Goal: Feedback & Contribution: Submit feedback/report problem

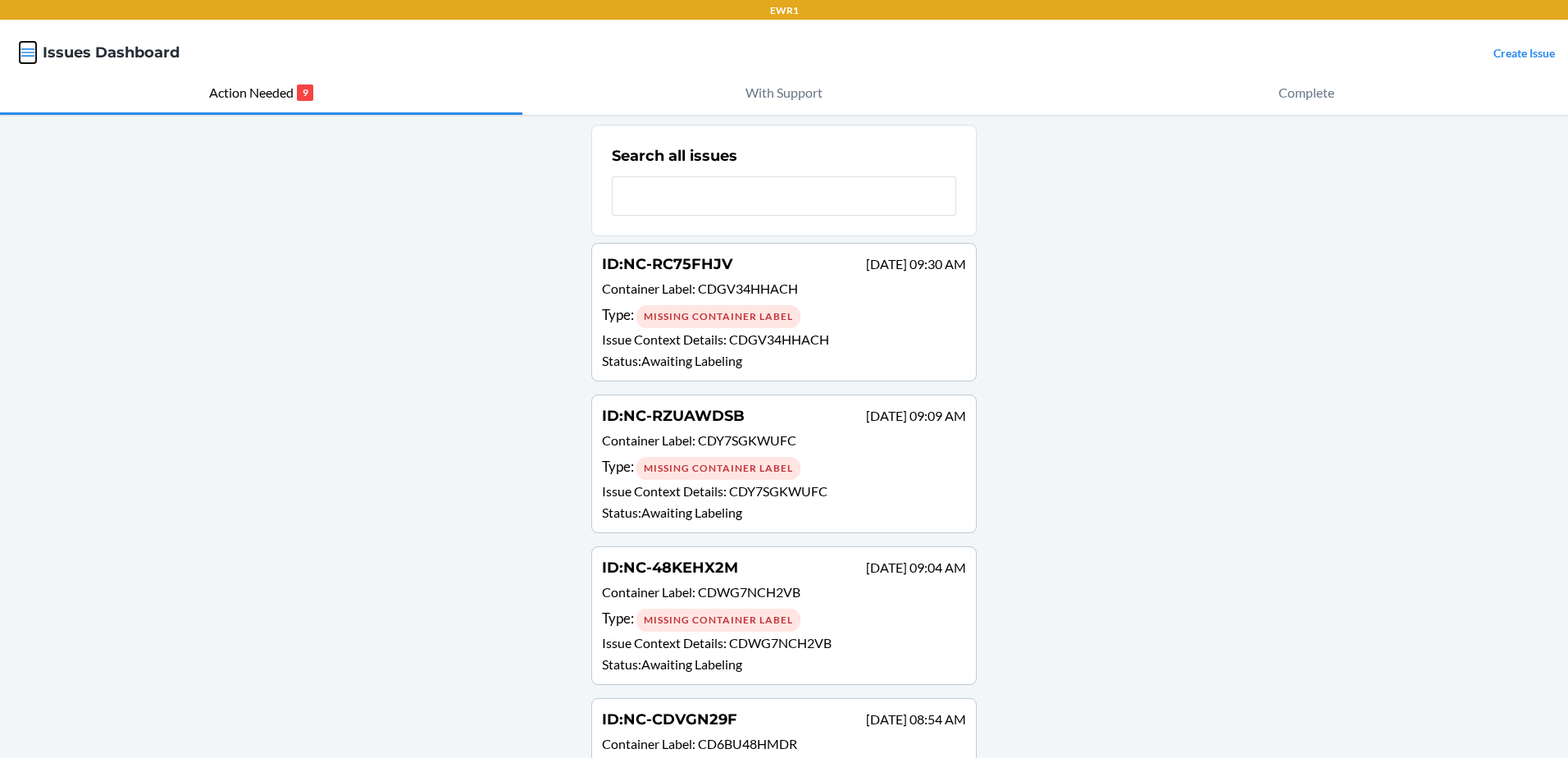
click at [28, 52] on icon "button" at bounding box center [28, 52] width 14 height 9
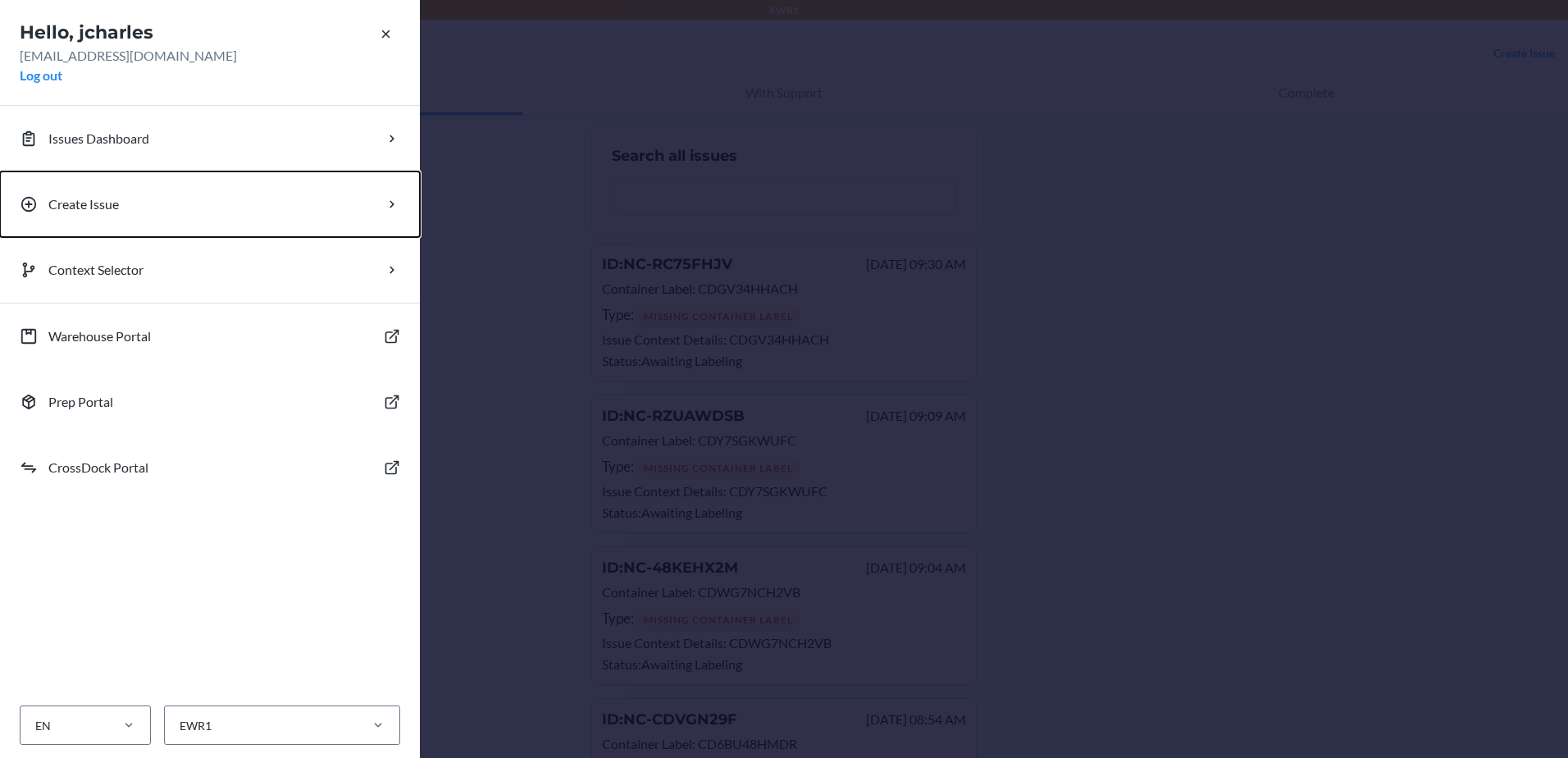
click at [124, 197] on button "Create Issue" at bounding box center [210, 204] width 419 height 66
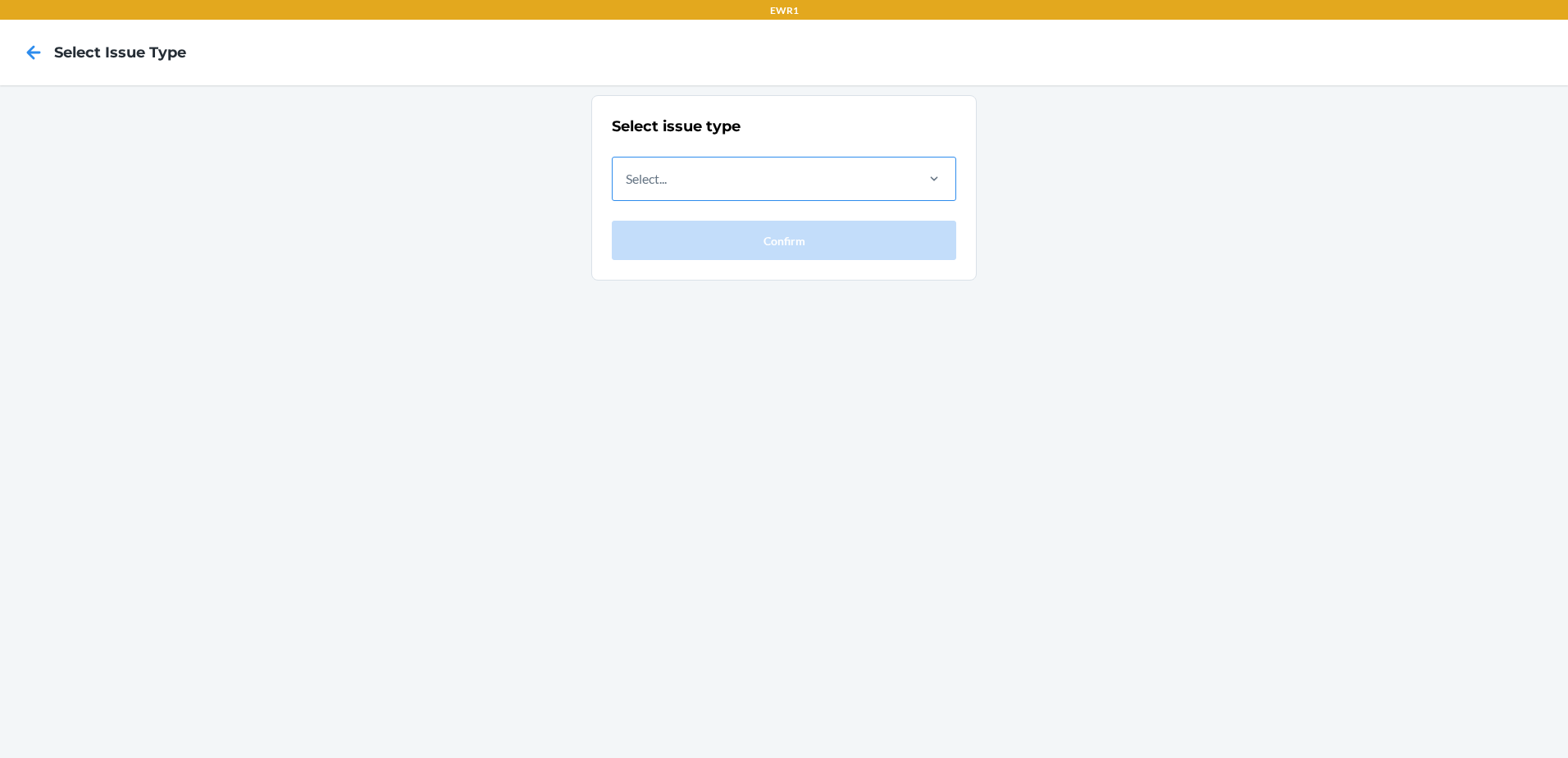
click at [724, 180] on div "Select..." at bounding box center [763, 178] width 300 height 43
click at [627, 180] on input "Select..." at bounding box center [626, 178] width 2 height 20
click at [666, 167] on div "Select..." at bounding box center [763, 178] width 300 height 43
click at [627, 169] on input "0 results available. Select is focused ,type to refine list, press Down to open…" at bounding box center [626, 178] width 2 height 20
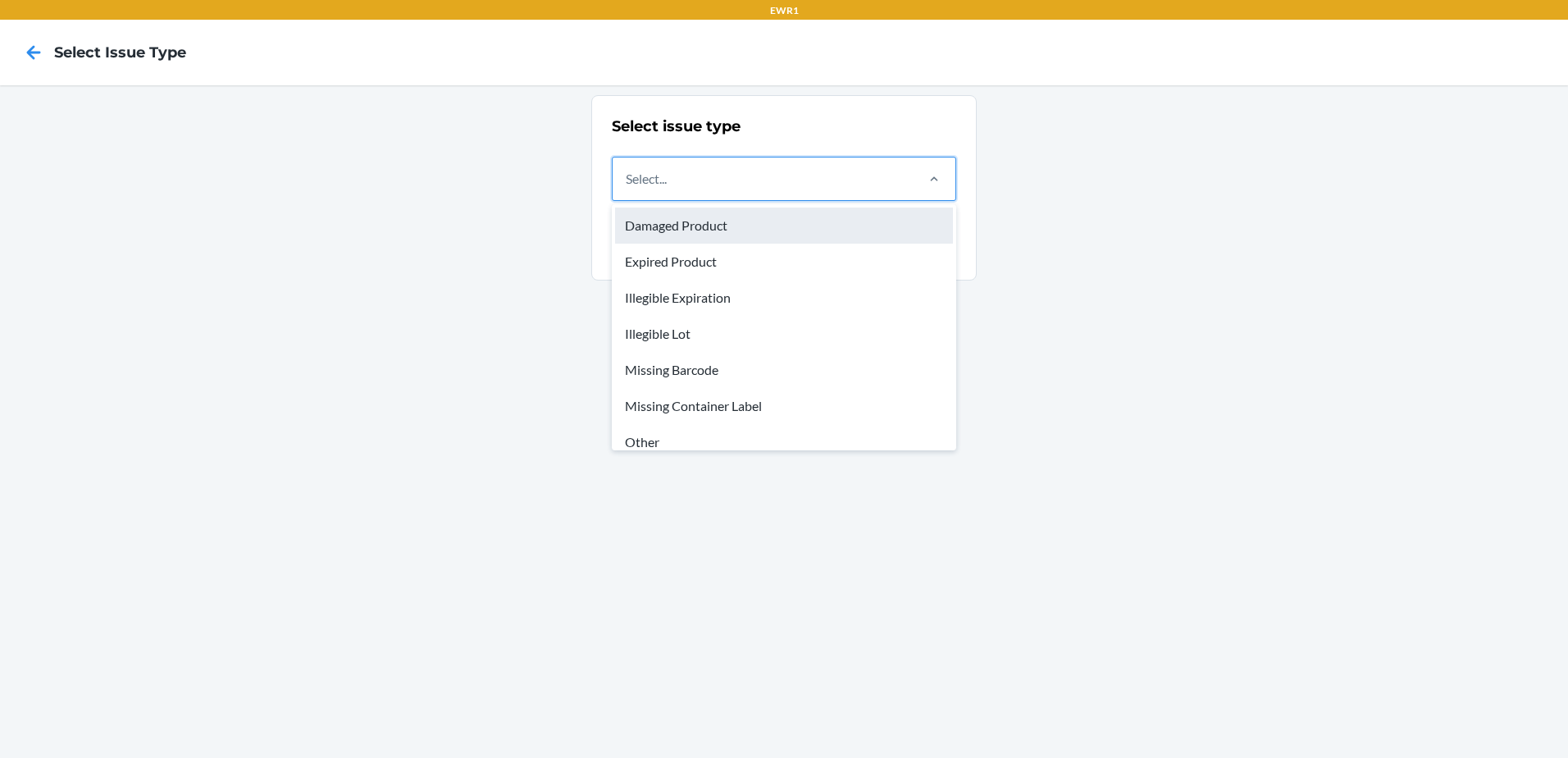
click at [687, 225] on div "Damaged Product" at bounding box center [784, 226] width 337 height 36
click at [627, 189] on input "option Damaged Product focused, 1 of 8. 8 results available. Use Up and Down to…" at bounding box center [626, 178] width 2 height 20
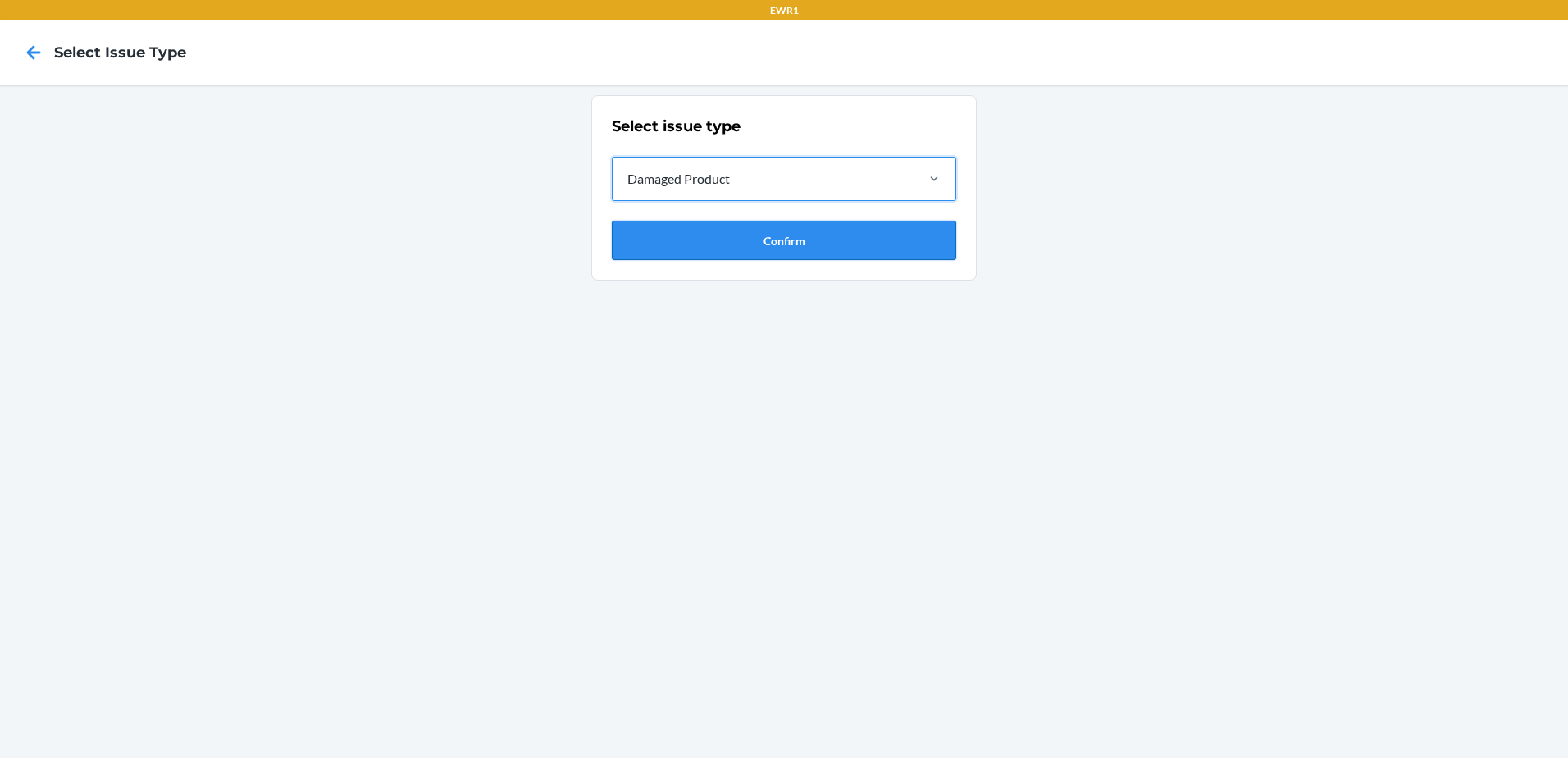
click at [689, 237] on button "Confirm" at bounding box center [784, 239] width 344 height 39
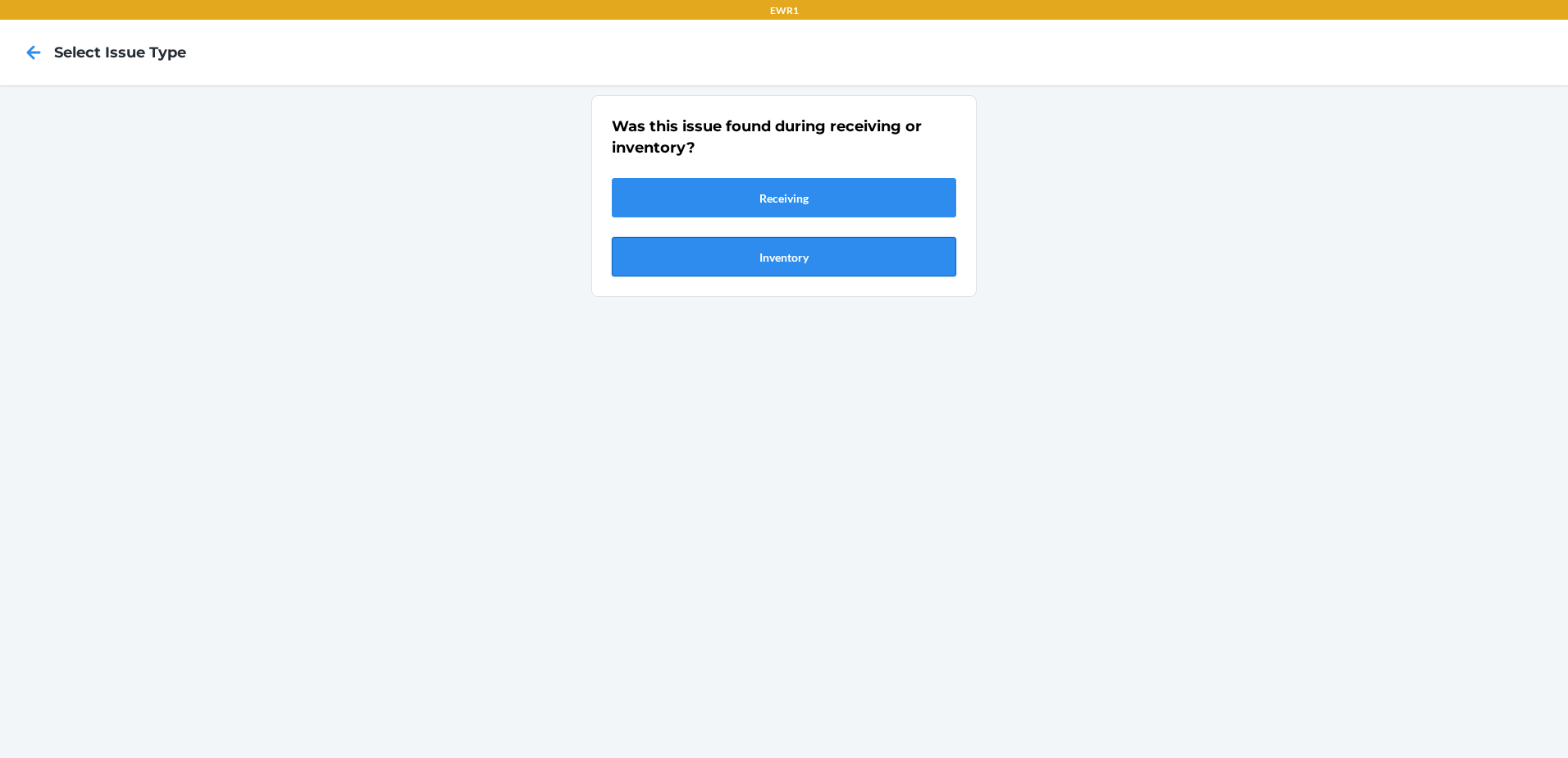
click at [696, 259] on button "Inventory" at bounding box center [784, 256] width 344 height 39
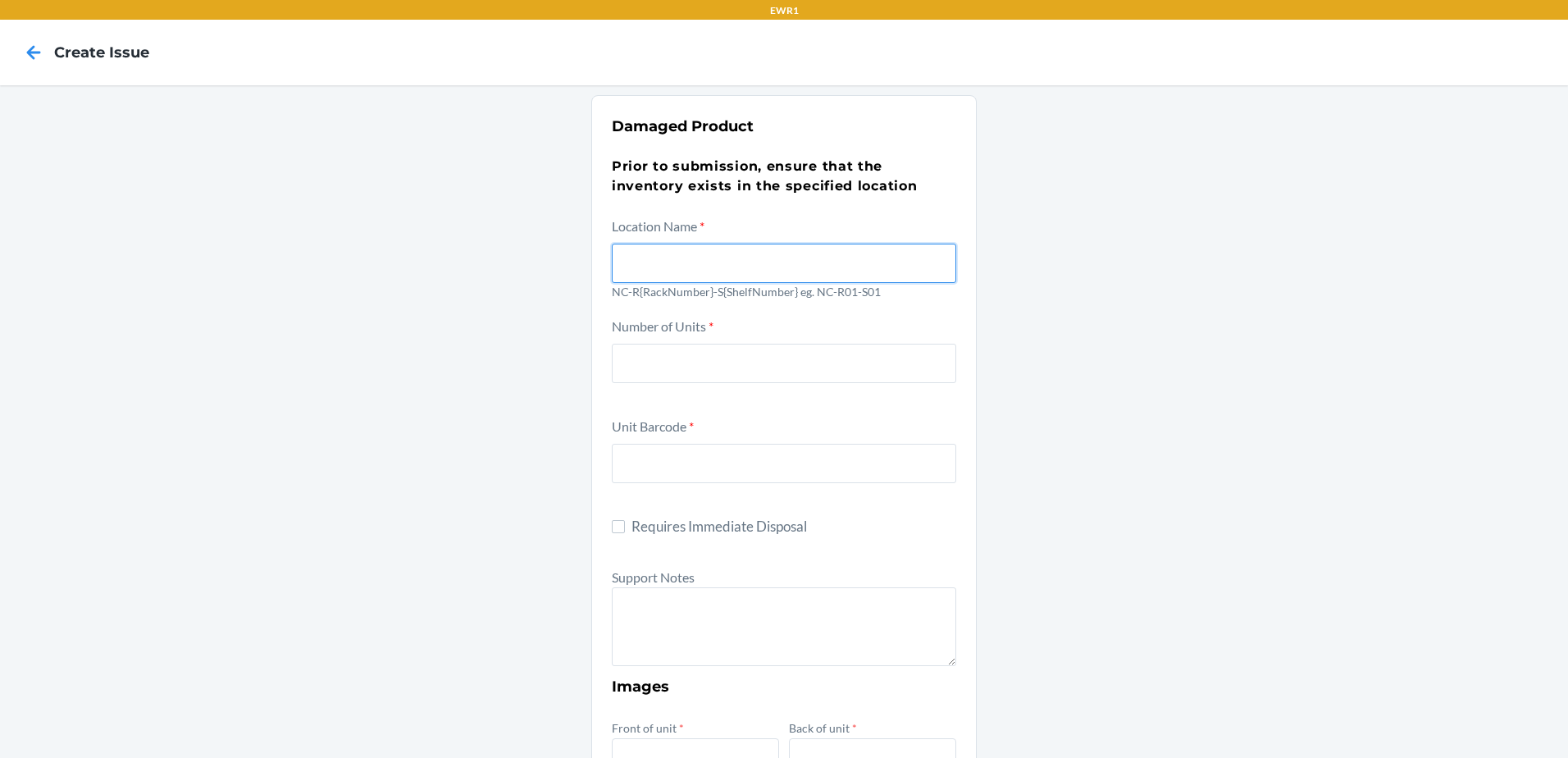
click at [683, 266] on input "text" at bounding box center [784, 262] width 344 height 39
type input "NC-R03-S04"
click at [1077, 381] on div "Damaged Product Prior to submission, ensure that the inventory exists in the sp…" at bounding box center [784, 671] width 1568 height 1173
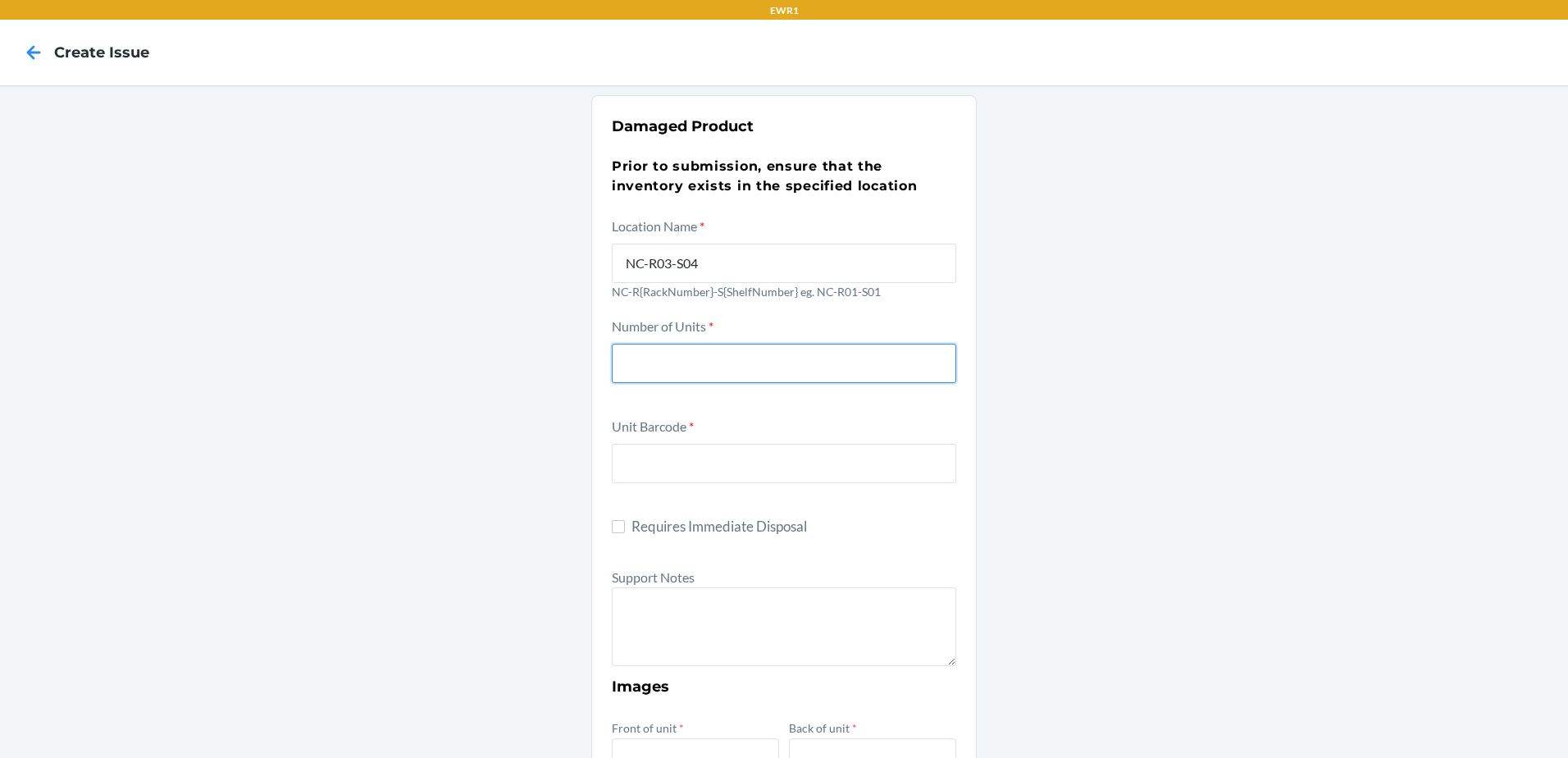
click at [674, 358] on input "number" at bounding box center [784, 362] width 344 height 39
type input "1"
drag, startPoint x: 728, startPoint y: 470, endPoint x: 713, endPoint y: 463, distance: 16.6
click at [728, 470] on input "text" at bounding box center [784, 462] width 344 height 39
type input "853218000047"
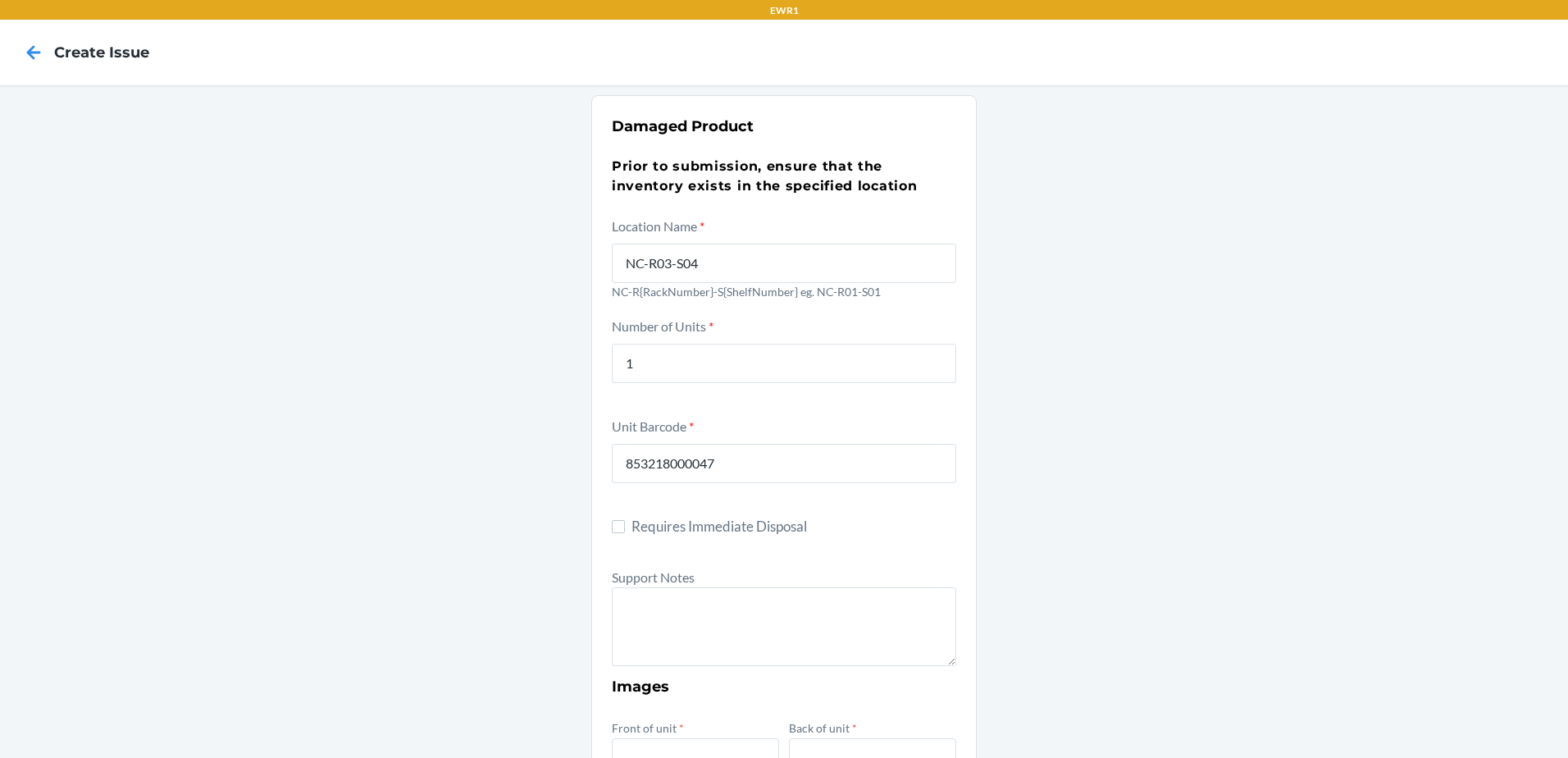
click at [1205, 502] on div "Damaged Product Prior to submission, ensure that the inventory exists in the sp…" at bounding box center [784, 671] width 1568 height 1173
click at [650, 616] on textarea at bounding box center [784, 626] width 344 height 79
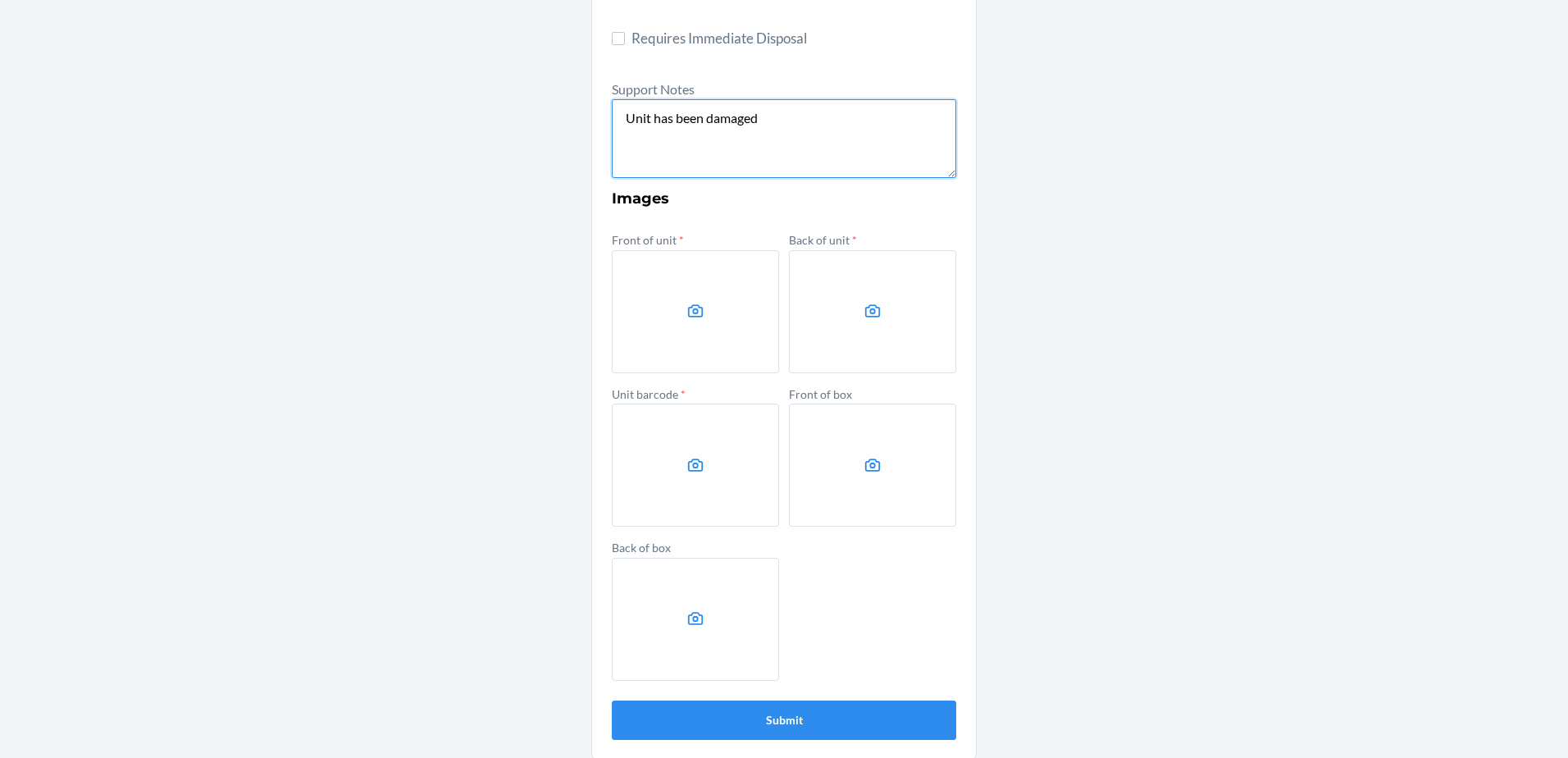
scroll to position [492, 0]
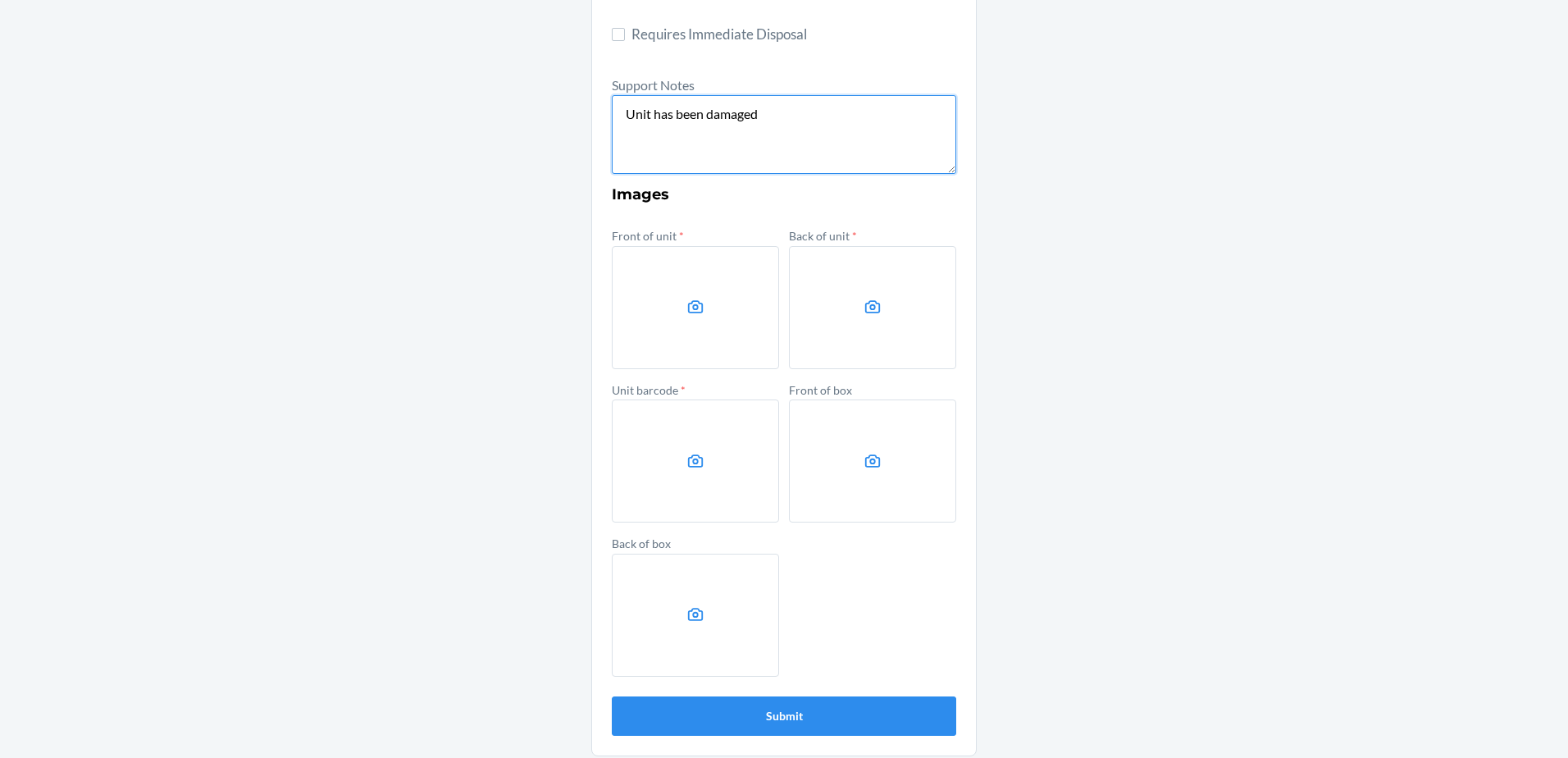
type textarea "Unit has been damaged"
click at [686, 315] on icon at bounding box center [696, 307] width 19 height 19
click at [0, 0] on input "file" at bounding box center [0, 0] width 0 height 0
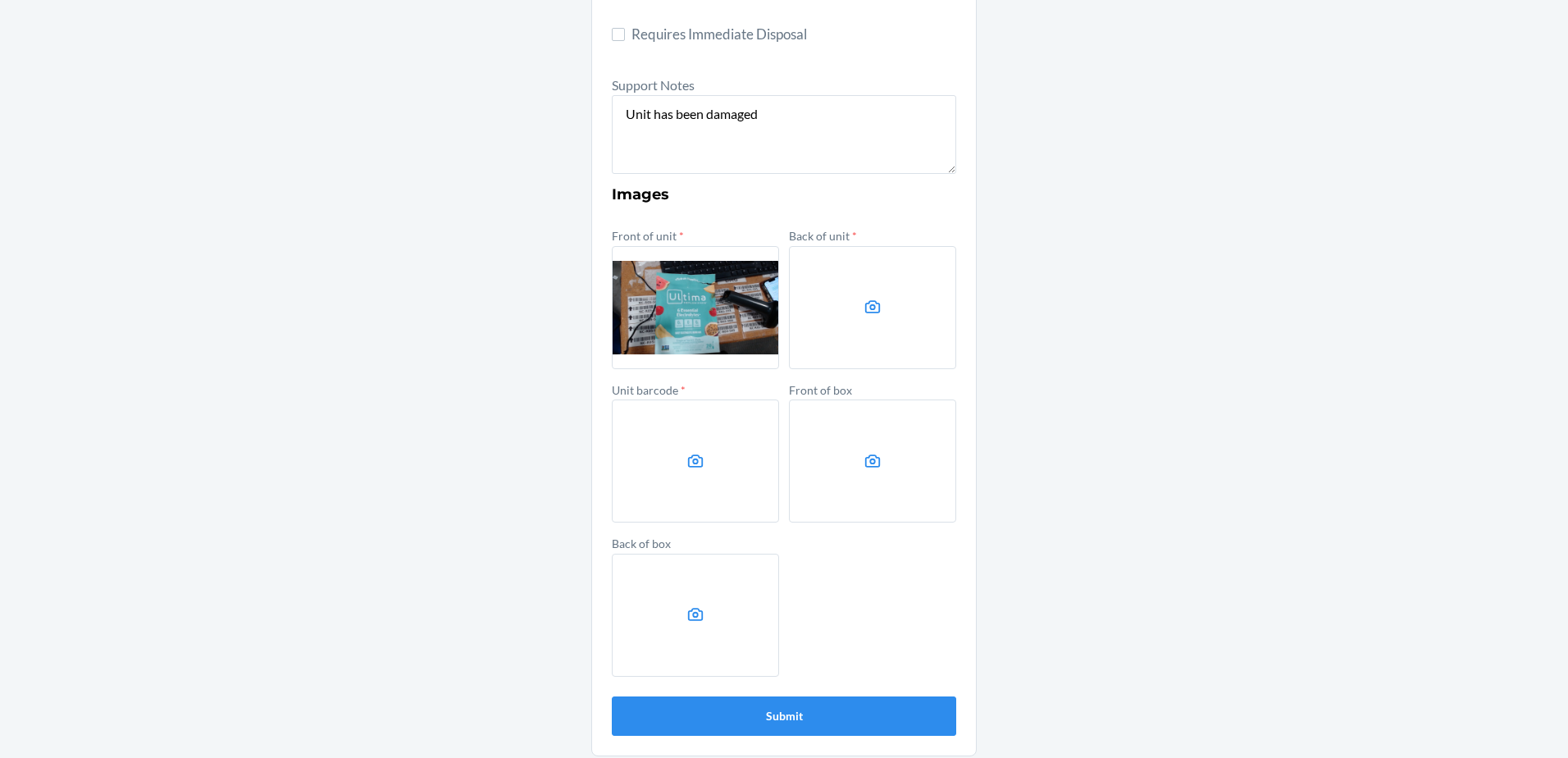
click at [854, 309] on label at bounding box center [872, 307] width 167 height 123
click at [0, 0] on input "file" at bounding box center [0, 0] width 0 height 0
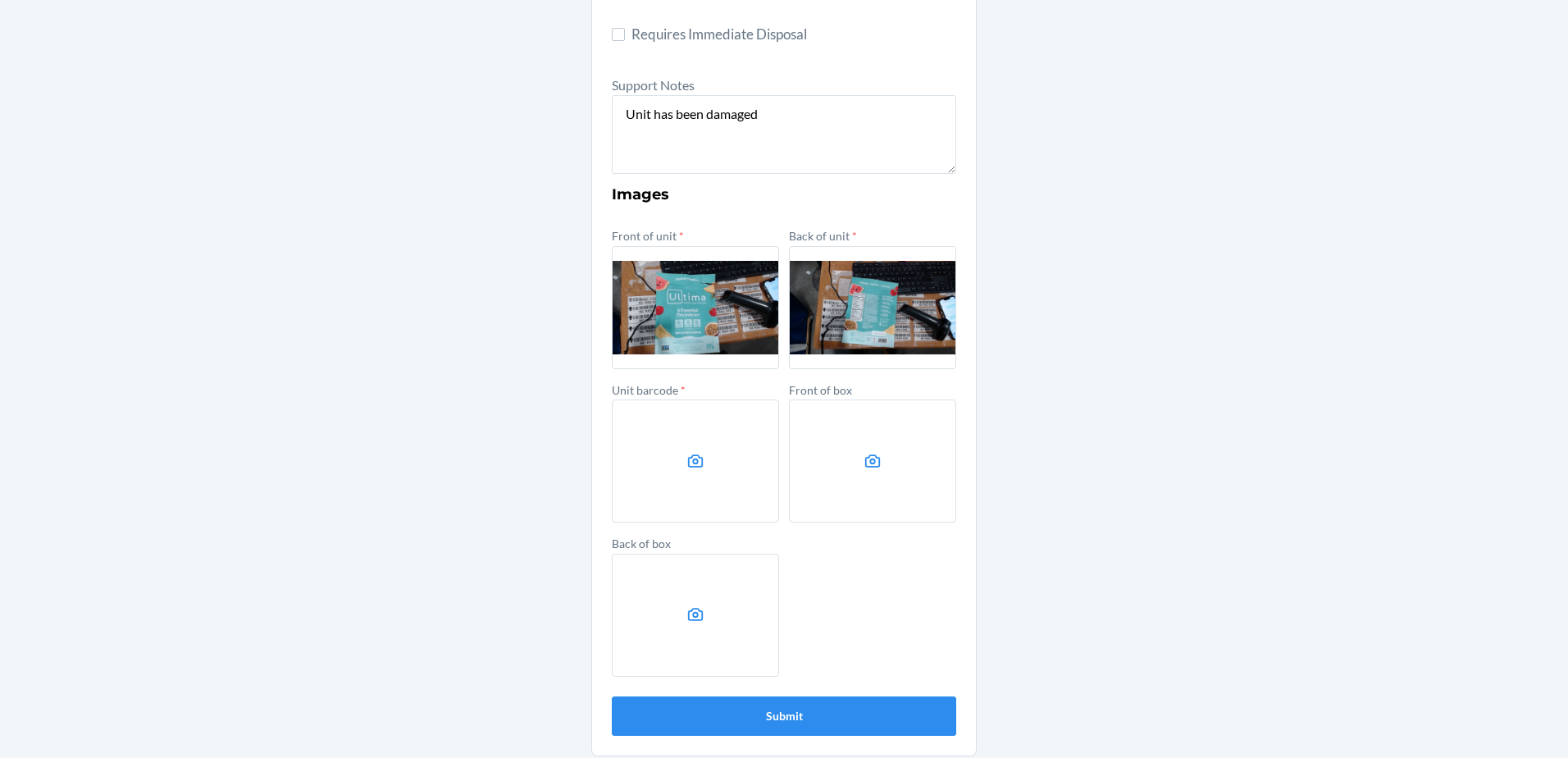
click at [666, 479] on label at bounding box center [695, 461] width 167 height 123
click at [0, 0] on input "file" at bounding box center [0, 0] width 0 height 0
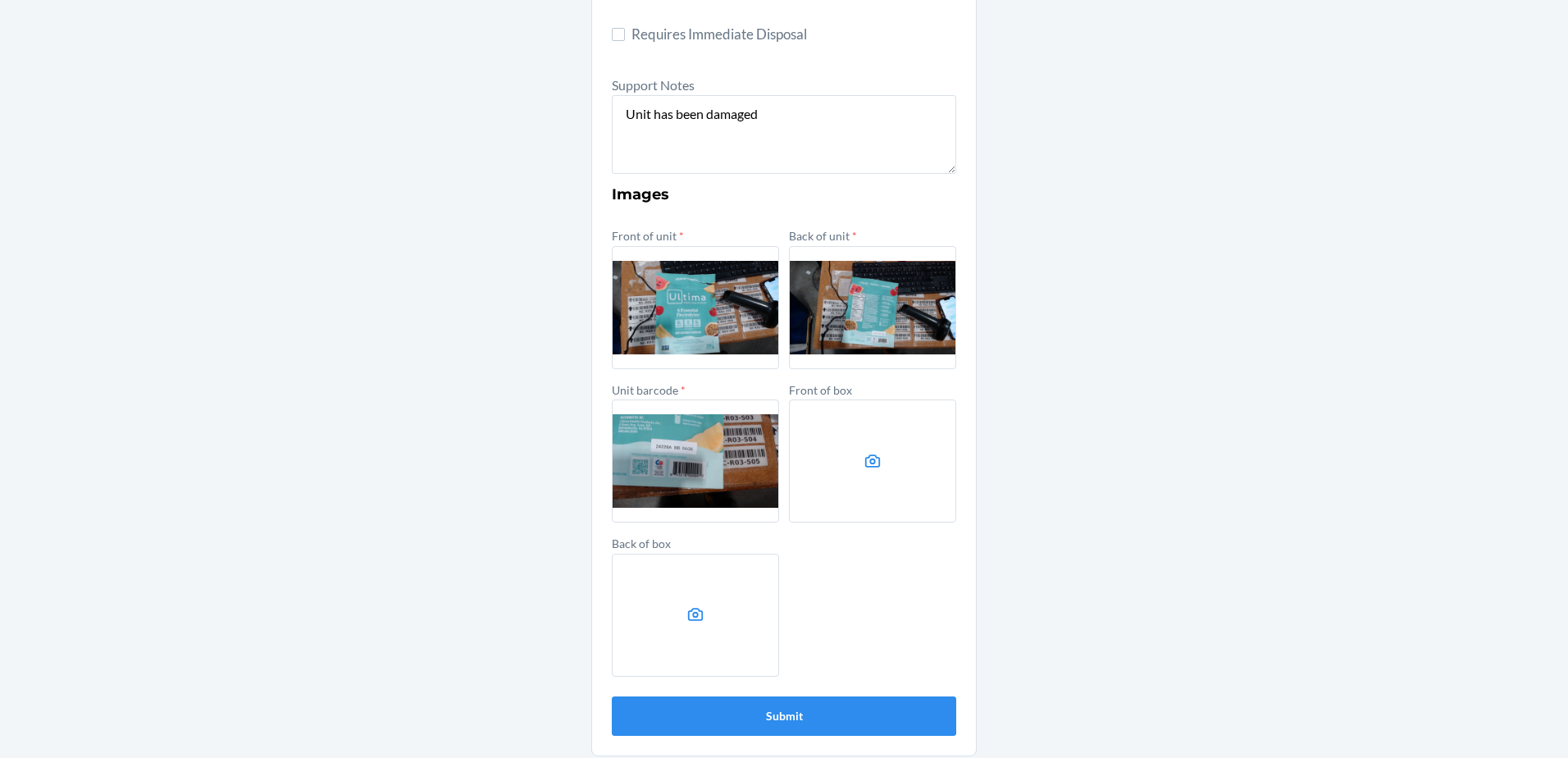
click at [891, 461] on label at bounding box center [872, 461] width 167 height 123
click at [0, 0] on input "file" at bounding box center [0, 0] width 0 height 0
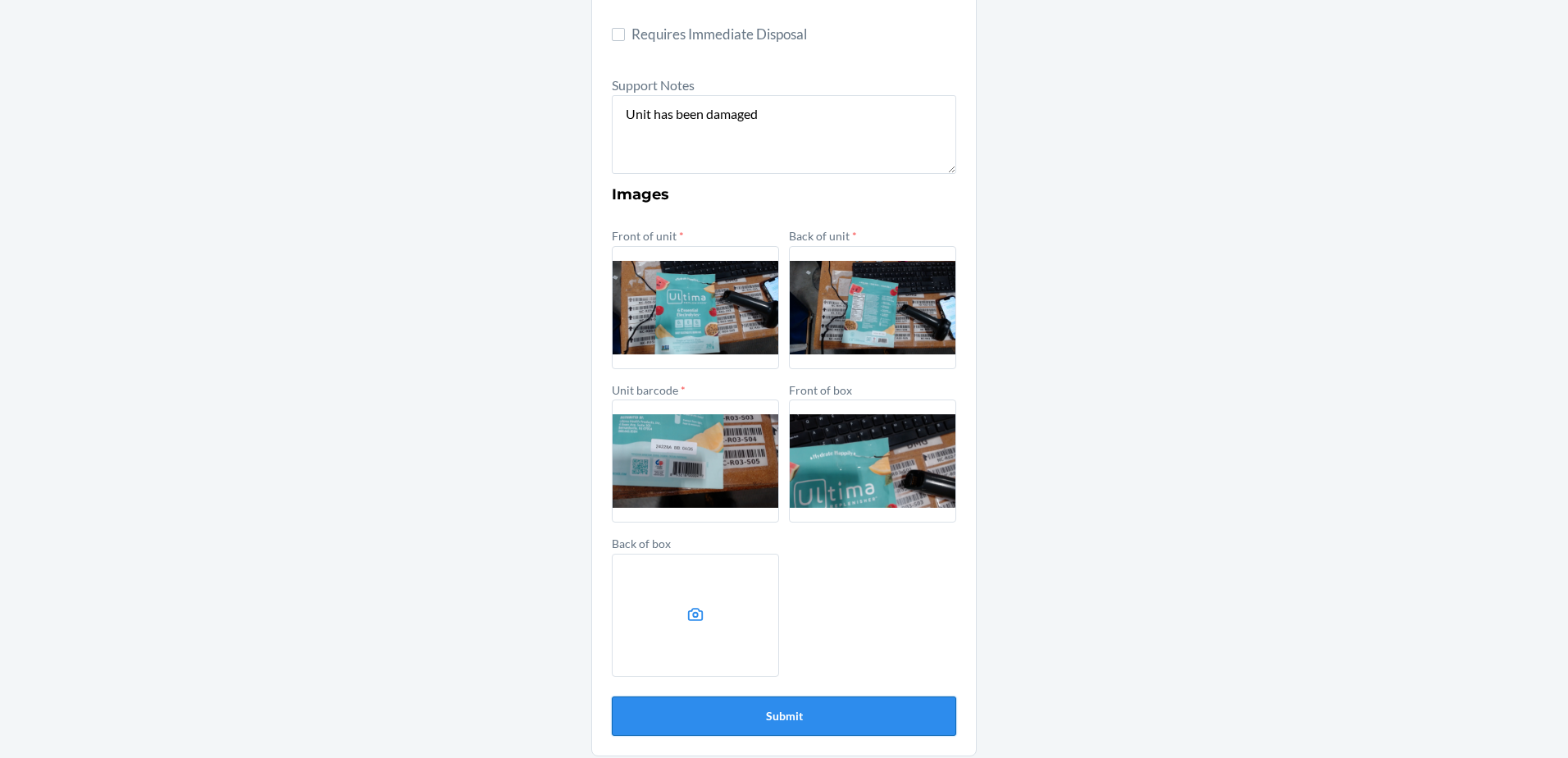
click at [908, 717] on button "Submit" at bounding box center [784, 715] width 344 height 39
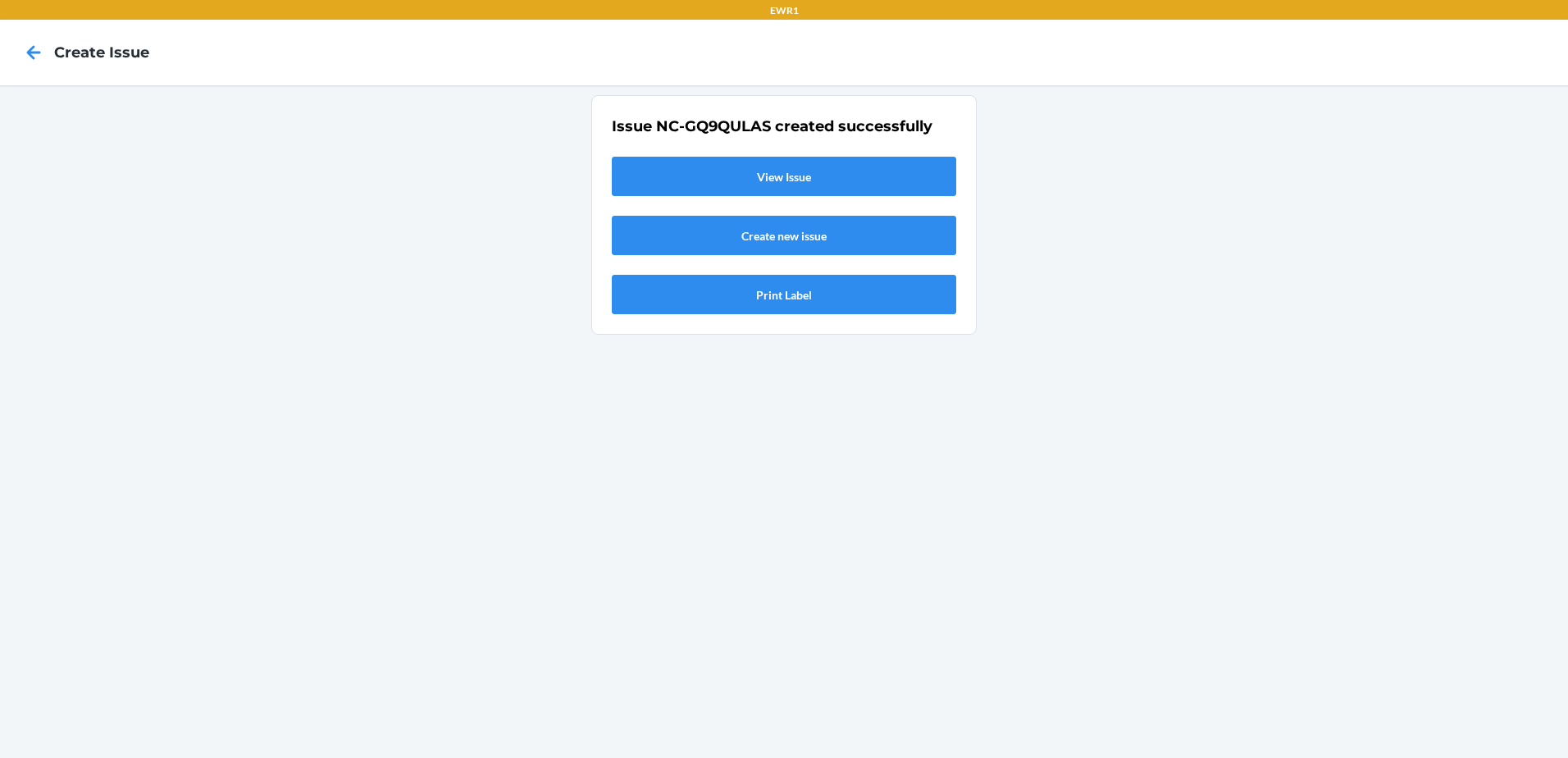
scroll to position [0, 0]
click at [829, 186] on link "View Issue" at bounding box center [784, 175] width 344 height 39
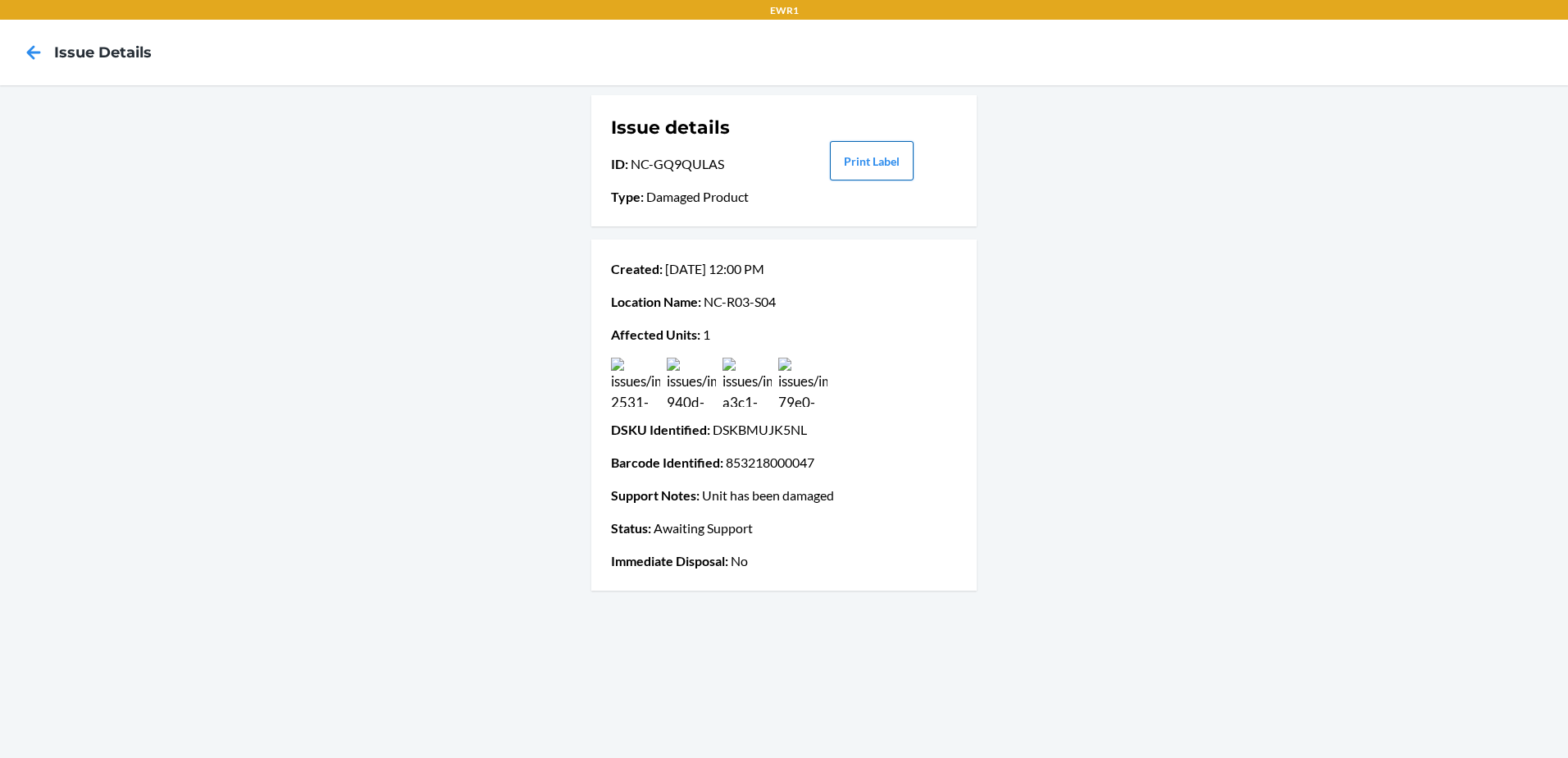
click at [845, 159] on button "Print Label" at bounding box center [872, 160] width 84 height 39
click at [32, 48] on icon at bounding box center [33, 51] width 14 height 14
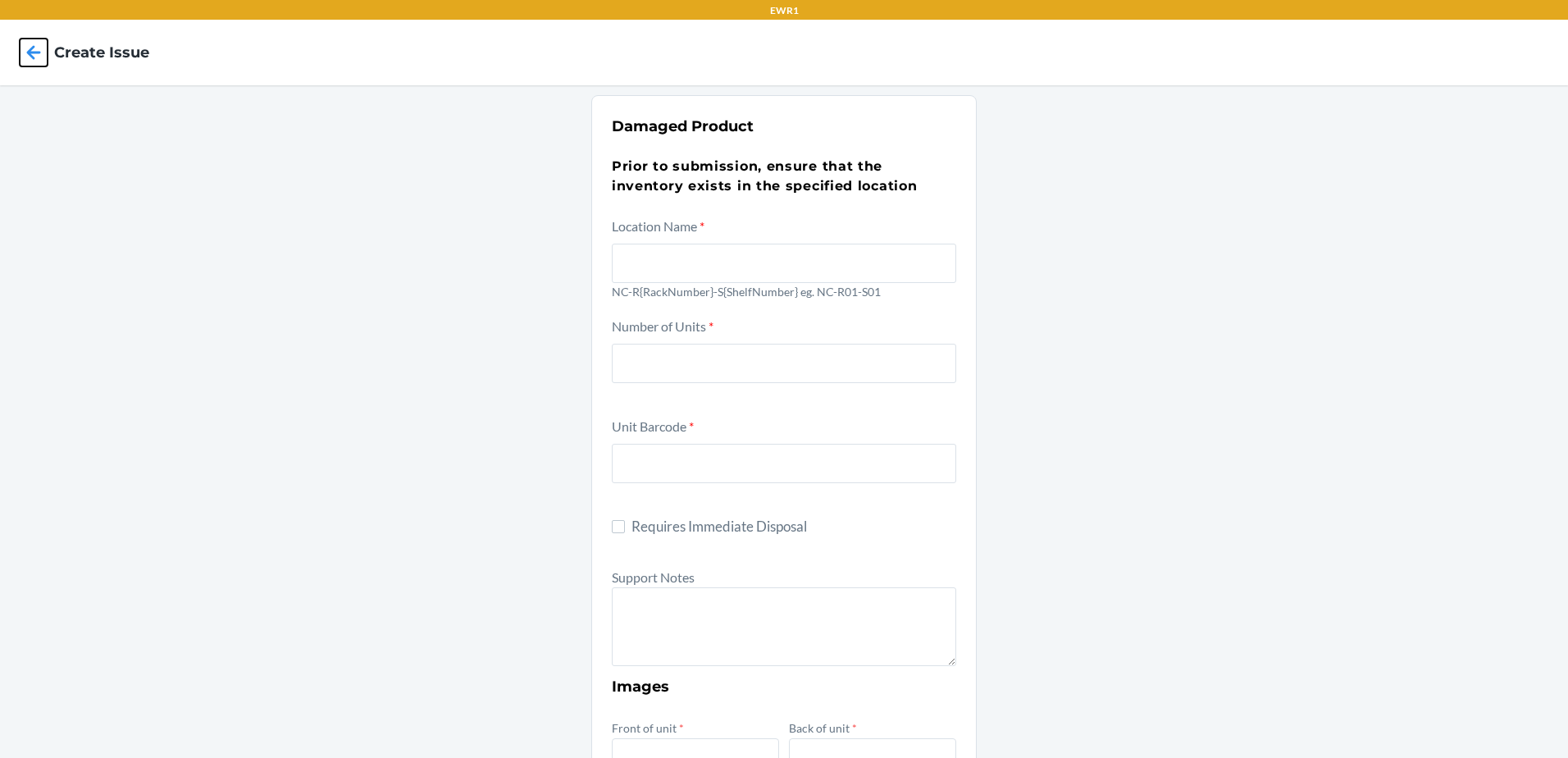
click at [31, 50] on icon at bounding box center [33, 51] width 14 height 14
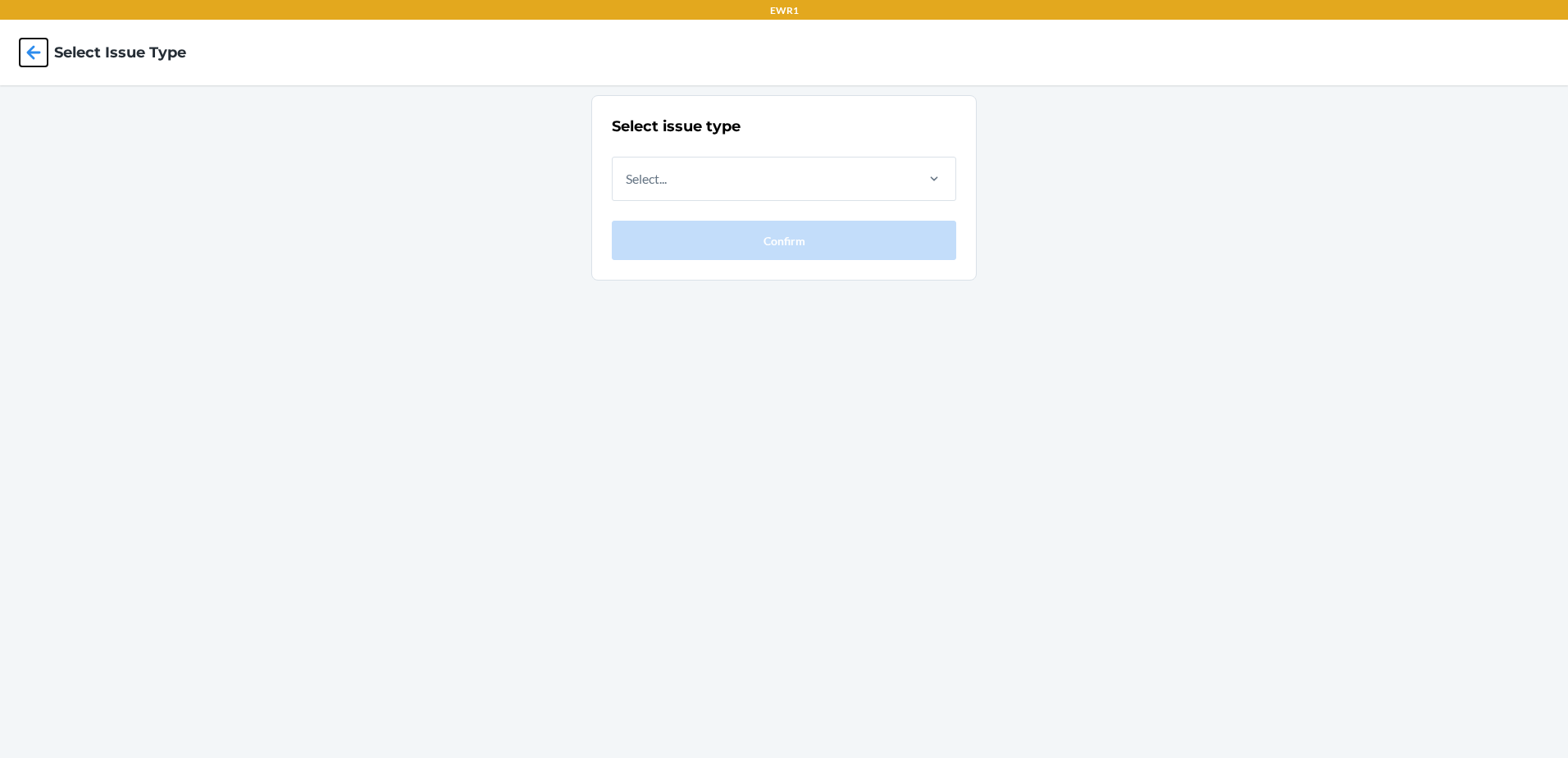
click at [31, 50] on icon at bounding box center [33, 51] width 14 height 14
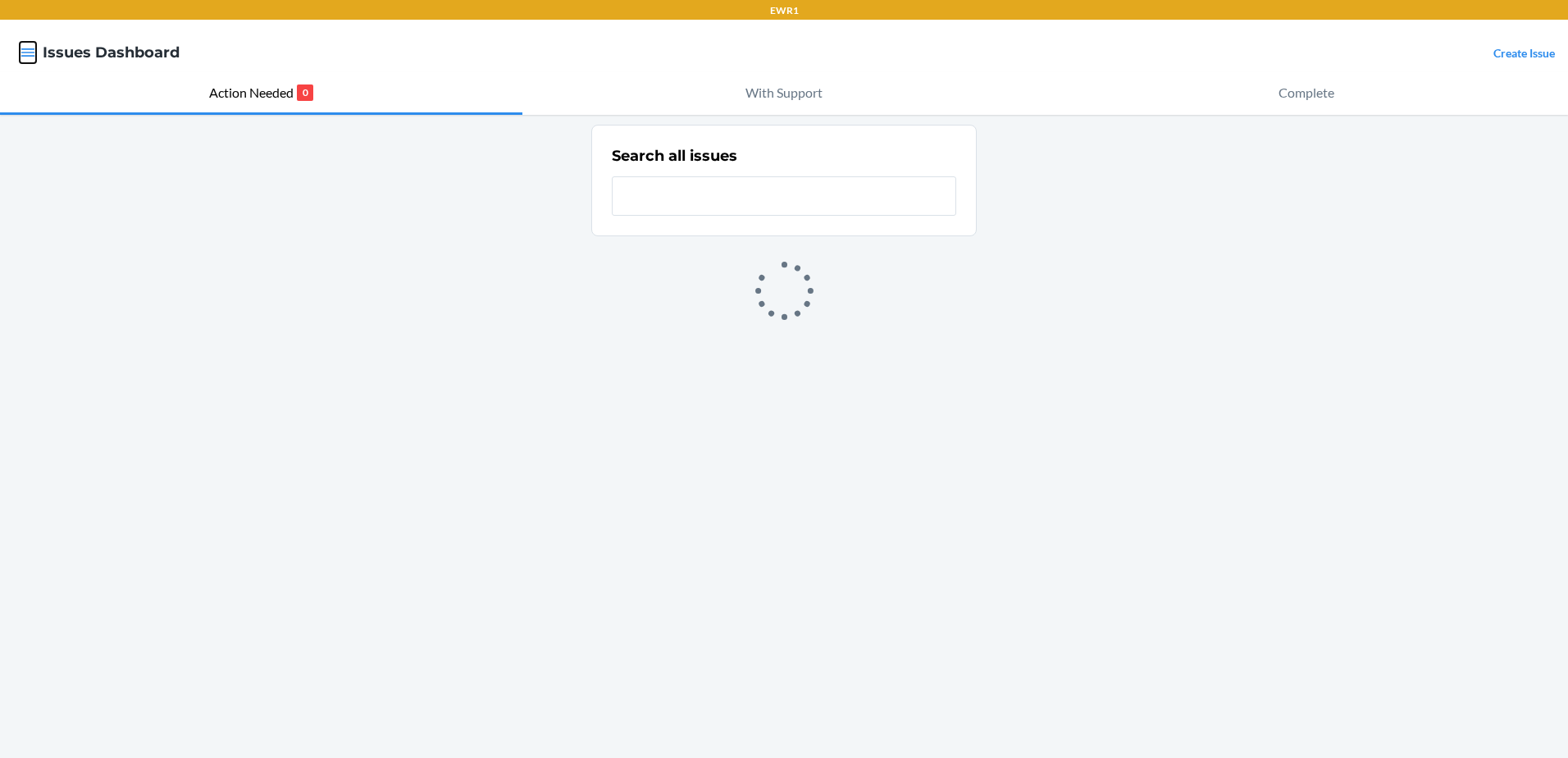
click at [35, 60] on icon "button" at bounding box center [28, 51] width 16 height 16
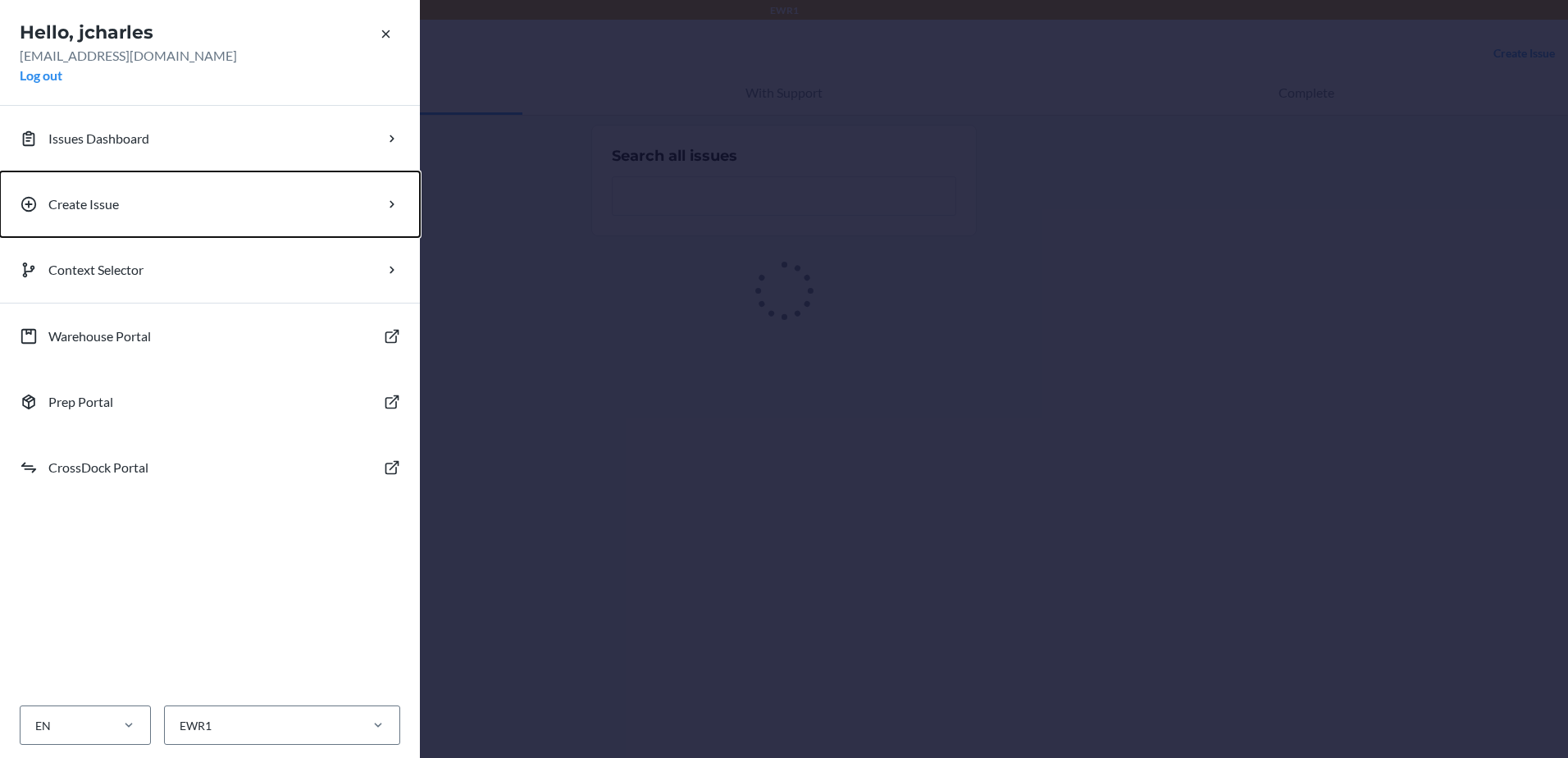
click at [97, 203] on p "Create Issue" at bounding box center [84, 204] width 71 height 20
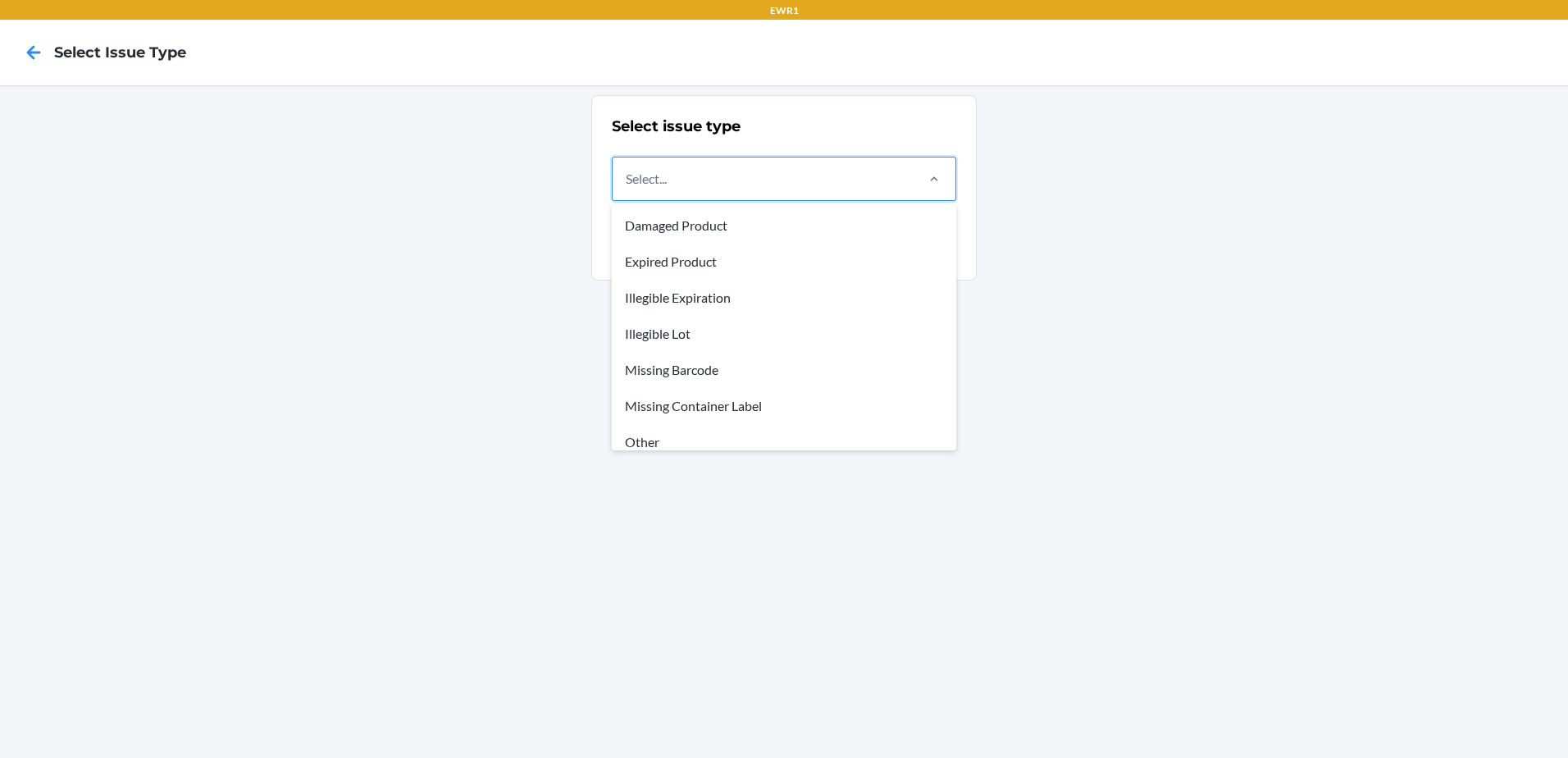
click at [709, 174] on div "Select..." at bounding box center [763, 178] width 300 height 43
click at [627, 174] on input "option Damaged Product focused, 1 of 8. 8 results available. Use Up and Down to…" at bounding box center [626, 178] width 2 height 20
click at [727, 225] on div "Damaged Product" at bounding box center [784, 226] width 337 height 36
click at [627, 189] on input "option Damaged Product focused, 1 of 8. 8 results available. Use Up and Down to…" at bounding box center [626, 178] width 2 height 20
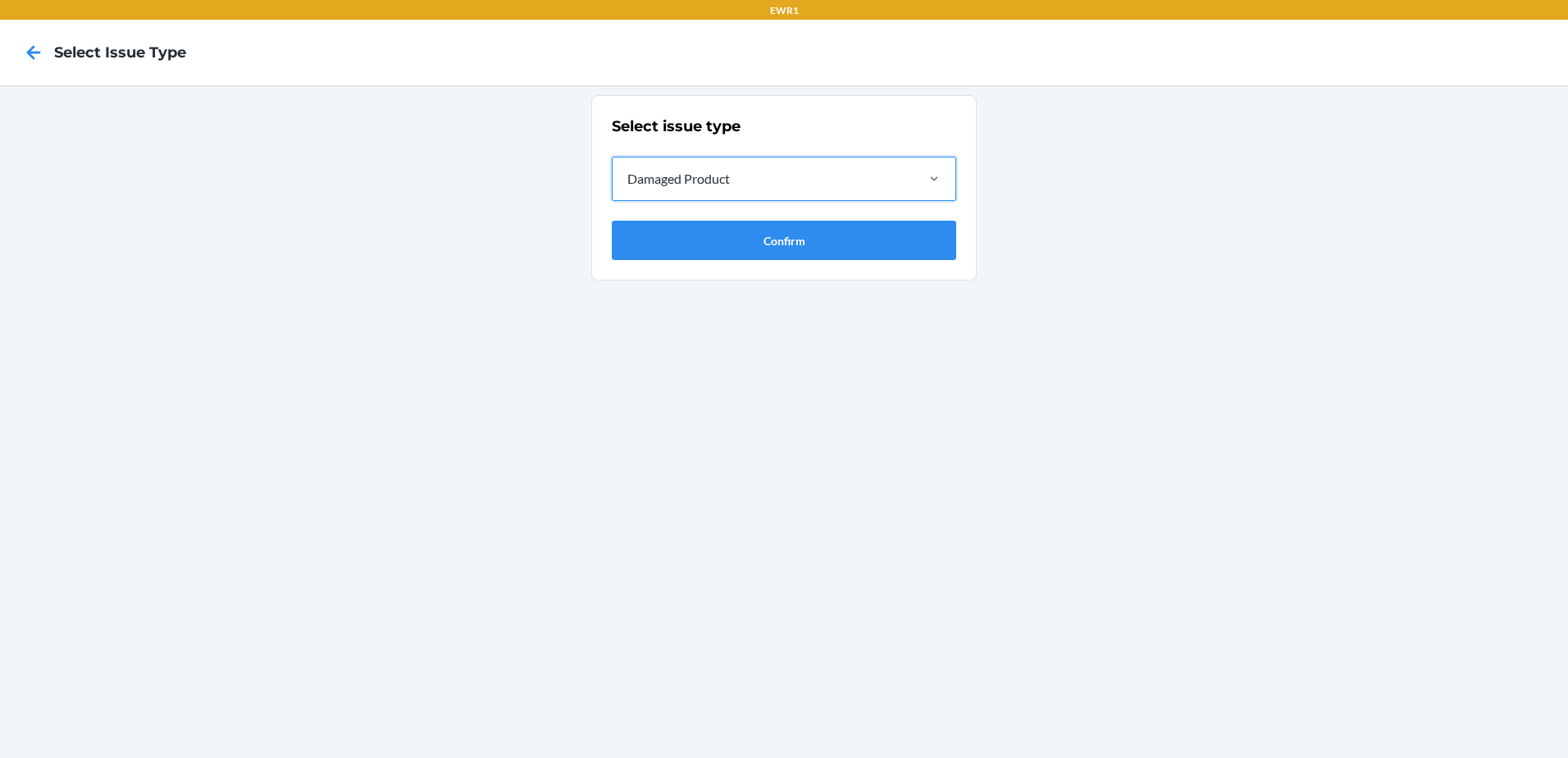
click at [677, 181] on div "Damaged Product" at bounding box center [679, 178] width 103 height 20
click at [627, 181] on input "option Damaged Product, selected. 0 results available. Select is focused ,type …" at bounding box center [626, 178] width 2 height 20
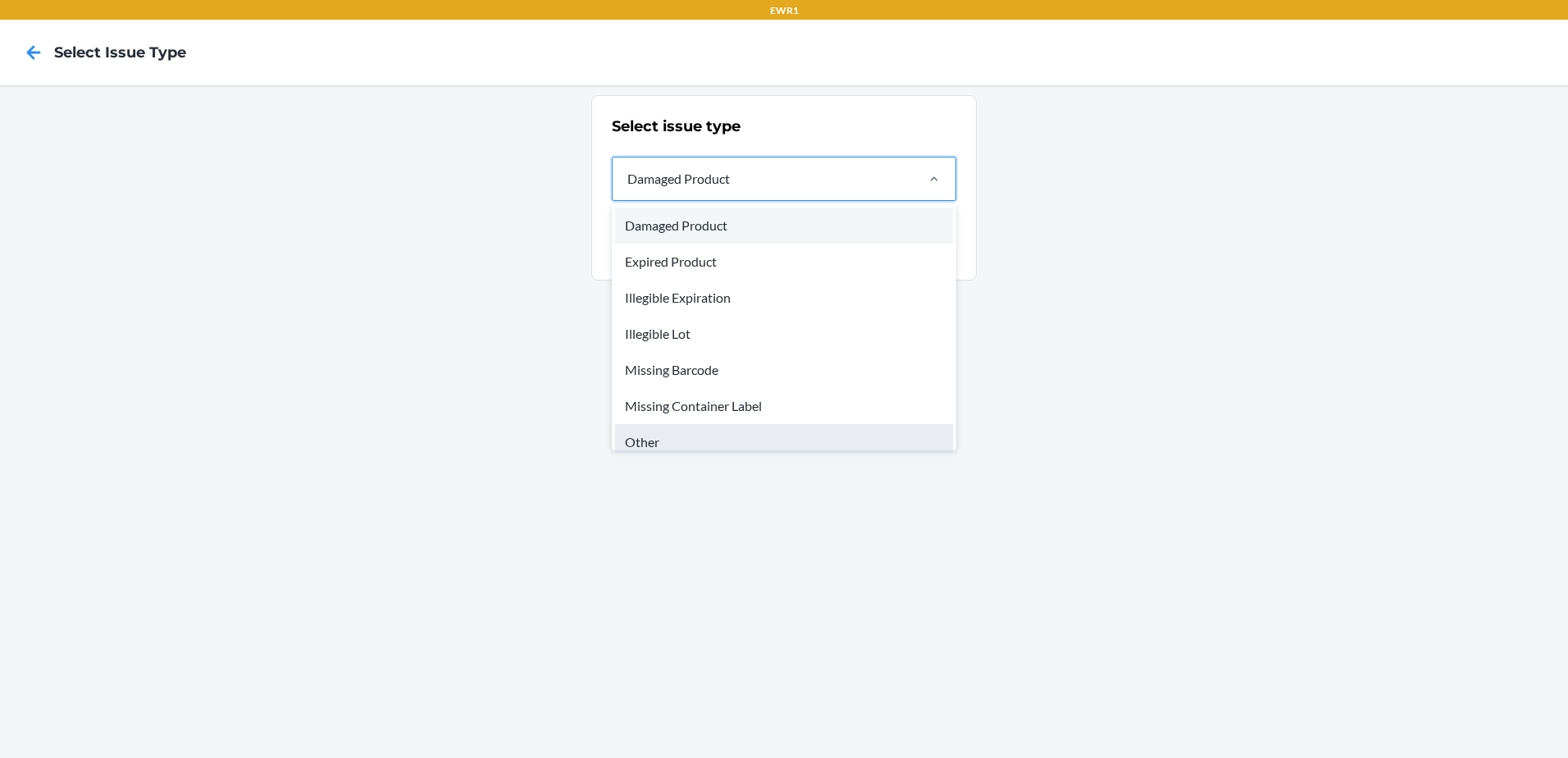
click at [641, 436] on div "Other" at bounding box center [784, 442] width 337 height 36
click at [627, 189] on input "option Damaged Product, selected. option Other focused, 7 of 8. 8 results avail…" at bounding box center [626, 178] width 2 height 20
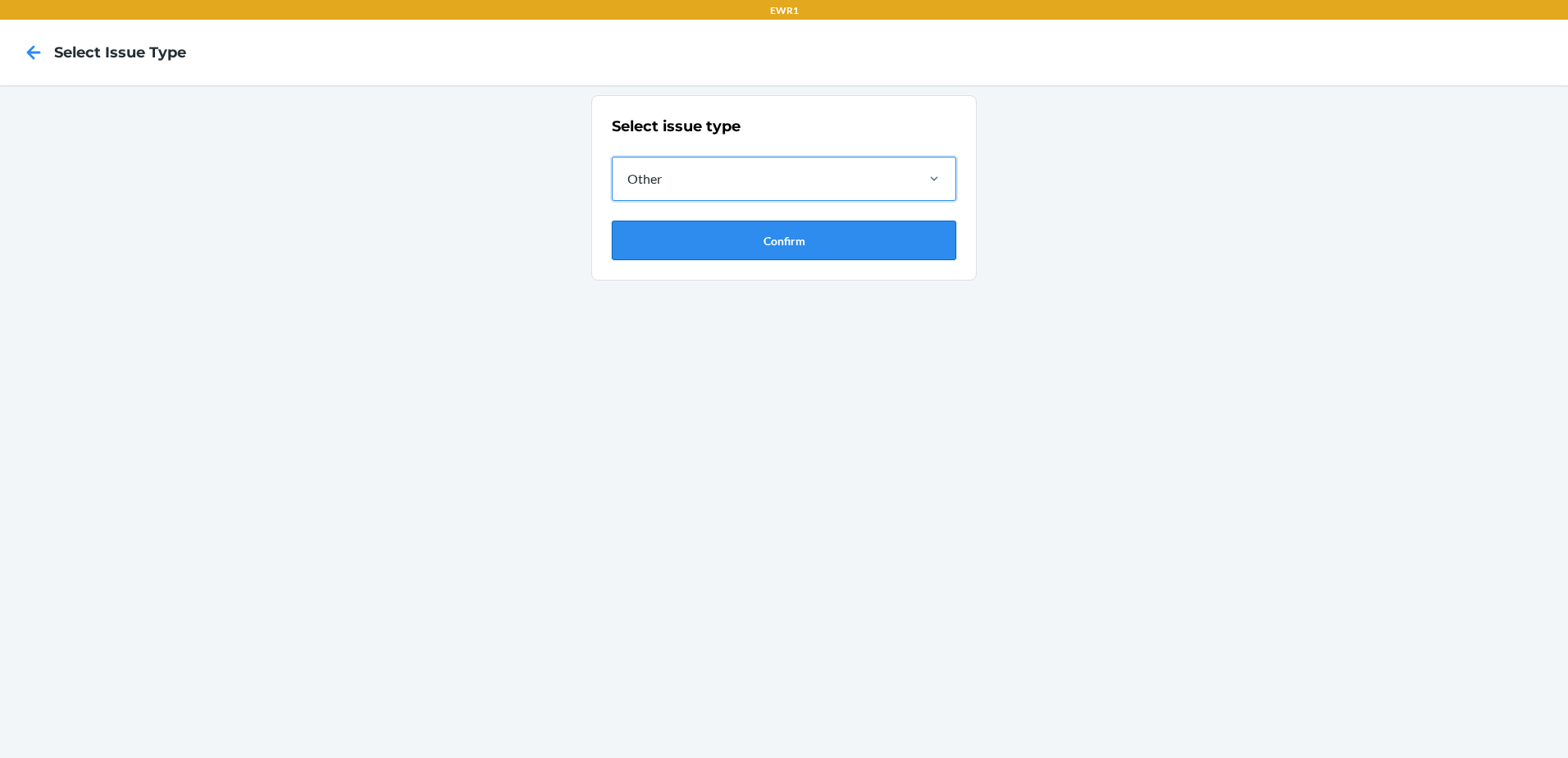
click at [672, 245] on button "Confirm" at bounding box center [784, 239] width 344 height 39
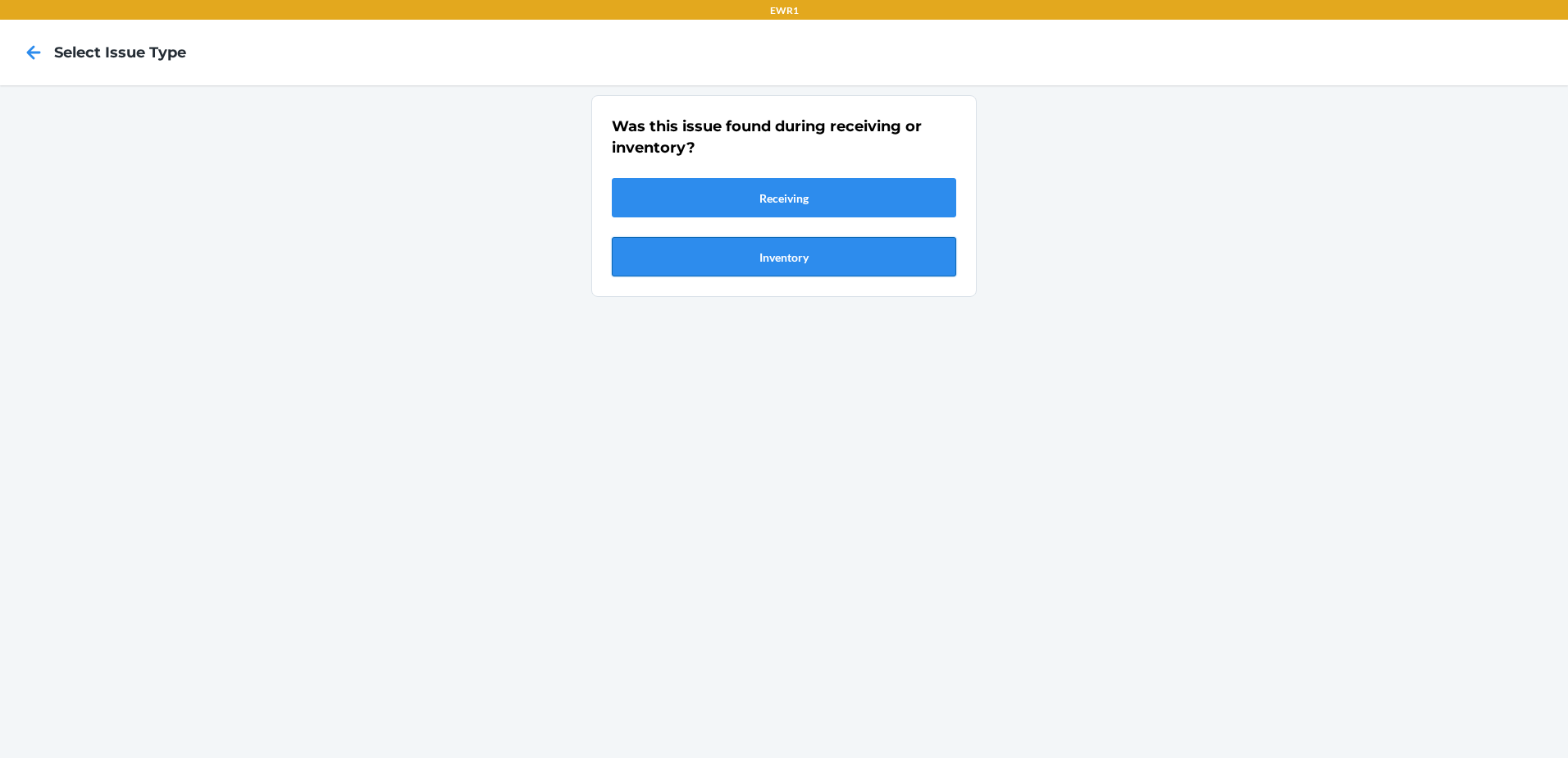
click at [673, 250] on button "Inventory" at bounding box center [784, 256] width 344 height 39
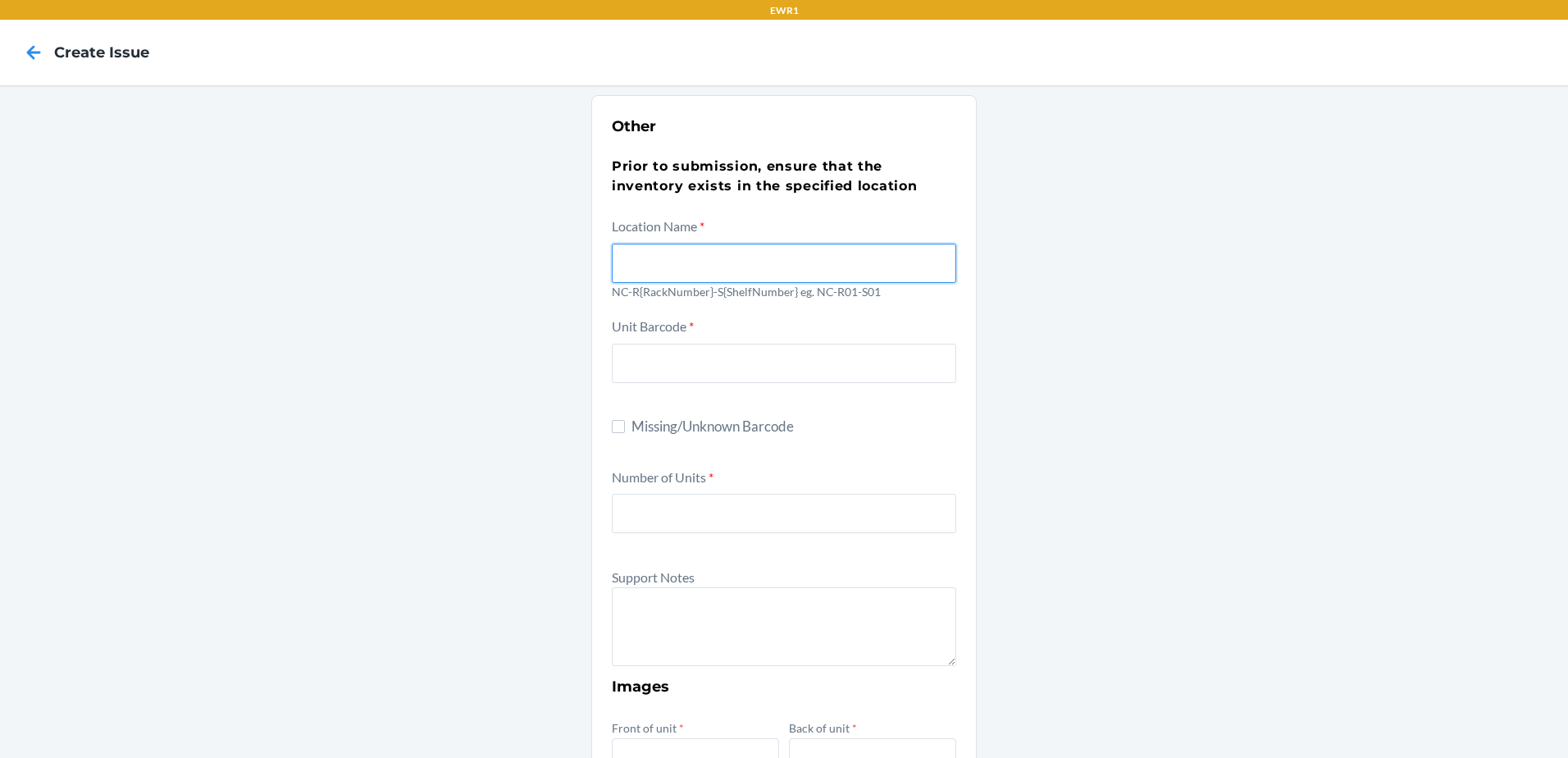
click at [656, 271] on input "text" at bounding box center [784, 262] width 344 height 39
type input "nc-r03-s04"
click at [1270, 390] on div "Other Prior to submission, ensure that the inventory exists in the specified lo…" at bounding box center [784, 594] width 1568 height 1018
click at [758, 360] on input "text" at bounding box center [784, 362] width 344 height 39
click at [612, 421] on input "Missing/Unknown Barcode" at bounding box center [619, 426] width 13 height 13
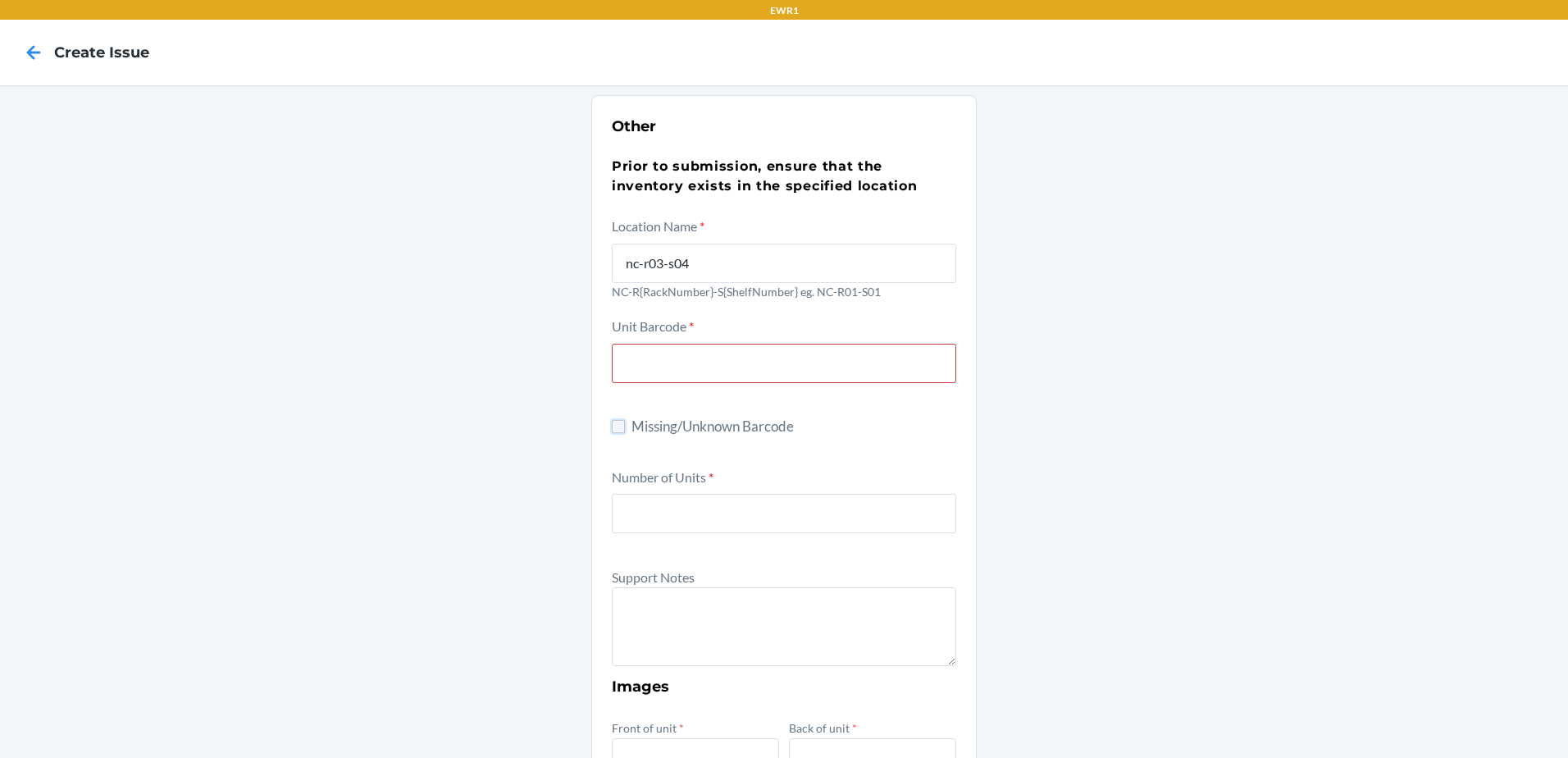
checkbox input "true"
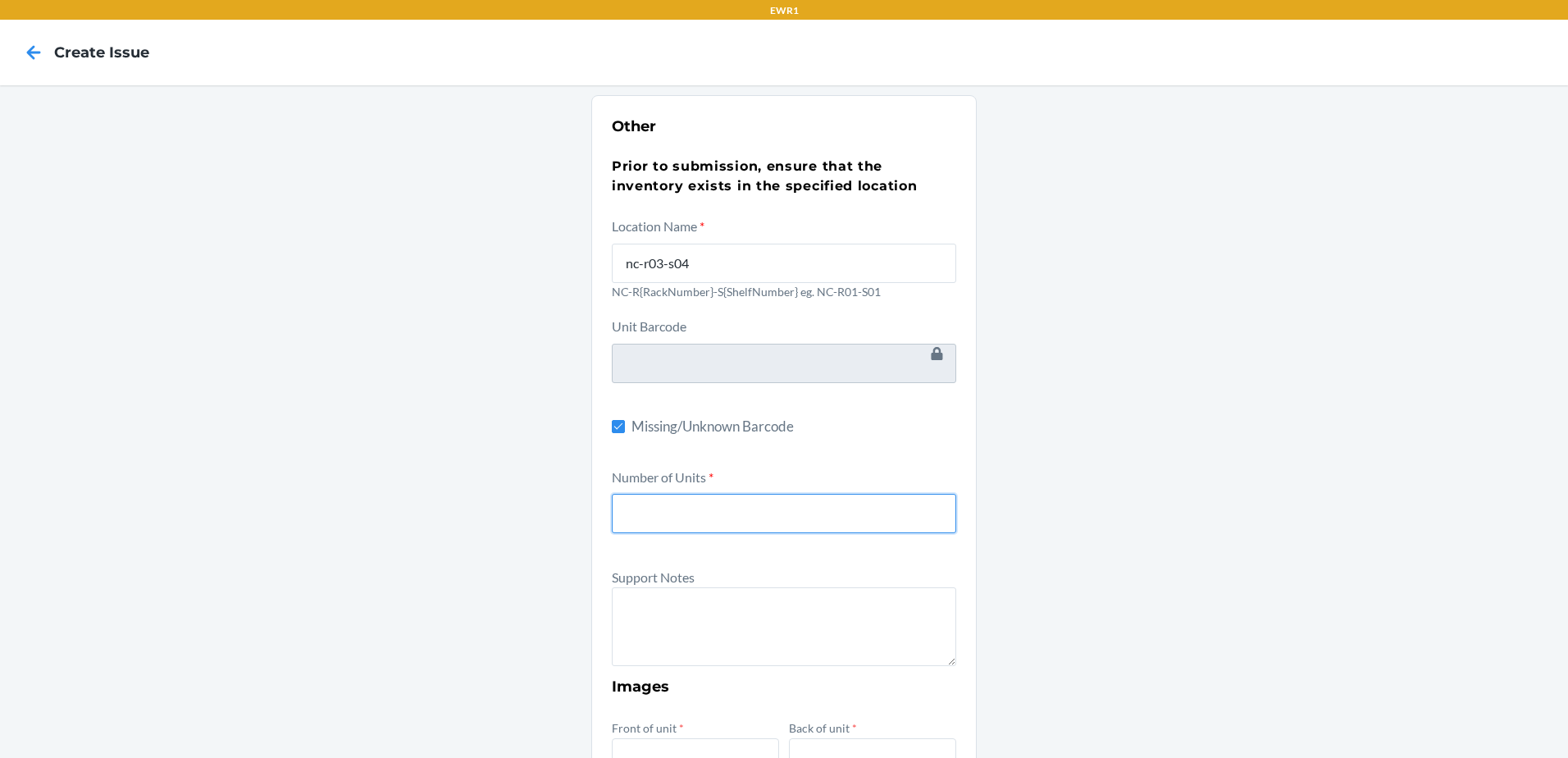
click at [662, 520] on input "number" at bounding box center [784, 513] width 344 height 39
type input "1"
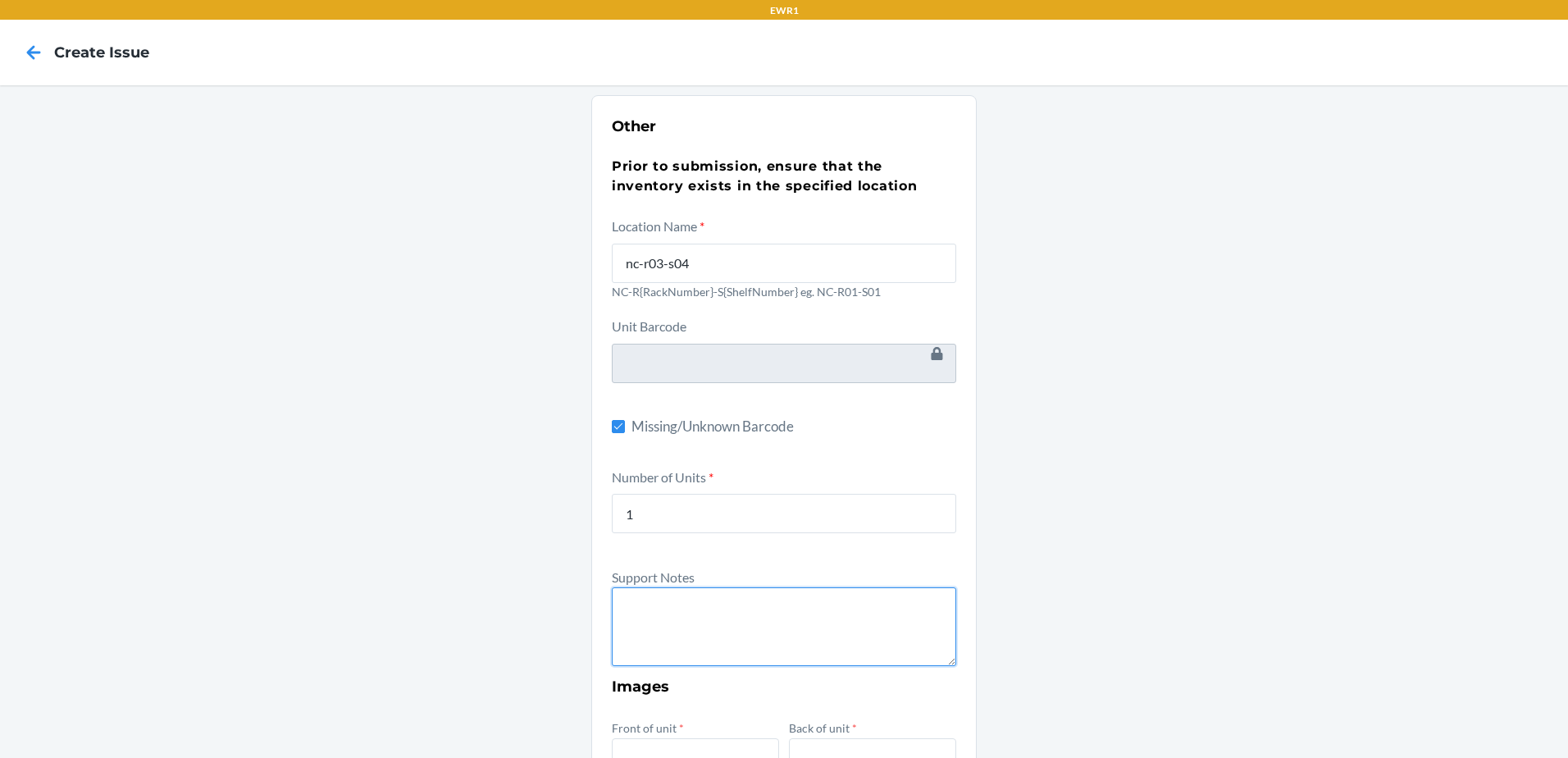
click at [733, 645] on textarea at bounding box center [784, 626] width 344 height 79
type textarea "p"
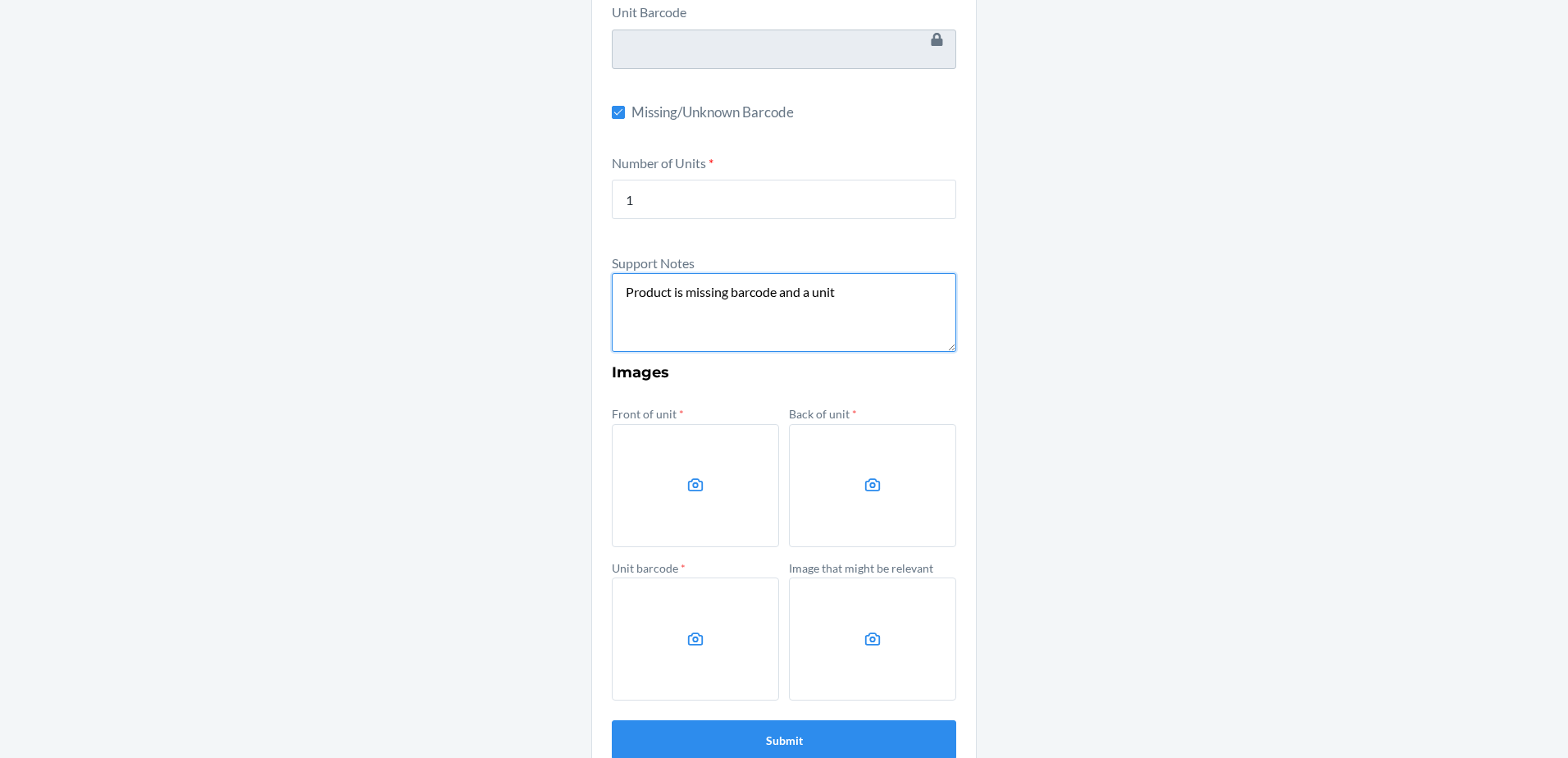
scroll to position [346, 0]
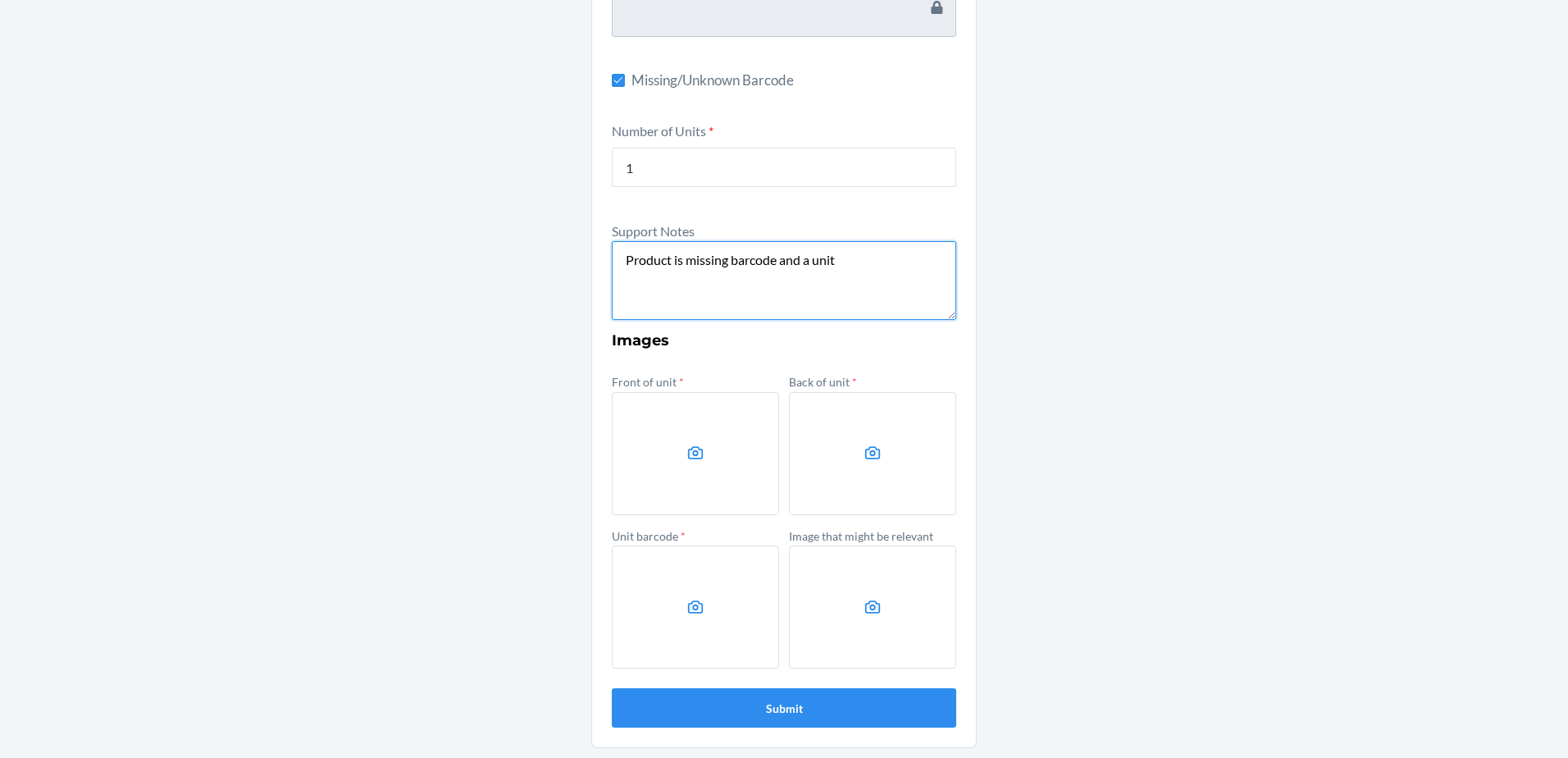
type textarea "Product is missing barcode and a unit"
click at [686, 446] on icon at bounding box center [696, 453] width 19 height 19
click at [0, 0] on input "file" at bounding box center [0, 0] width 0 height 0
click at [806, 452] on label at bounding box center [872, 453] width 167 height 123
click at [0, 0] on input "file" at bounding box center [0, 0] width 0 height 0
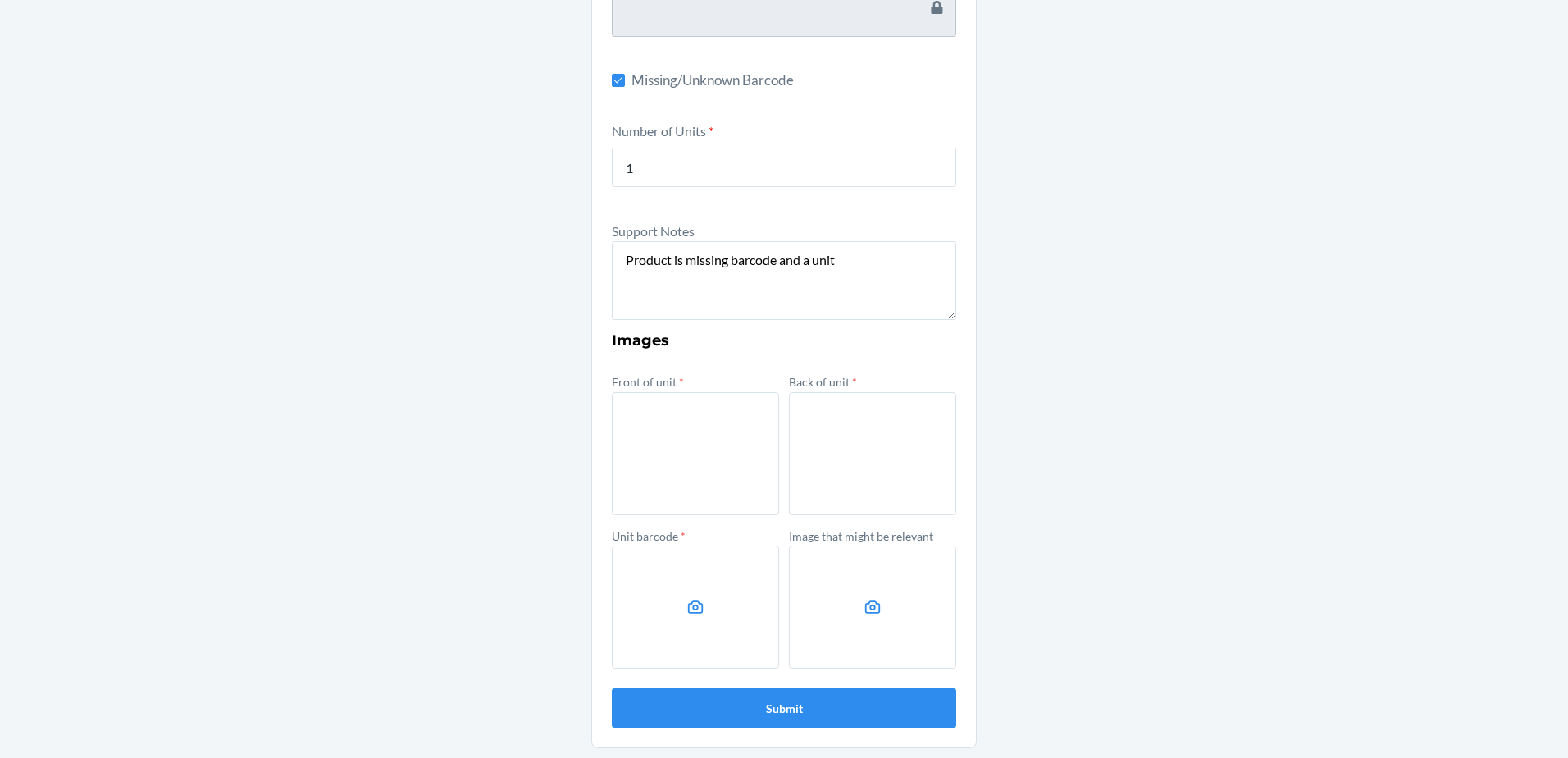
click at [711, 628] on label at bounding box center [695, 606] width 167 height 123
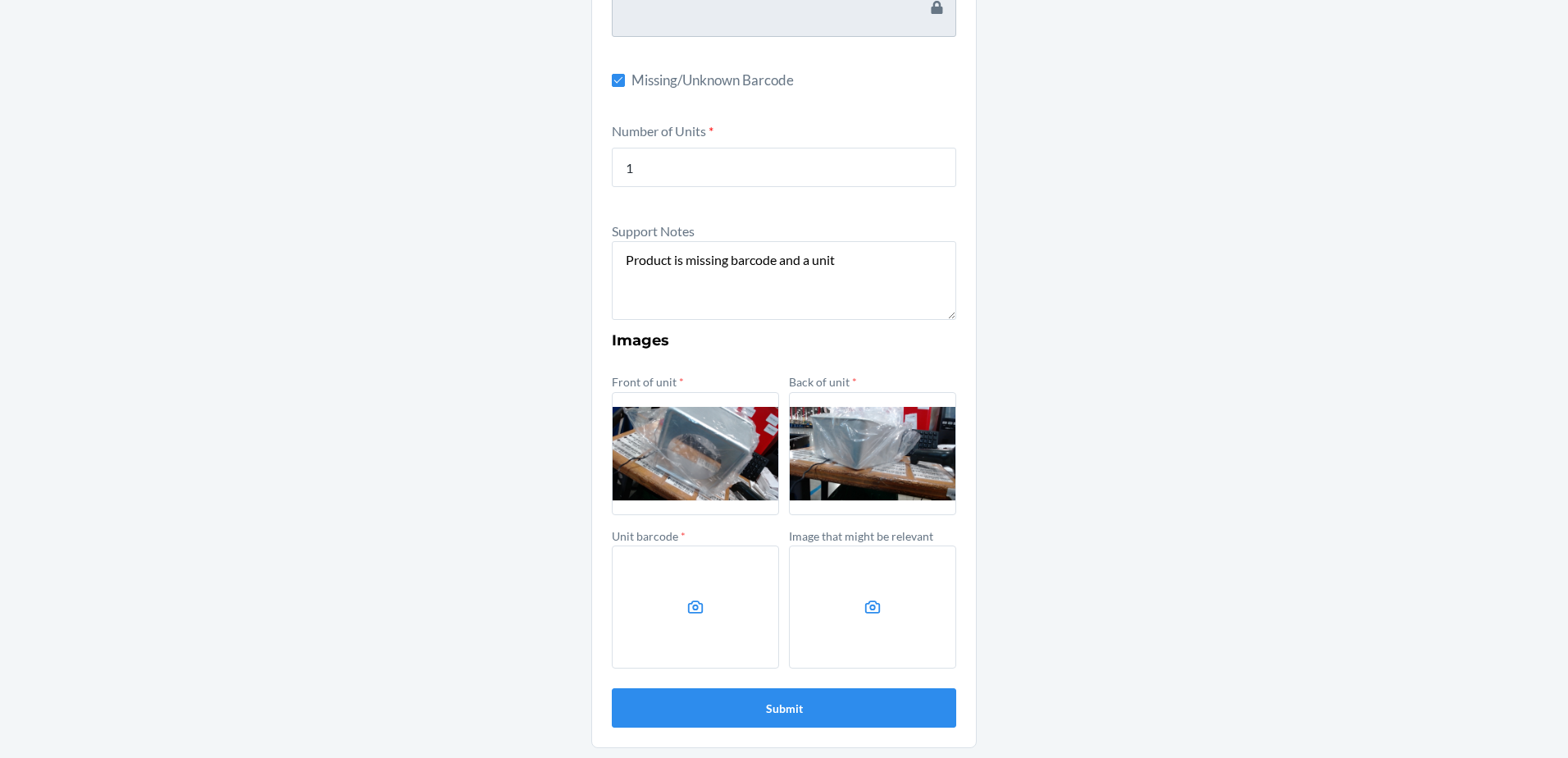
click at [0, 0] on input "file" at bounding box center [0, 0] width 0 height 0
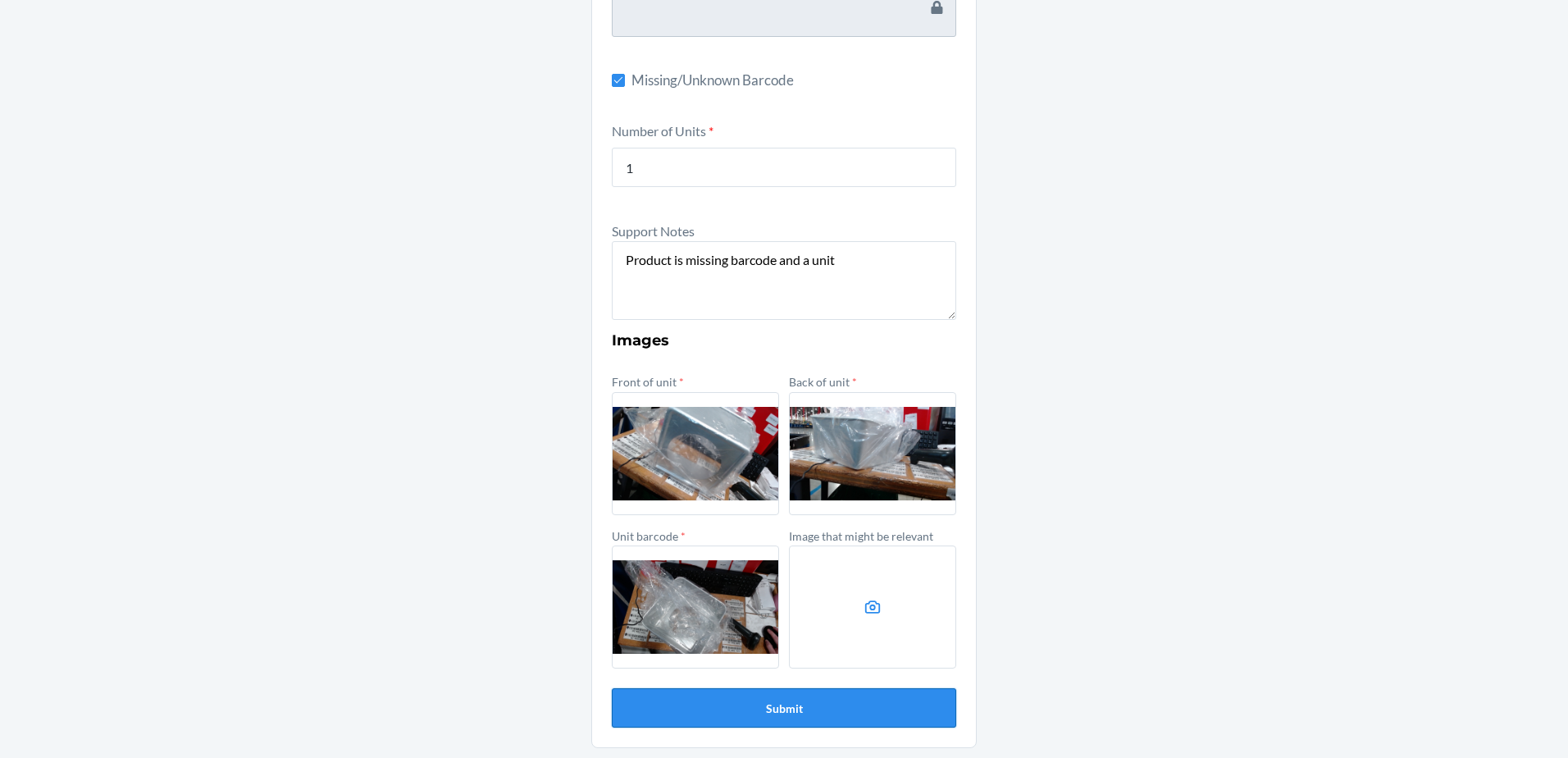
click at [804, 716] on button "Submit" at bounding box center [784, 707] width 344 height 39
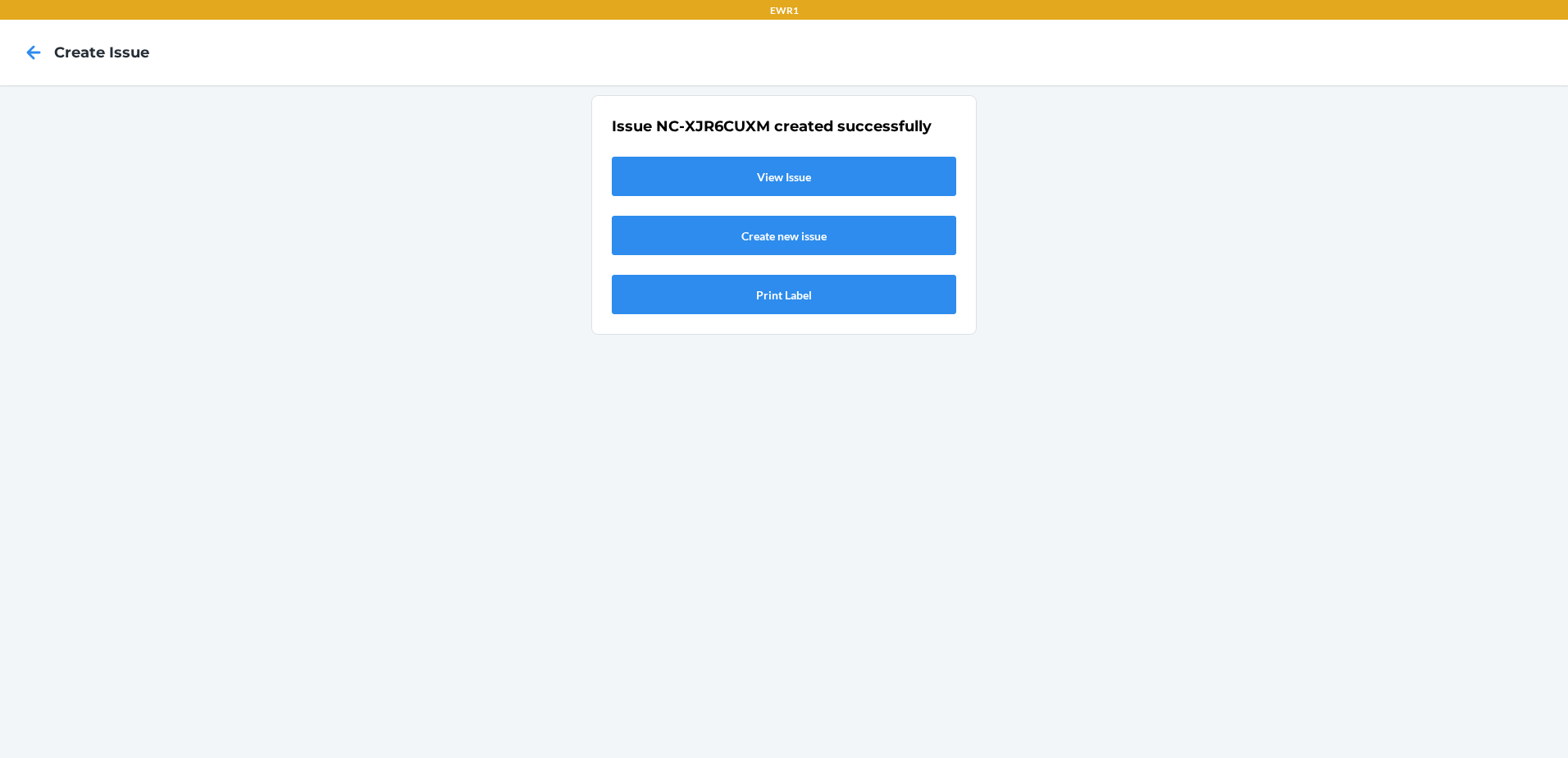
scroll to position [0, 0]
click at [845, 189] on link "View Issue" at bounding box center [784, 175] width 344 height 39
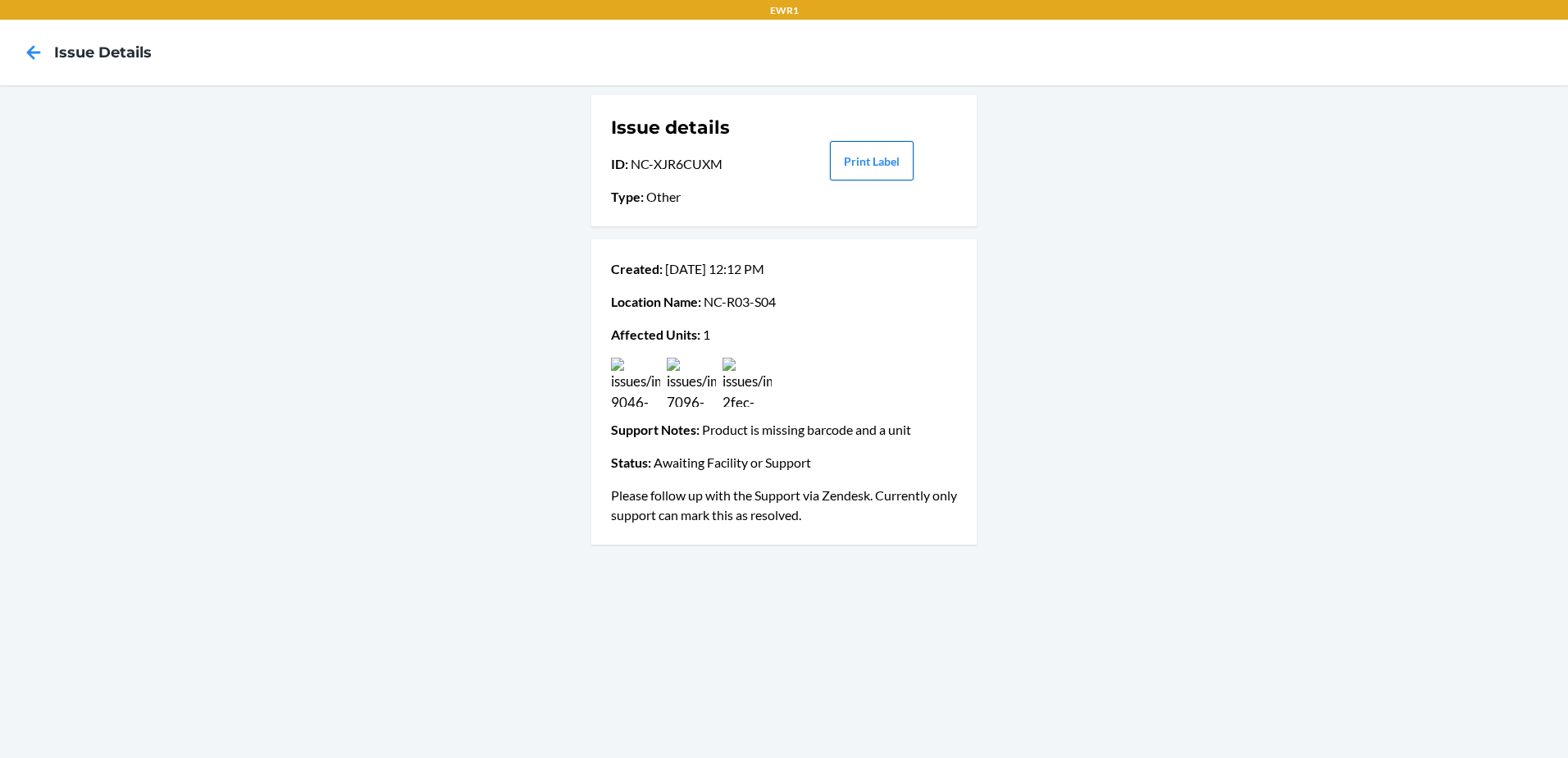
click at [872, 169] on button "Print Label" at bounding box center [872, 160] width 84 height 39
click at [33, 44] on icon at bounding box center [33, 51] width 28 height 28
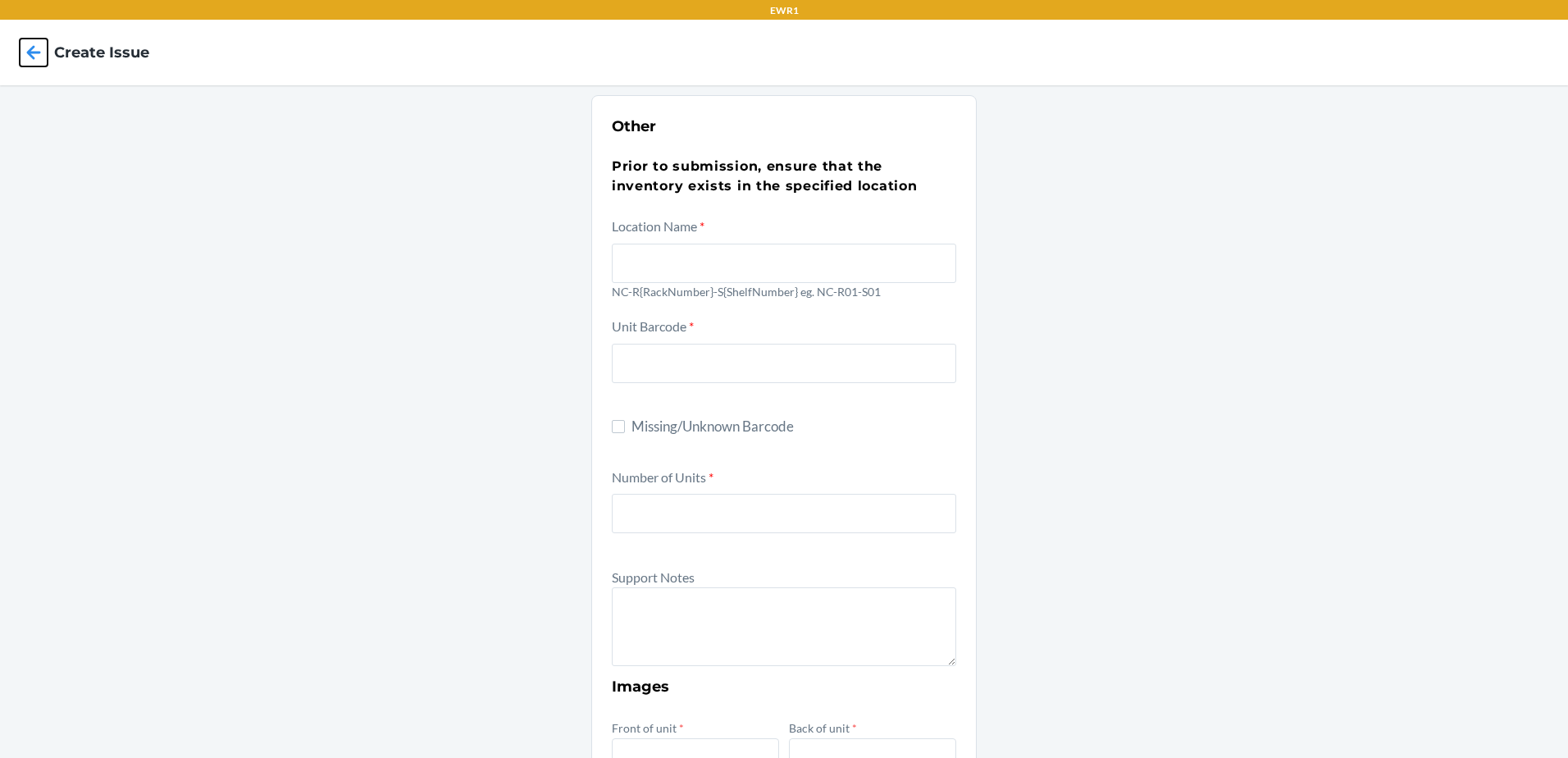
click at [34, 46] on icon at bounding box center [33, 51] width 14 height 14
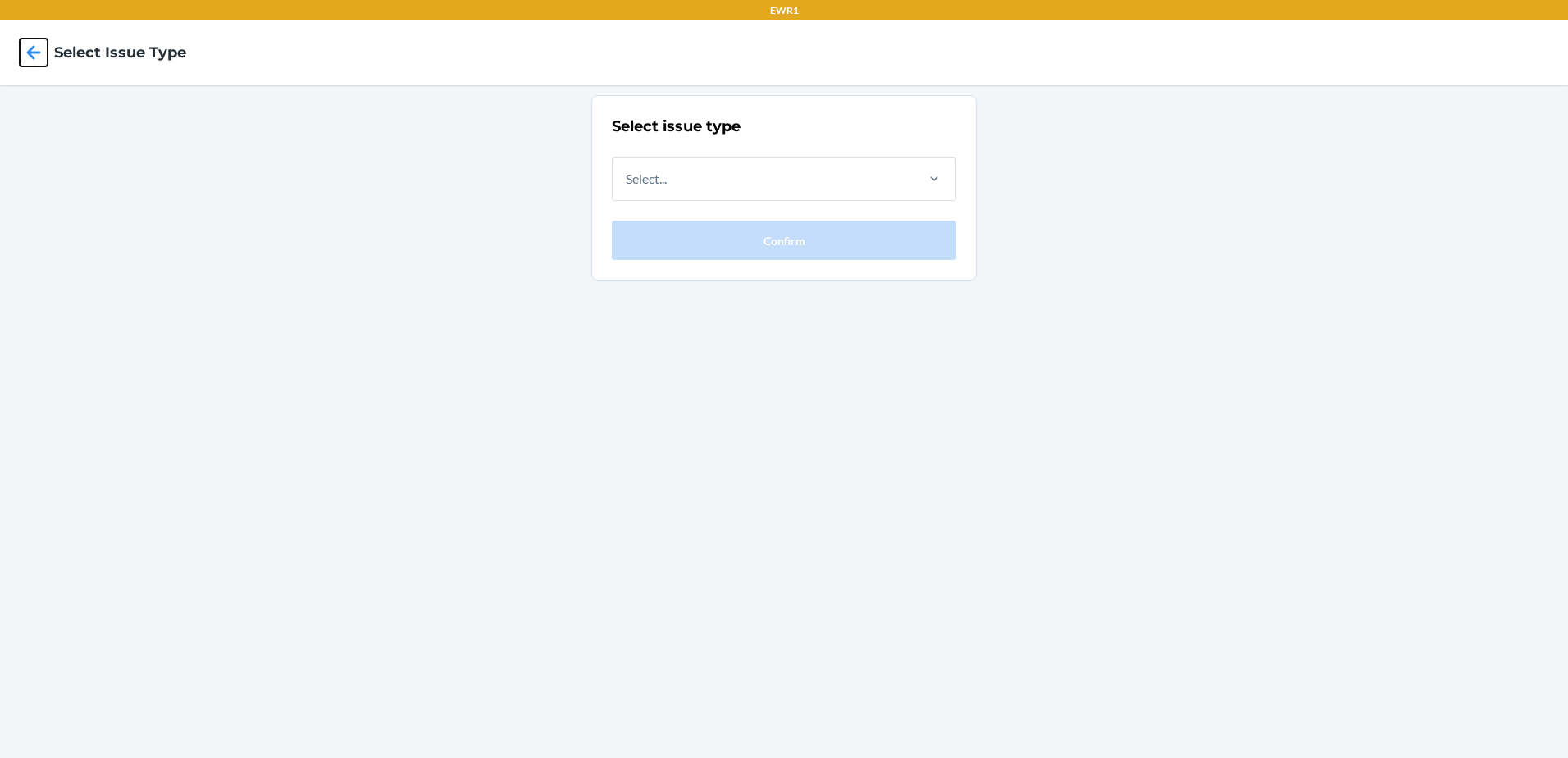
click at [34, 46] on icon at bounding box center [33, 51] width 14 height 14
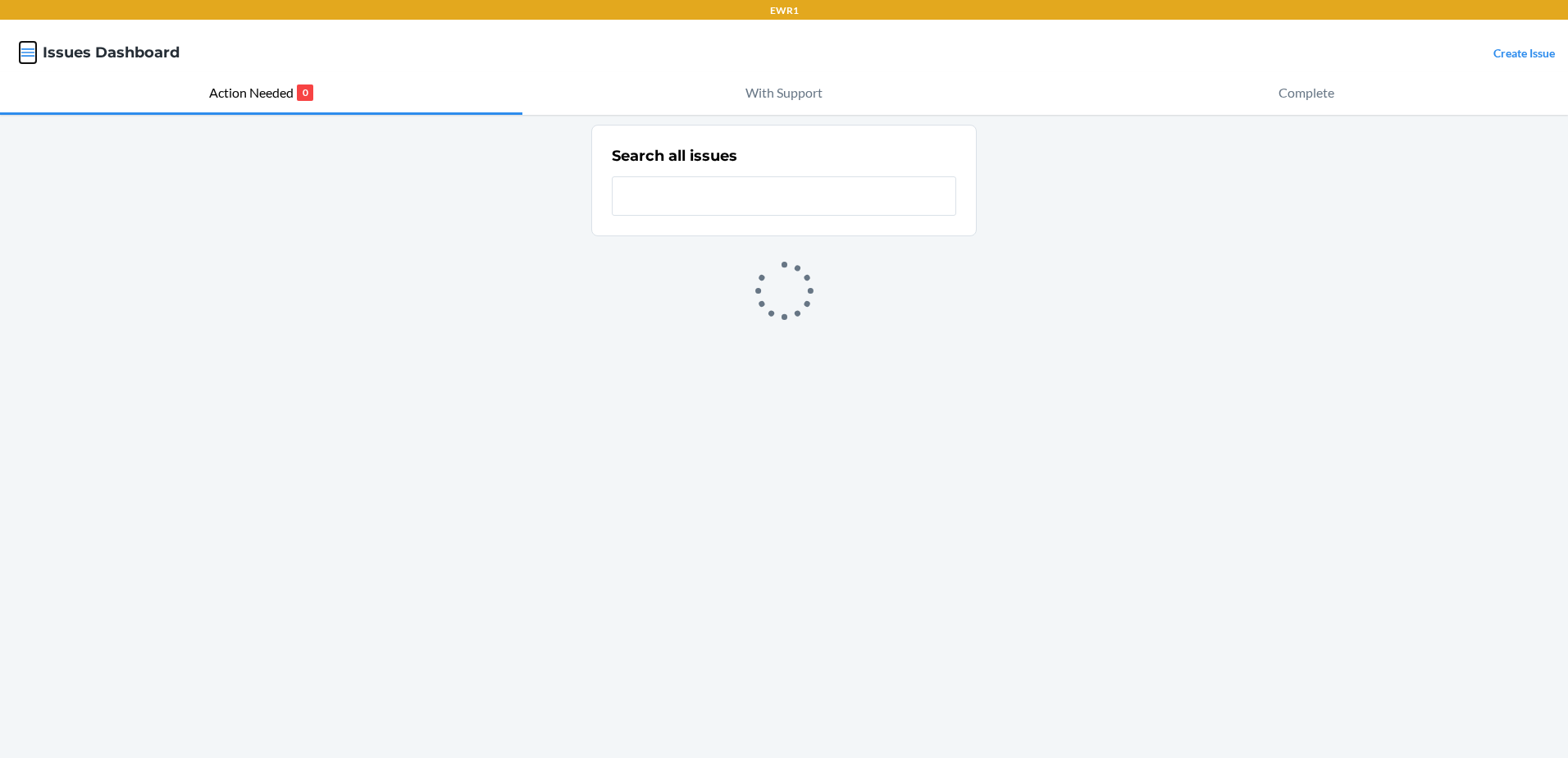
click at [34, 58] on icon "button" at bounding box center [28, 51] width 16 height 16
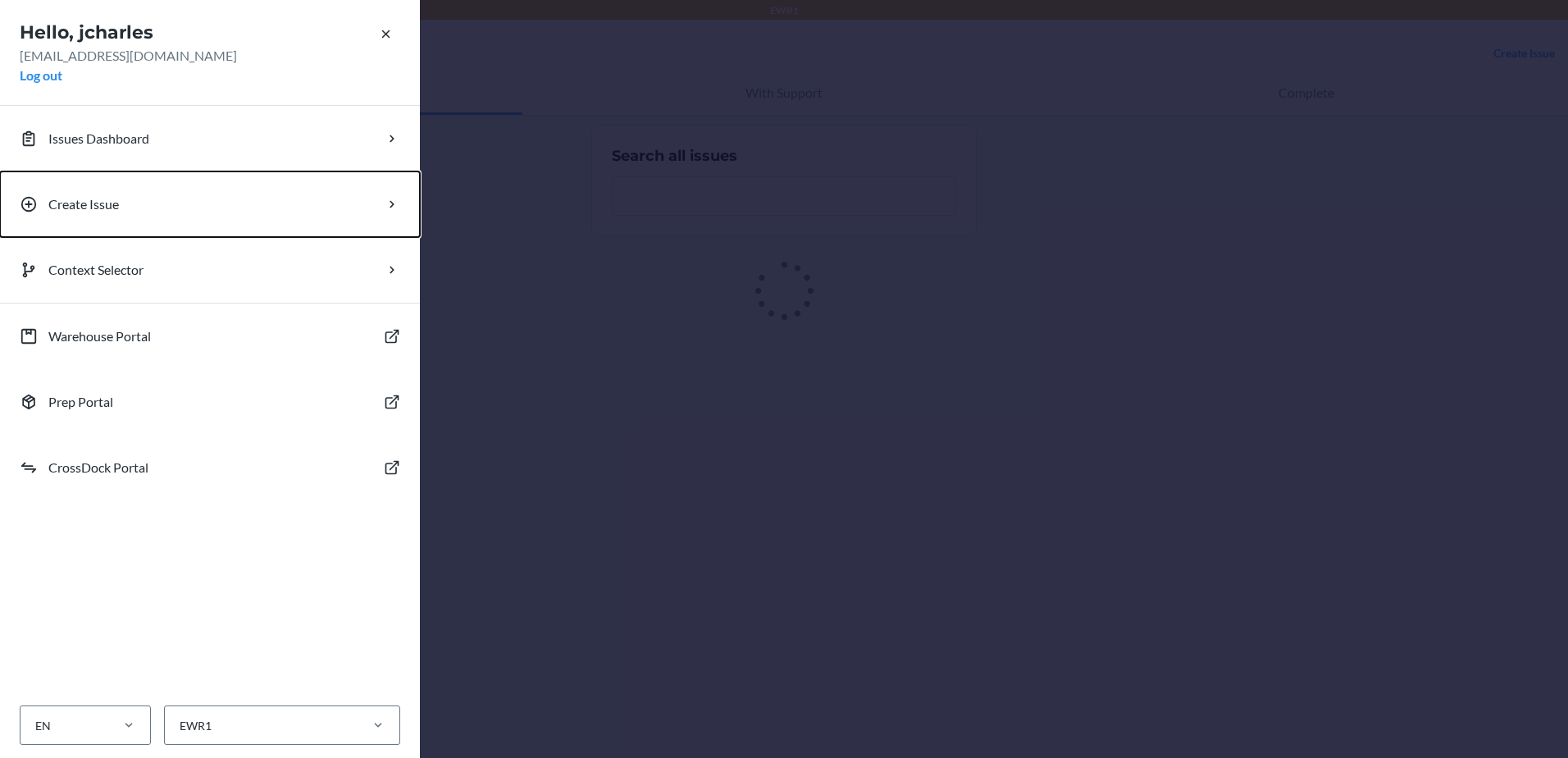
click at [79, 203] on p "Create Issue" at bounding box center [84, 204] width 71 height 20
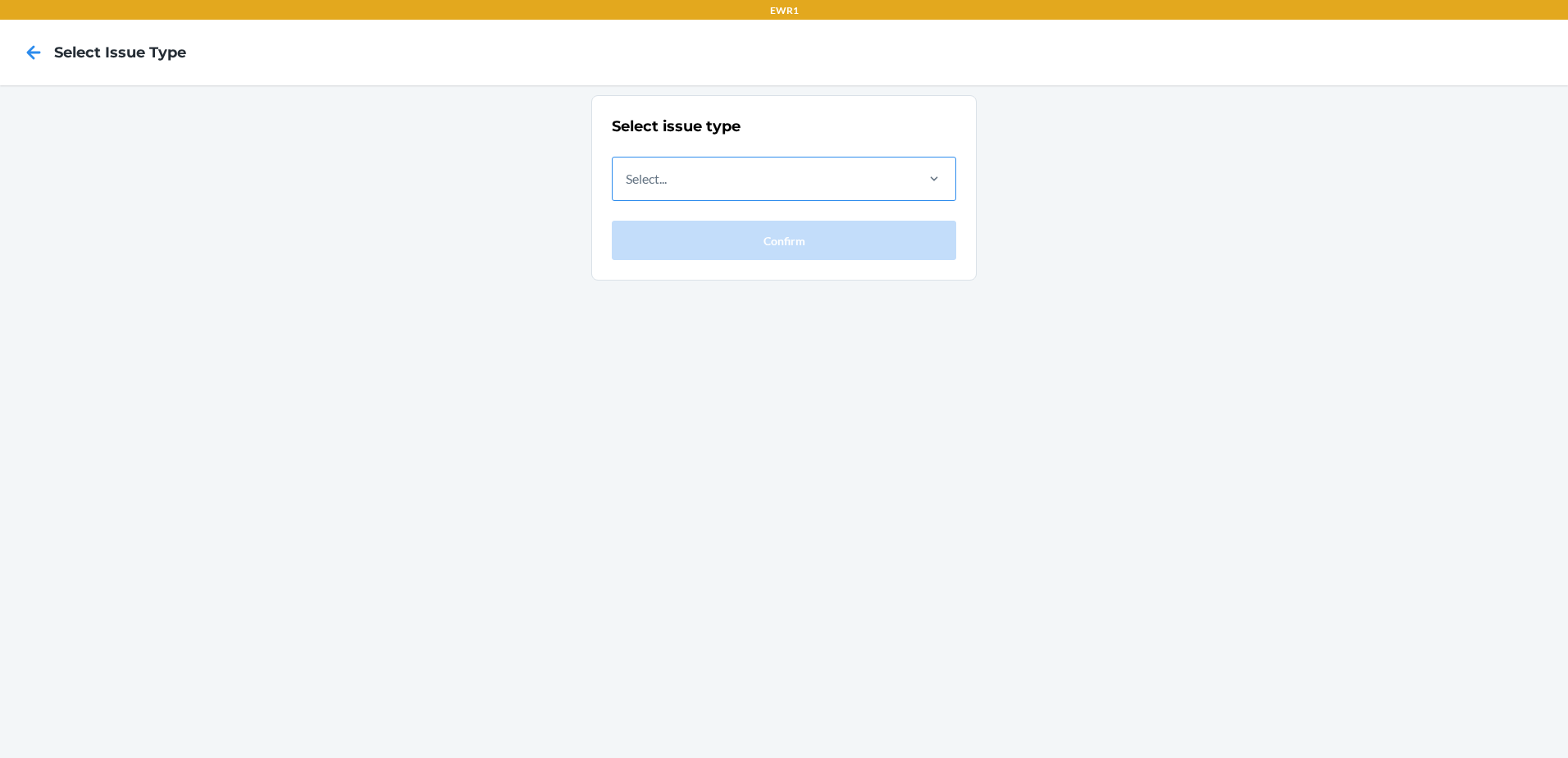
click at [806, 190] on div "Select..." at bounding box center [763, 178] width 300 height 43
click at [627, 189] on input "Select..." at bounding box center [626, 178] width 2 height 20
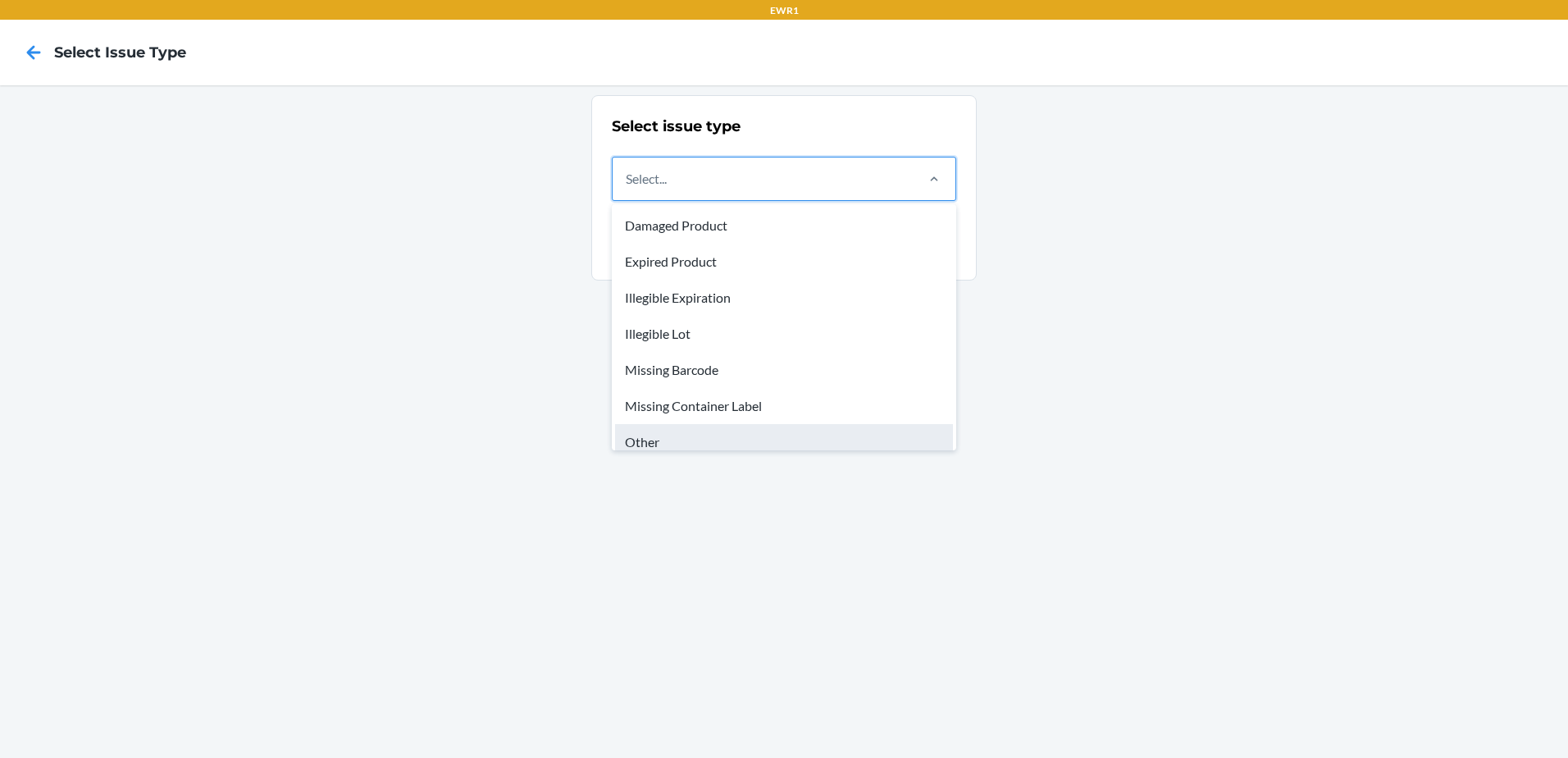
click at [693, 437] on div "Other" at bounding box center [784, 442] width 337 height 36
click at [627, 189] on input "option Other focused, 7 of 8. 8 results available. Use Up and Down to choose op…" at bounding box center [626, 178] width 2 height 20
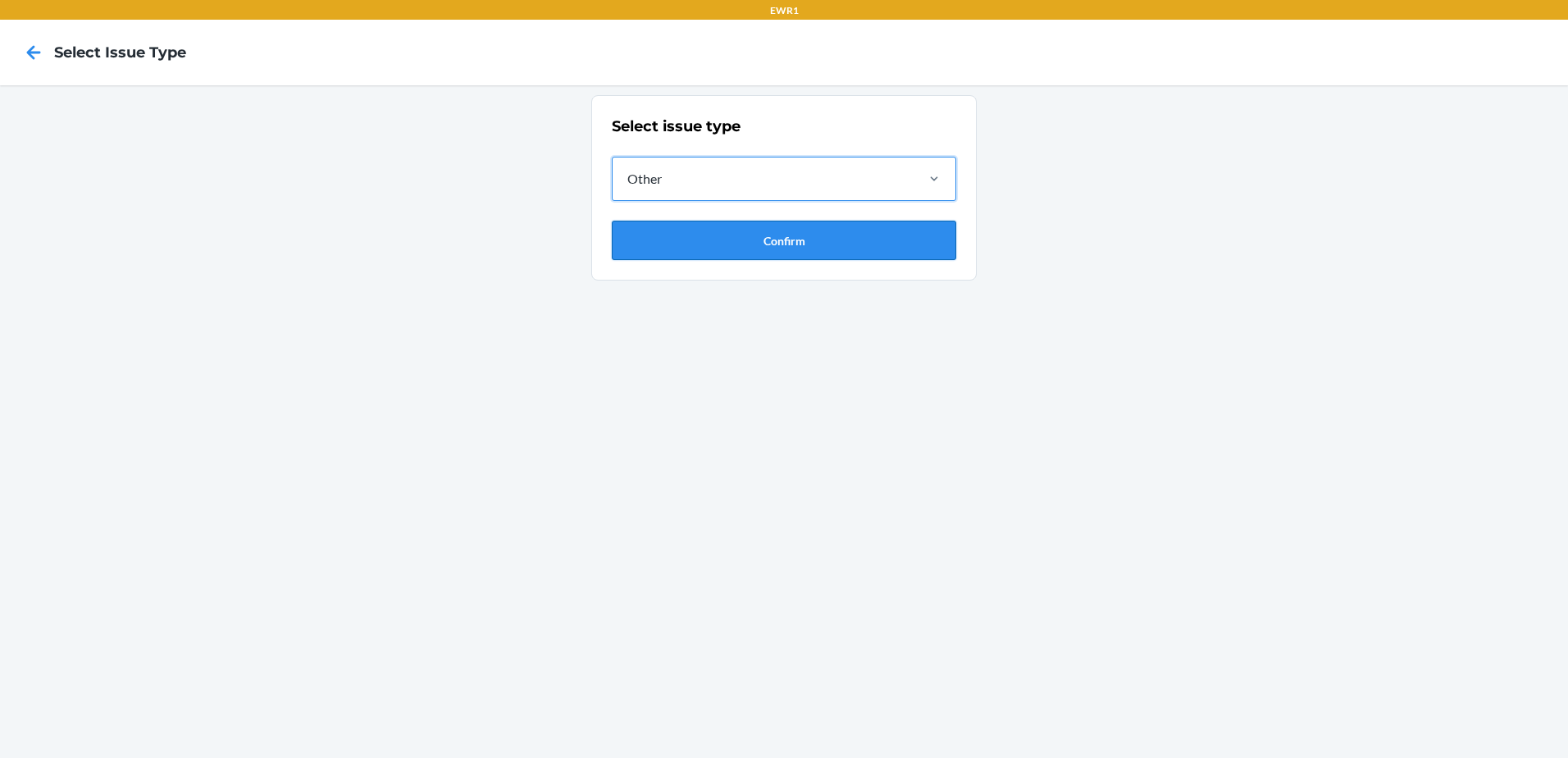
click at [706, 239] on button "Confirm" at bounding box center [784, 239] width 344 height 39
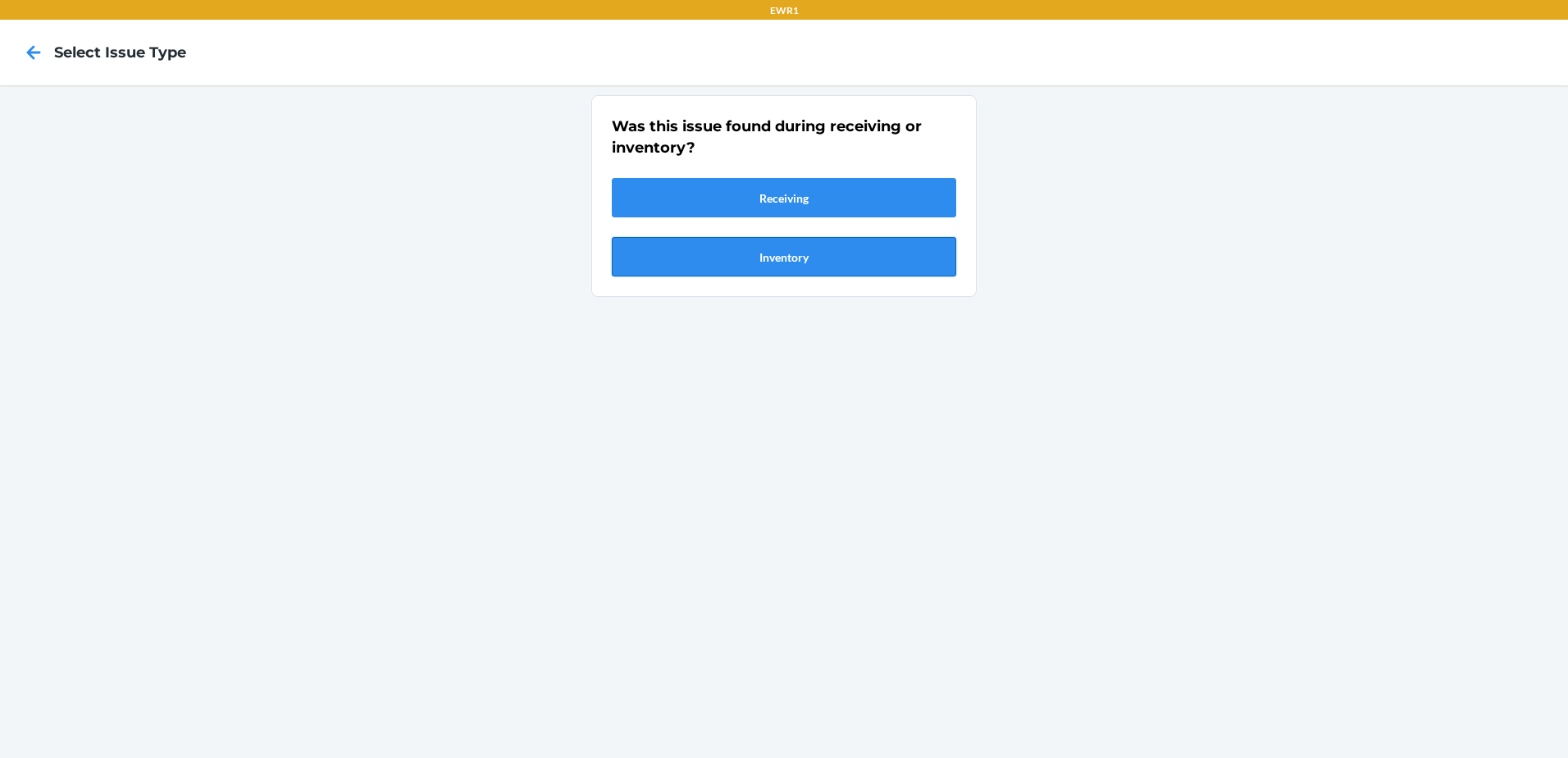
click at [706, 251] on button "Inventory" at bounding box center [784, 256] width 344 height 39
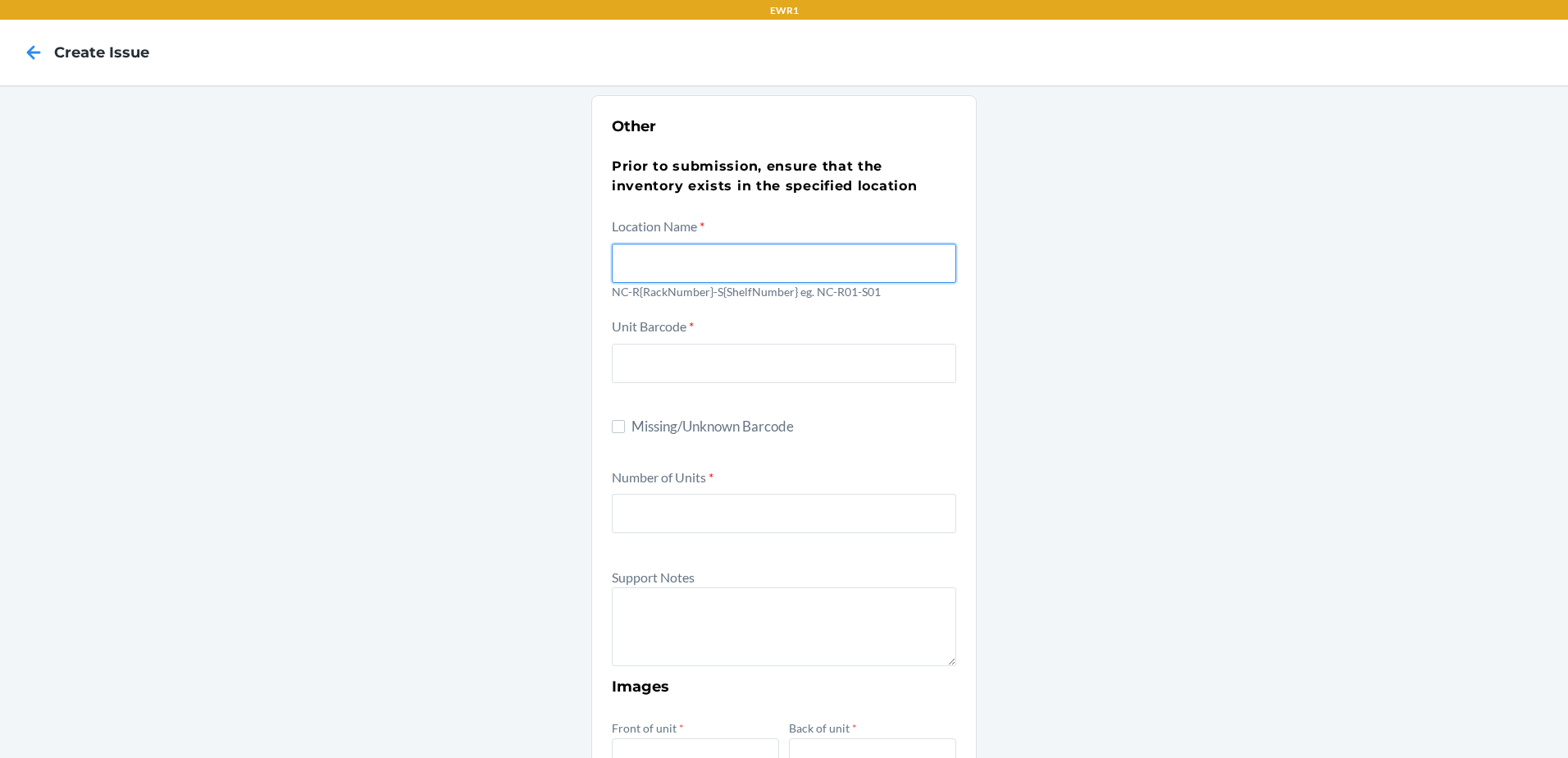
click at [697, 264] on input "text" at bounding box center [784, 262] width 344 height 39
type input "NC-R03-S04"
click at [1213, 315] on div "Other Prior to submission, ensure that the inventory exists in the specified lo…" at bounding box center [784, 594] width 1568 height 1018
click at [615, 434] on label "Missing/Unknown Barcode" at bounding box center [784, 426] width 344 height 21
click at [615, 433] on input "Missing/Unknown Barcode" at bounding box center [619, 426] width 13 height 13
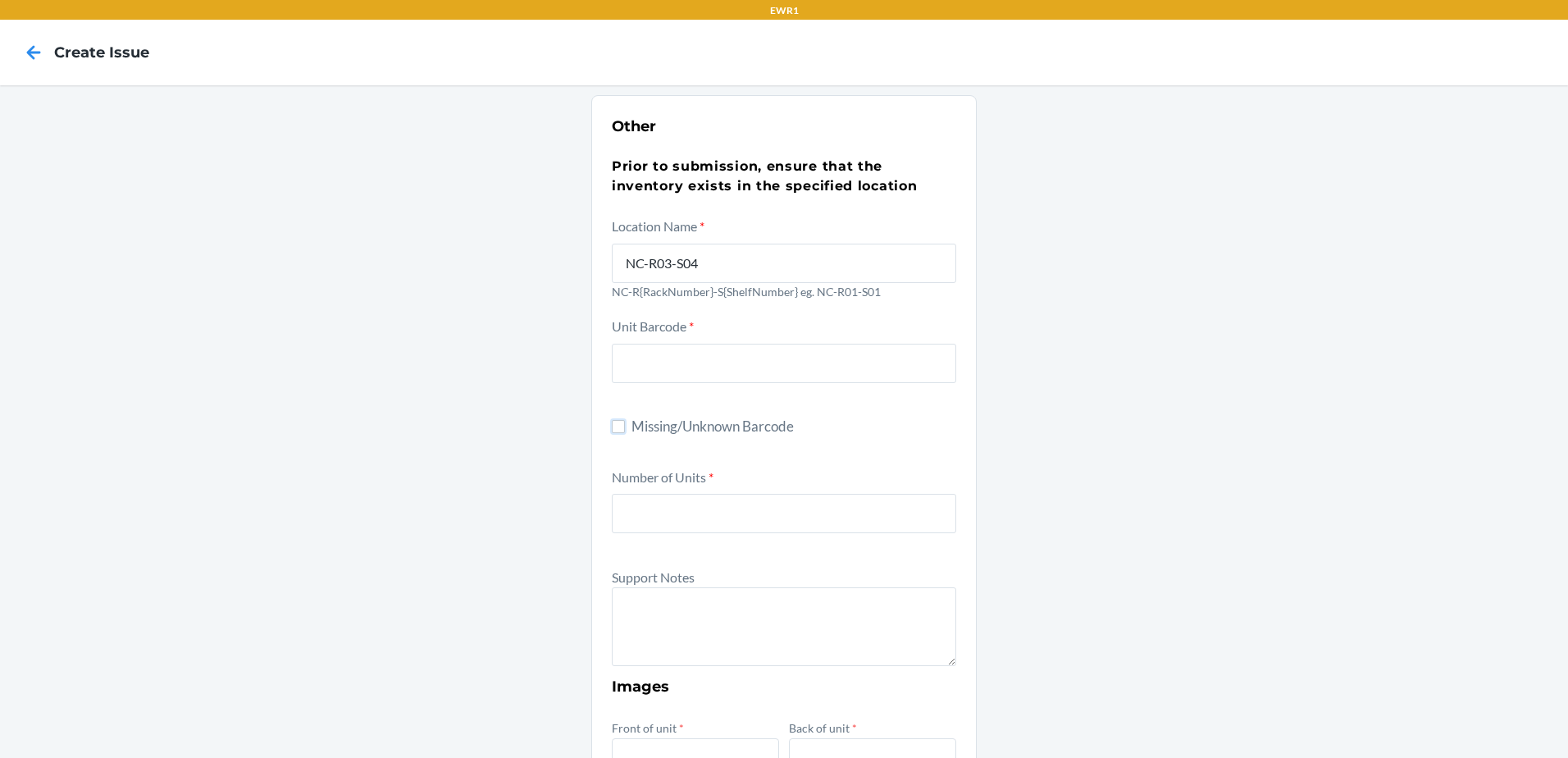
checkbox input "true"
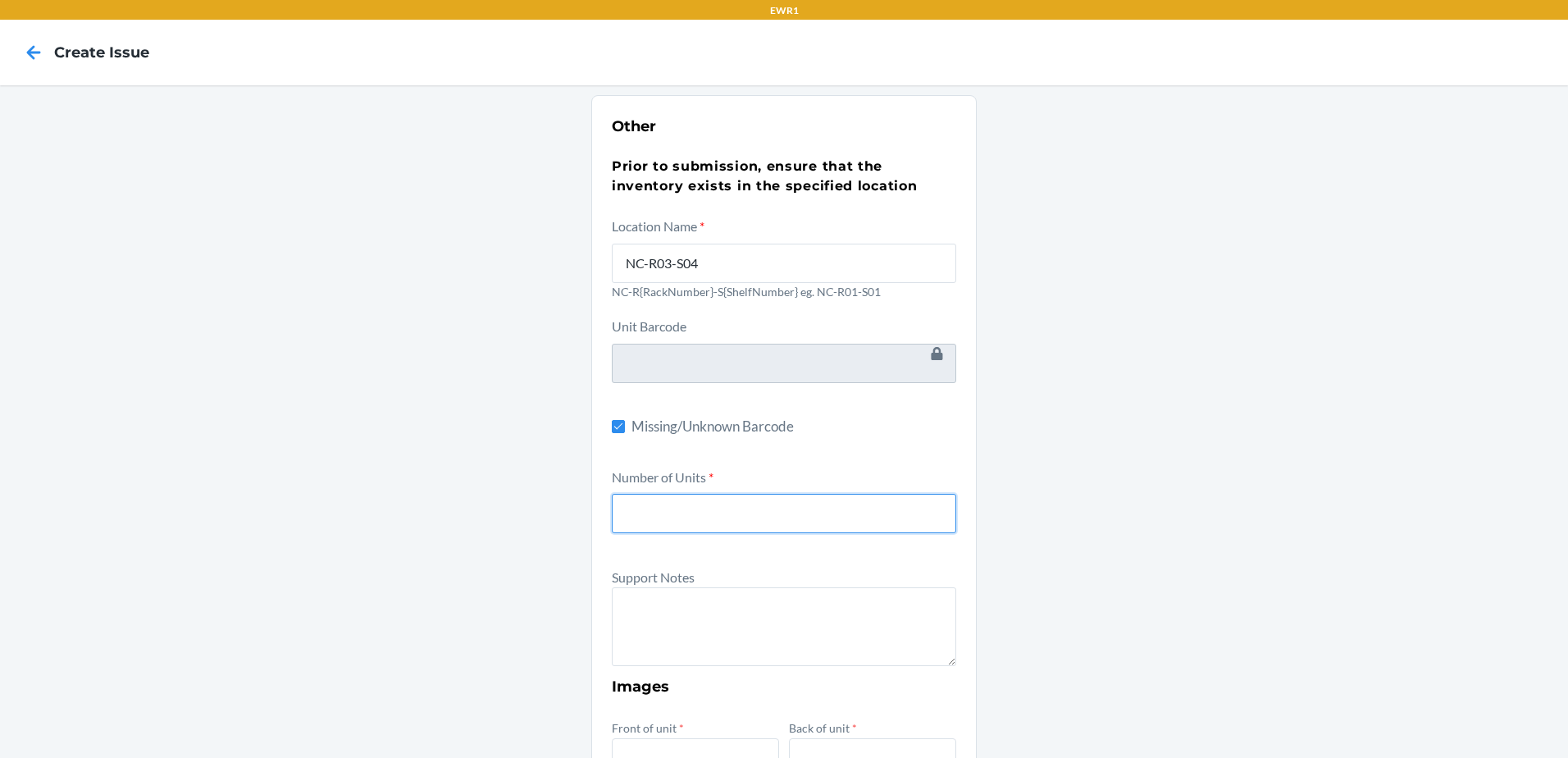
click at [678, 530] on input "number" at bounding box center [784, 513] width 344 height 39
type input "1"
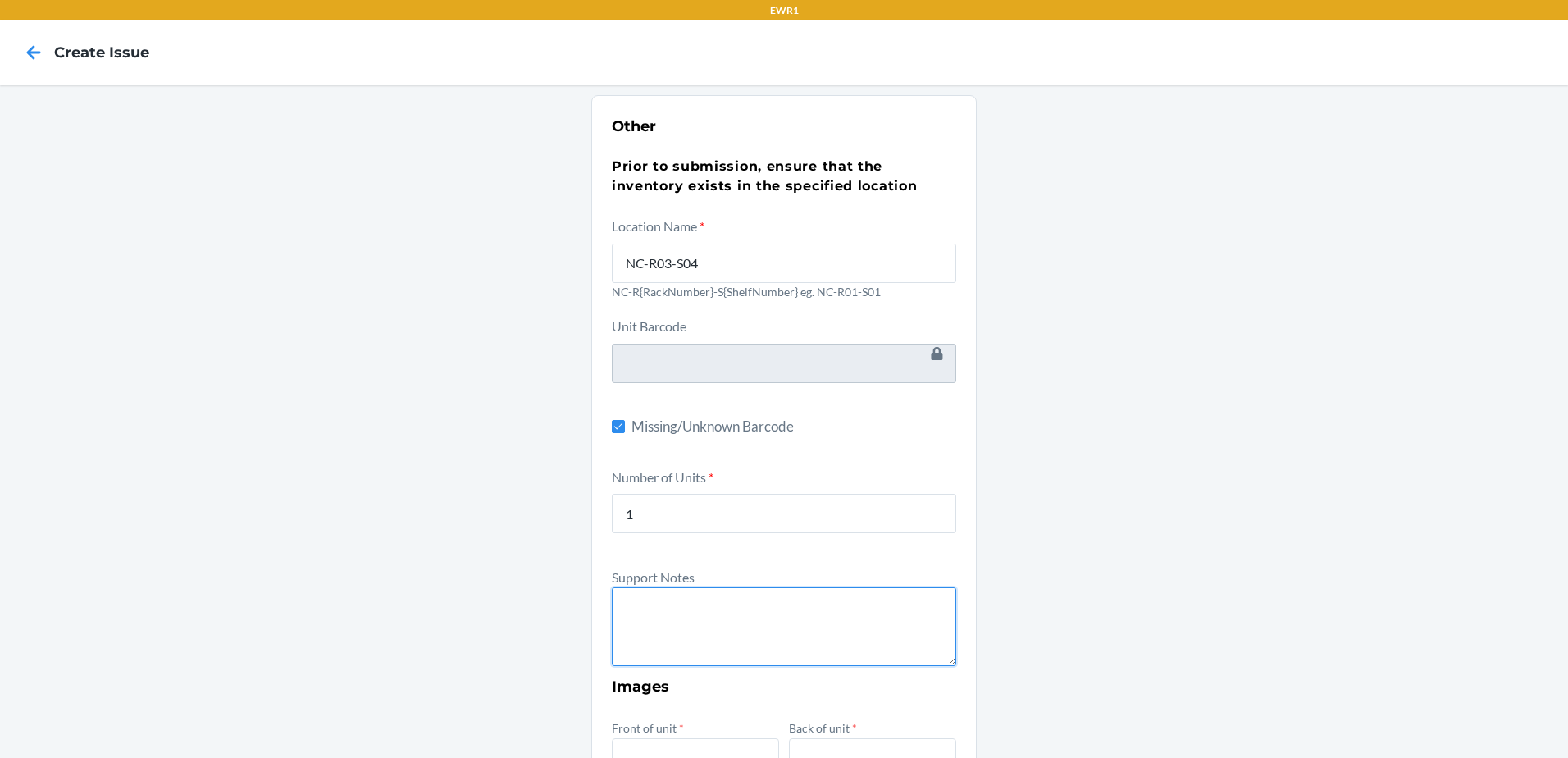
click at [673, 635] on textarea at bounding box center [784, 626] width 344 height 79
type textarea "U"
type textarea "p"
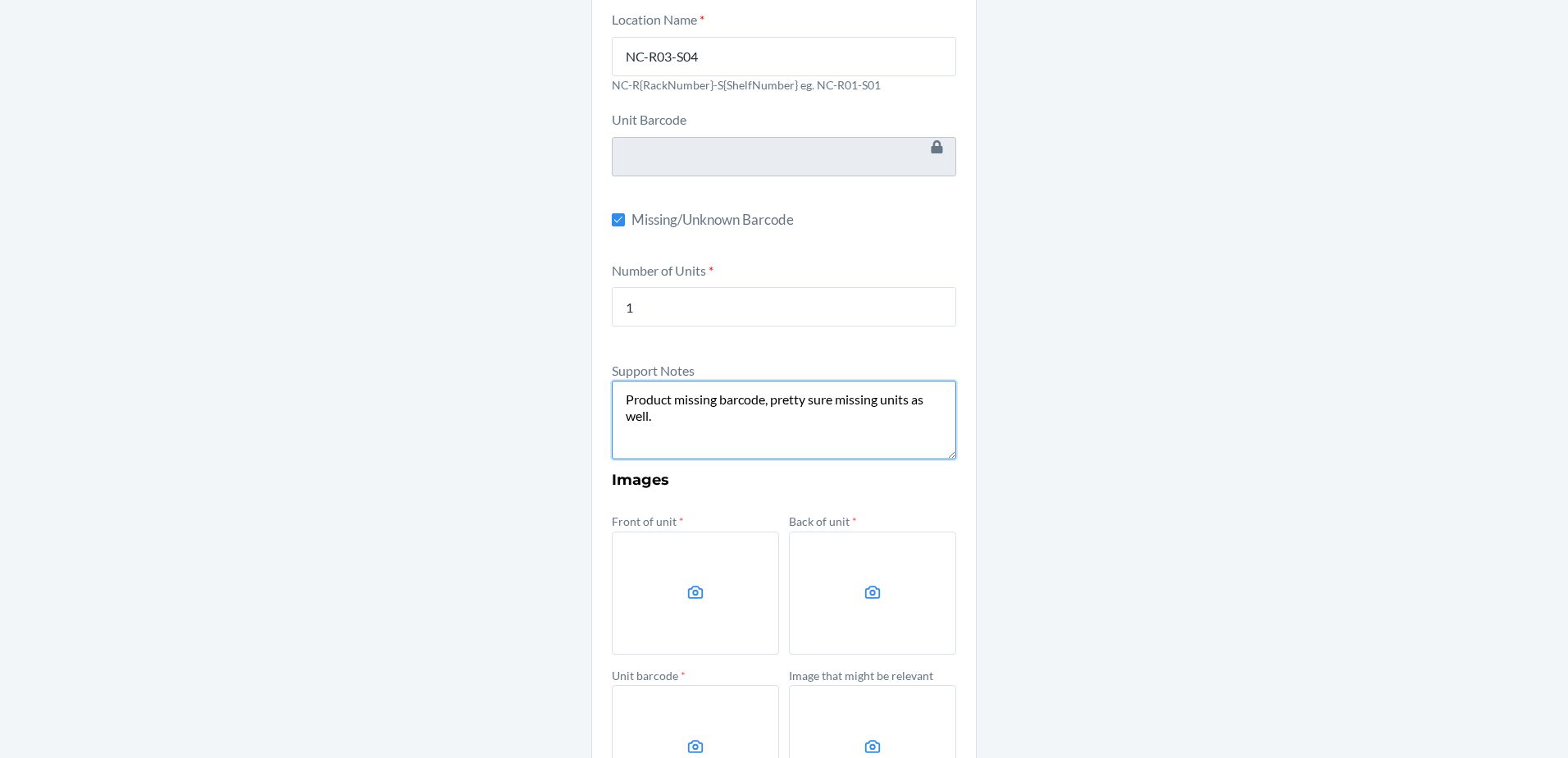
scroll to position [328, 0]
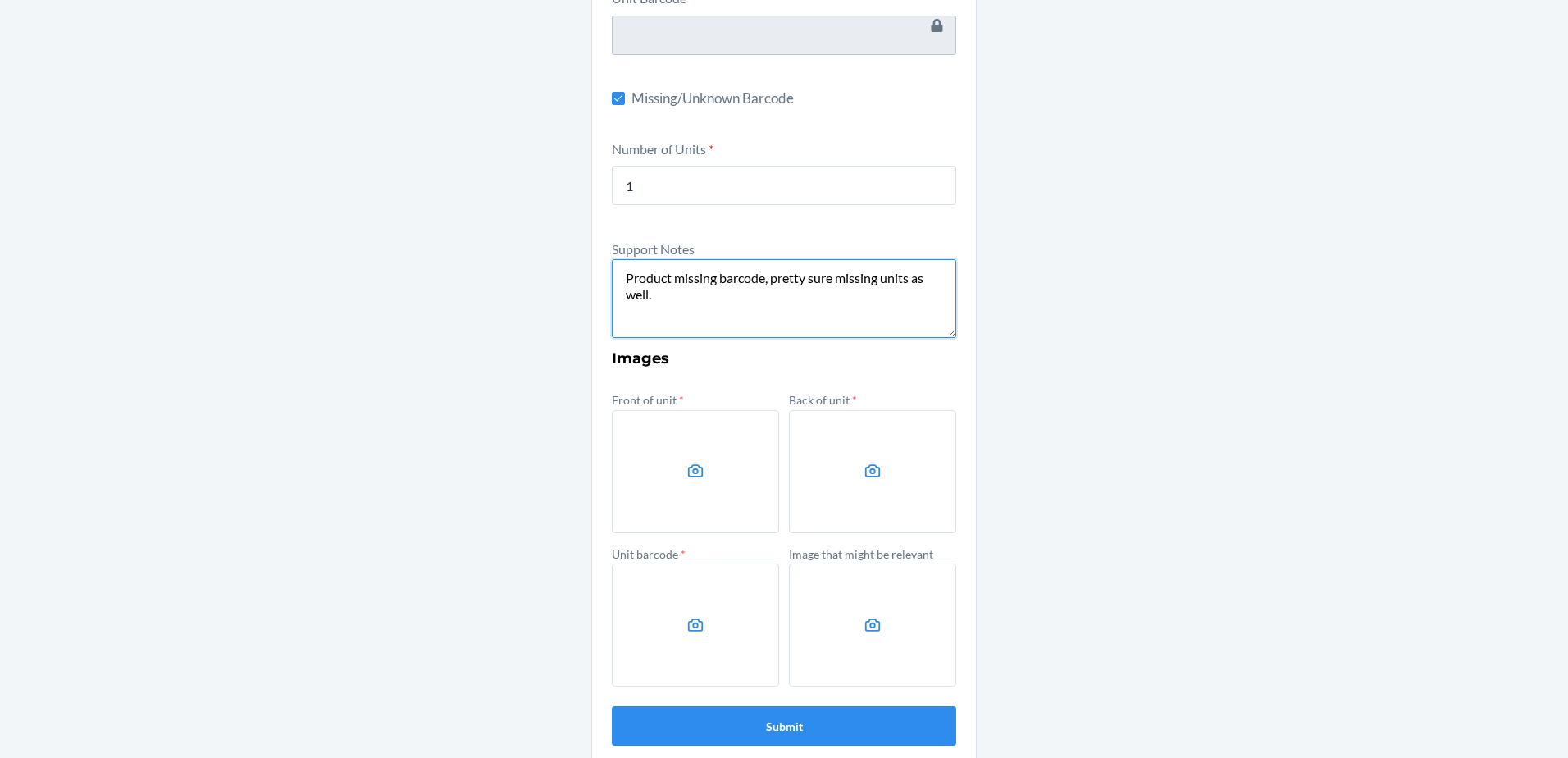
type textarea "Product missing barcode, pretty sure missing units as well."
click at [726, 493] on label at bounding box center [695, 471] width 167 height 123
click at [0, 0] on input "file" at bounding box center [0, 0] width 0 height 0
click at [888, 477] on label at bounding box center [872, 471] width 167 height 123
click at [0, 0] on input "file" at bounding box center [0, 0] width 0 height 0
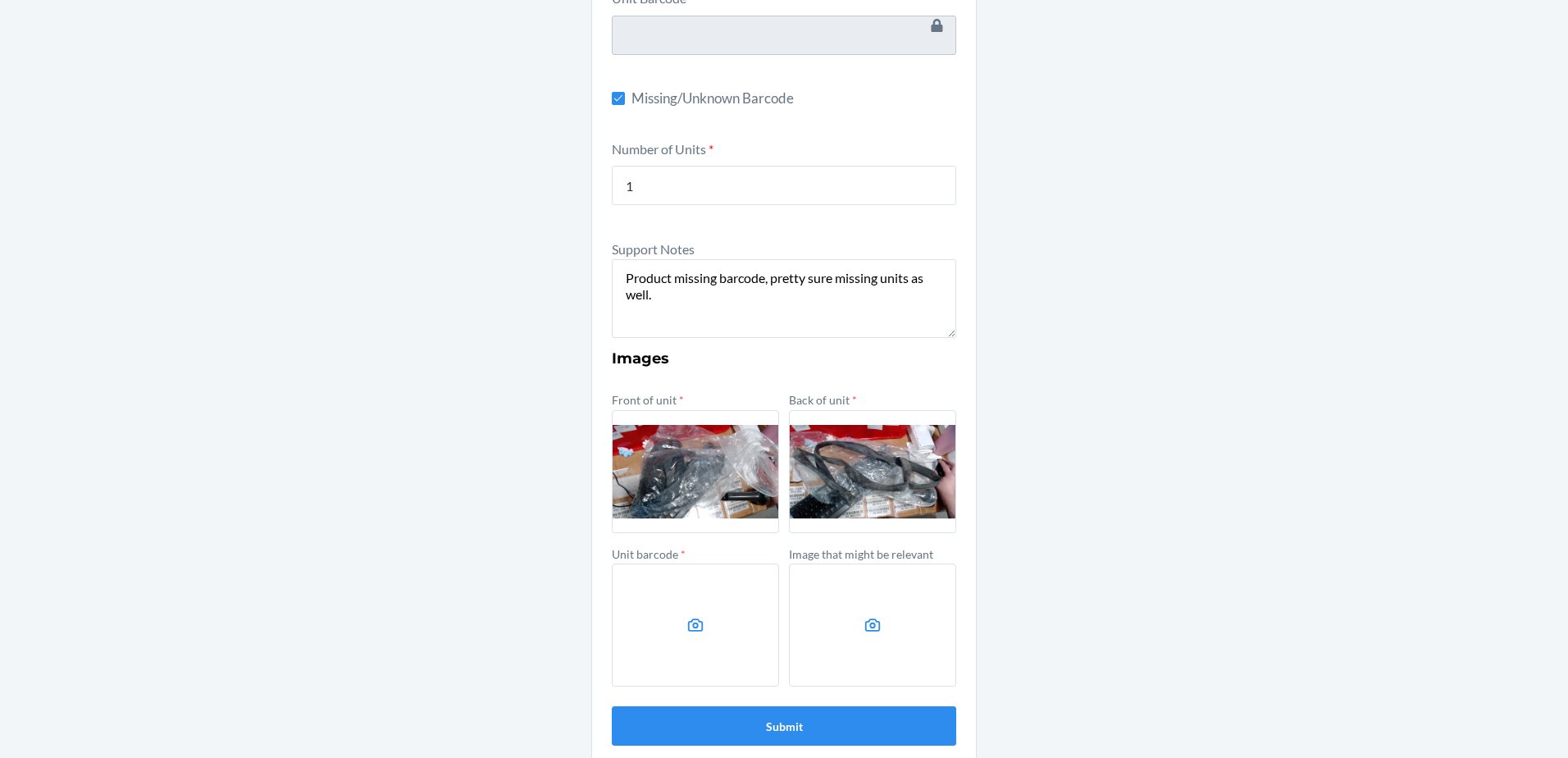
click at [665, 631] on label at bounding box center [695, 625] width 167 height 123
click at [0, 0] on input "file" at bounding box center [0, 0] width 0 height 0
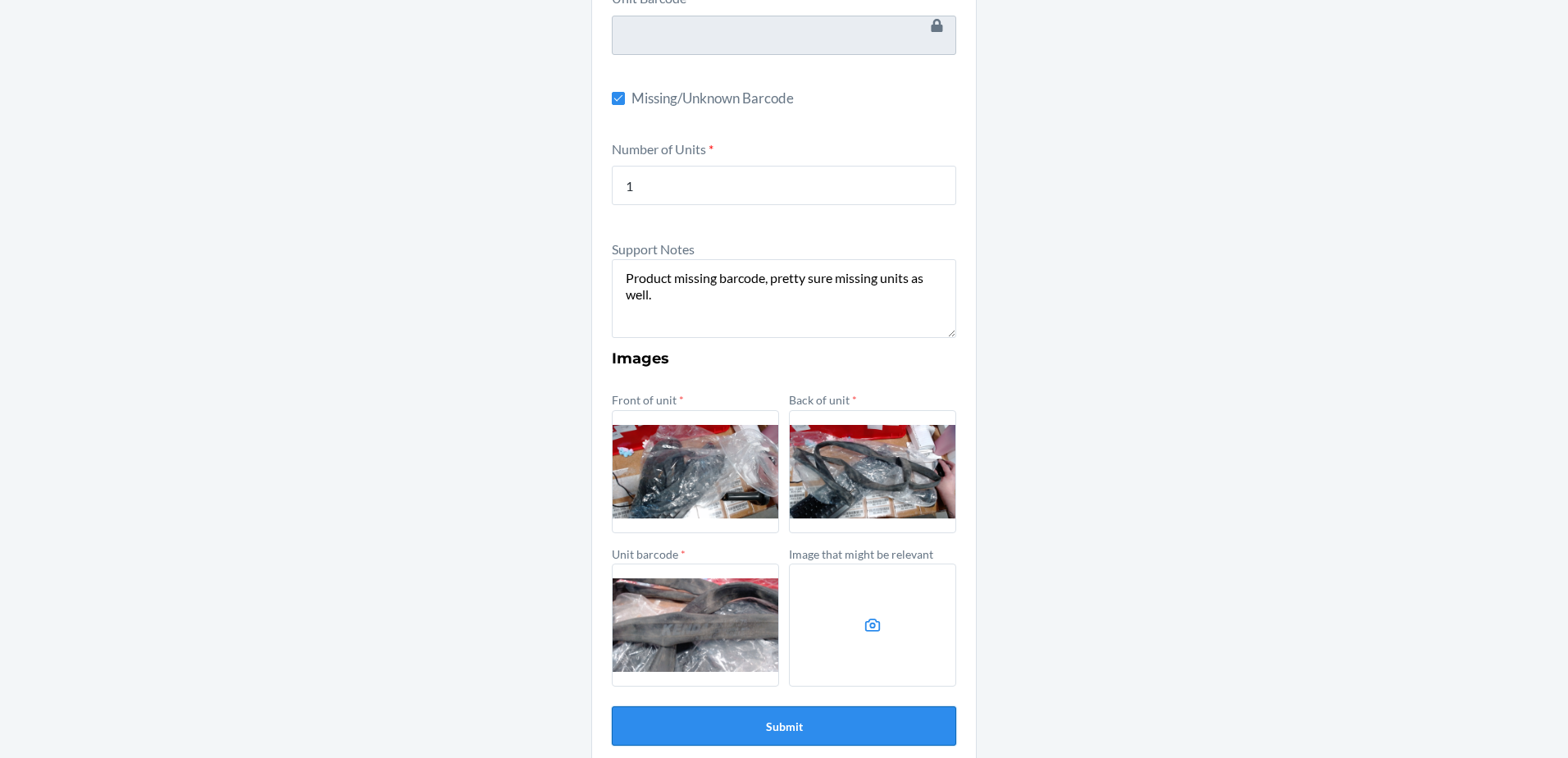
click at [794, 726] on button "Submit" at bounding box center [784, 726] width 344 height 39
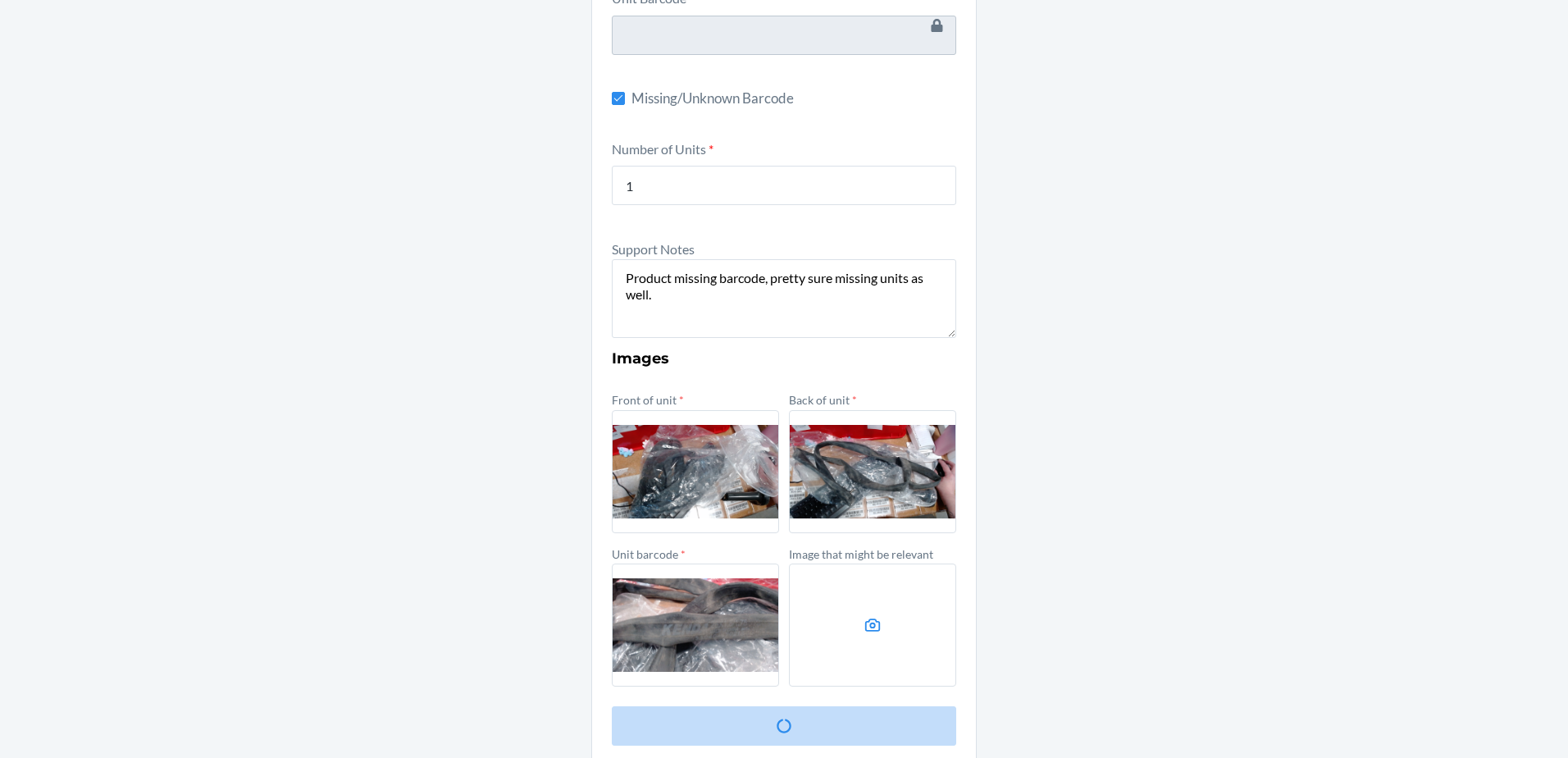
scroll to position [0, 0]
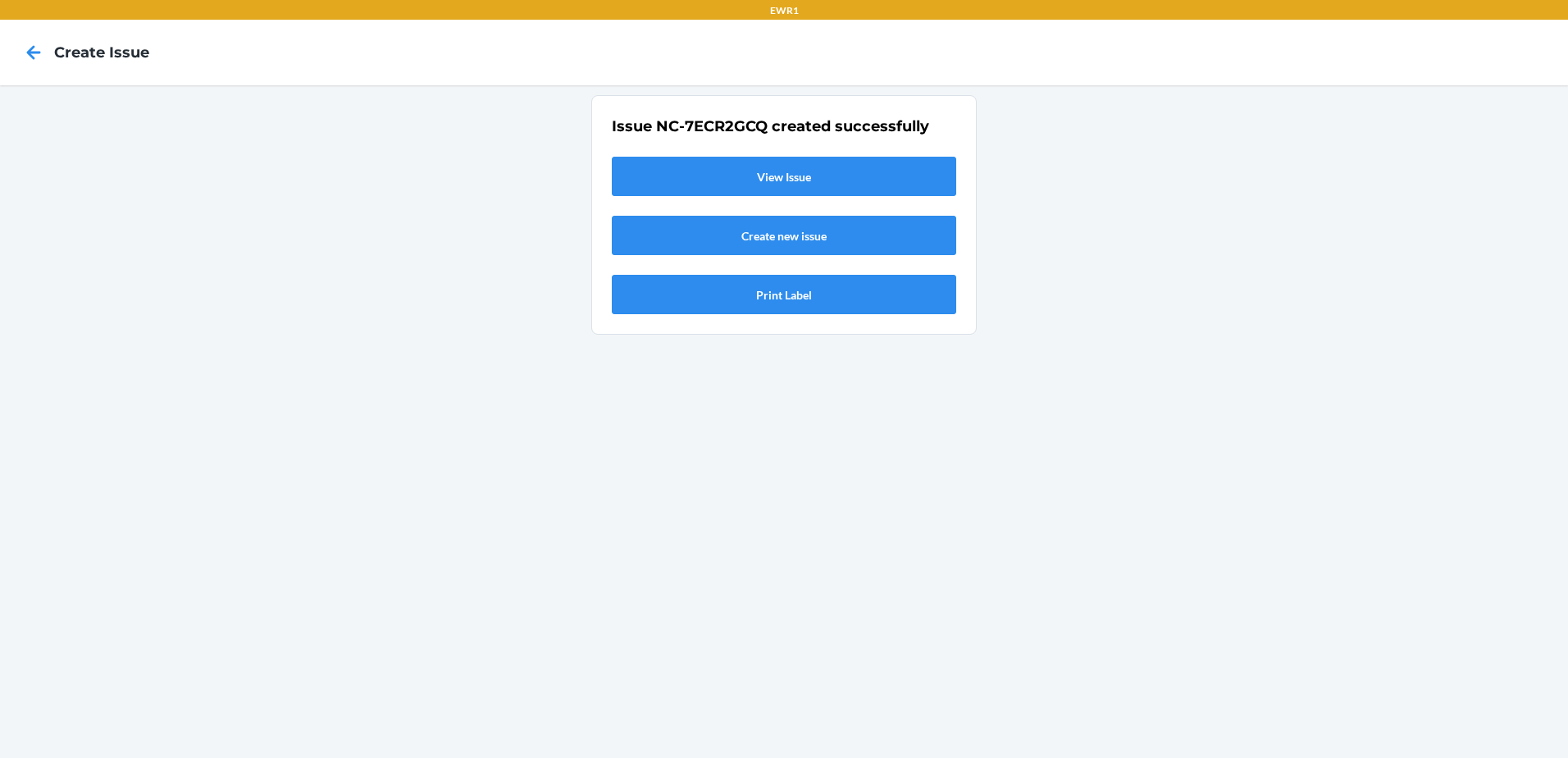
click at [813, 191] on link "View Issue" at bounding box center [784, 175] width 344 height 39
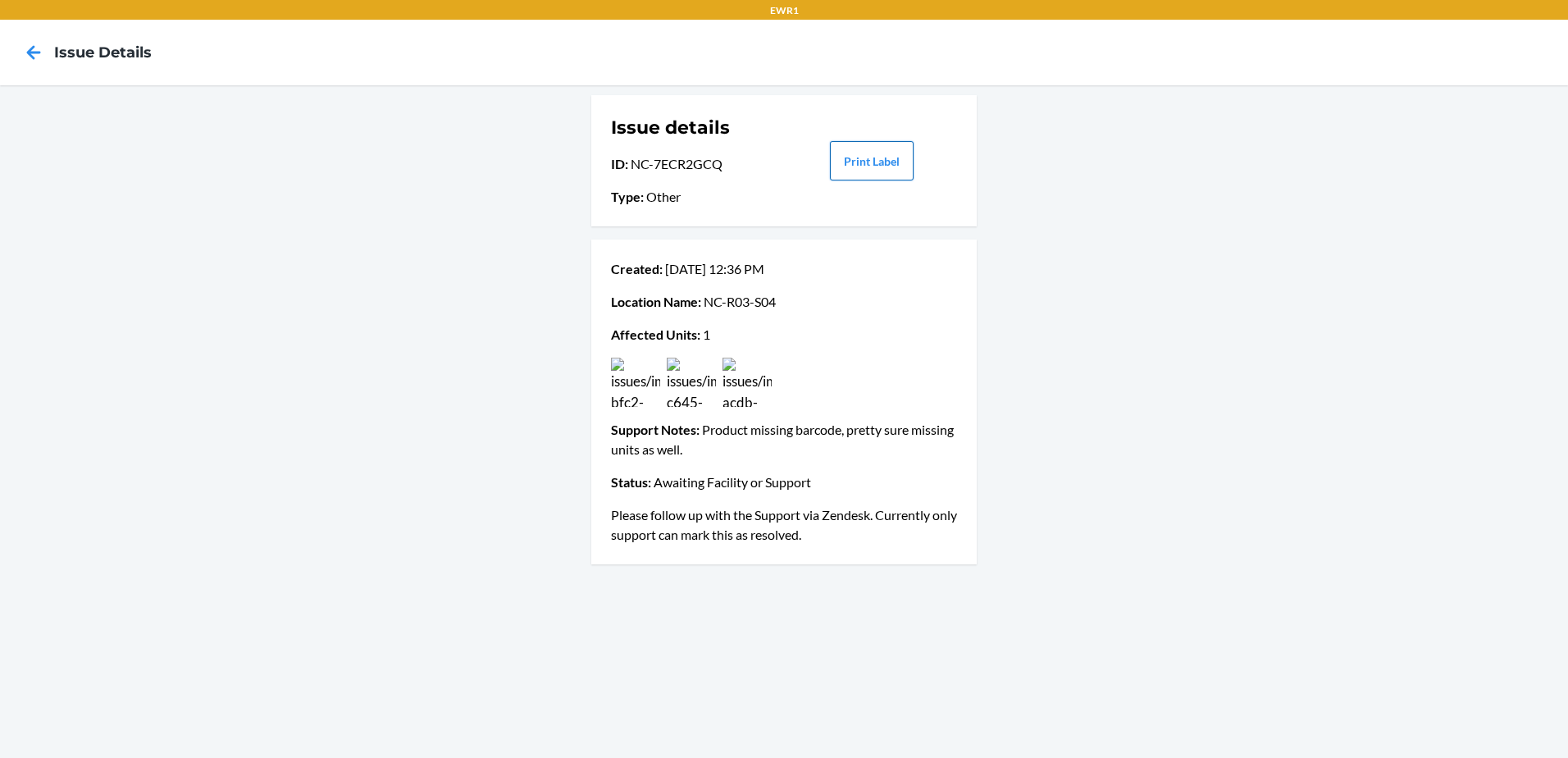
click at [848, 167] on button "Print Label" at bounding box center [872, 160] width 84 height 39
click at [44, 54] on icon at bounding box center [33, 51] width 28 height 28
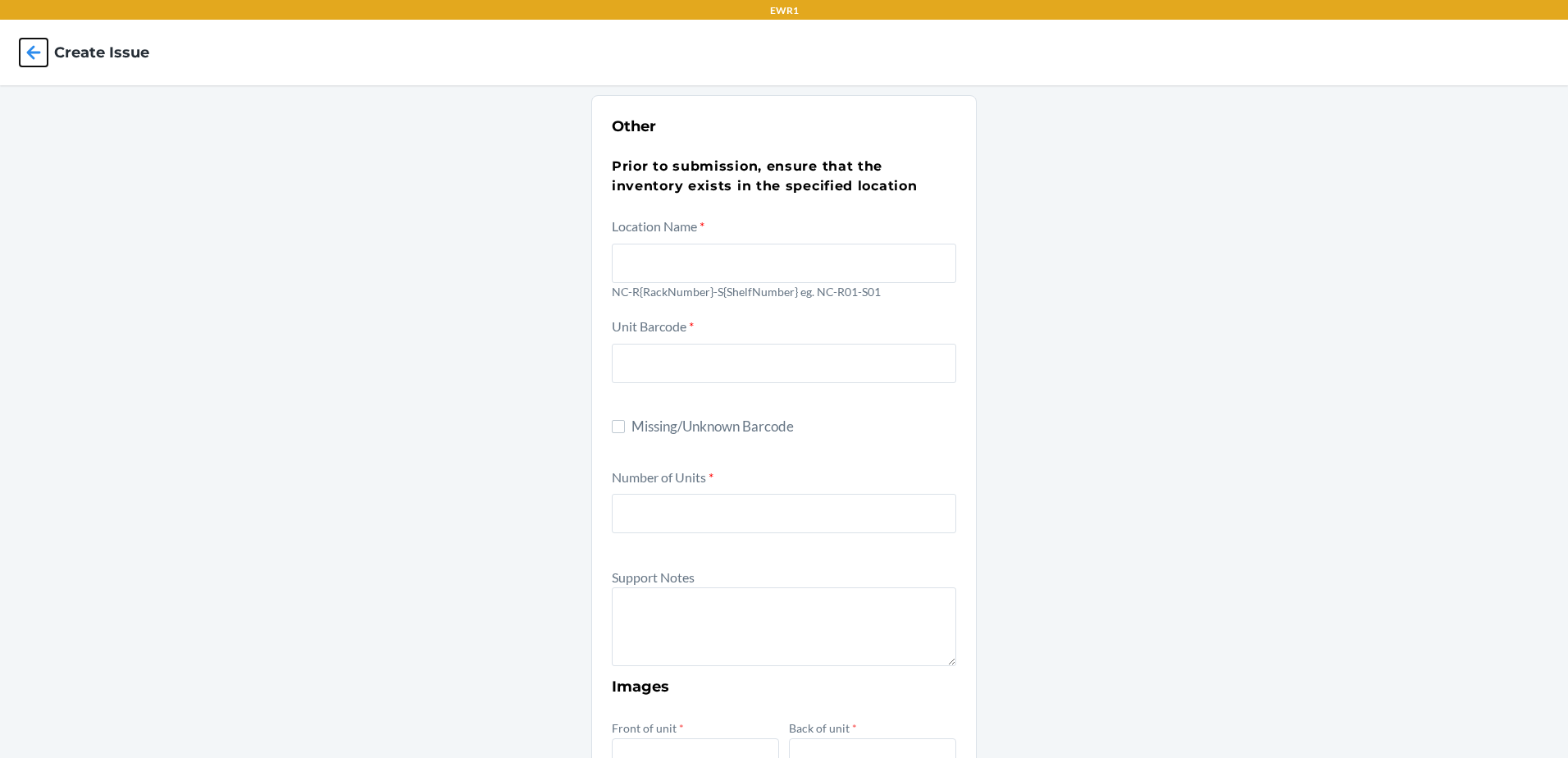
click at [43, 55] on icon at bounding box center [33, 51] width 28 height 28
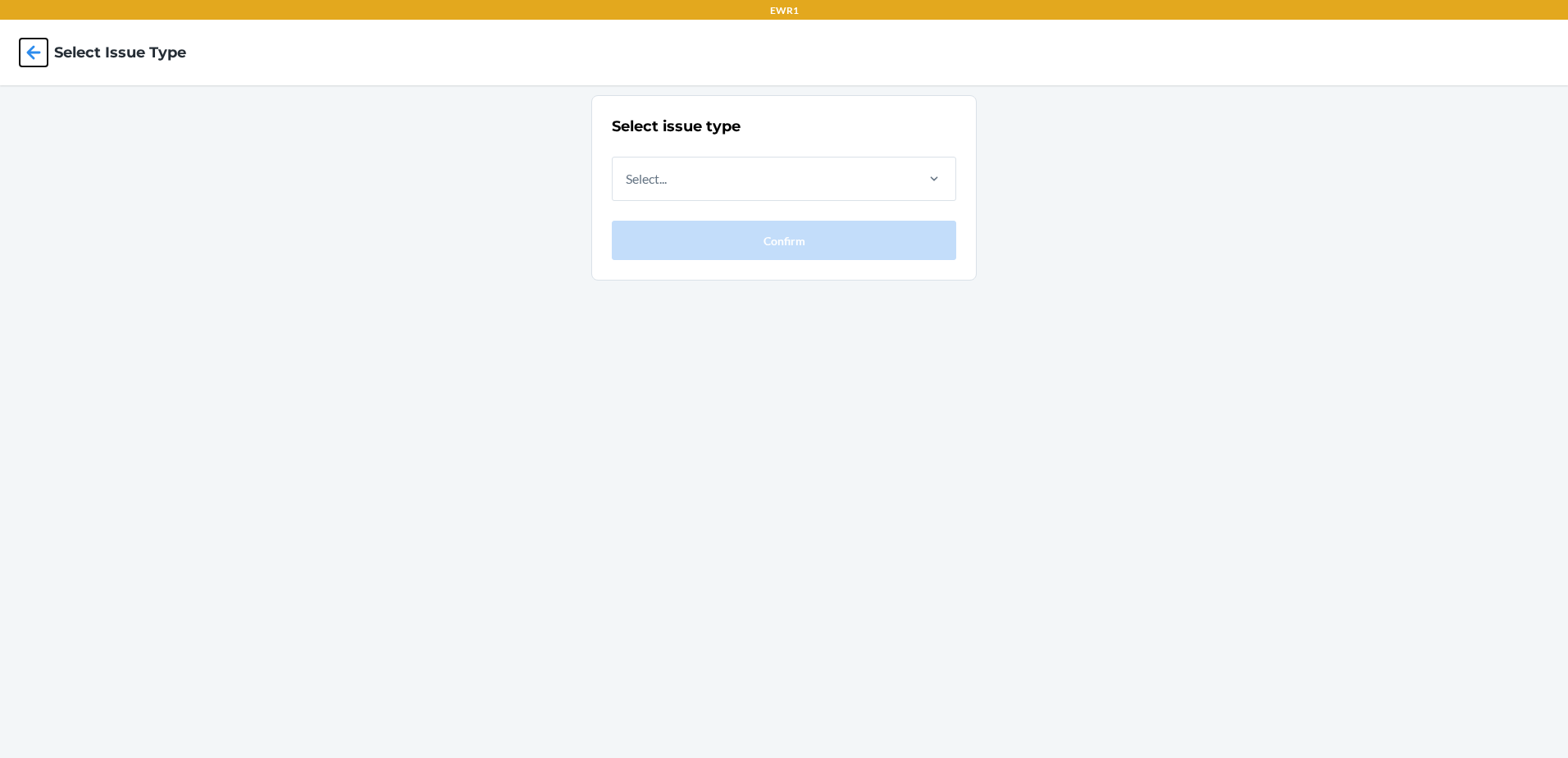
click at [43, 55] on icon at bounding box center [33, 51] width 28 height 28
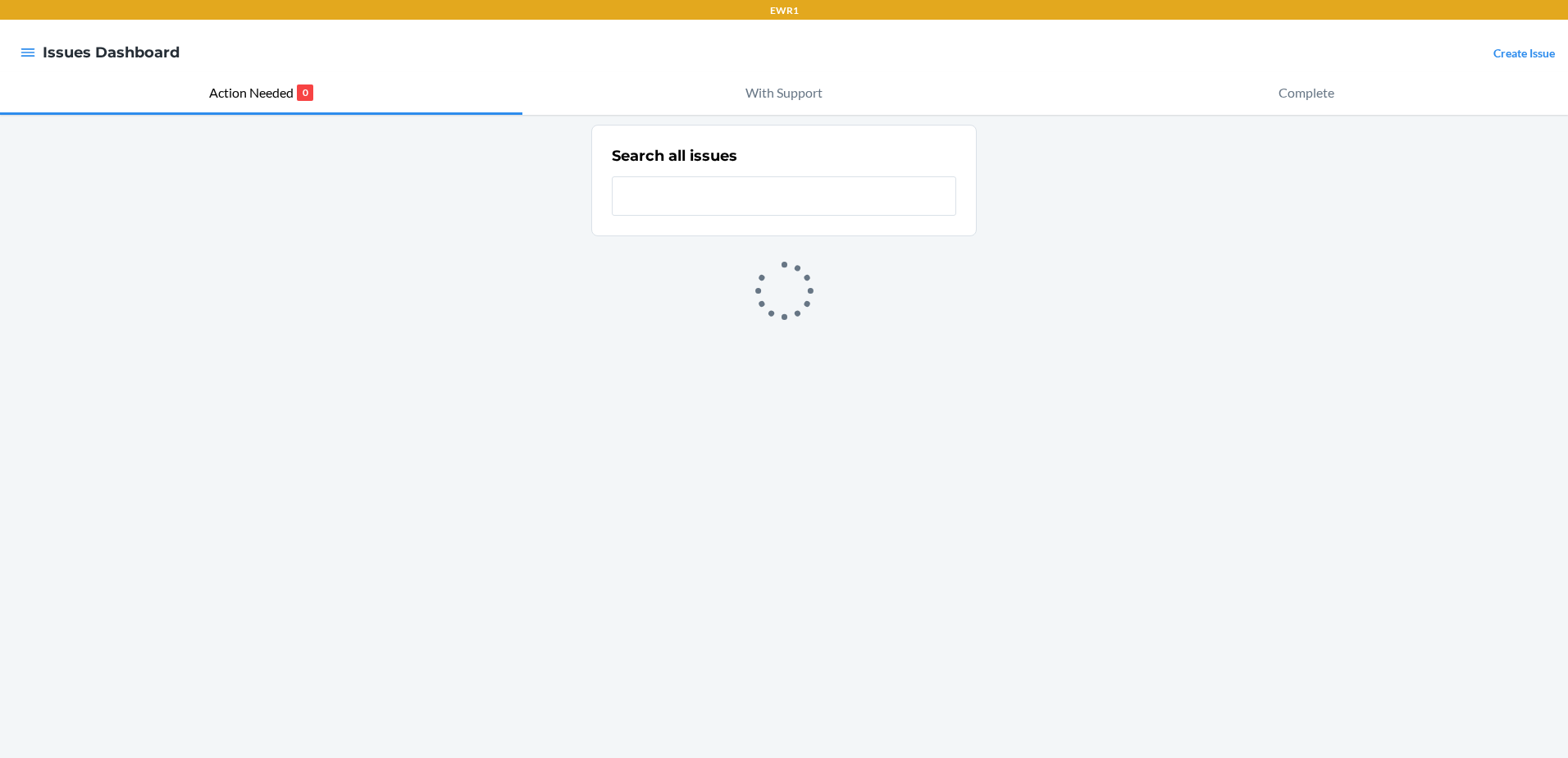
click at [40, 55] on div at bounding box center [28, 52] width 30 height 34
click at [25, 62] on button "button" at bounding box center [28, 52] width 16 height 21
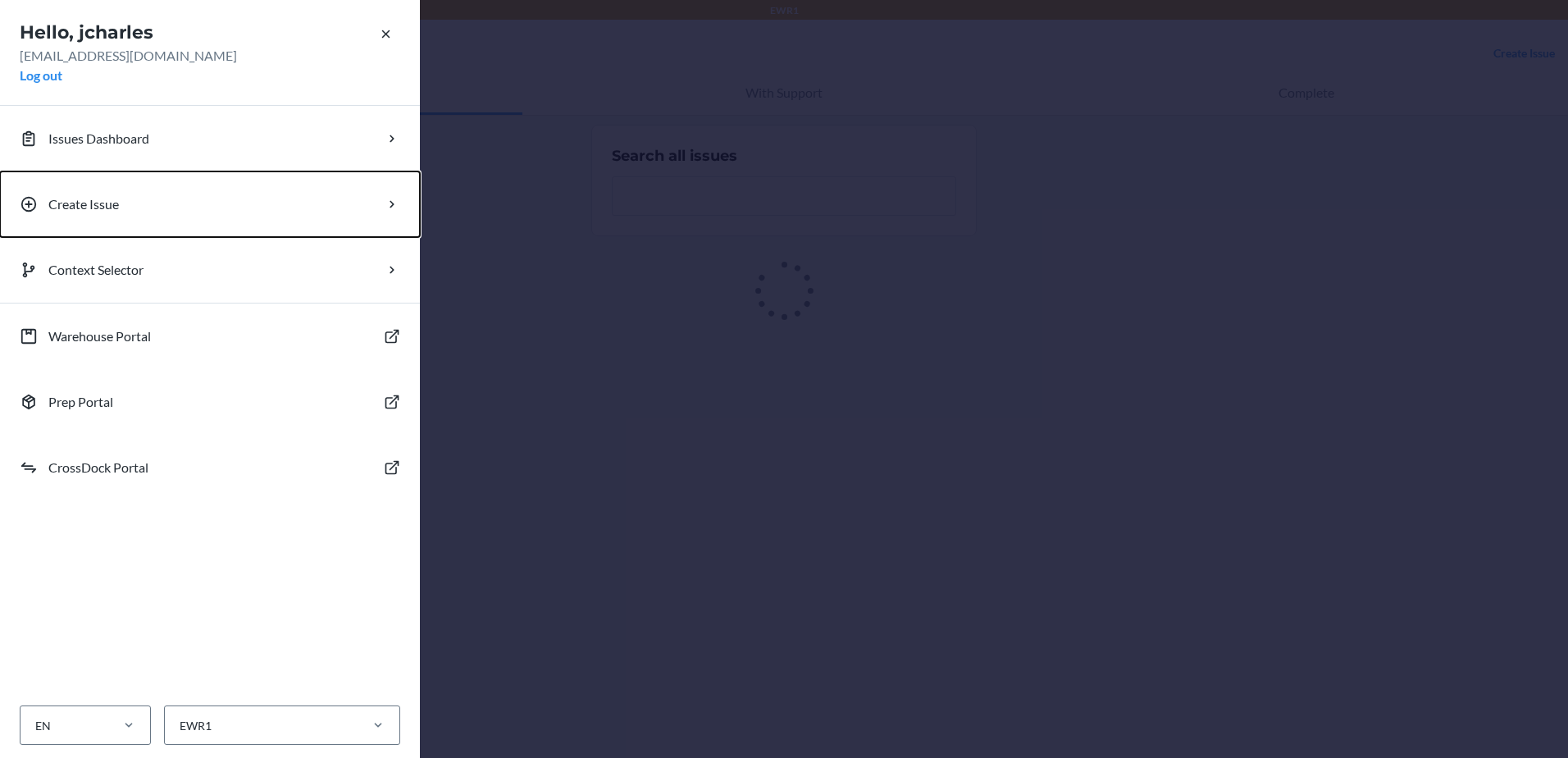
click at [75, 197] on p "Create Issue" at bounding box center [84, 204] width 71 height 20
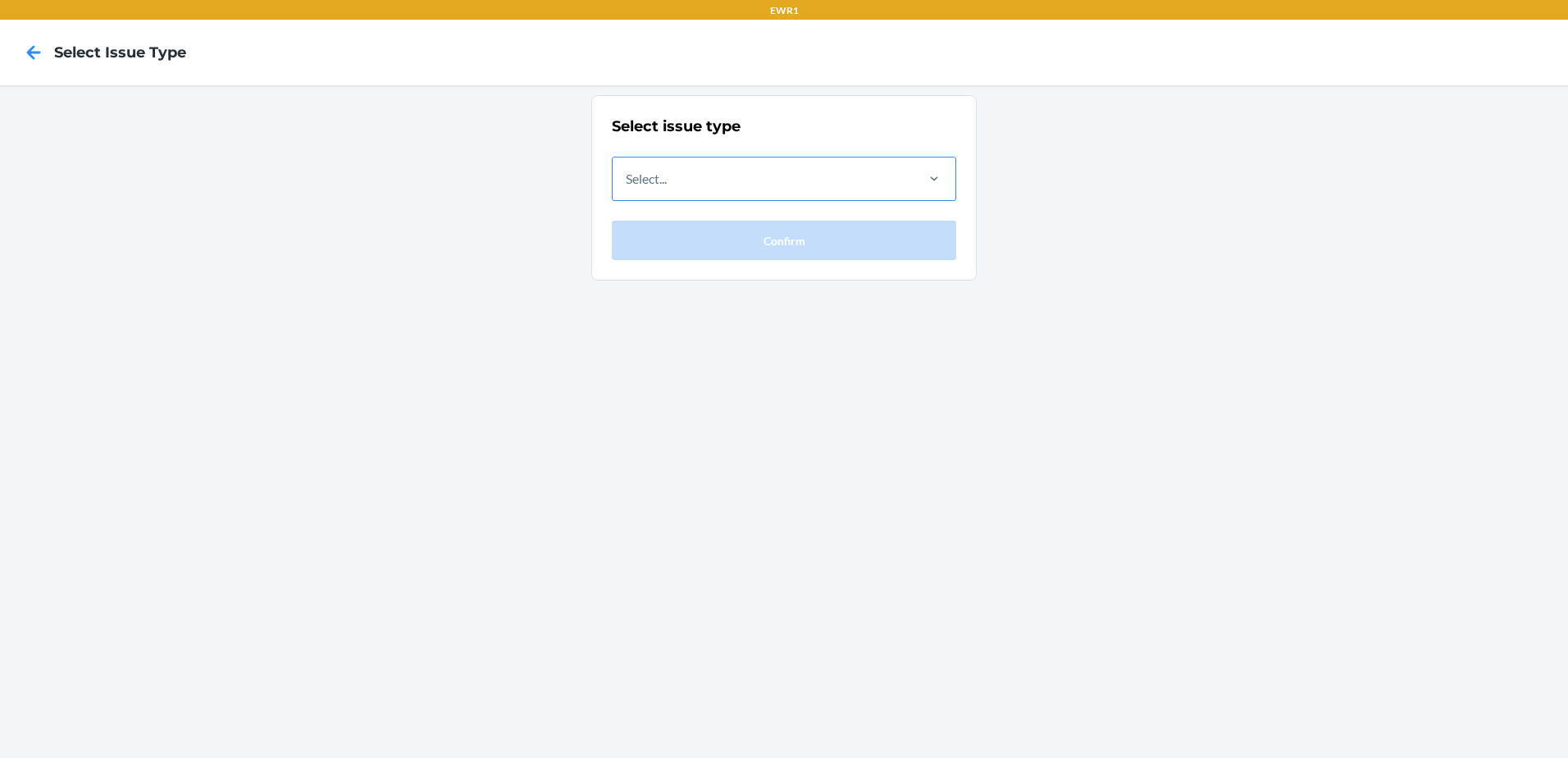
click at [730, 179] on div "Select..." at bounding box center [763, 178] width 300 height 43
click at [627, 179] on input "Select..." at bounding box center [626, 178] width 2 height 20
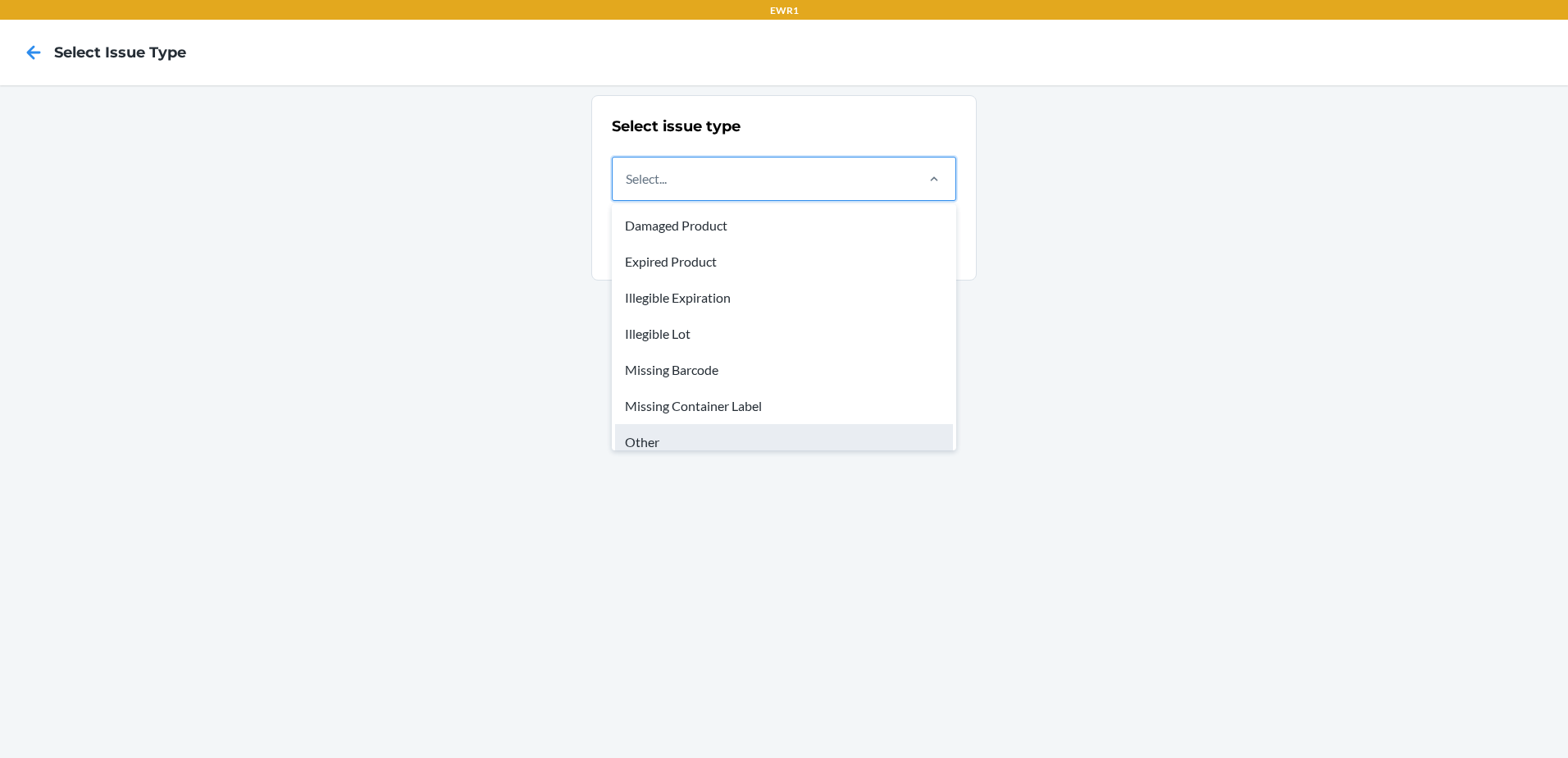
click at [685, 436] on div "Other" at bounding box center [784, 442] width 337 height 36
click at [627, 189] on input "option Other focused, 7 of 8. 8 results available. Use Up and Down to choose op…" at bounding box center [626, 178] width 2 height 20
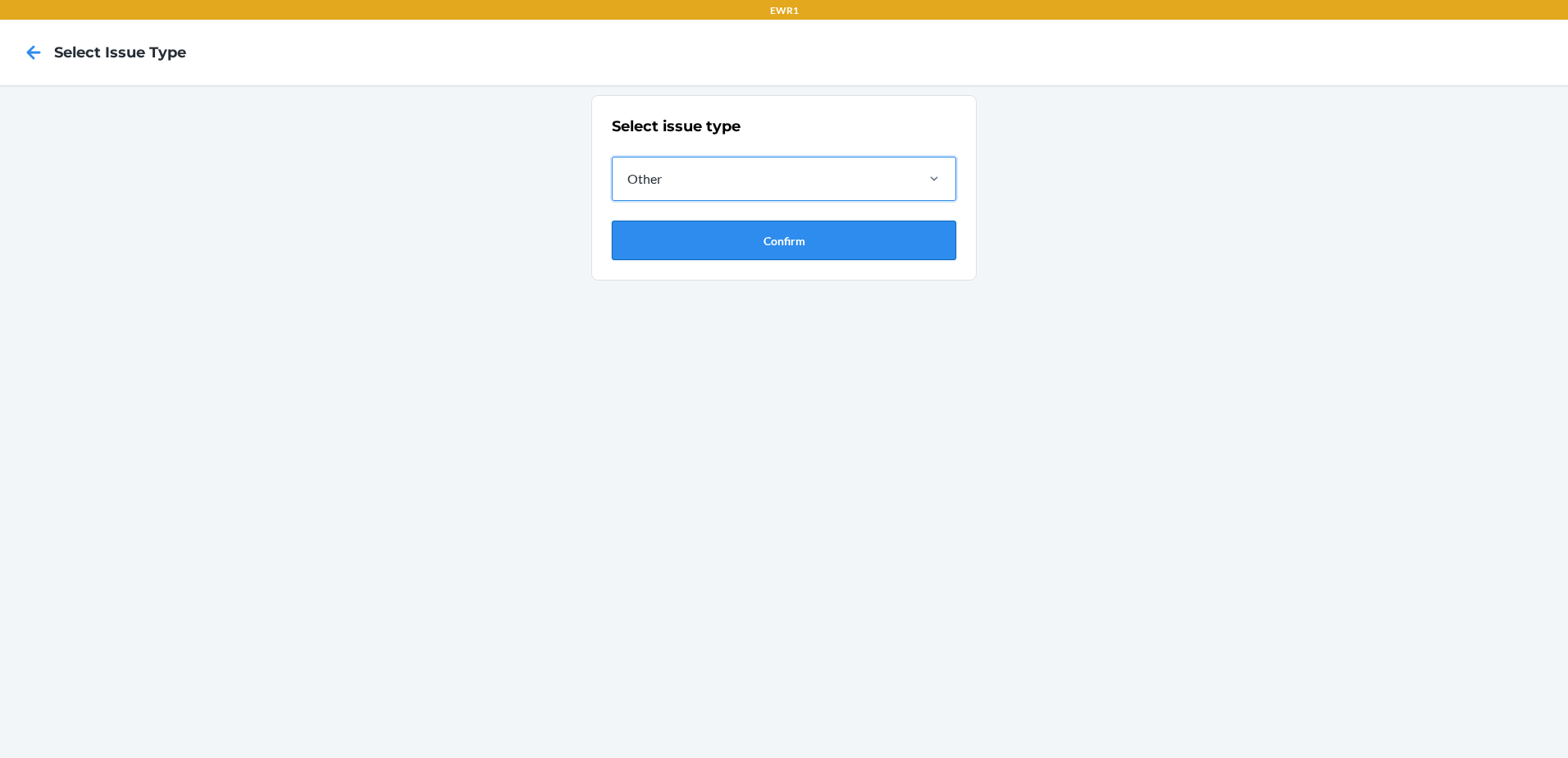
click at [687, 253] on button "Confirm" at bounding box center [784, 239] width 344 height 39
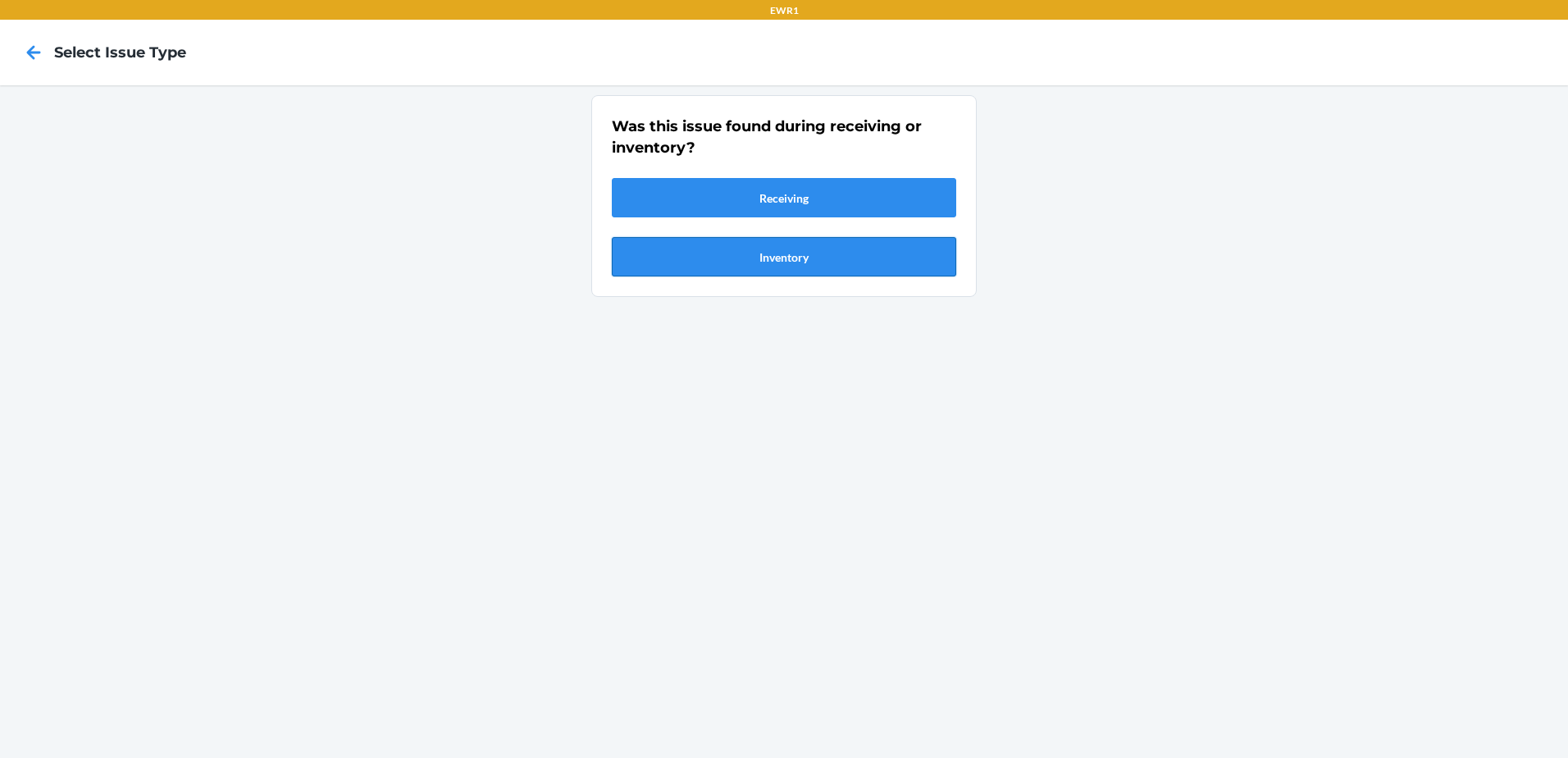
click at [690, 266] on button "Inventory" at bounding box center [784, 256] width 344 height 39
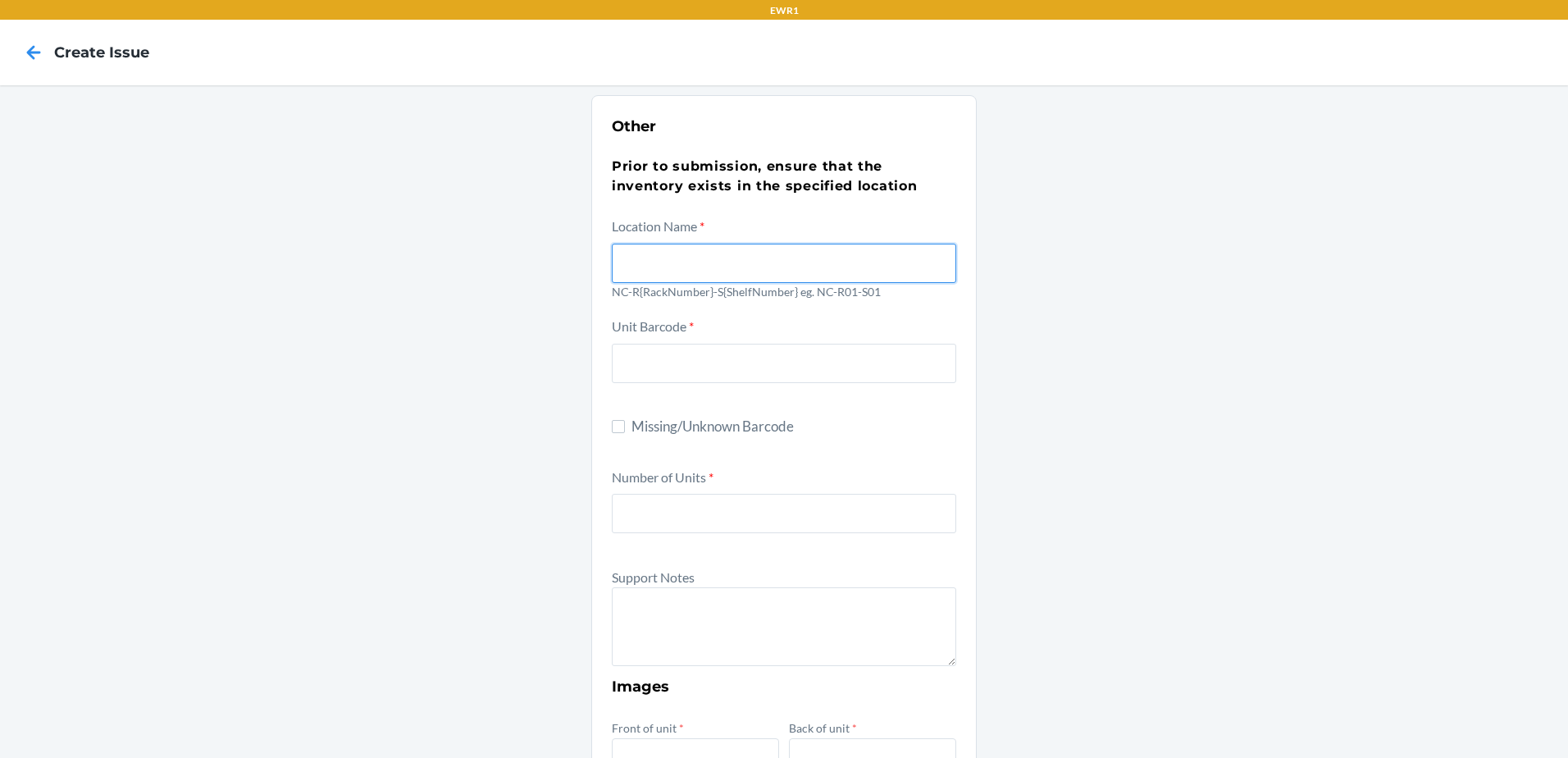
click at [664, 258] on input "text" at bounding box center [784, 262] width 344 height 39
type input "NC-R03-S04"
click at [1385, 397] on div "Other Prior to submission, ensure that the inventory exists in the specified lo…" at bounding box center [784, 594] width 1568 height 1018
click at [614, 425] on input "Missing/Unknown Barcode" at bounding box center [619, 426] width 13 height 13
checkbox input "true"
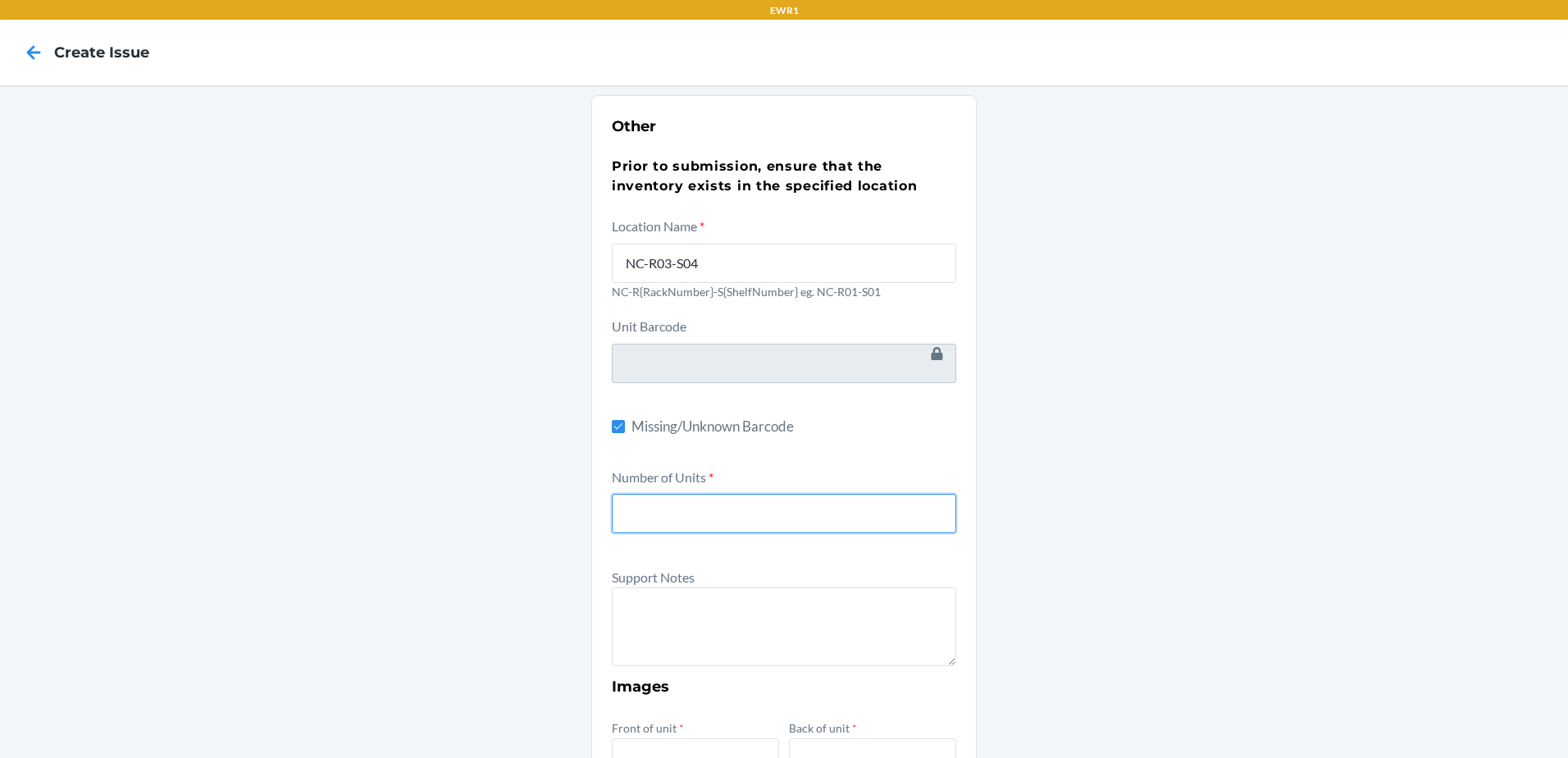
click at [633, 514] on input "number" at bounding box center [784, 513] width 344 height 39
type input "1"
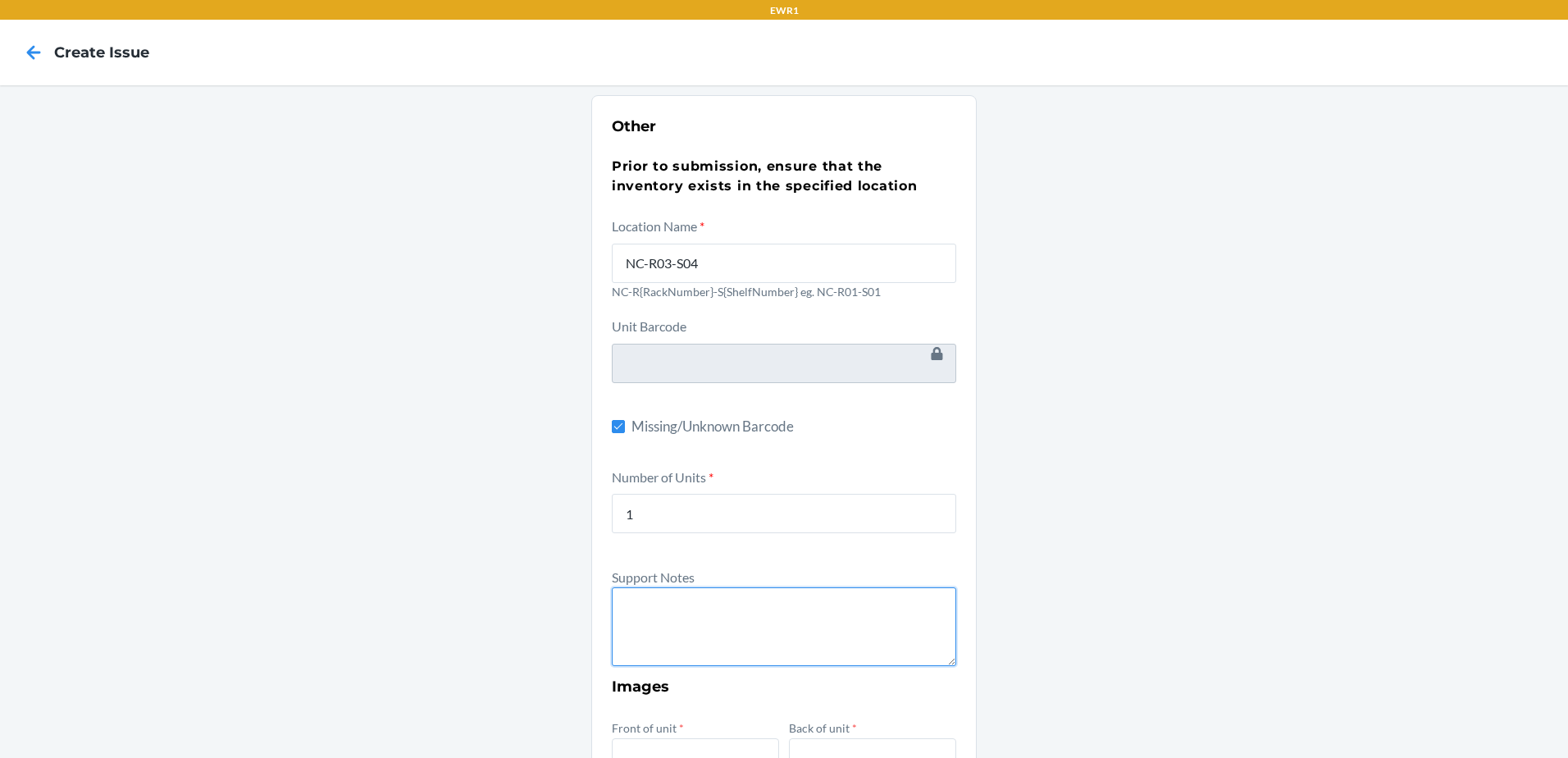
click at [649, 611] on textarea at bounding box center [784, 626] width 344 height 79
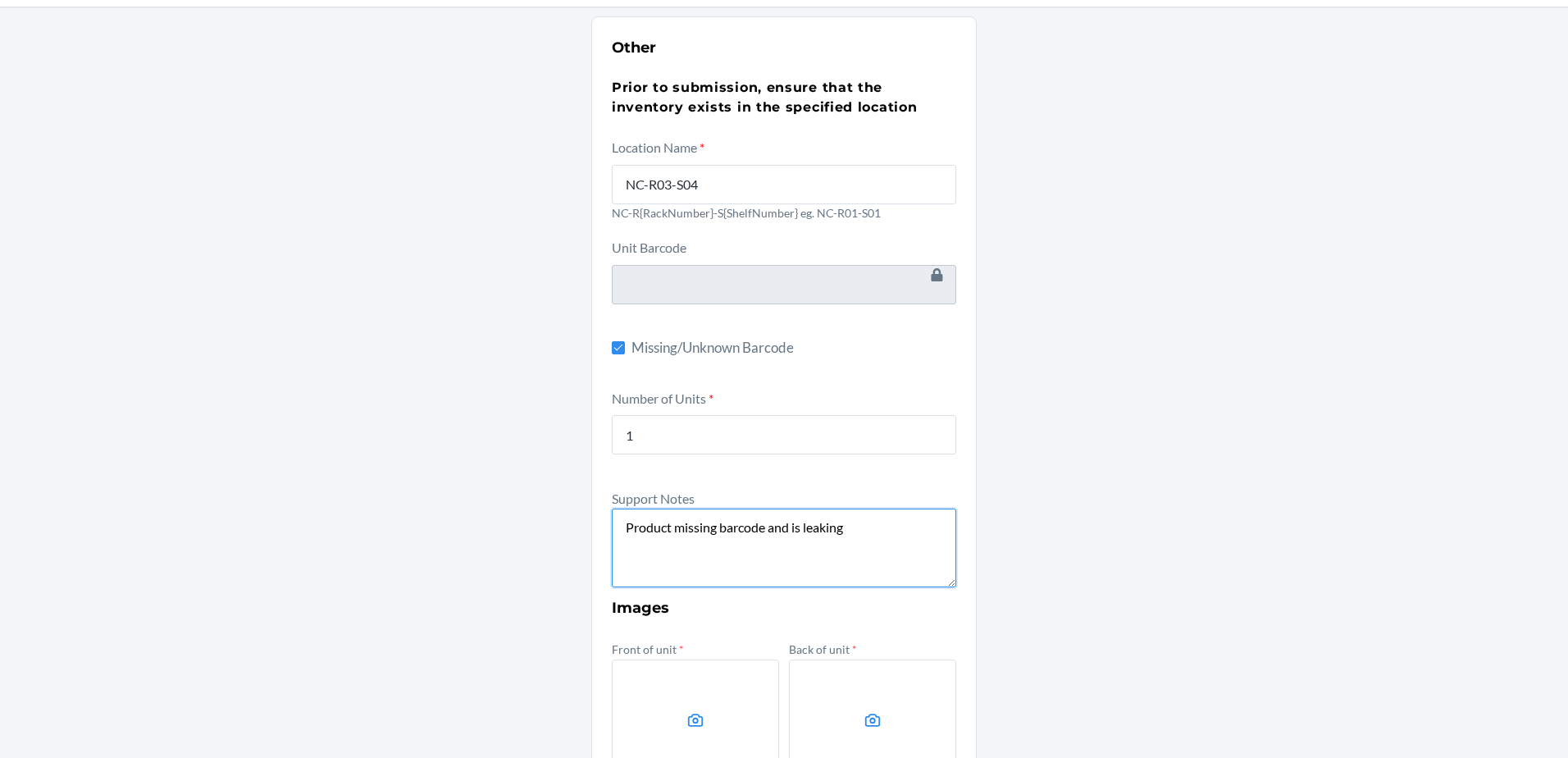
scroll to position [328, 0]
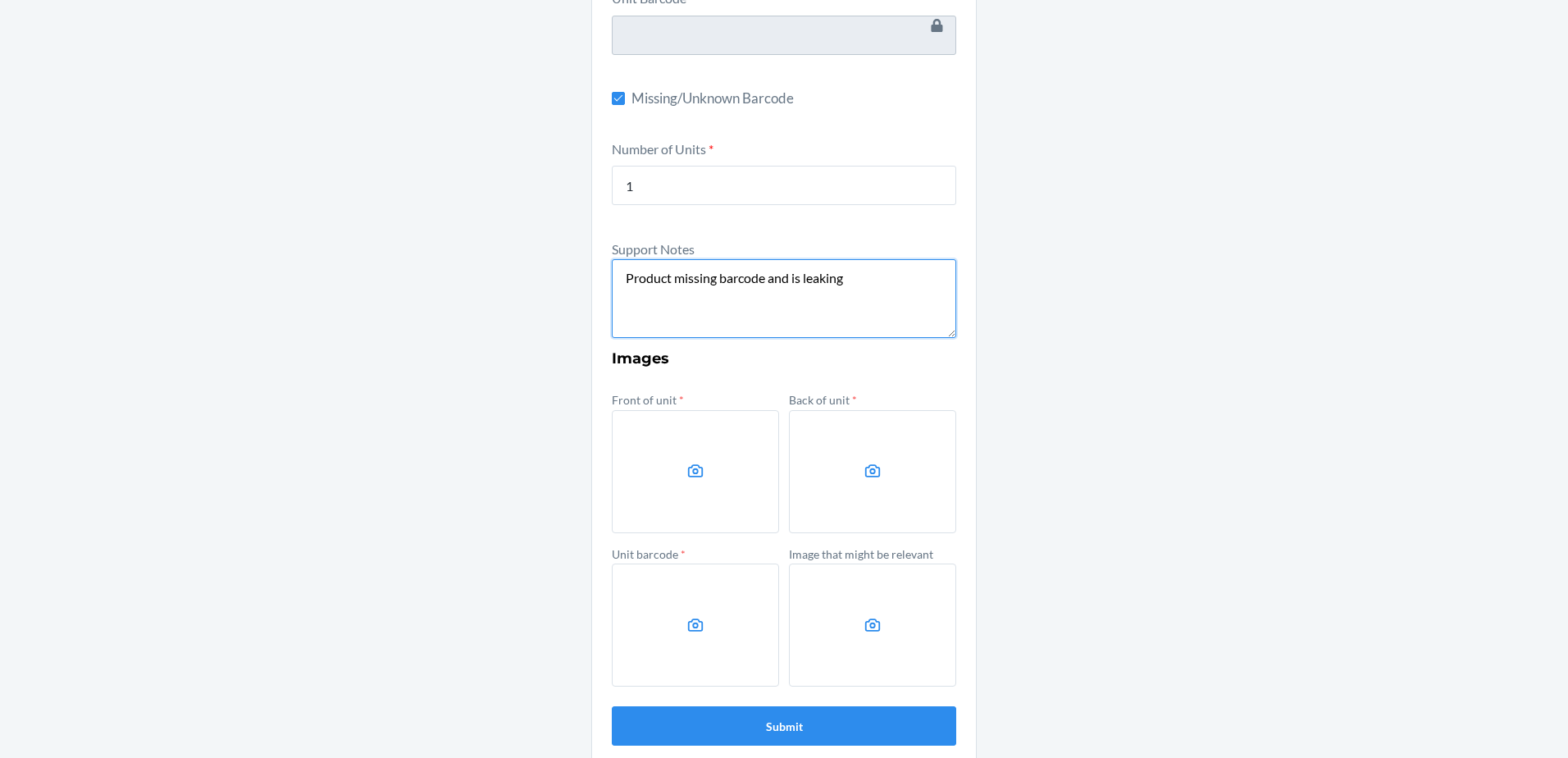
type textarea "Product missing barcode and is leaking"
click at [702, 473] on label at bounding box center [695, 471] width 167 height 123
click at [0, 0] on input "file" at bounding box center [0, 0] width 0 height 0
click at [799, 473] on label at bounding box center [872, 471] width 167 height 123
click at [0, 0] on input "file" at bounding box center [0, 0] width 0 height 0
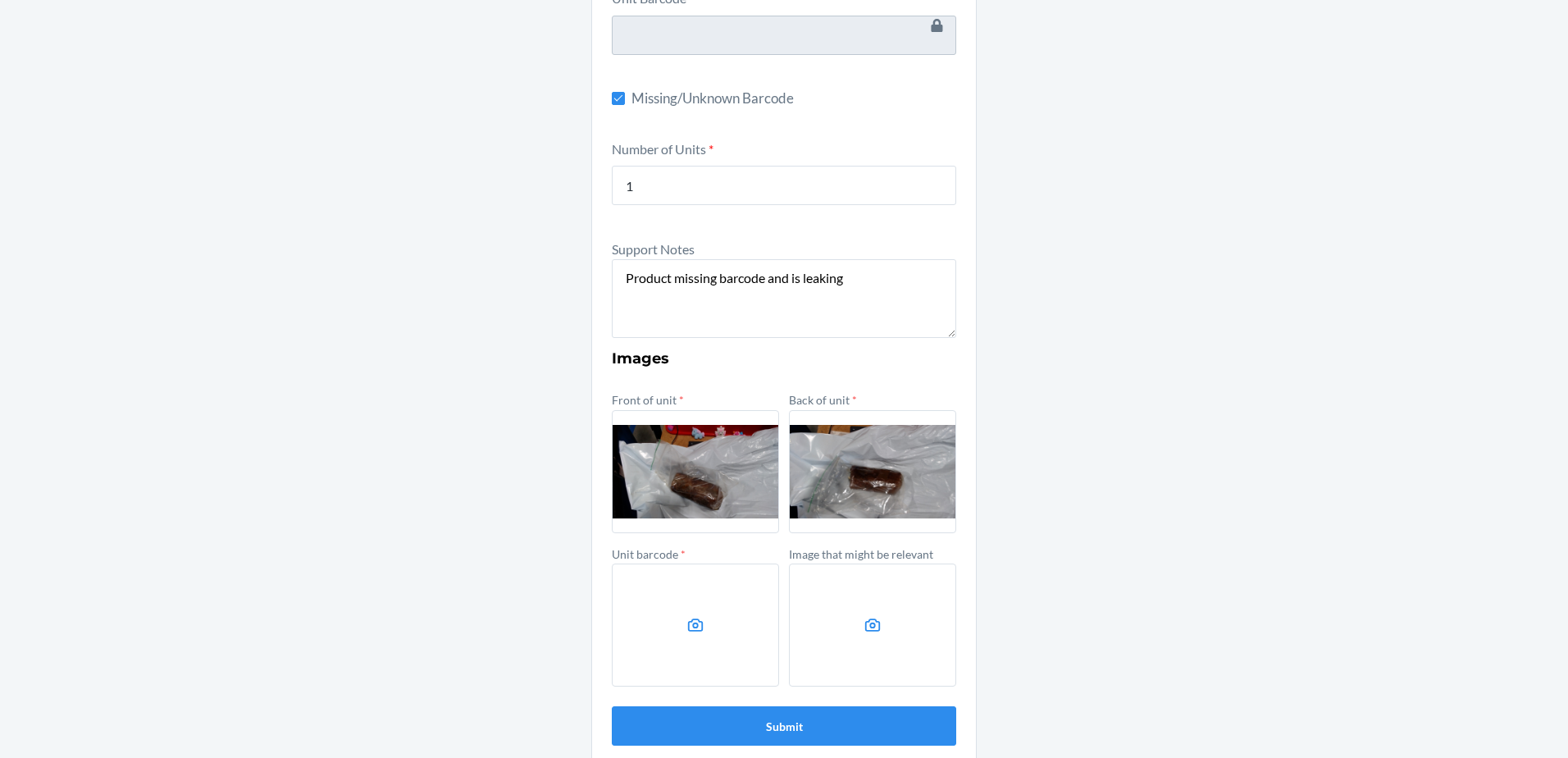
click at [729, 604] on label at bounding box center [695, 625] width 167 height 123
click at [0, 0] on input "file" at bounding box center [0, 0] width 0 height 0
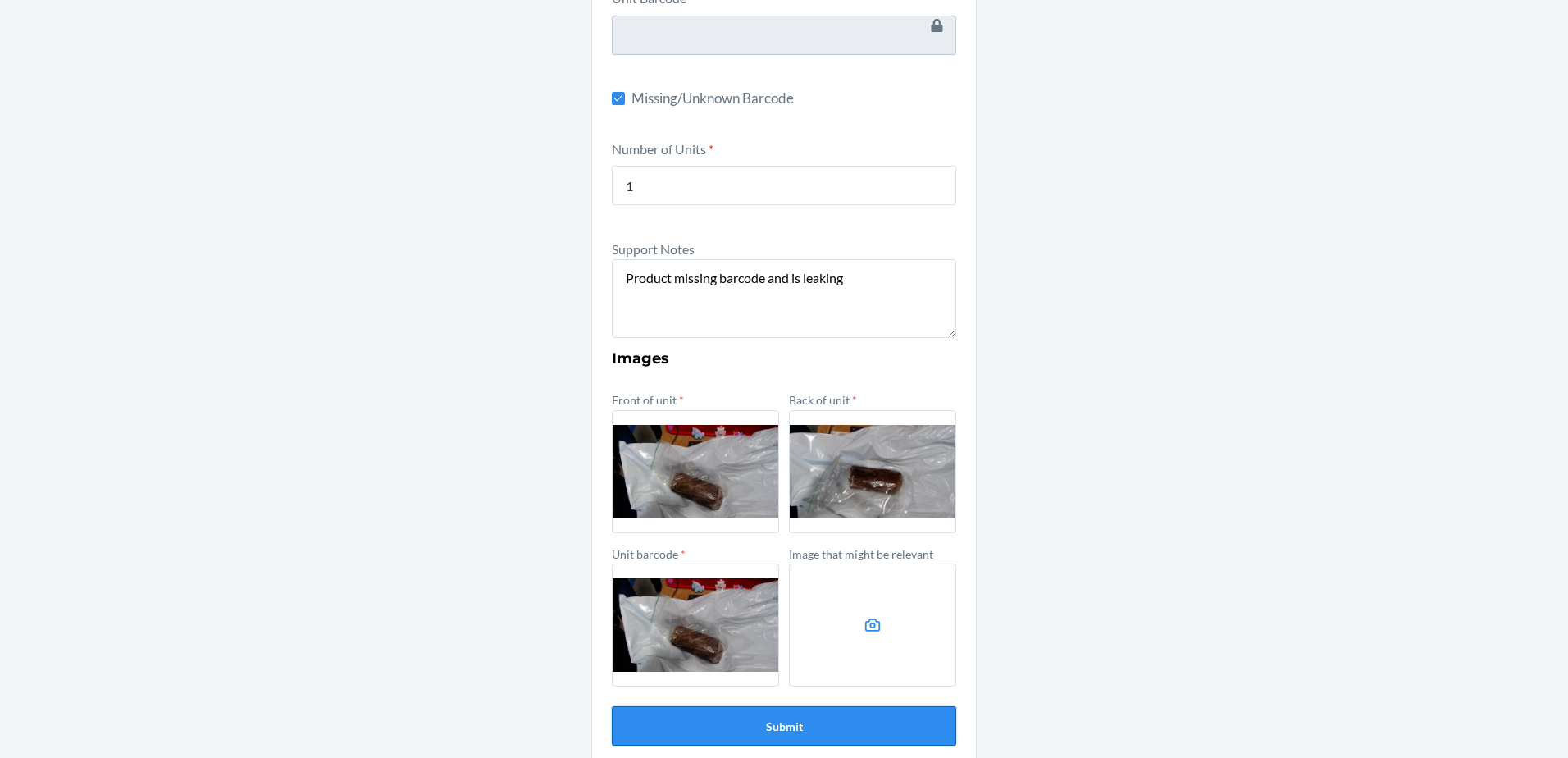
click at [804, 725] on button "Submit" at bounding box center [784, 726] width 344 height 39
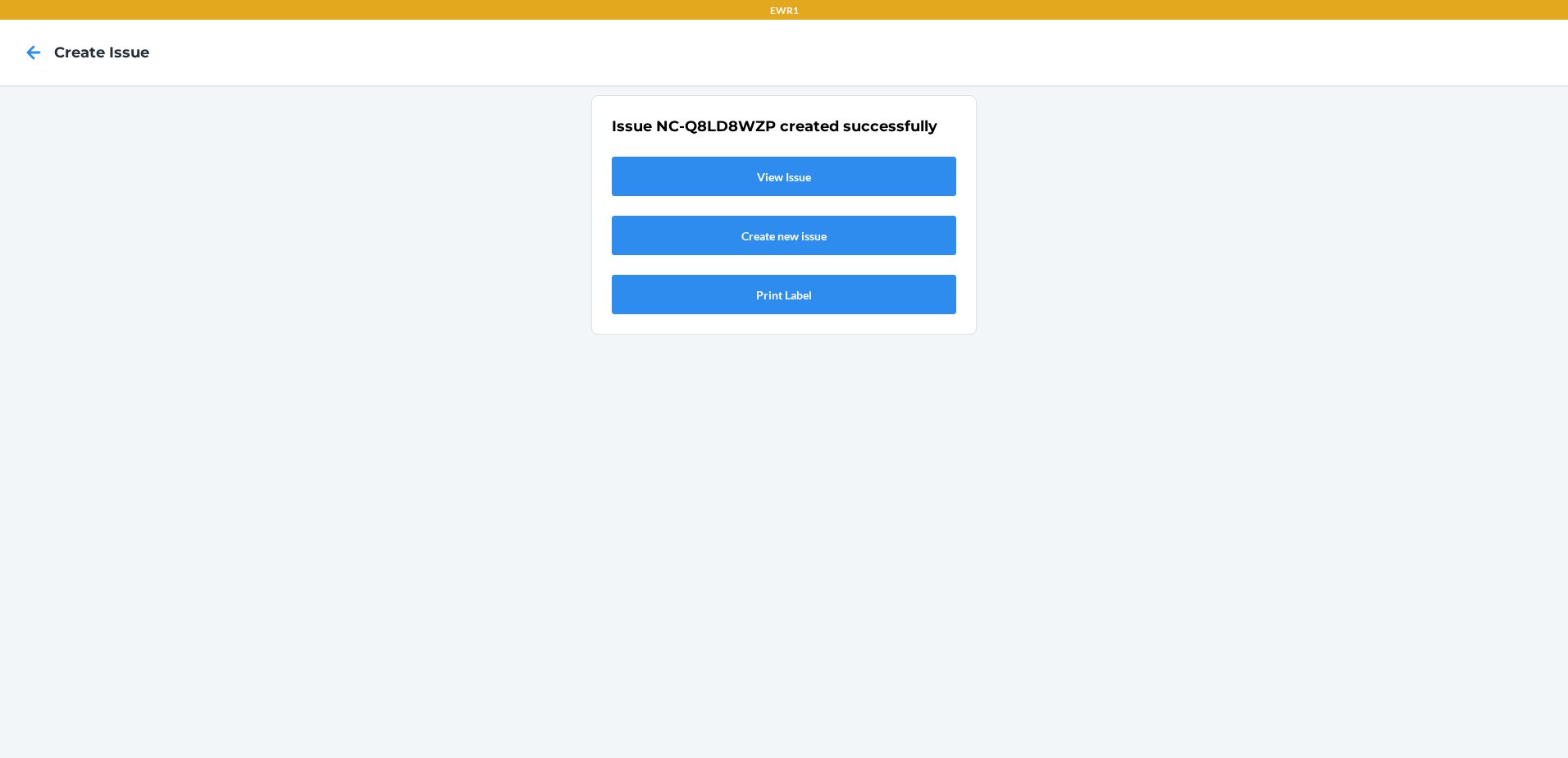
scroll to position [0, 0]
click at [838, 174] on link "View Issue" at bounding box center [784, 175] width 344 height 39
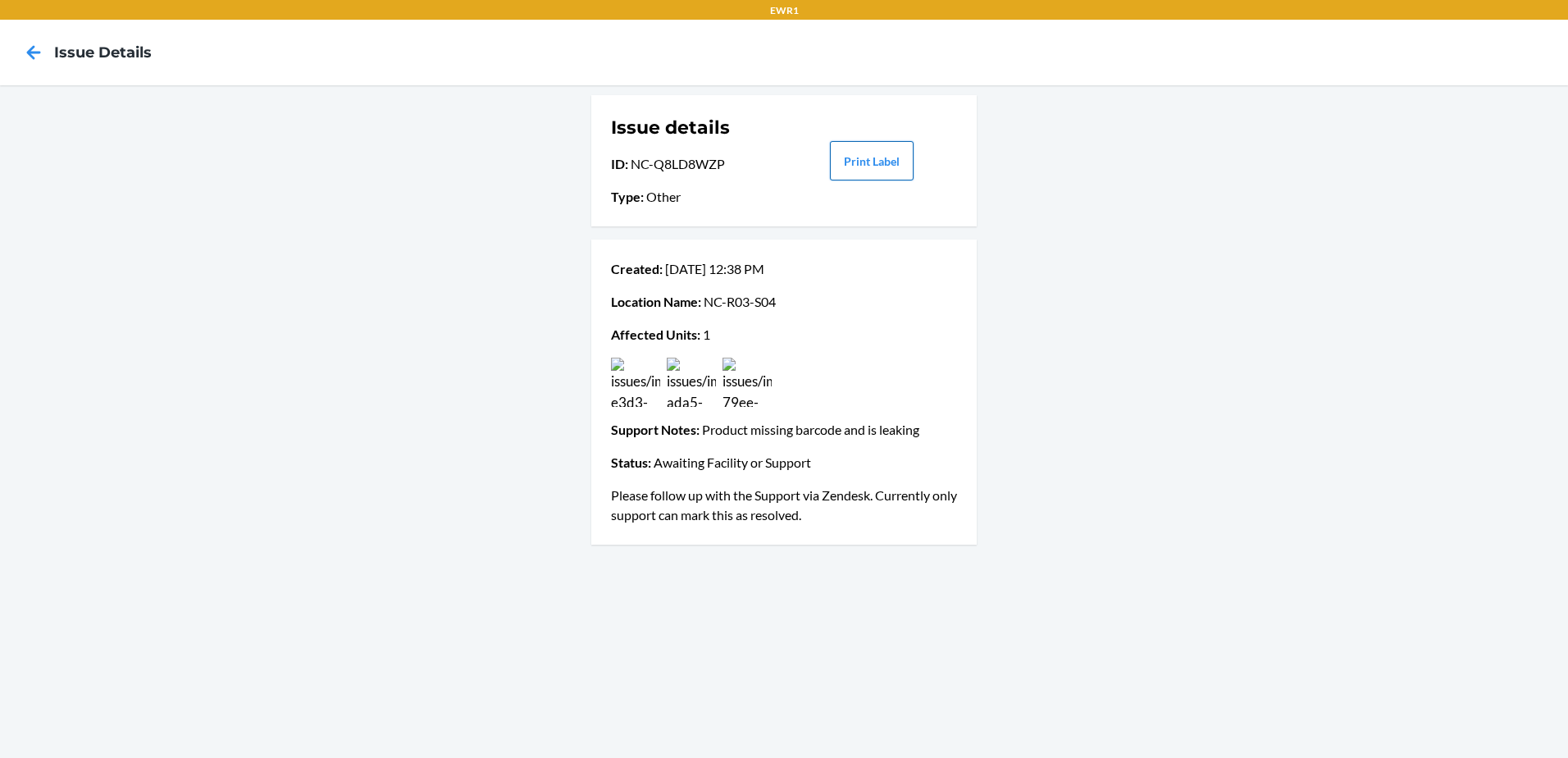
click at [857, 166] on button "Print Label" at bounding box center [872, 160] width 84 height 39
click at [30, 65] on icon at bounding box center [33, 51] width 28 height 28
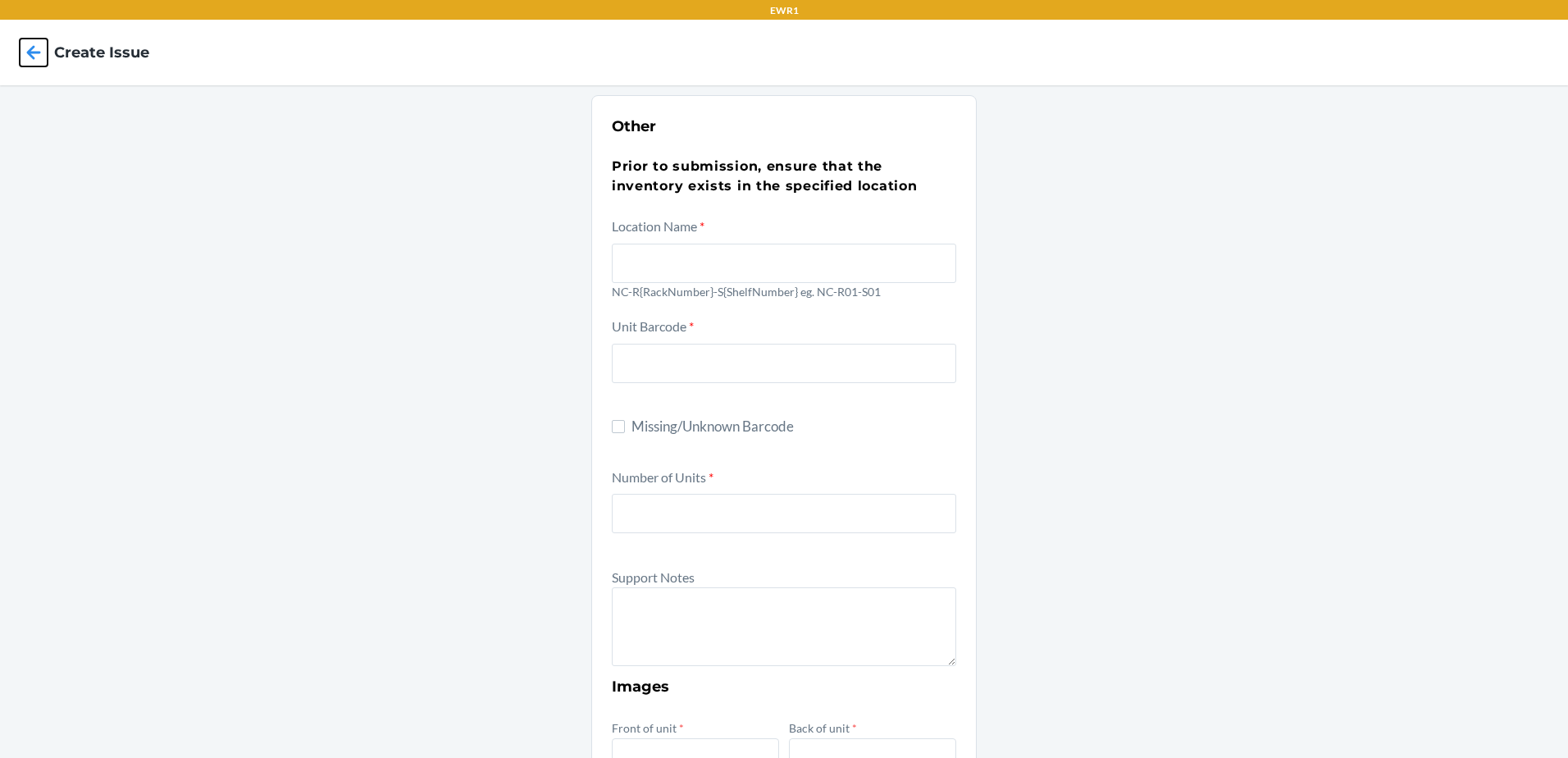
click at [30, 65] on icon at bounding box center [33, 51] width 28 height 28
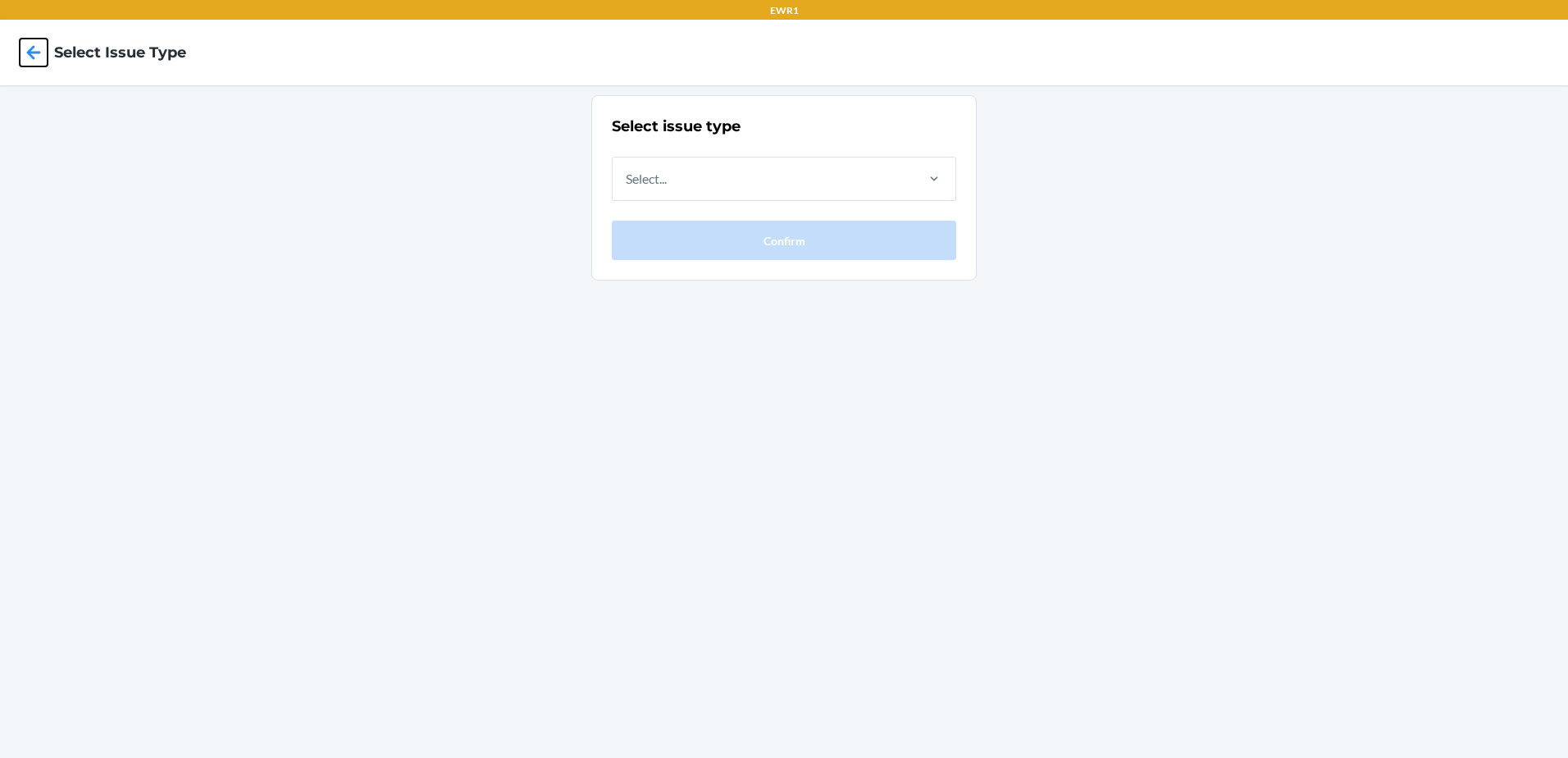
click at [30, 64] on icon at bounding box center [33, 51] width 28 height 28
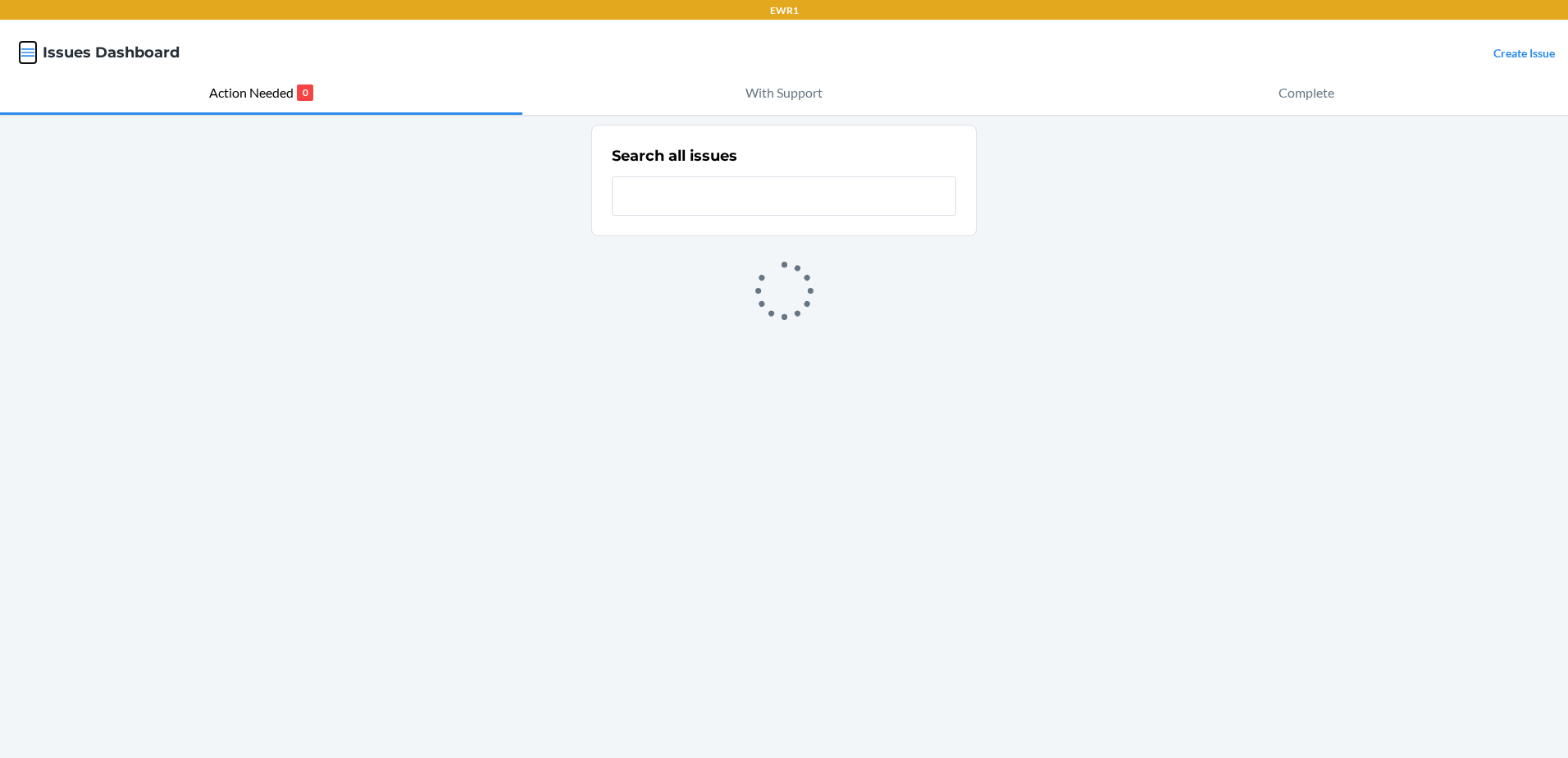
click at [31, 57] on icon "button" at bounding box center [28, 51] width 16 height 16
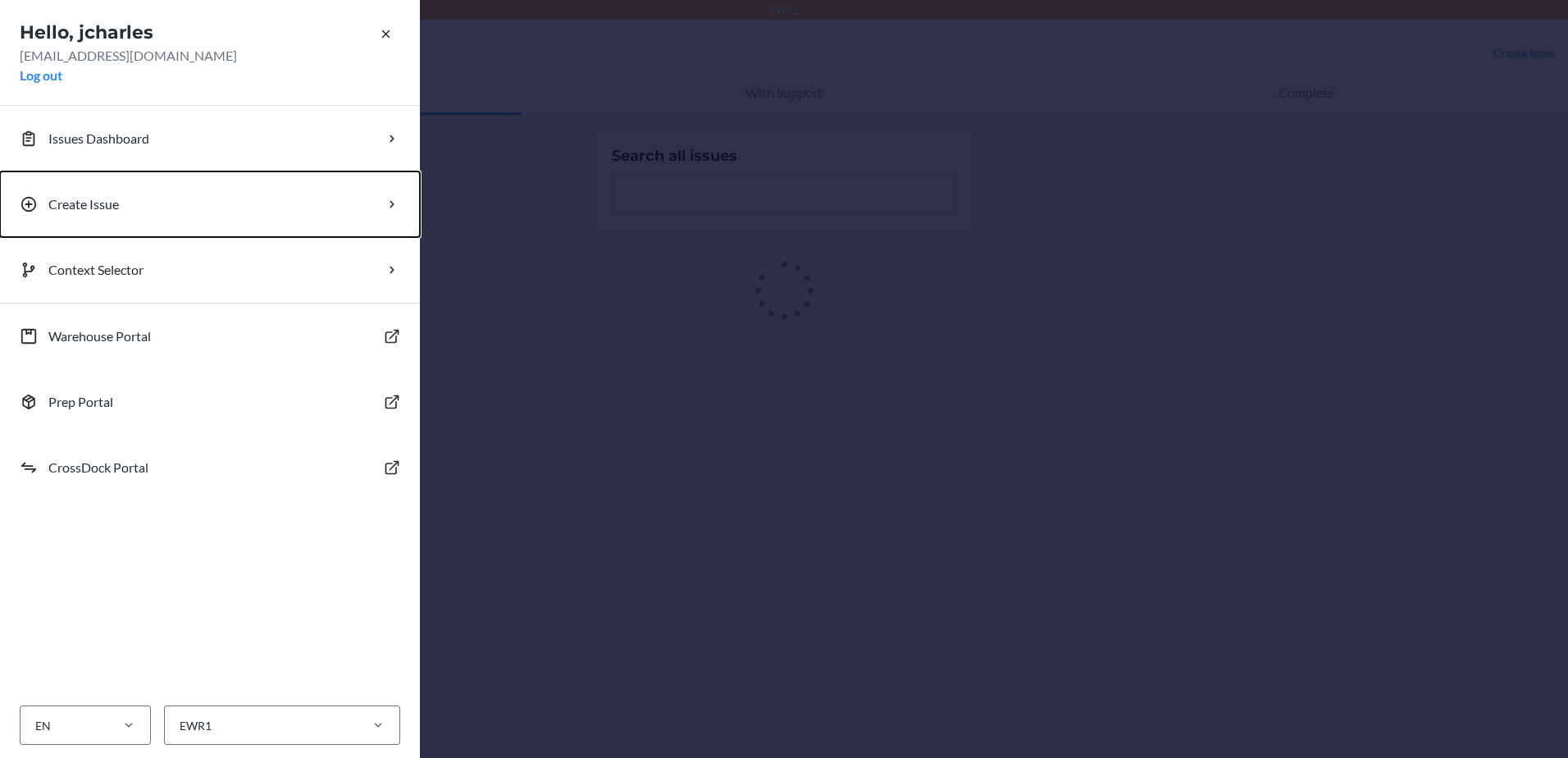
click at [81, 200] on p "Create Issue" at bounding box center [84, 204] width 71 height 20
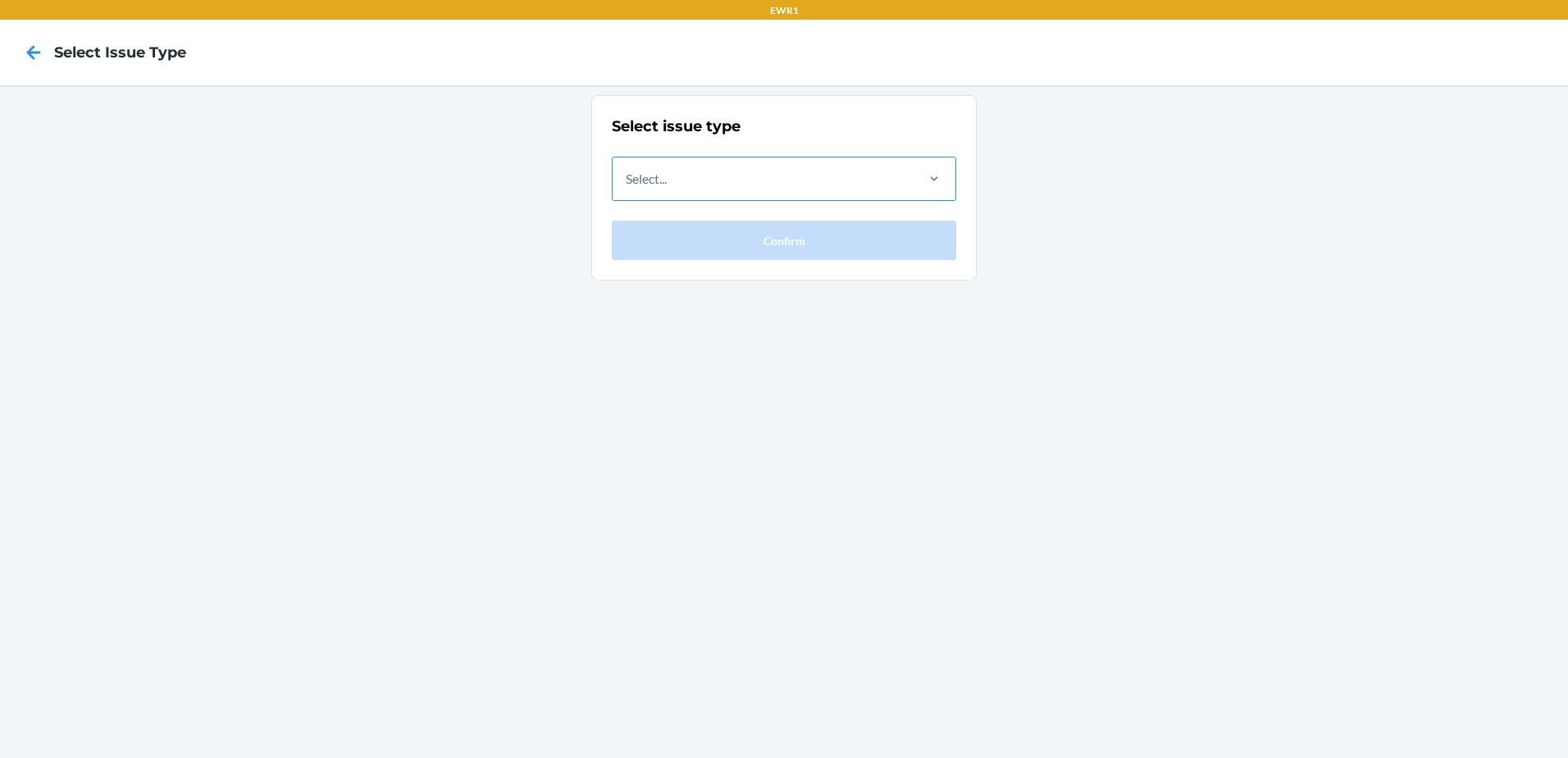
click at [702, 174] on div "Select..." at bounding box center [763, 178] width 300 height 43
click at [627, 174] on input "Select..." at bounding box center [626, 178] width 2 height 20
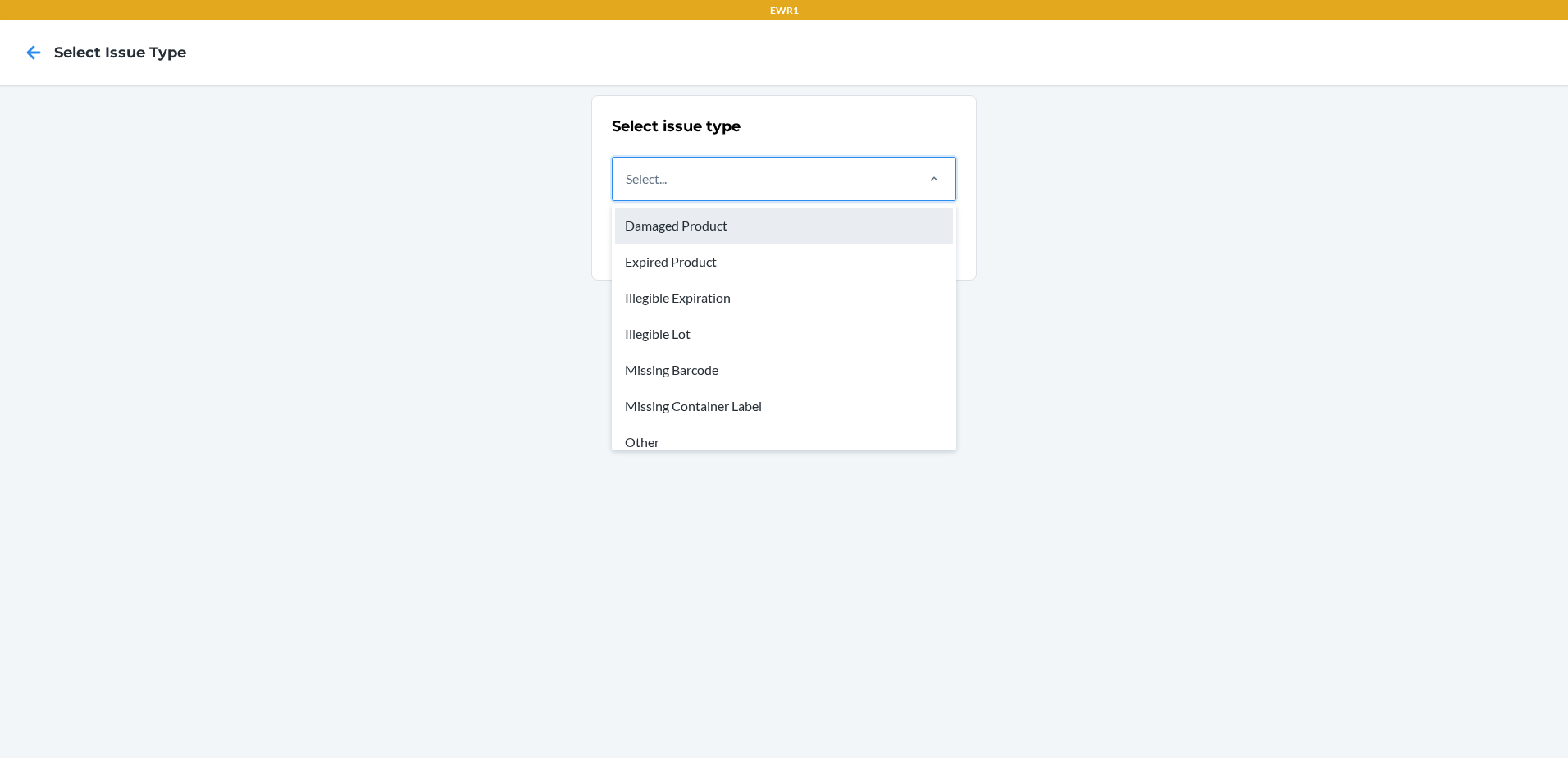
click at [744, 235] on div "Damaged Product" at bounding box center [784, 226] width 337 height 36
click at [627, 189] on input "option Damaged Product focused, 1 of 8. 8 results available. Use Up and Down to…" at bounding box center [626, 178] width 2 height 20
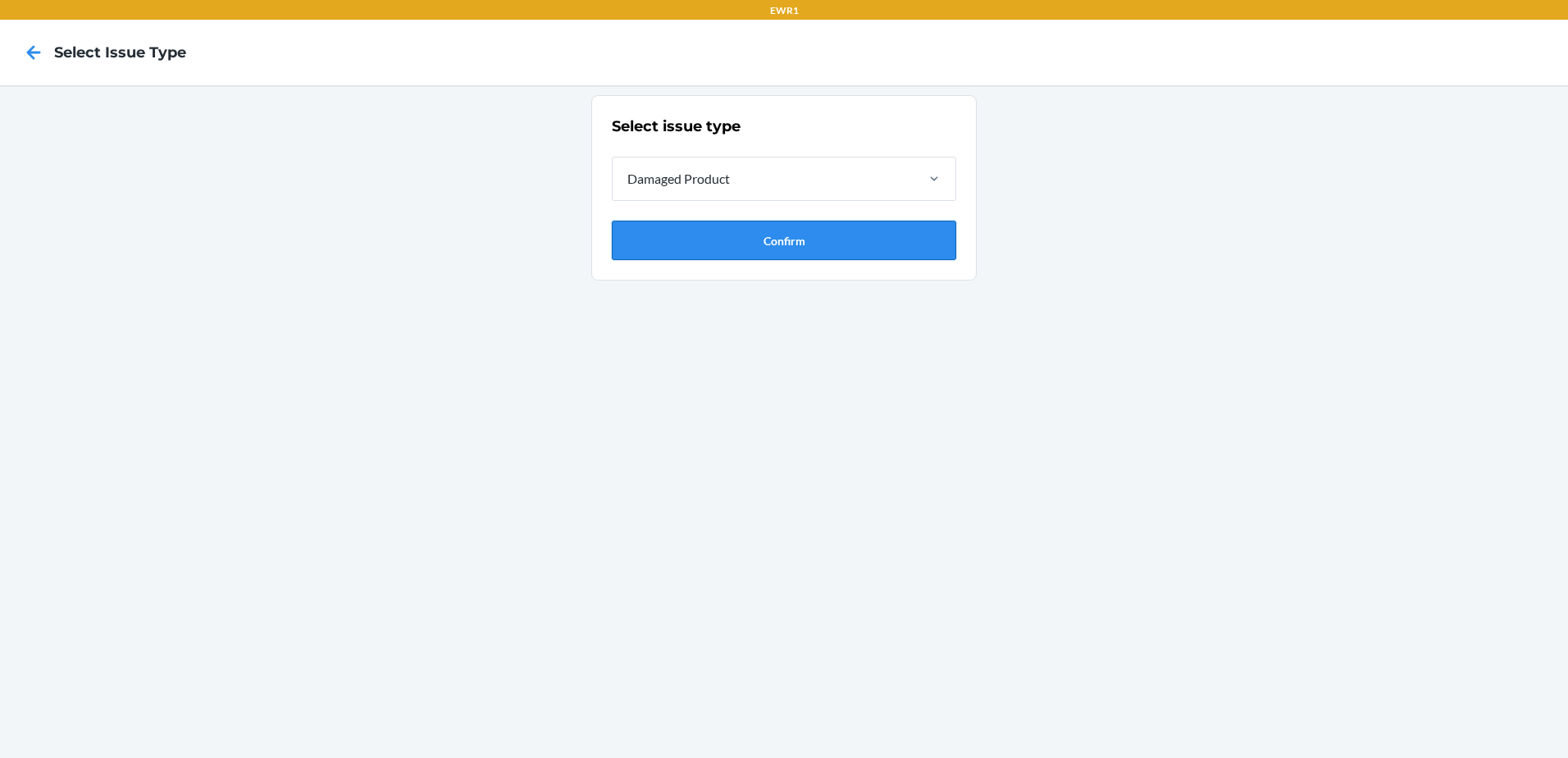
click at [743, 248] on button "Confirm" at bounding box center [784, 239] width 344 height 39
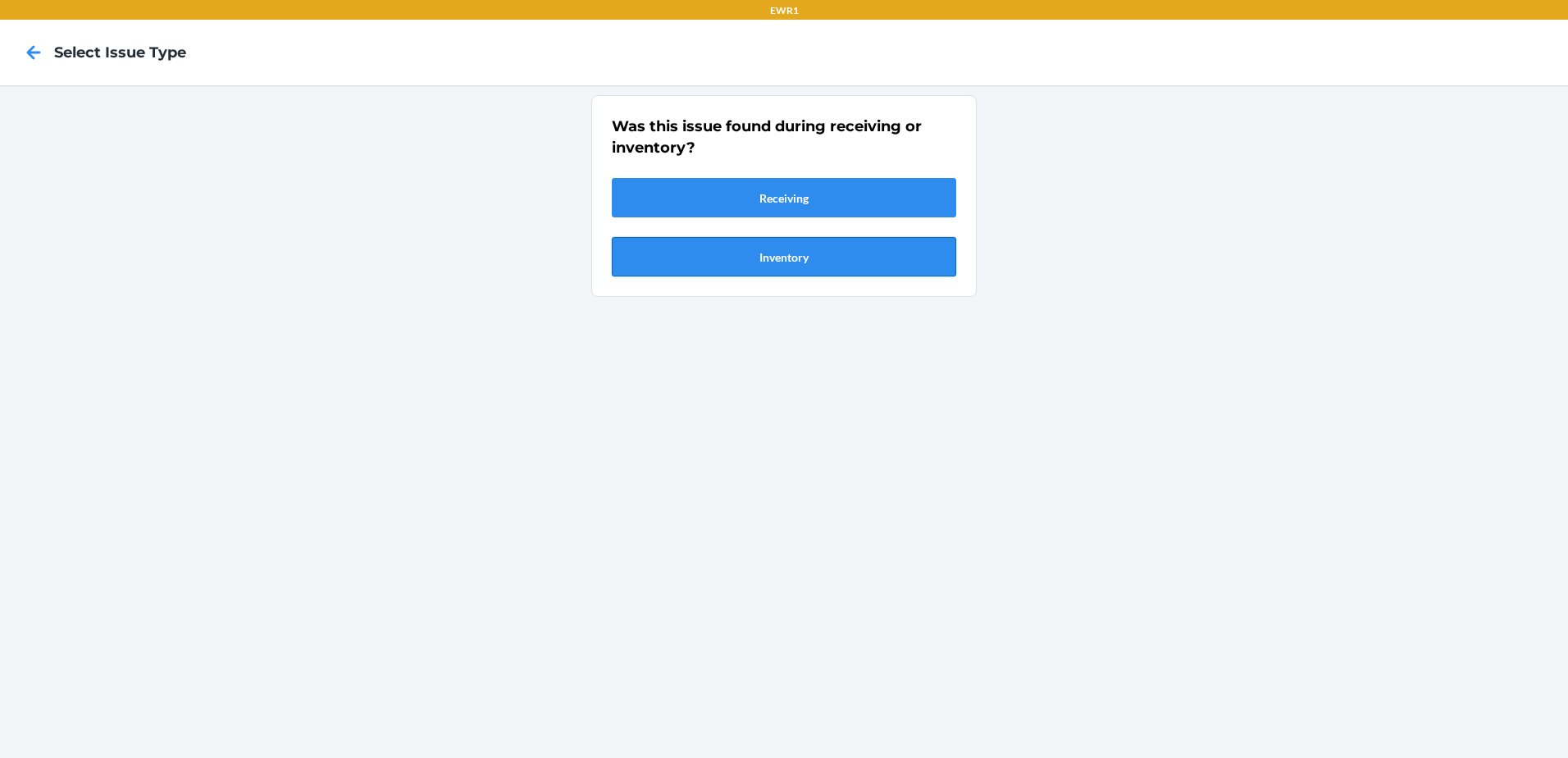
click at [736, 267] on button "Inventory" at bounding box center [784, 256] width 344 height 39
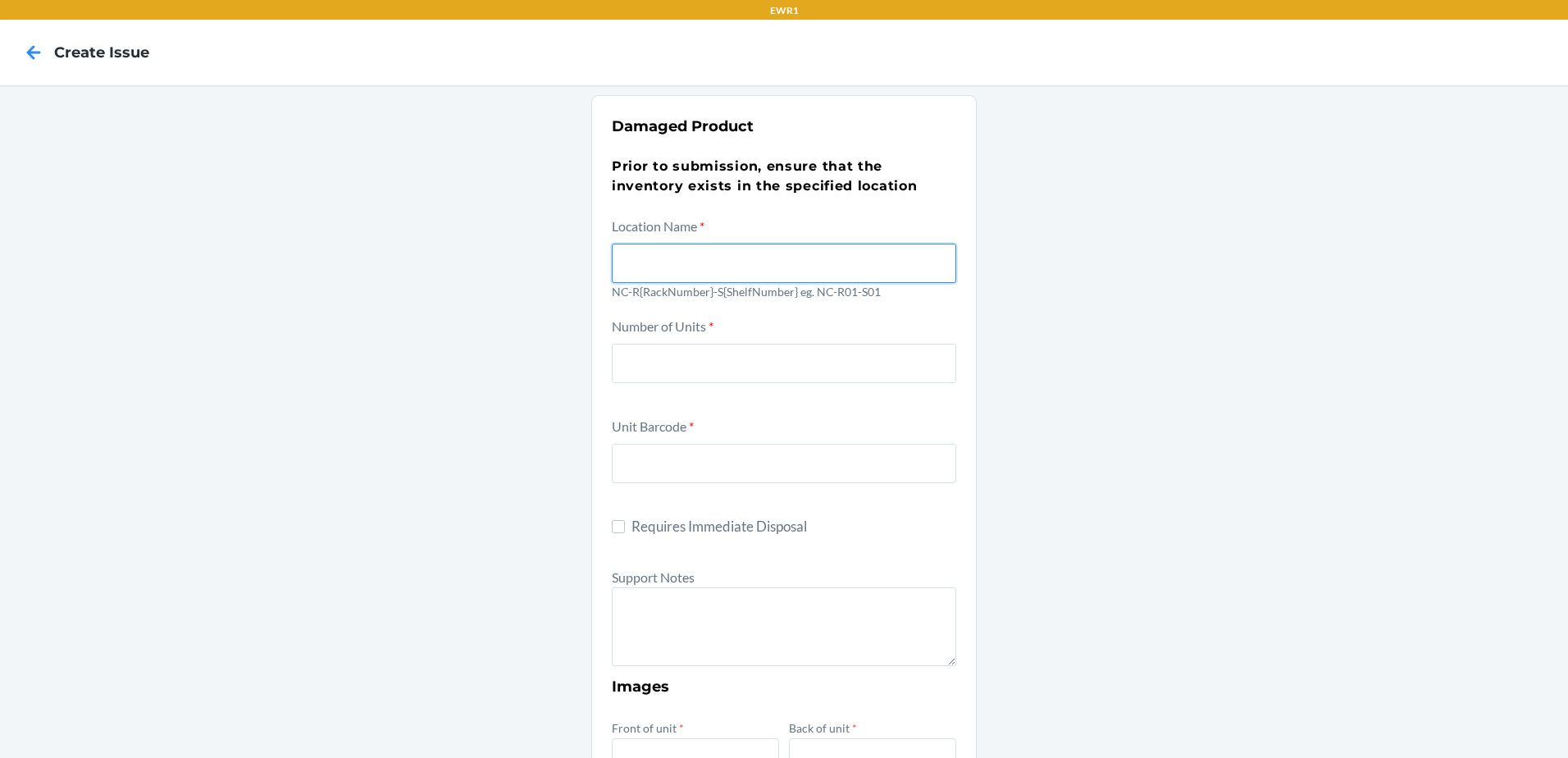
click at [673, 254] on input "text" at bounding box center [784, 262] width 344 height 39
type input "nc-r03-s03"
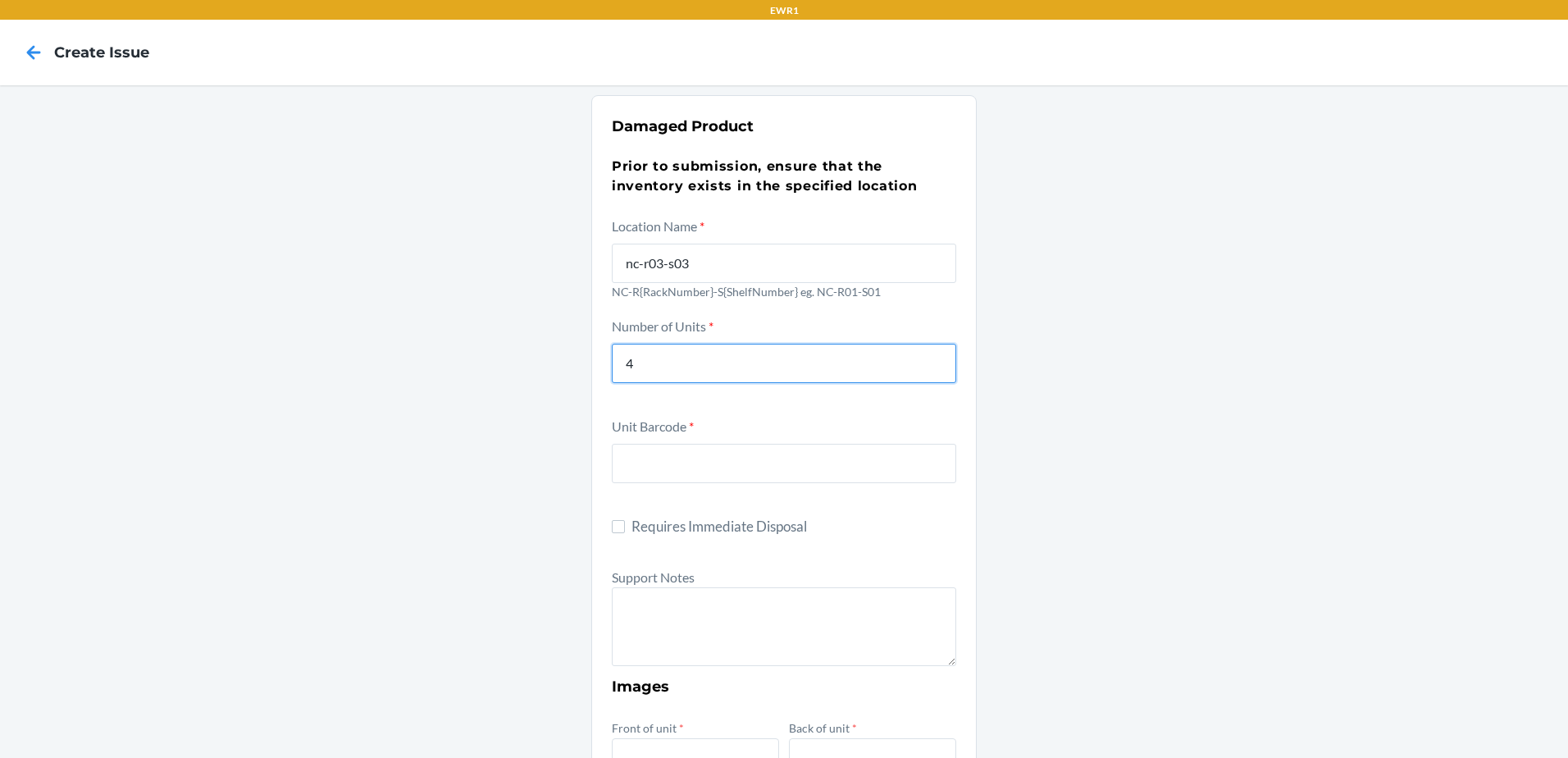
type input "4"
click at [653, 456] on input "text" at bounding box center [784, 462] width 344 height 39
type input "840281208432"
click at [1304, 570] on div "Damaged Product Prior to submission, ensure that the inventory exists in the sp…" at bounding box center [784, 671] width 1568 height 1173
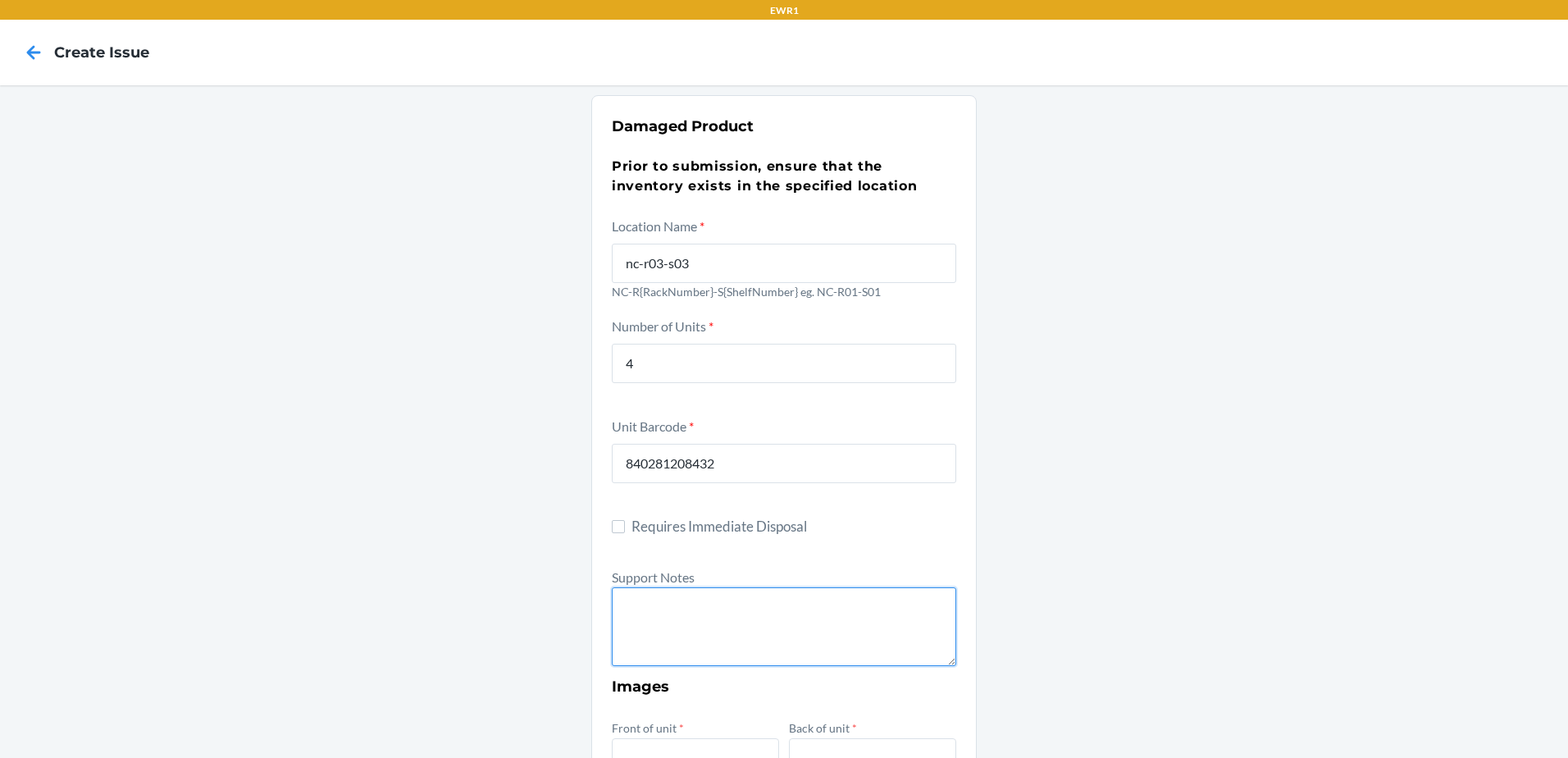
click at [752, 608] on textarea at bounding box center [784, 626] width 344 height 79
type textarea "u"
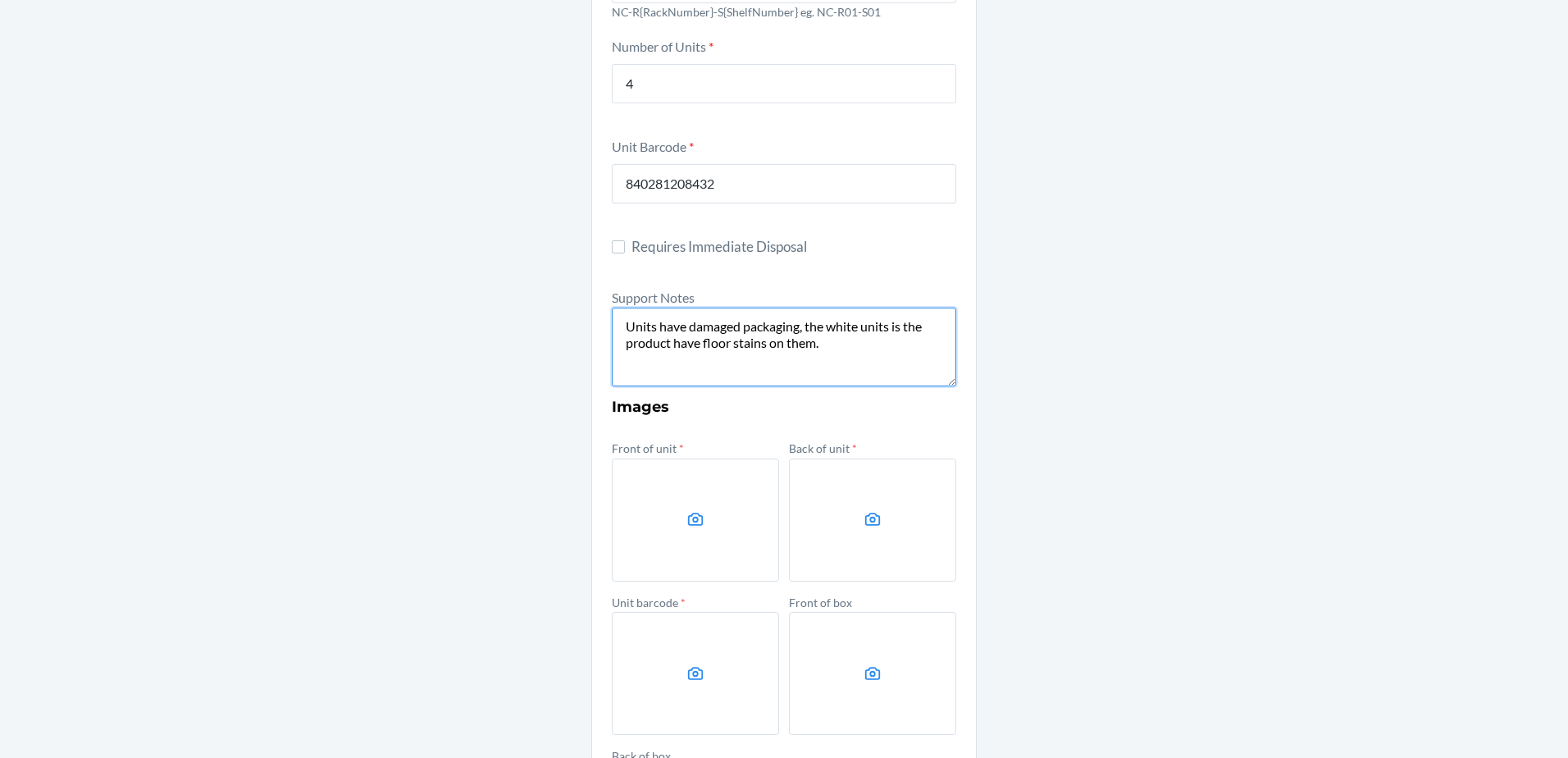
scroll to position [501, 0]
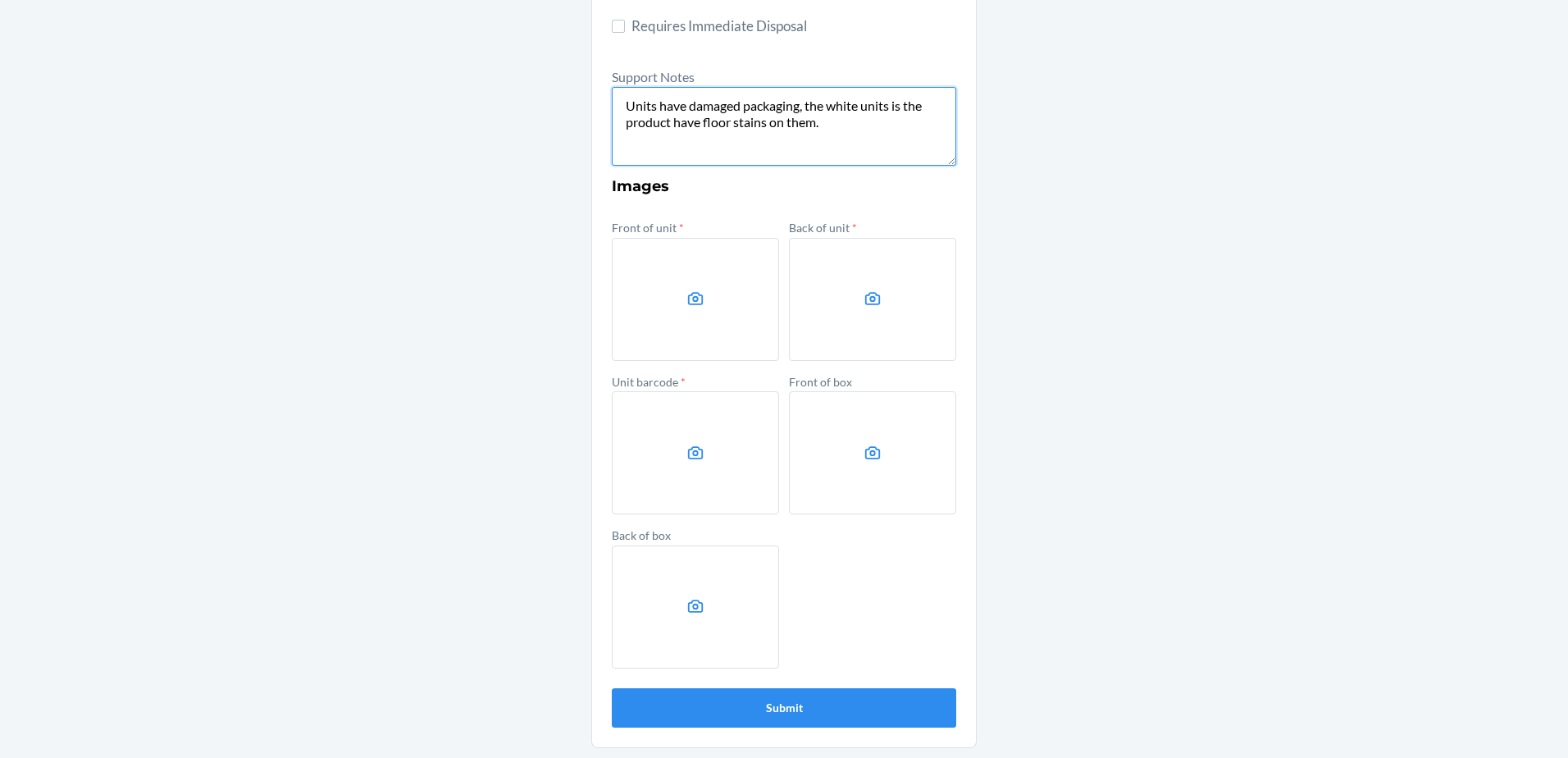
type textarea "Units have damaged packaging, the white units is the product have floor stains …"
click at [711, 286] on label at bounding box center [695, 298] width 167 height 123
click at [0, 0] on input "file" at bounding box center [0, 0] width 0 height 0
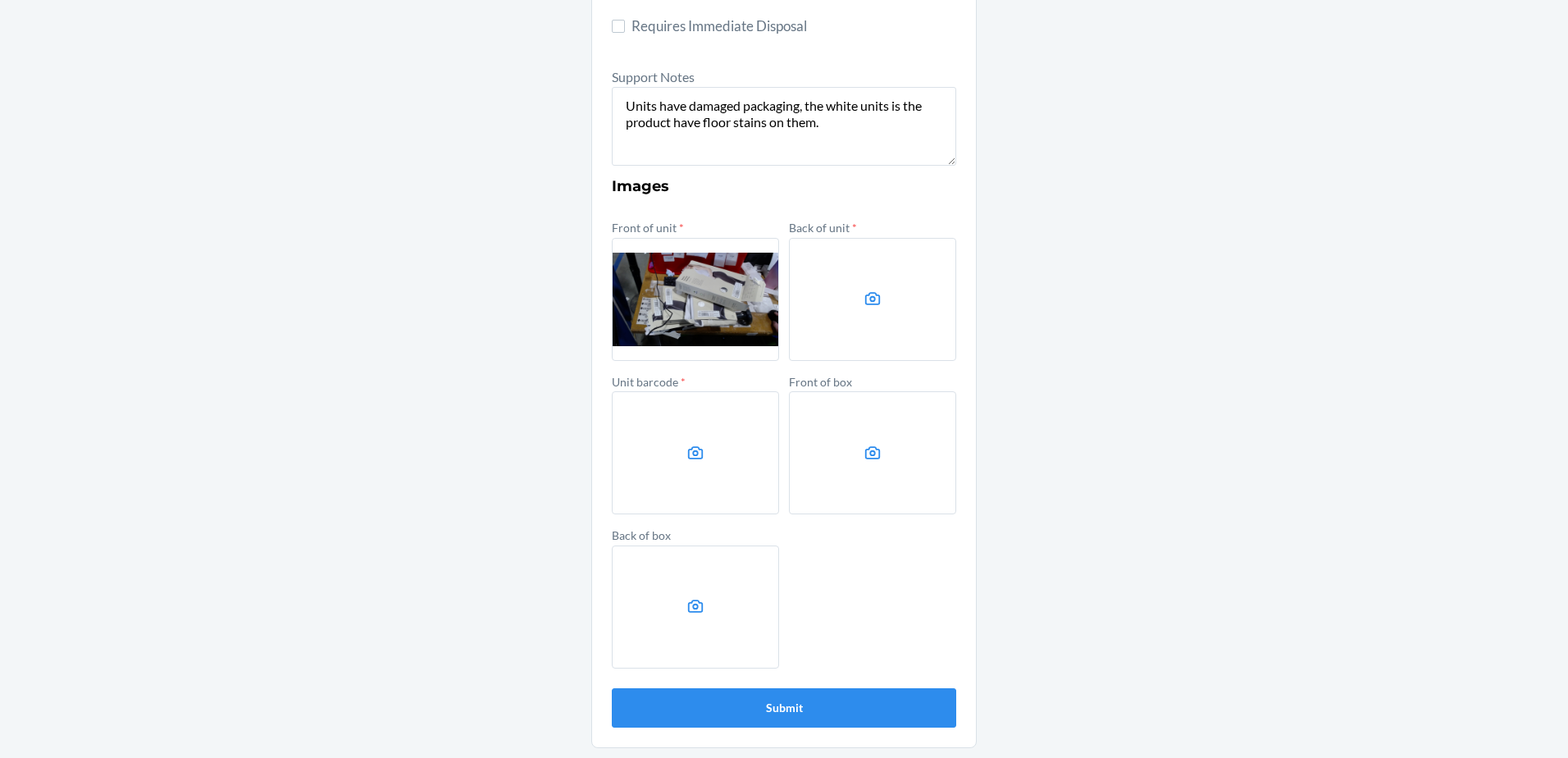
click at [859, 315] on label at bounding box center [872, 298] width 167 height 123
click at [0, 0] on input "file" at bounding box center [0, 0] width 0 height 0
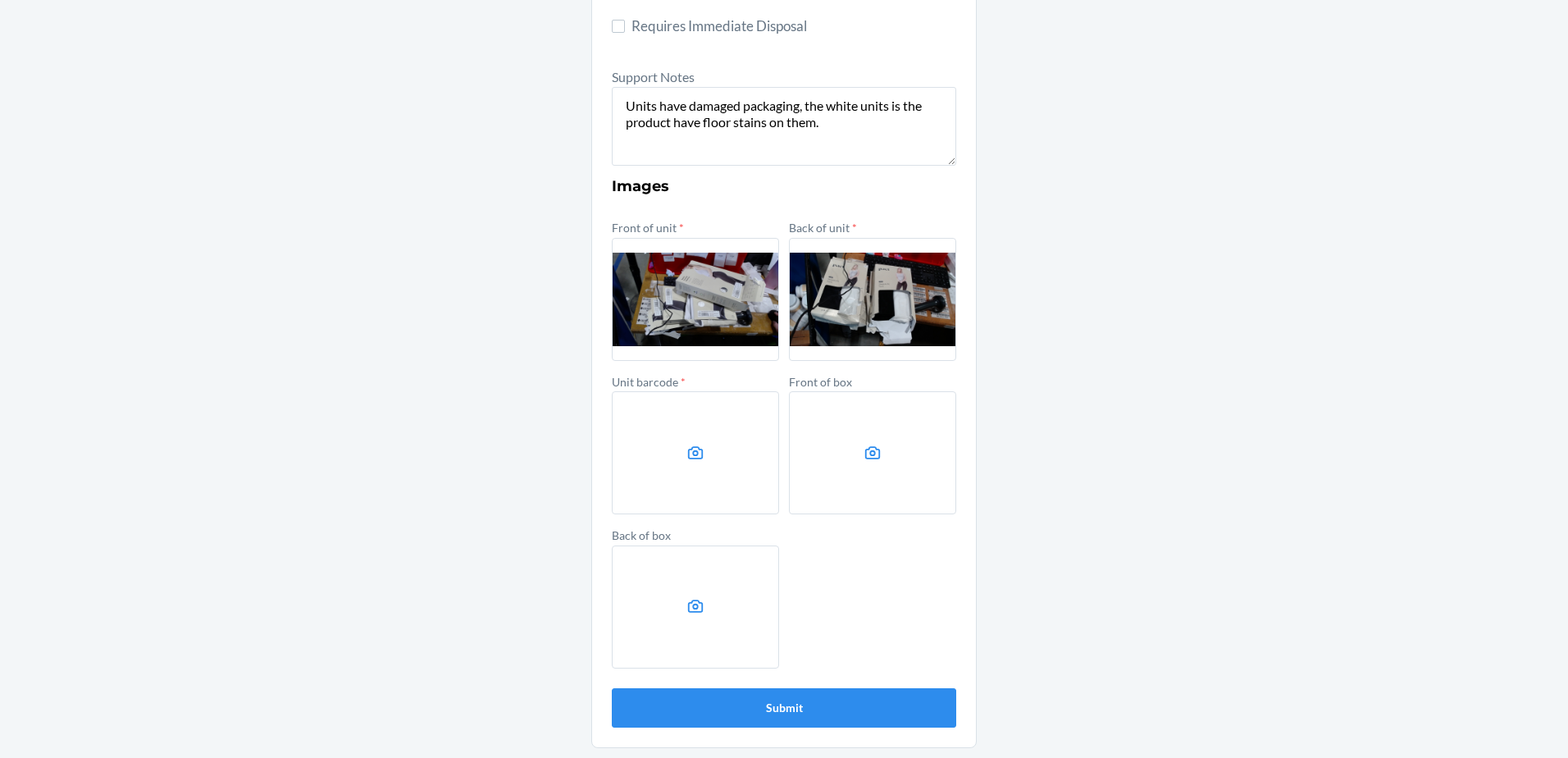
click at [687, 469] on label at bounding box center [695, 452] width 167 height 123
click at [0, 0] on input "file" at bounding box center [0, 0] width 0 height 0
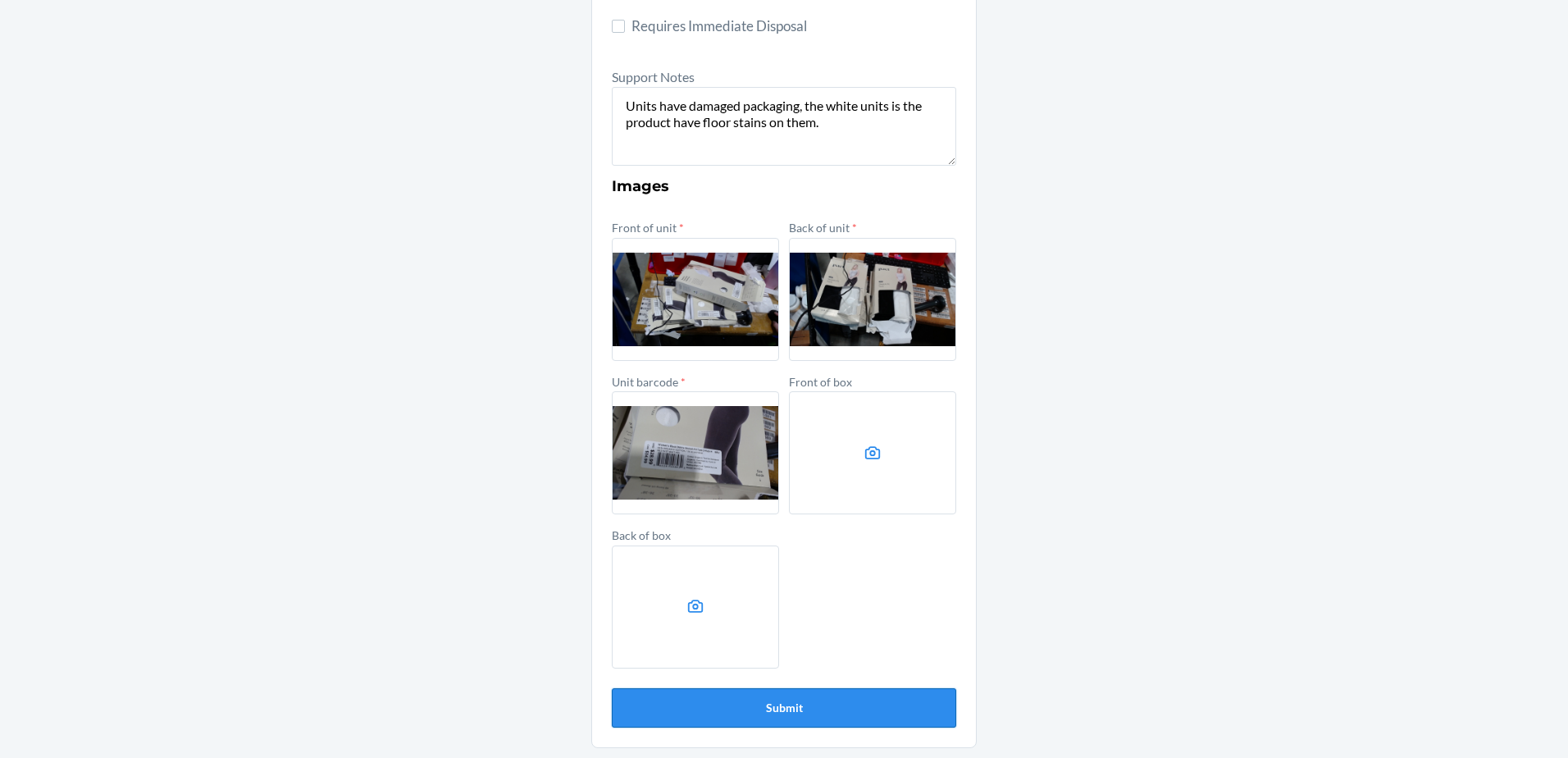
click at [744, 710] on button "Submit" at bounding box center [784, 707] width 344 height 39
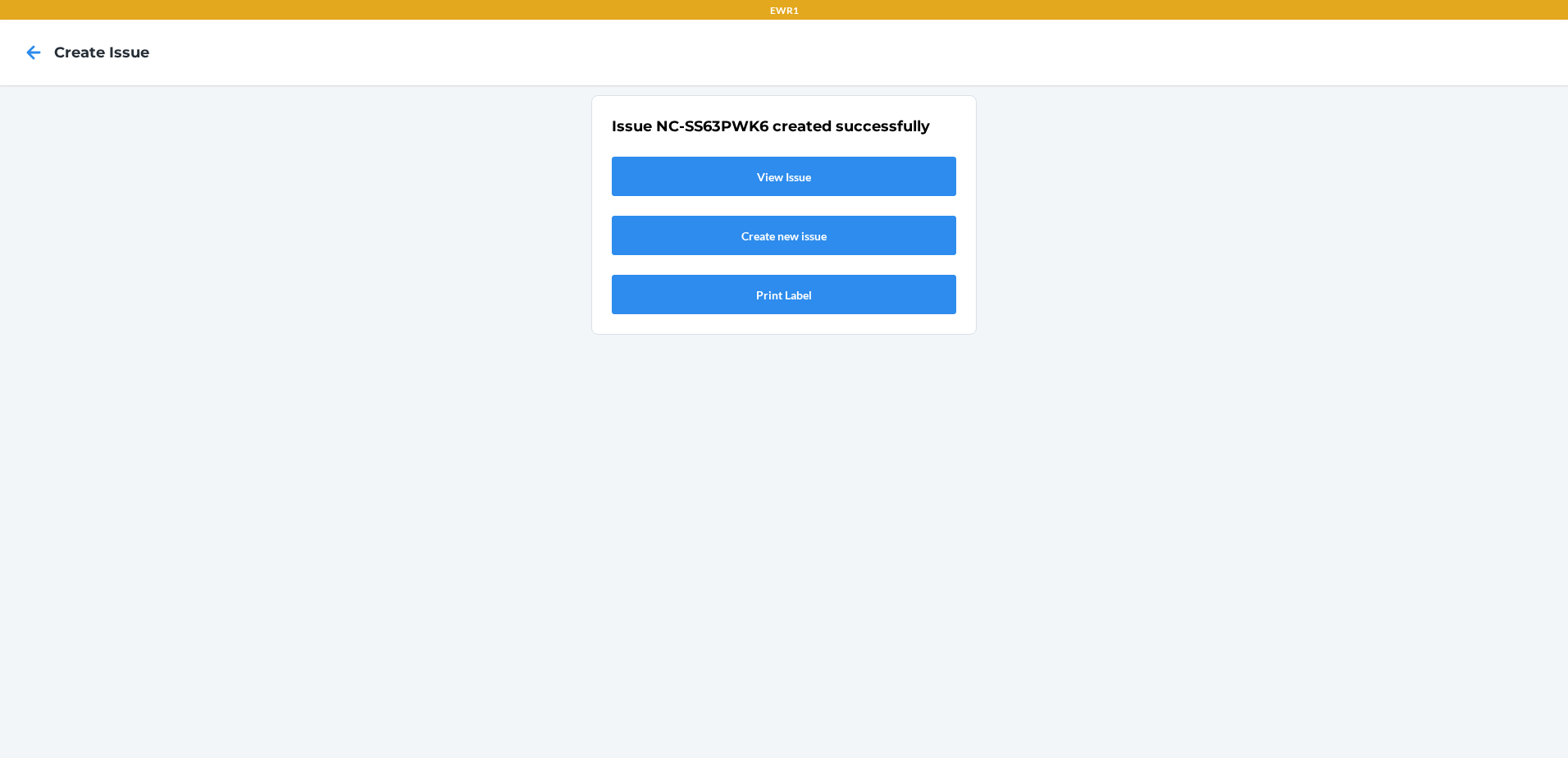
scroll to position [0, 0]
click at [827, 169] on link "View Issue" at bounding box center [784, 175] width 344 height 39
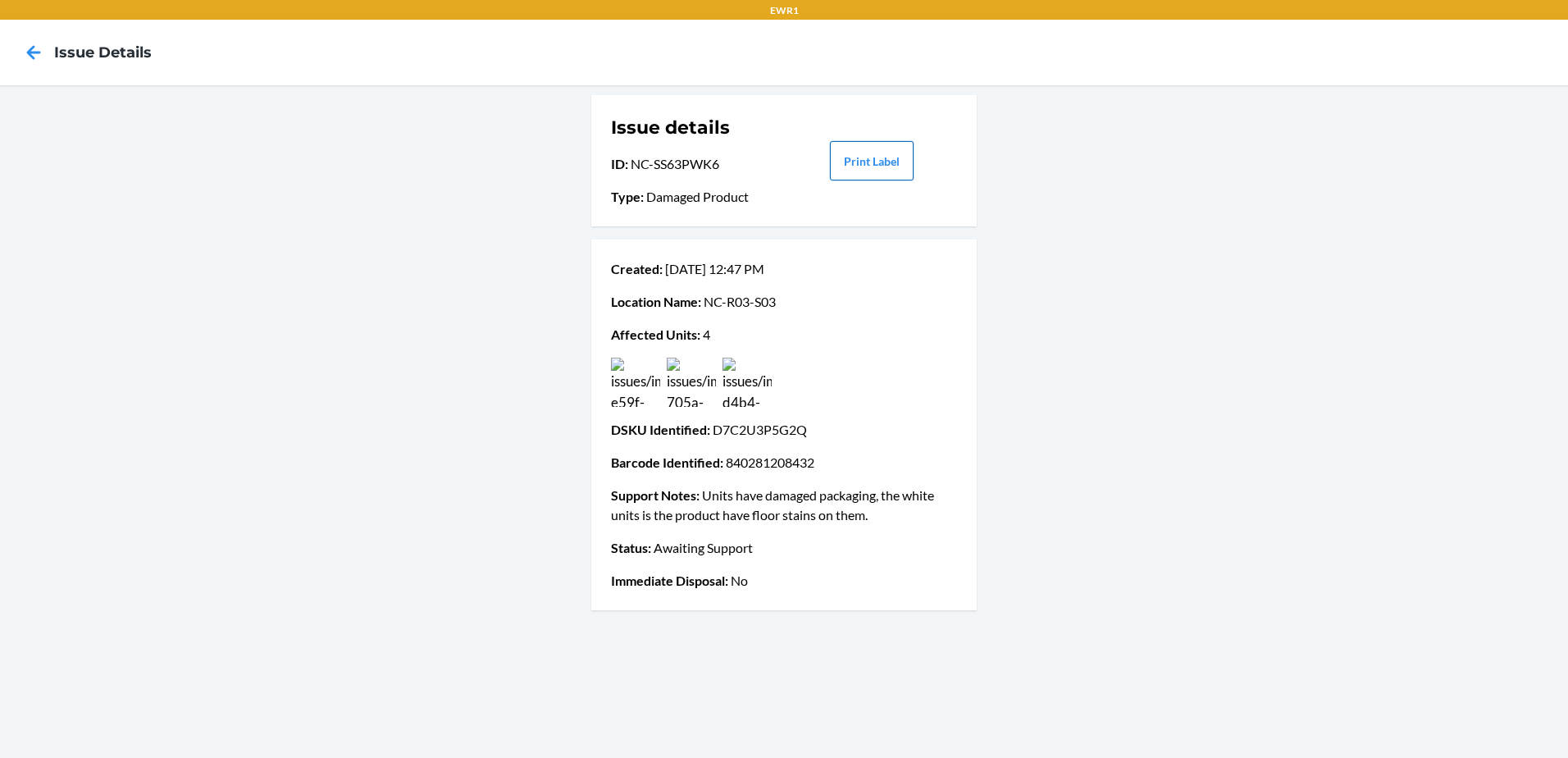
click at [856, 162] on button "Print Label" at bounding box center [872, 160] width 84 height 39
click at [38, 55] on icon at bounding box center [33, 51] width 28 height 28
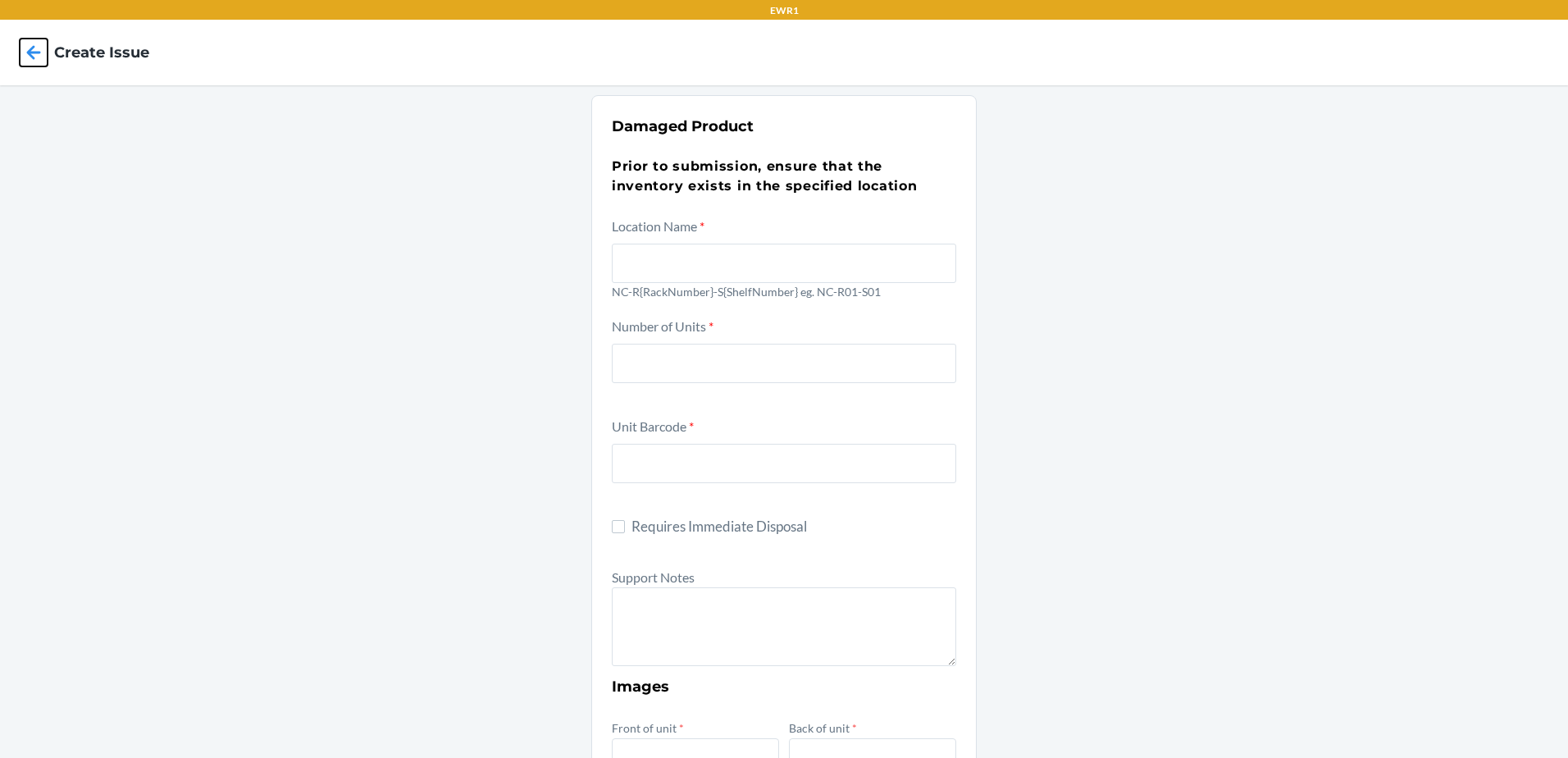
click at [38, 55] on icon at bounding box center [33, 51] width 28 height 28
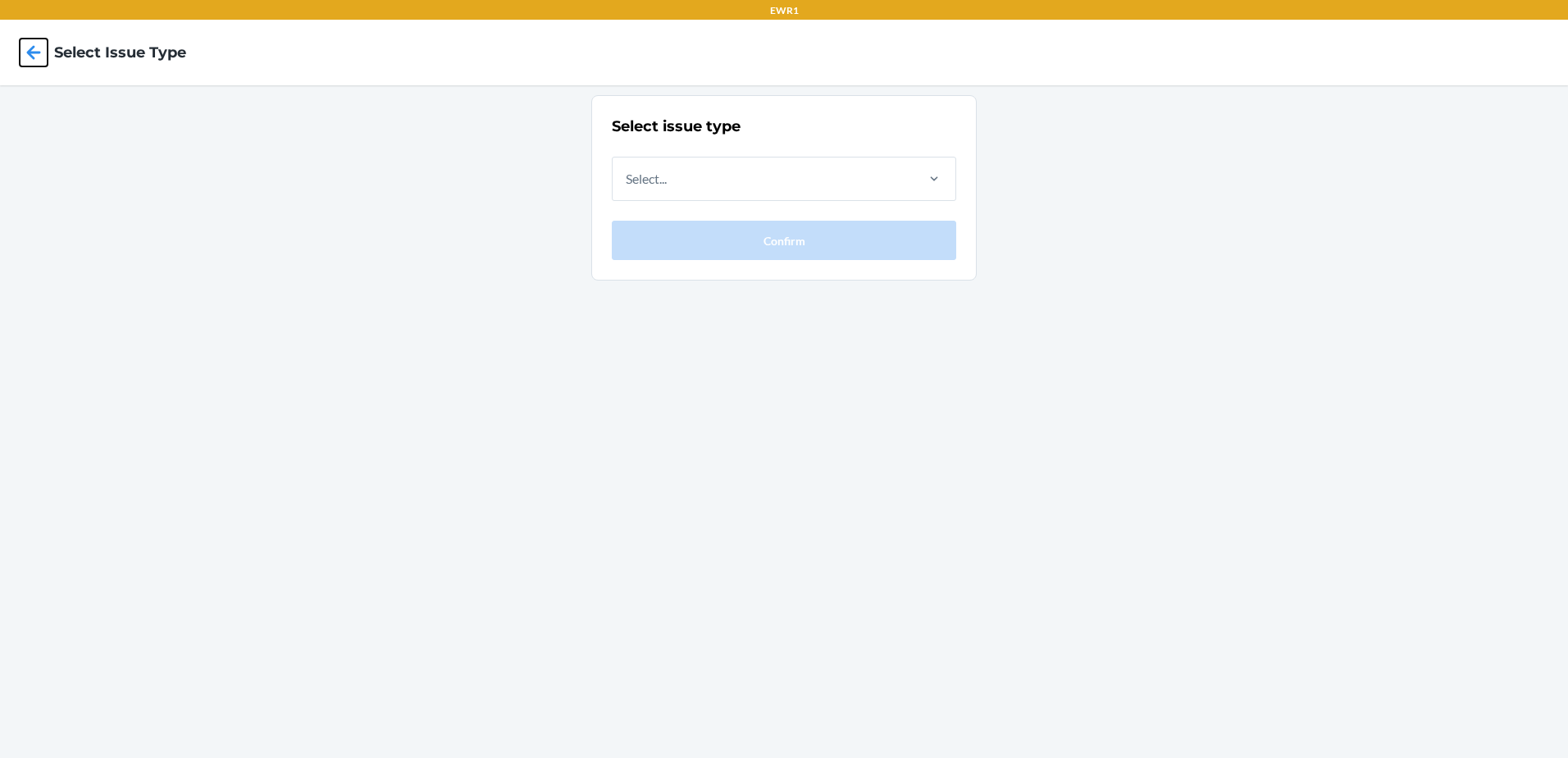
click at [38, 55] on icon at bounding box center [33, 51] width 28 height 28
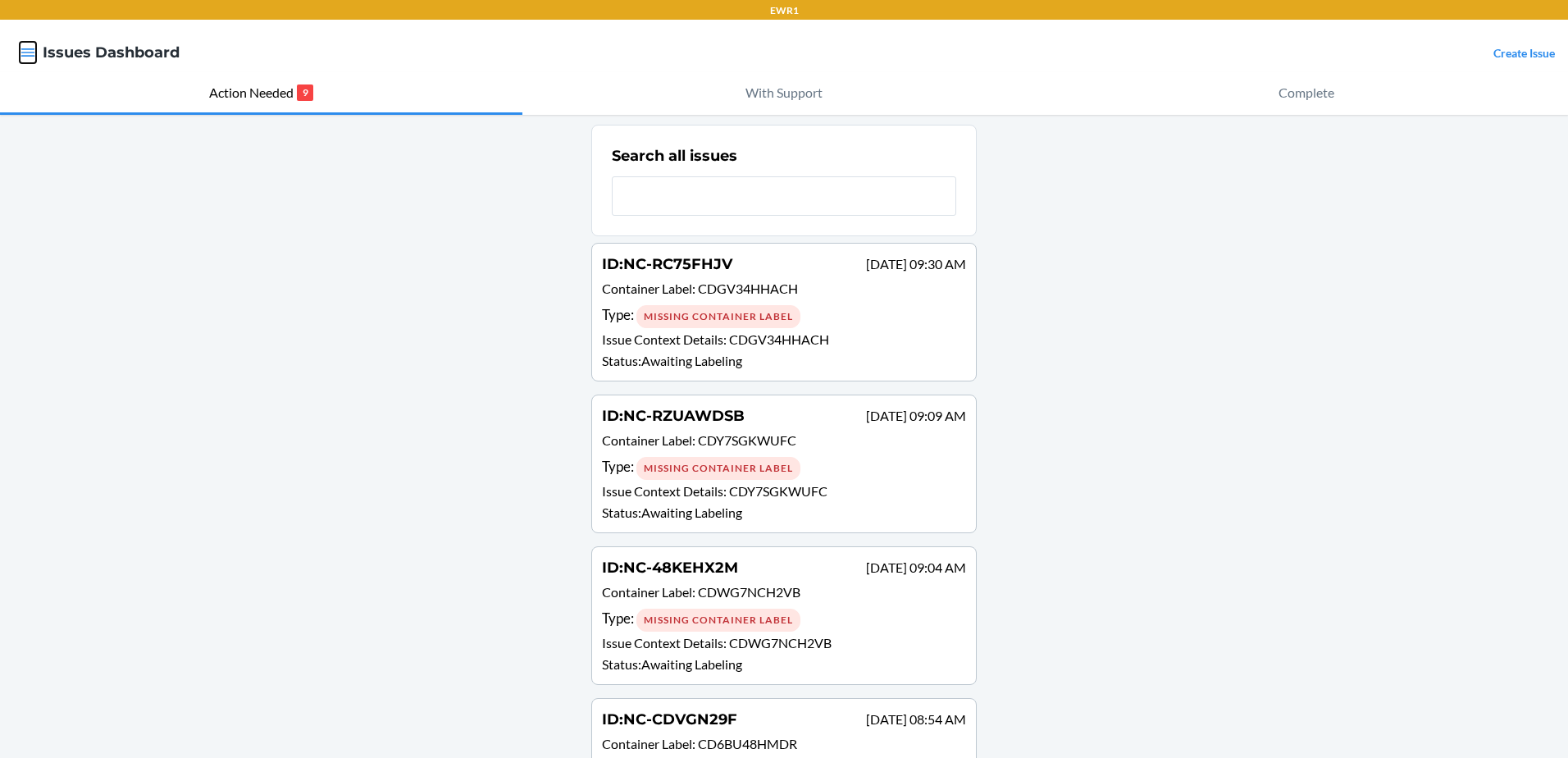
click at [26, 46] on icon "button" at bounding box center [28, 51] width 16 height 16
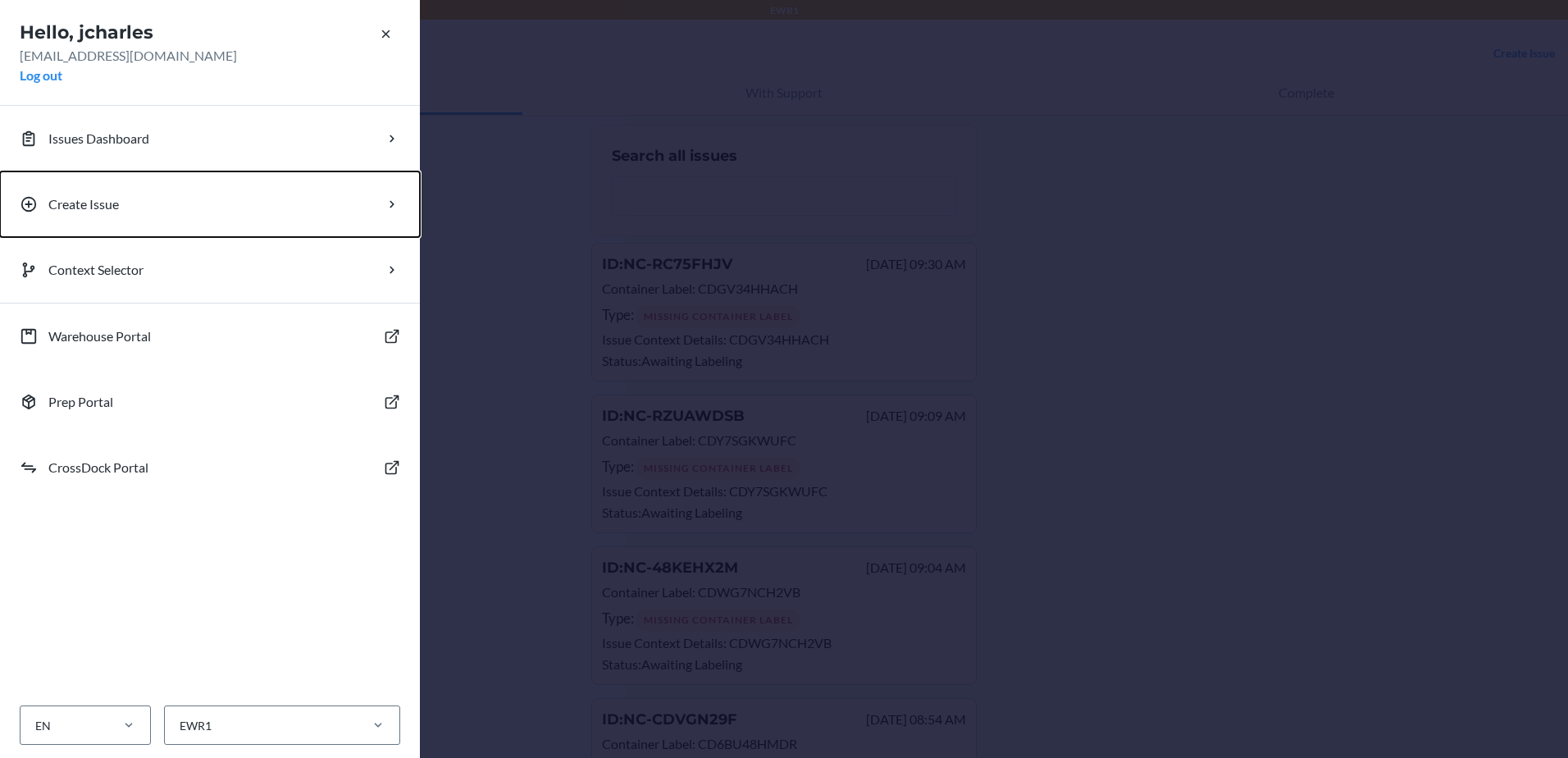
click at [85, 198] on p "Create Issue" at bounding box center [84, 204] width 71 height 20
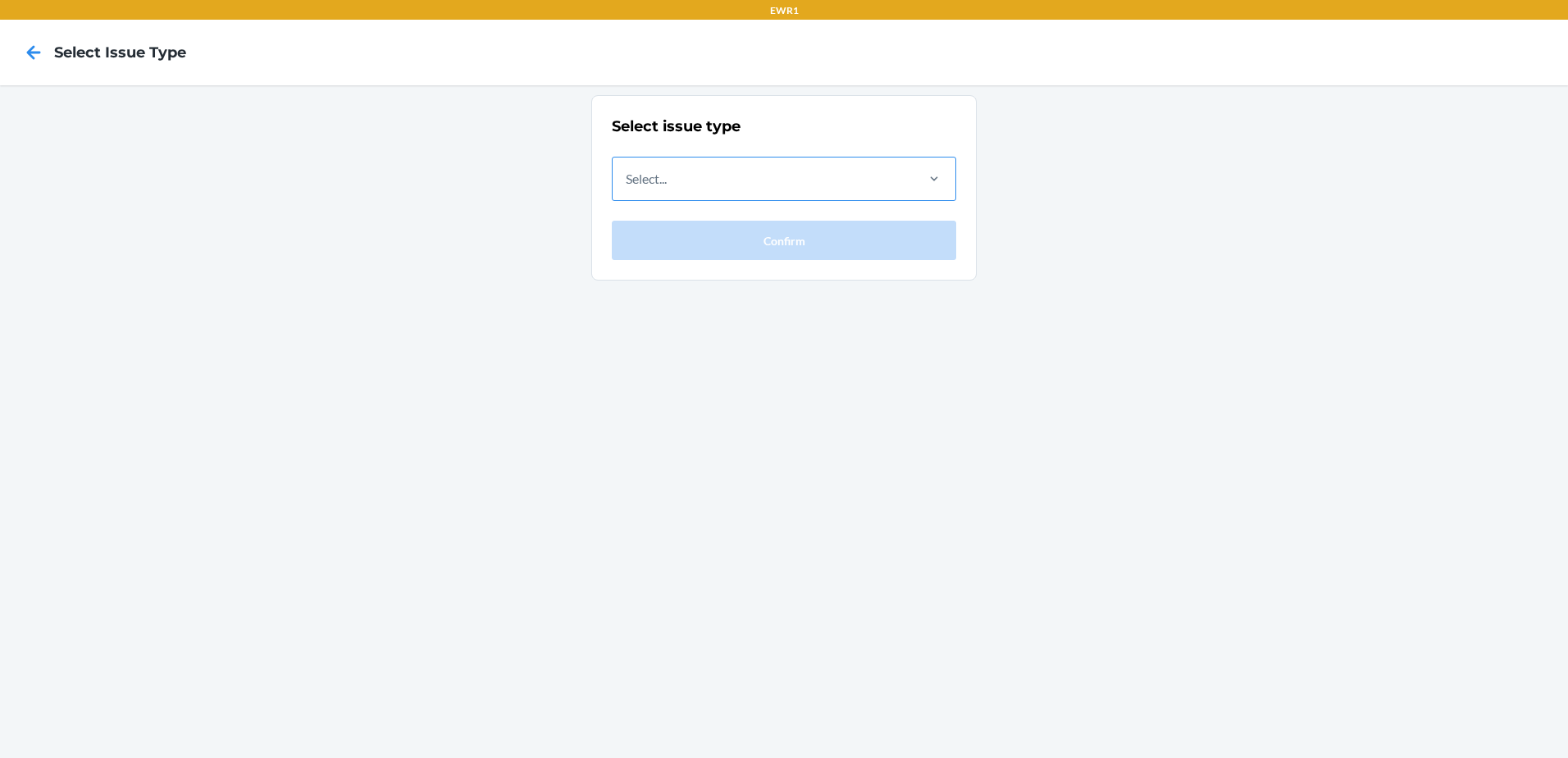
click at [760, 179] on div "Select..." at bounding box center [763, 178] width 300 height 43
click at [627, 179] on input "Select..." at bounding box center [626, 178] width 2 height 20
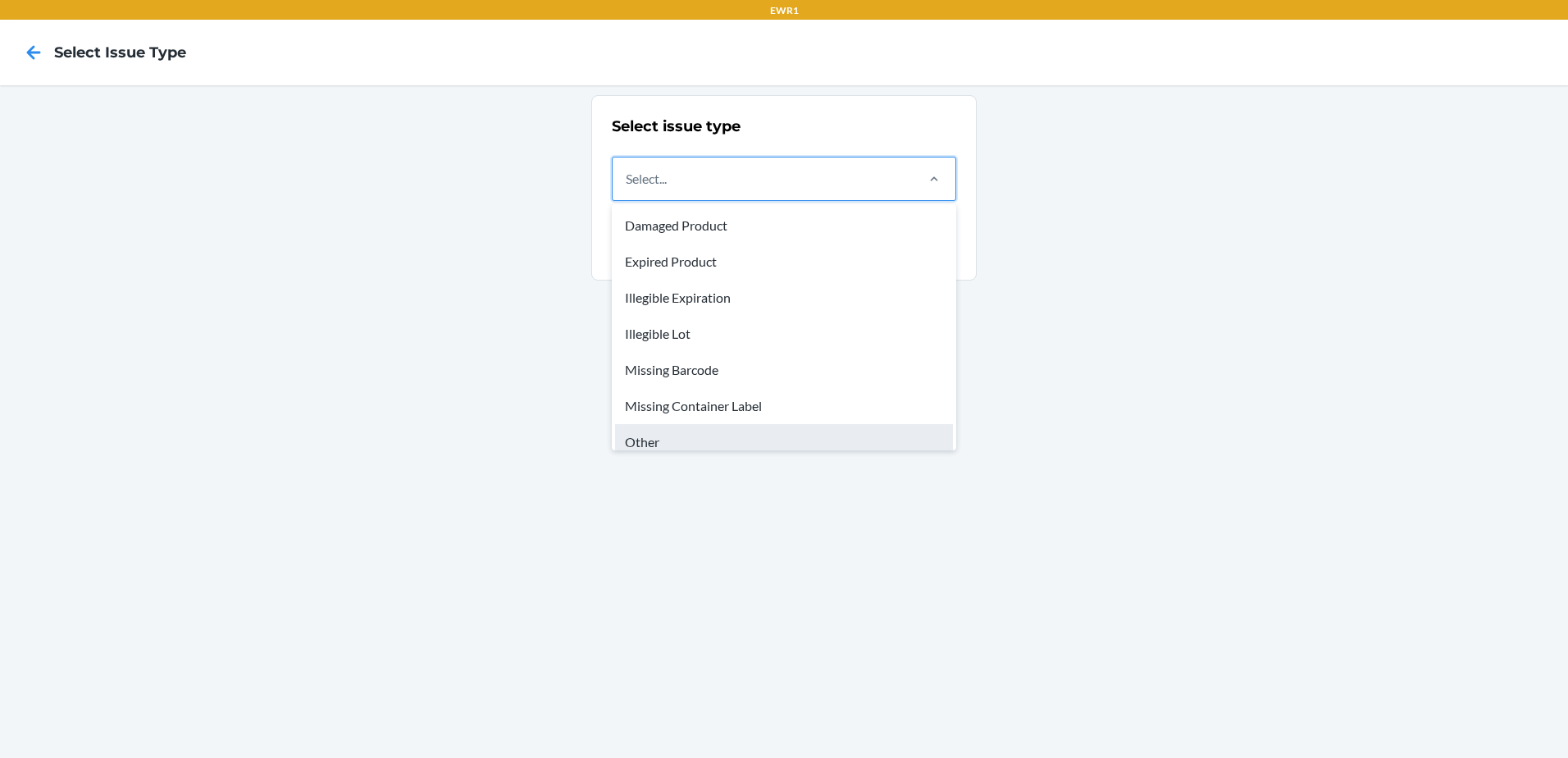
click at [701, 433] on div "Other" at bounding box center [784, 442] width 337 height 36
click at [627, 189] on input "option Other focused, 7 of 8. 8 results available. Use Up and Down to choose op…" at bounding box center [626, 178] width 2 height 20
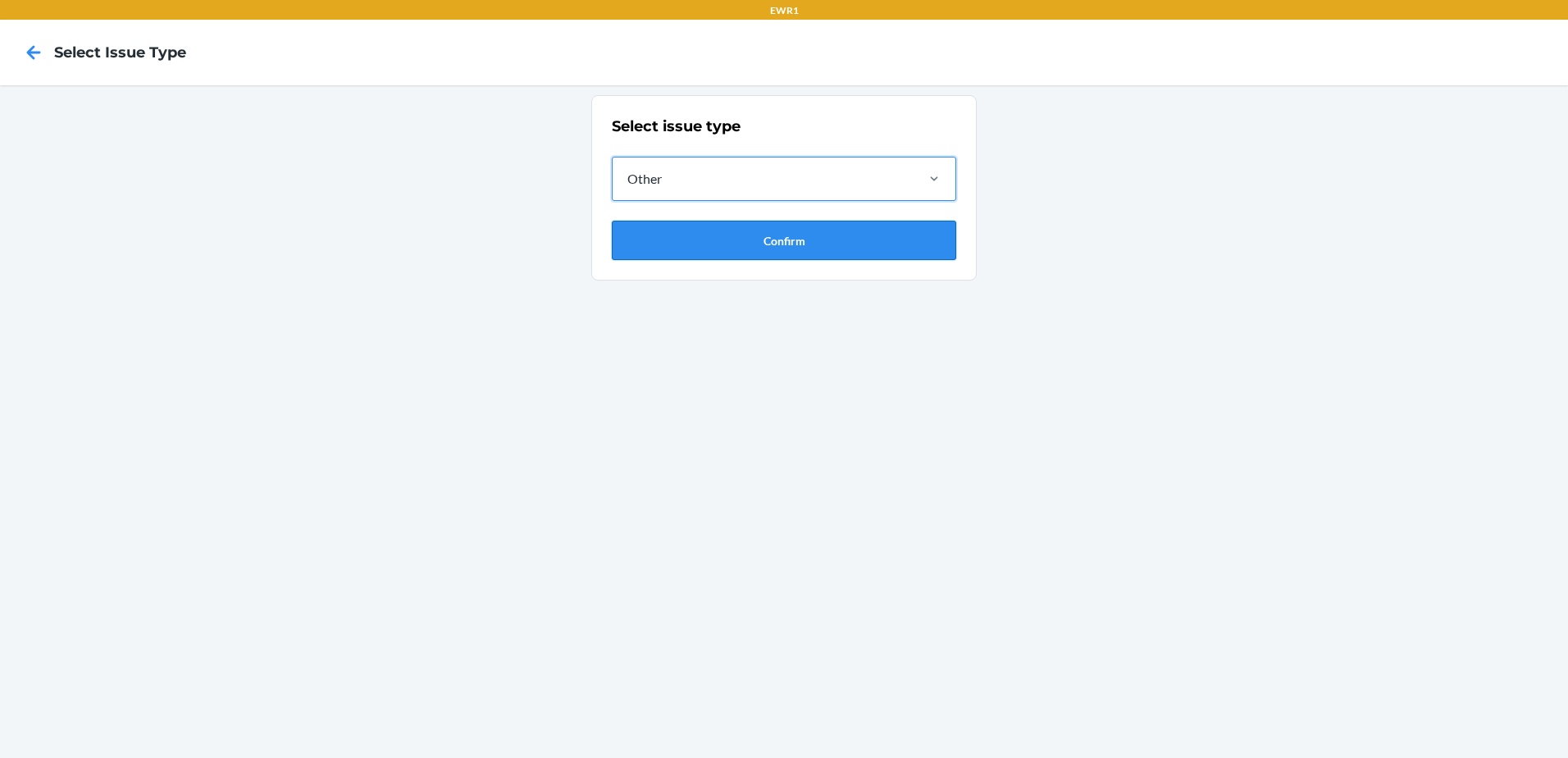
click at [703, 248] on button "Confirm" at bounding box center [784, 239] width 344 height 39
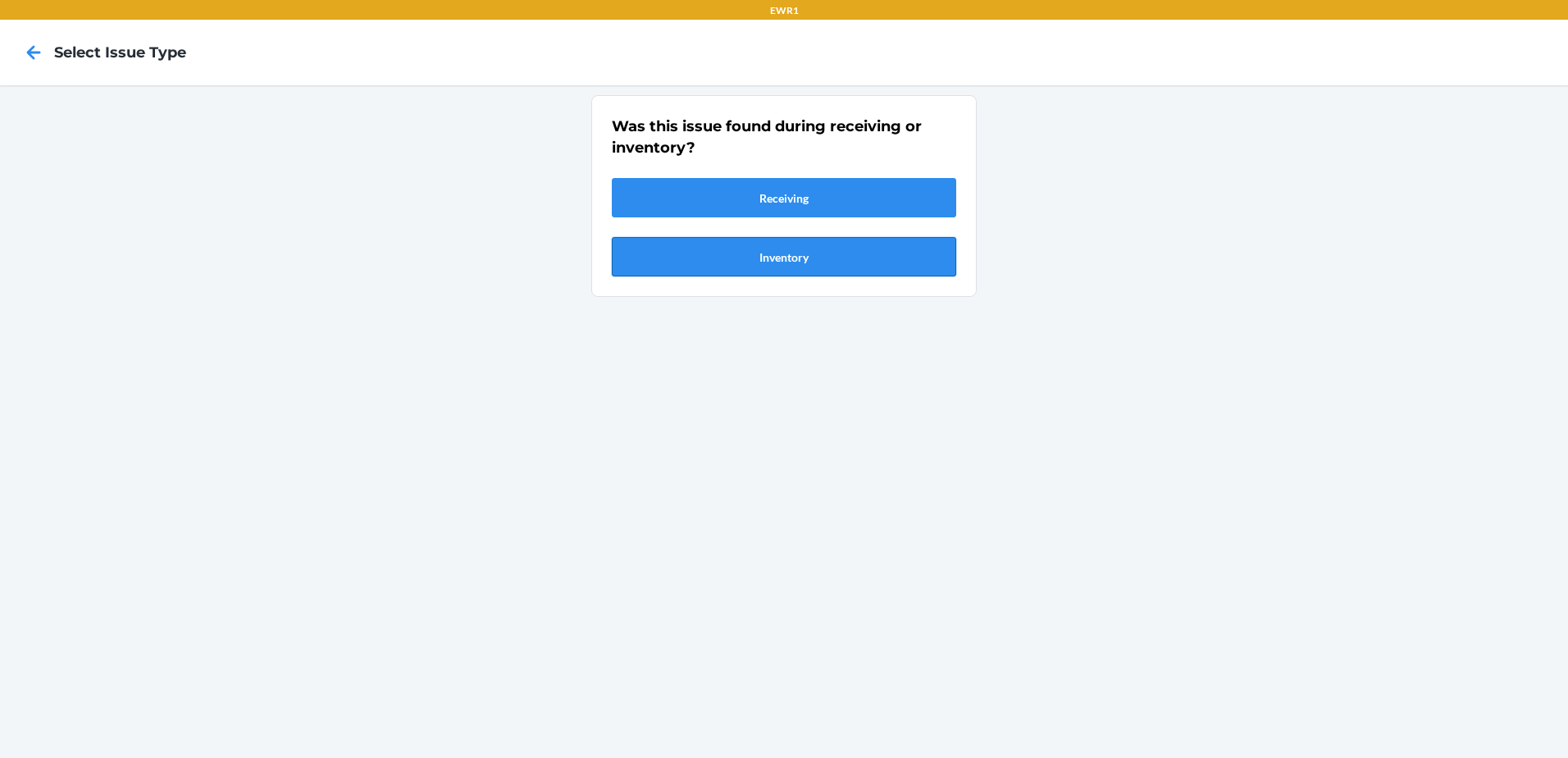
click at [703, 256] on button "Inventory" at bounding box center [784, 256] width 344 height 39
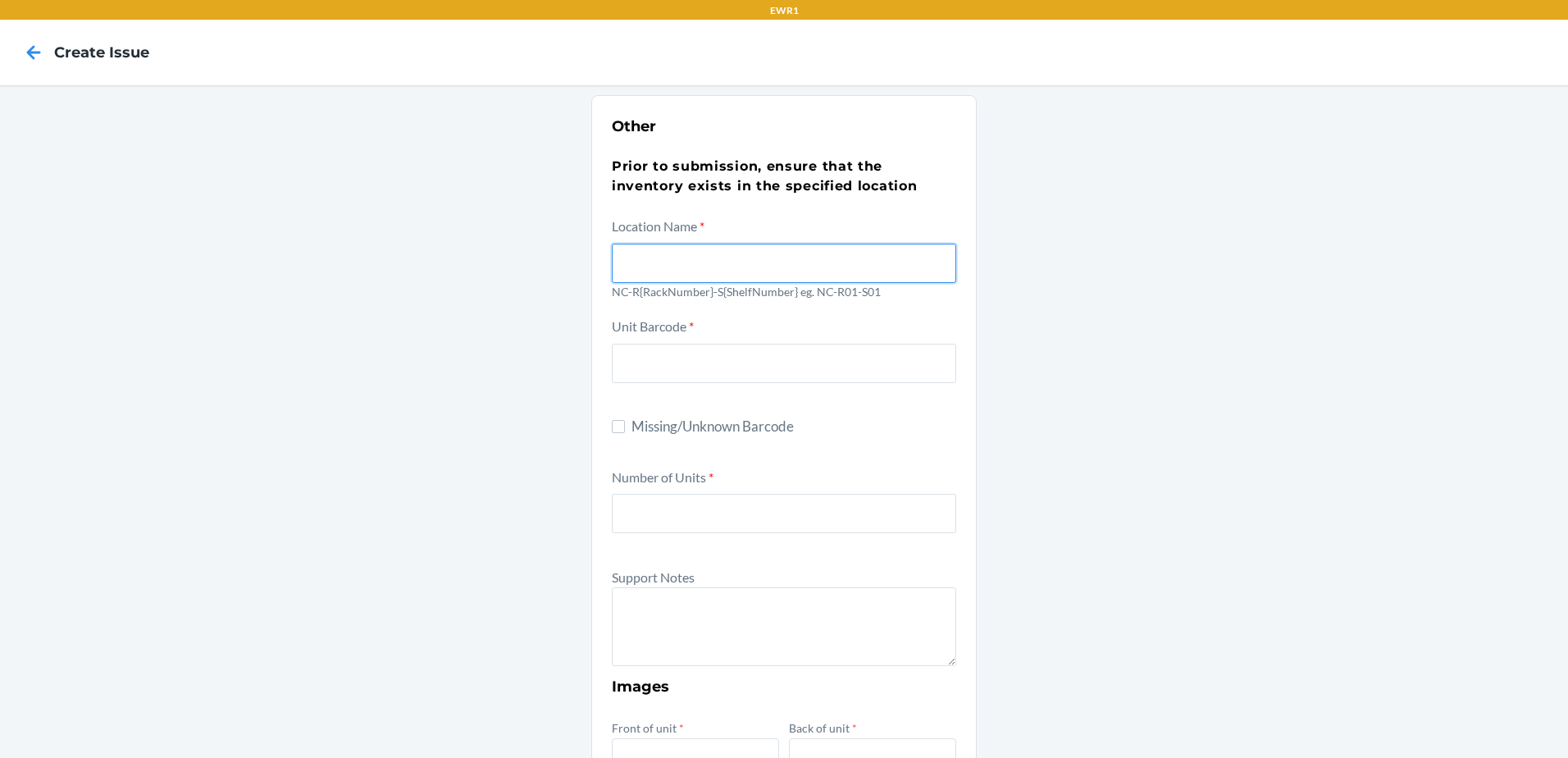
click at [695, 258] on input "text" at bounding box center [784, 262] width 344 height 39
type input "NC-R03-S03"
click at [1375, 272] on div "Other Prior to submission, ensure that the inventory exists in the specified lo…" at bounding box center [784, 594] width 1568 height 1018
click at [612, 429] on input "Missing/Unknown Barcode" at bounding box center [619, 426] width 13 height 13
checkbox input "true"
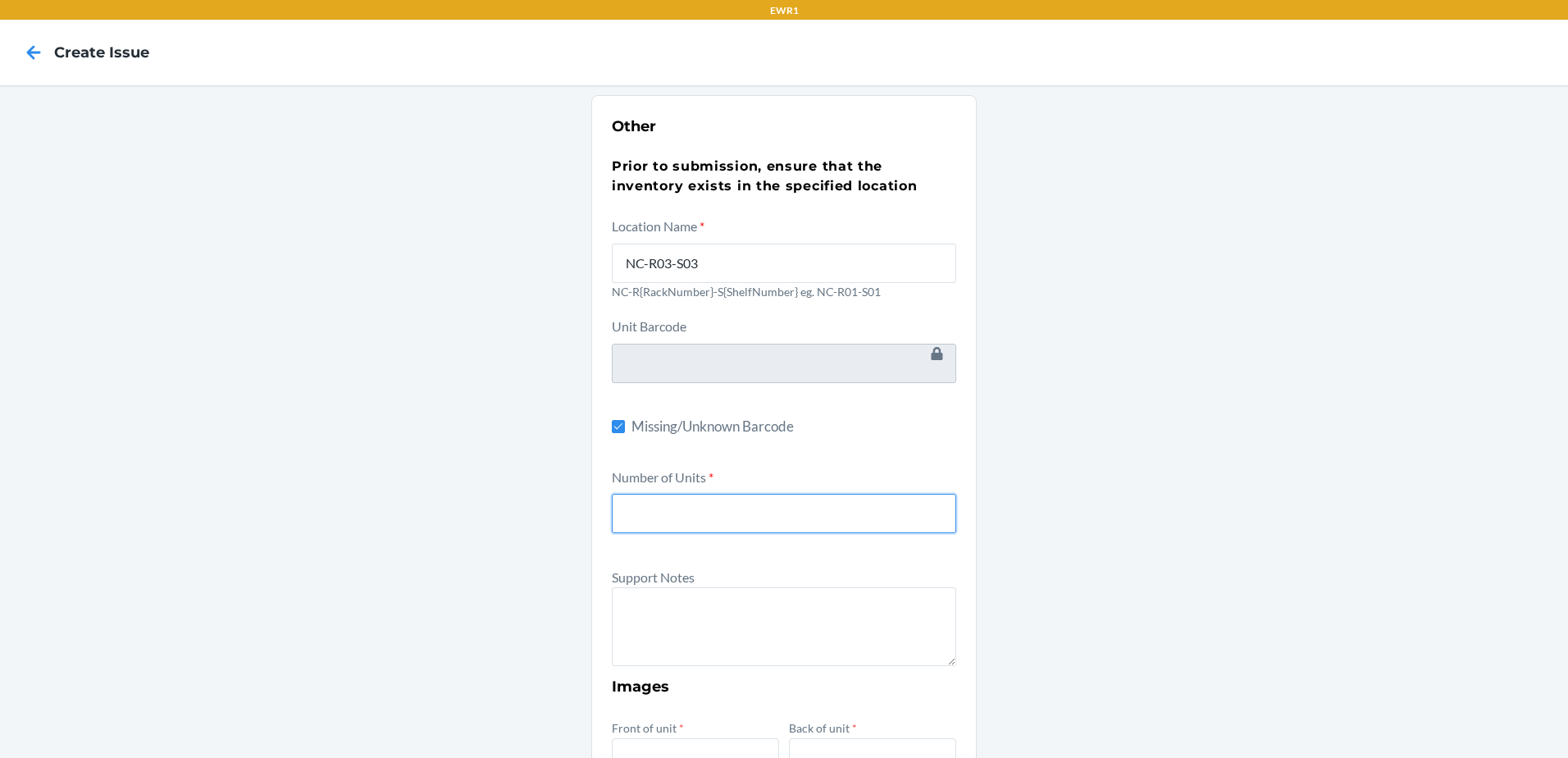
click at [672, 522] on input "number" at bounding box center [784, 513] width 344 height 39
type input "1"
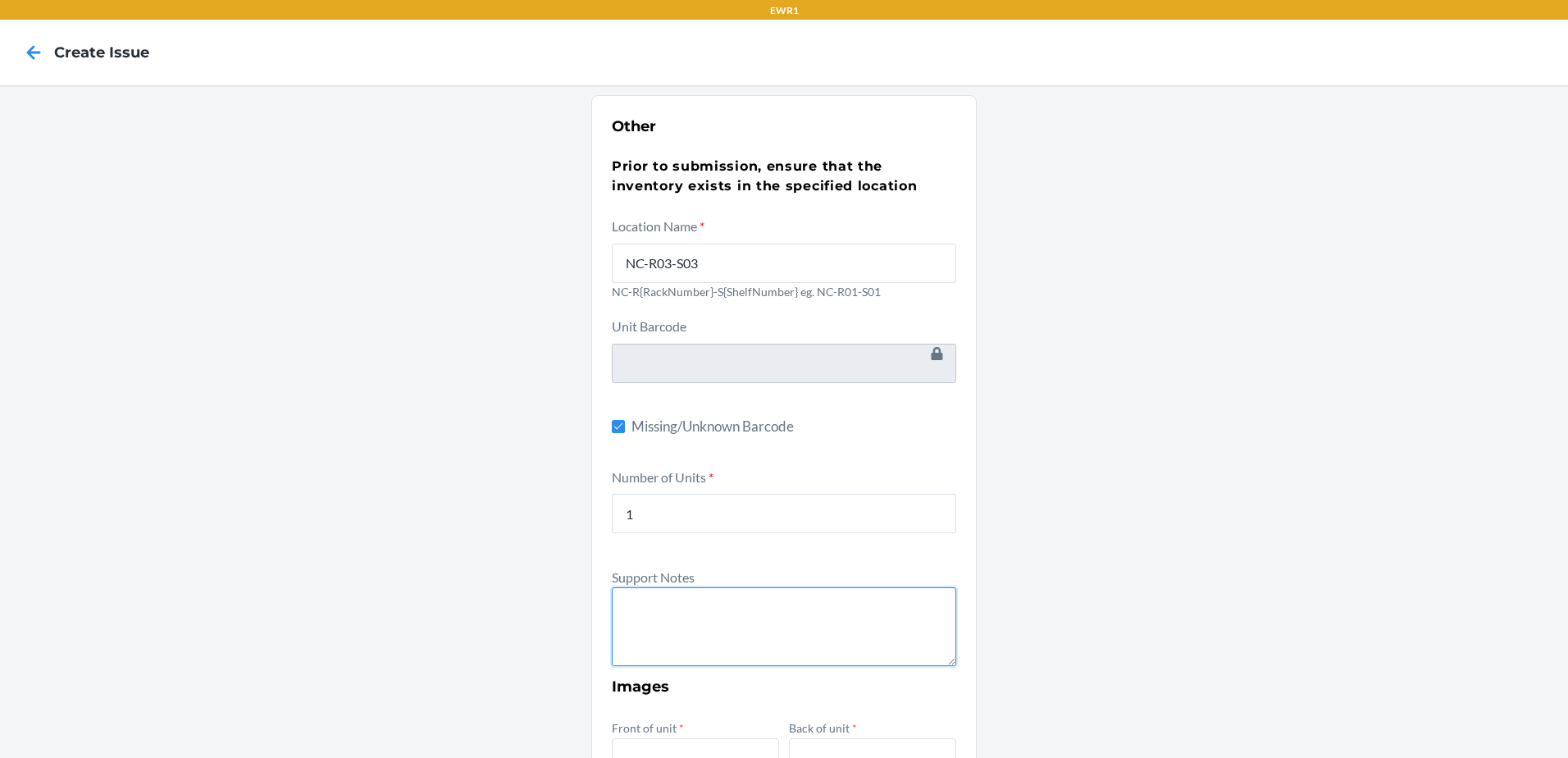
click at [680, 616] on textarea at bounding box center [784, 626] width 344 height 79
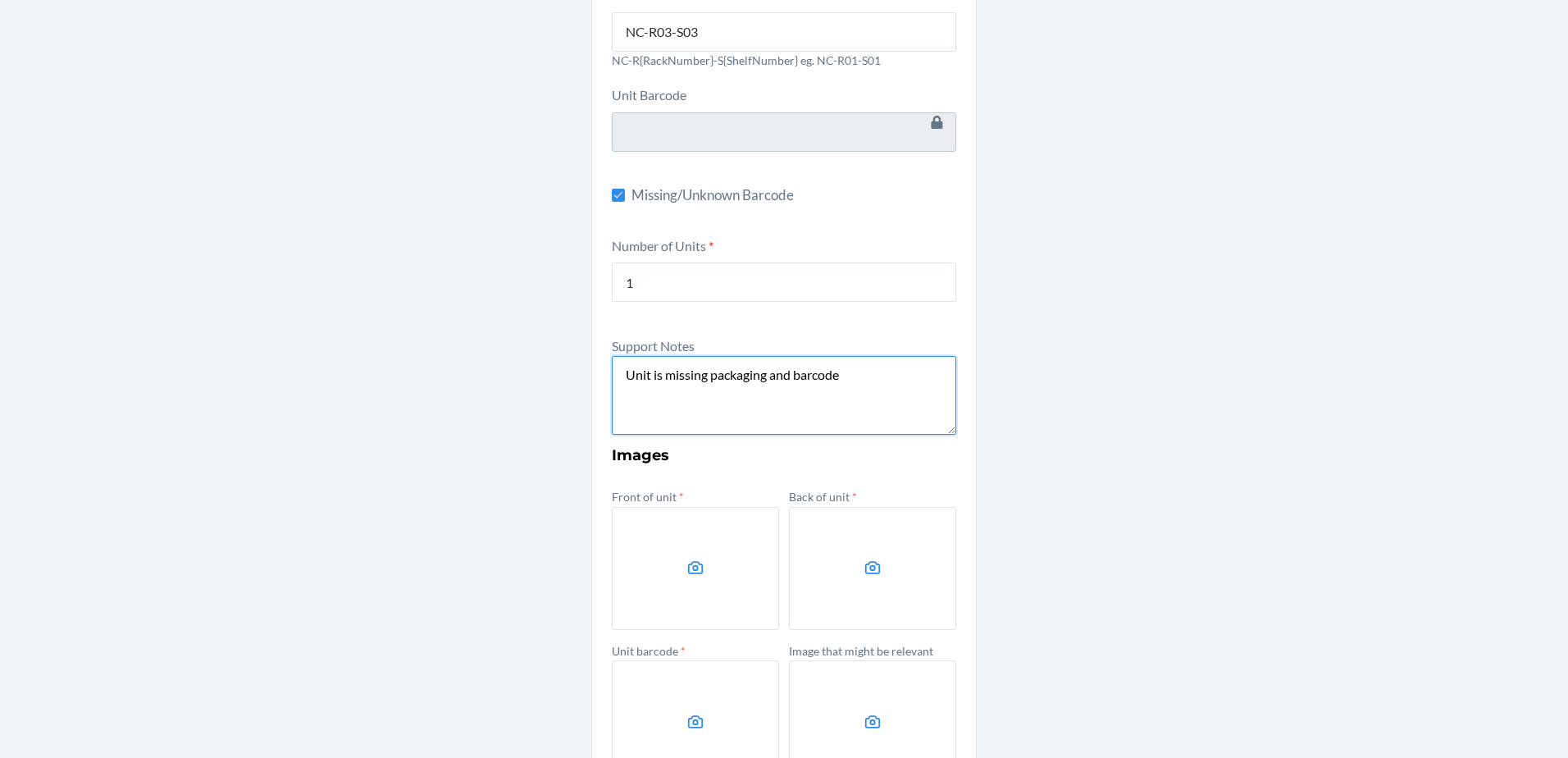
scroll to position [346, 0]
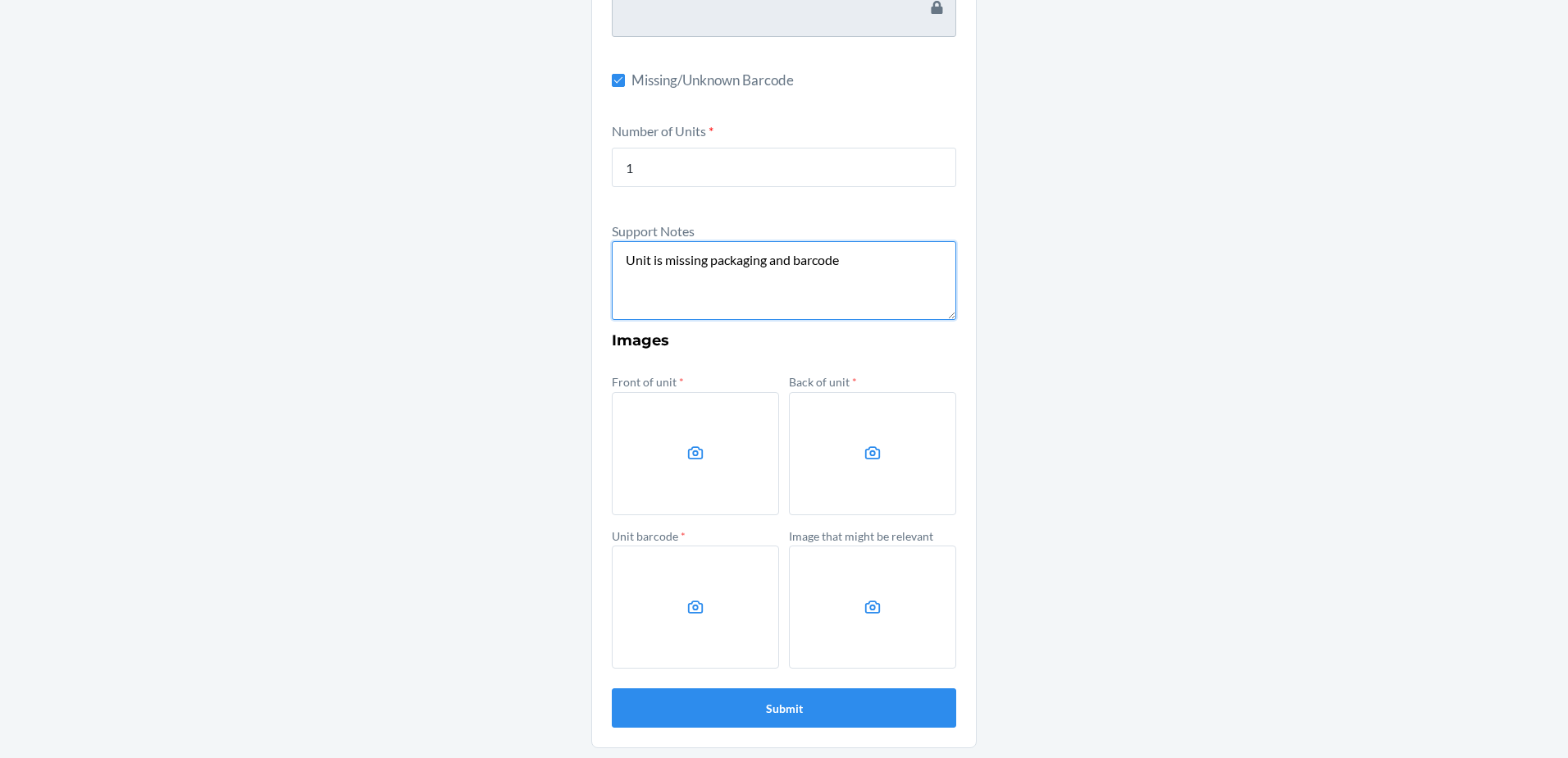
type textarea "Unit is missing packaging and barcode"
click at [705, 452] on label at bounding box center [695, 453] width 167 height 123
click at [0, 0] on input "file" at bounding box center [0, 0] width 0 height 0
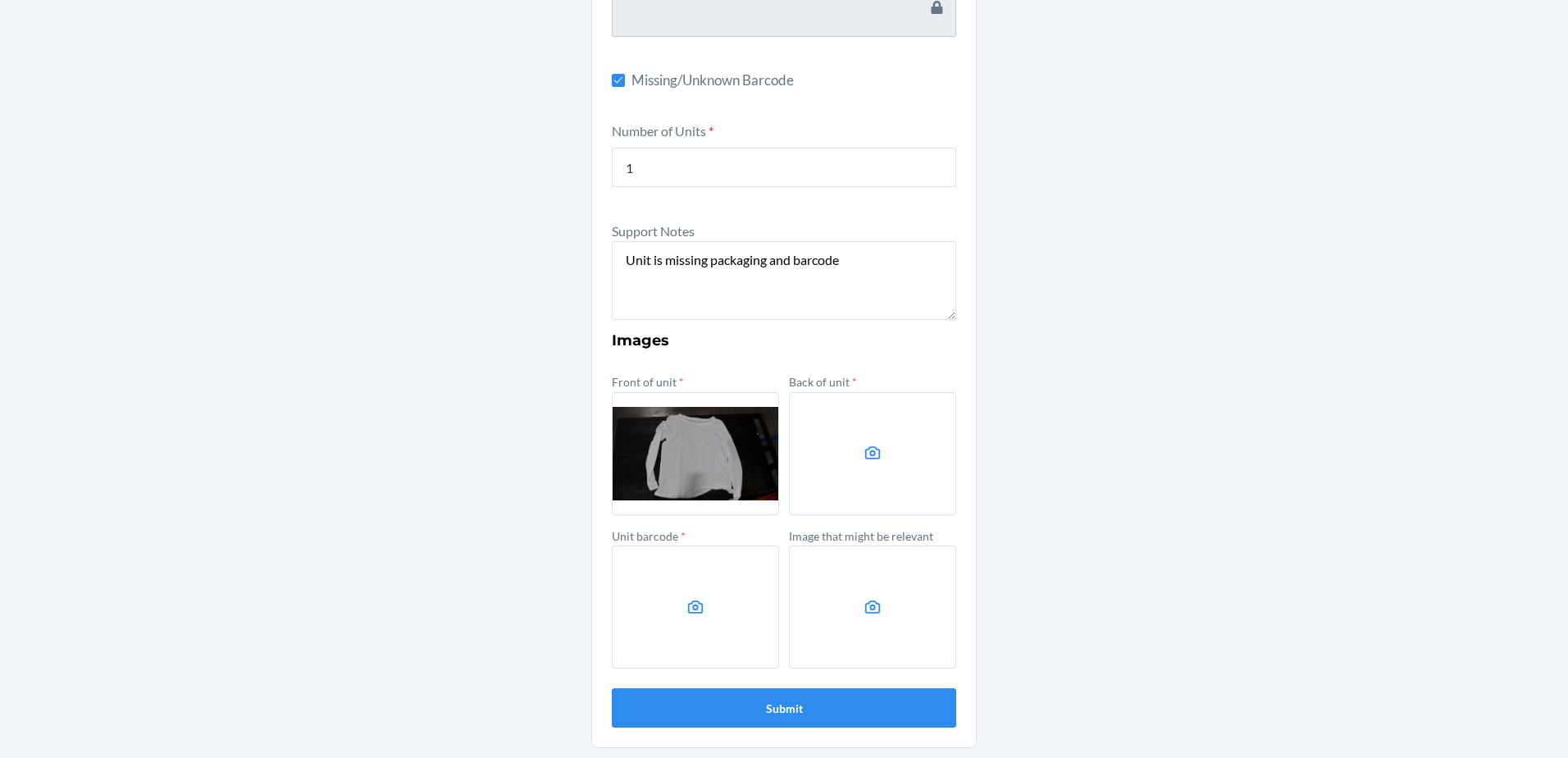
click at [884, 456] on label at bounding box center [872, 453] width 167 height 123
click at [0, 0] on input "file" at bounding box center [0, 0] width 0 height 0
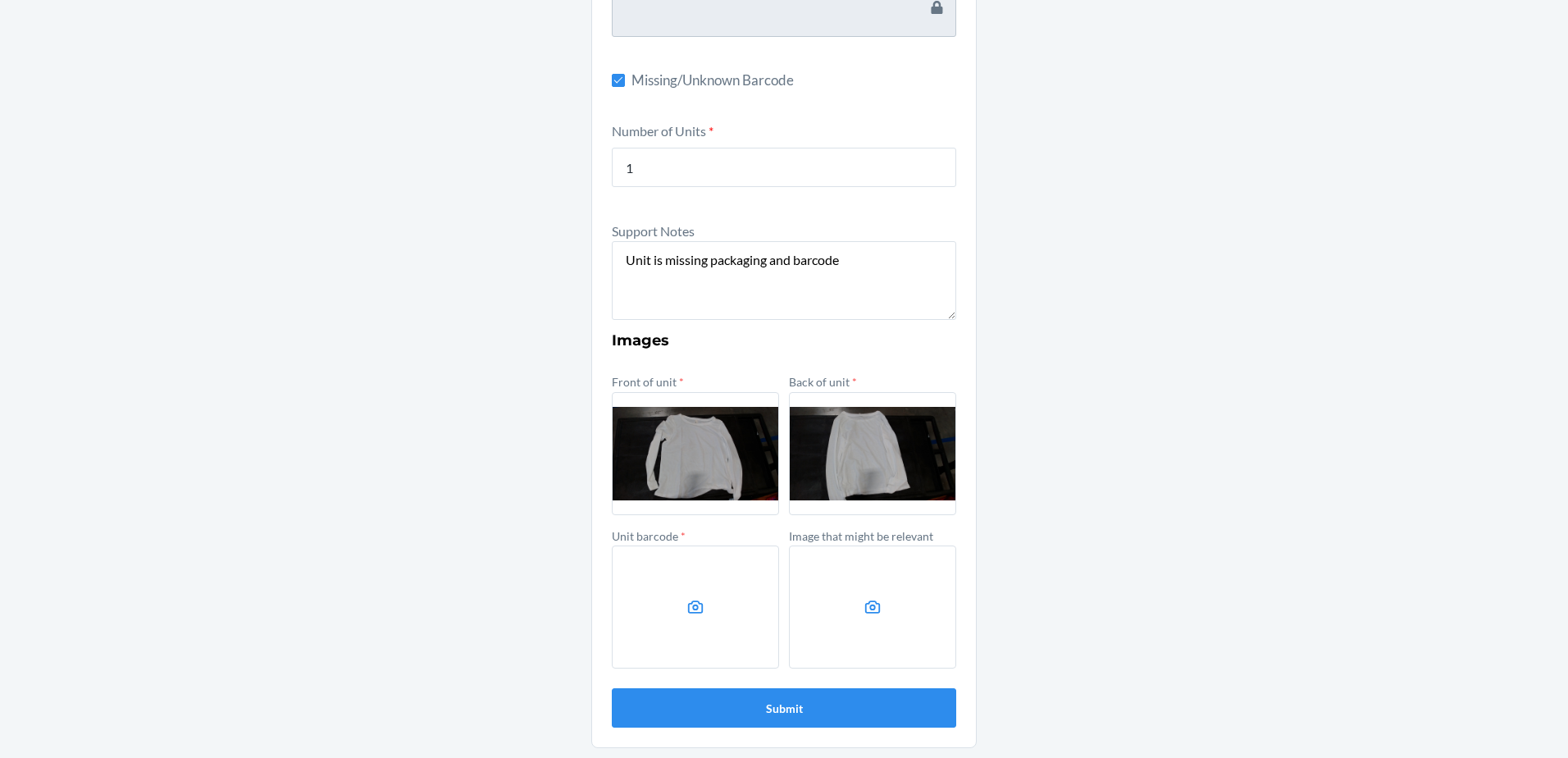
click at [703, 585] on label at bounding box center [695, 606] width 167 height 123
click at [0, 0] on input "file" at bounding box center [0, 0] width 0 height 0
click at [778, 717] on button "Submit" at bounding box center [784, 707] width 344 height 39
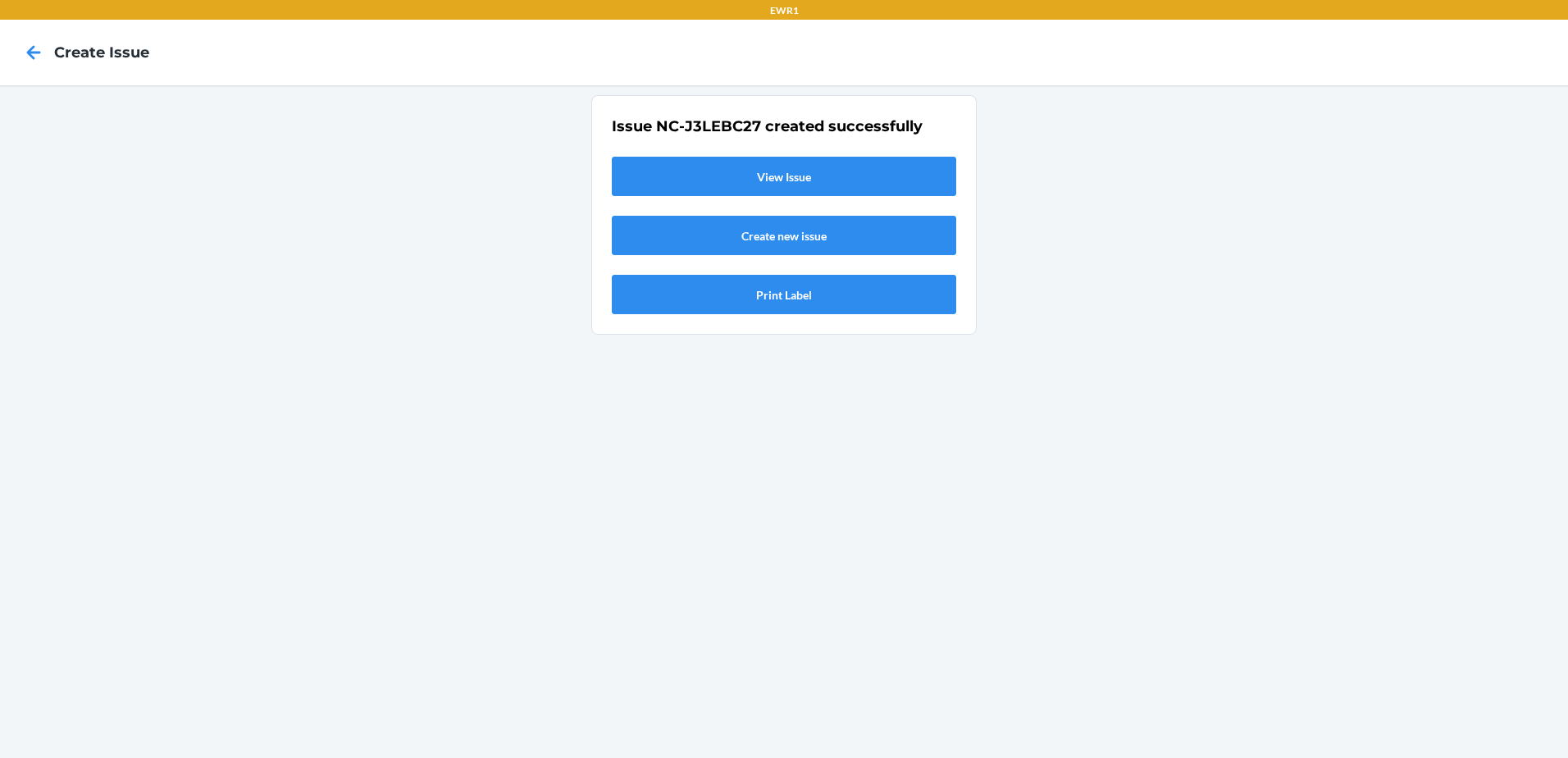
scroll to position [0, 0]
click at [807, 182] on link "View Issue" at bounding box center [784, 175] width 344 height 39
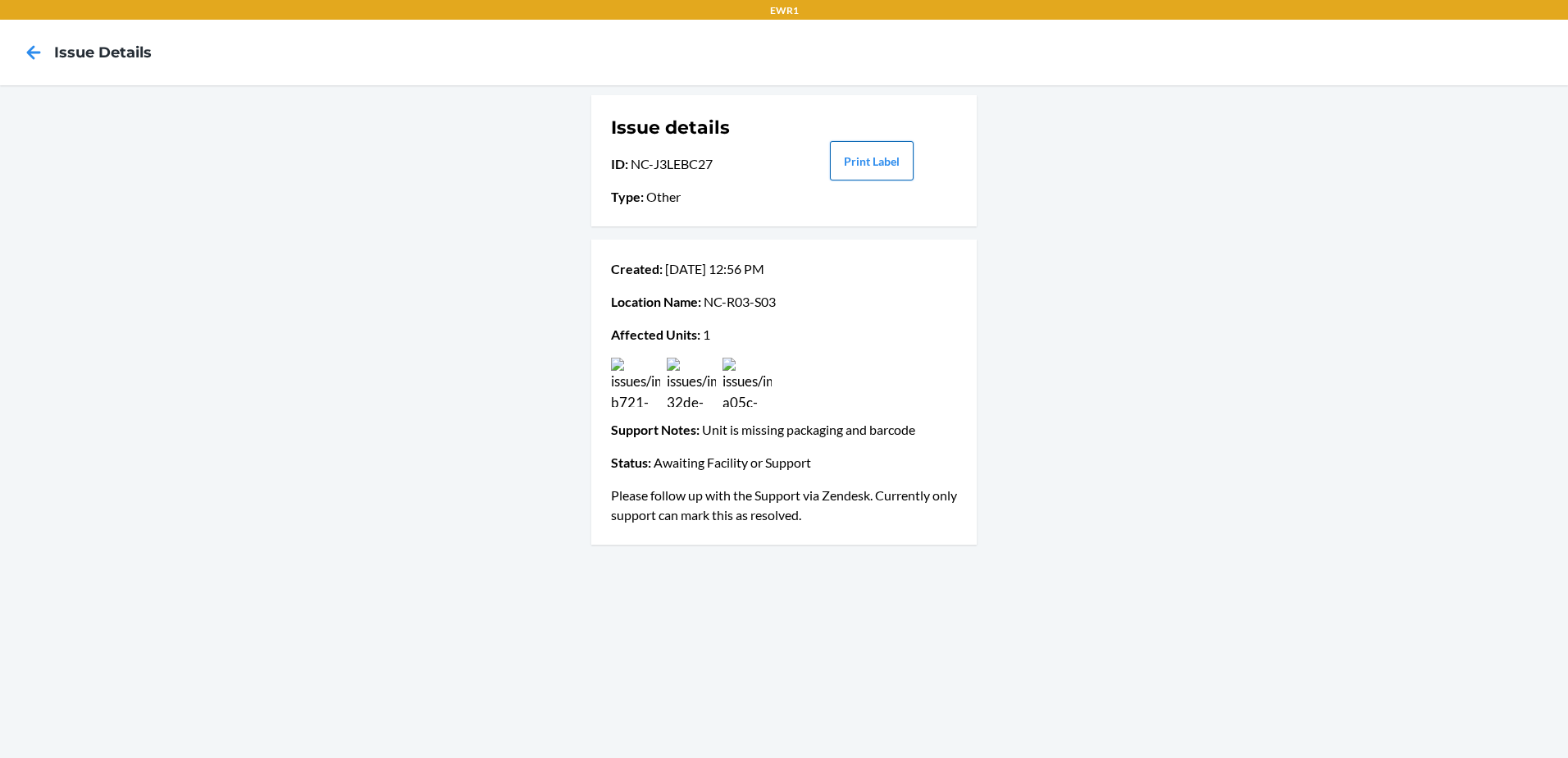
click at [842, 167] on button "Print Label" at bounding box center [872, 160] width 84 height 39
click at [36, 49] on icon at bounding box center [33, 51] width 28 height 28
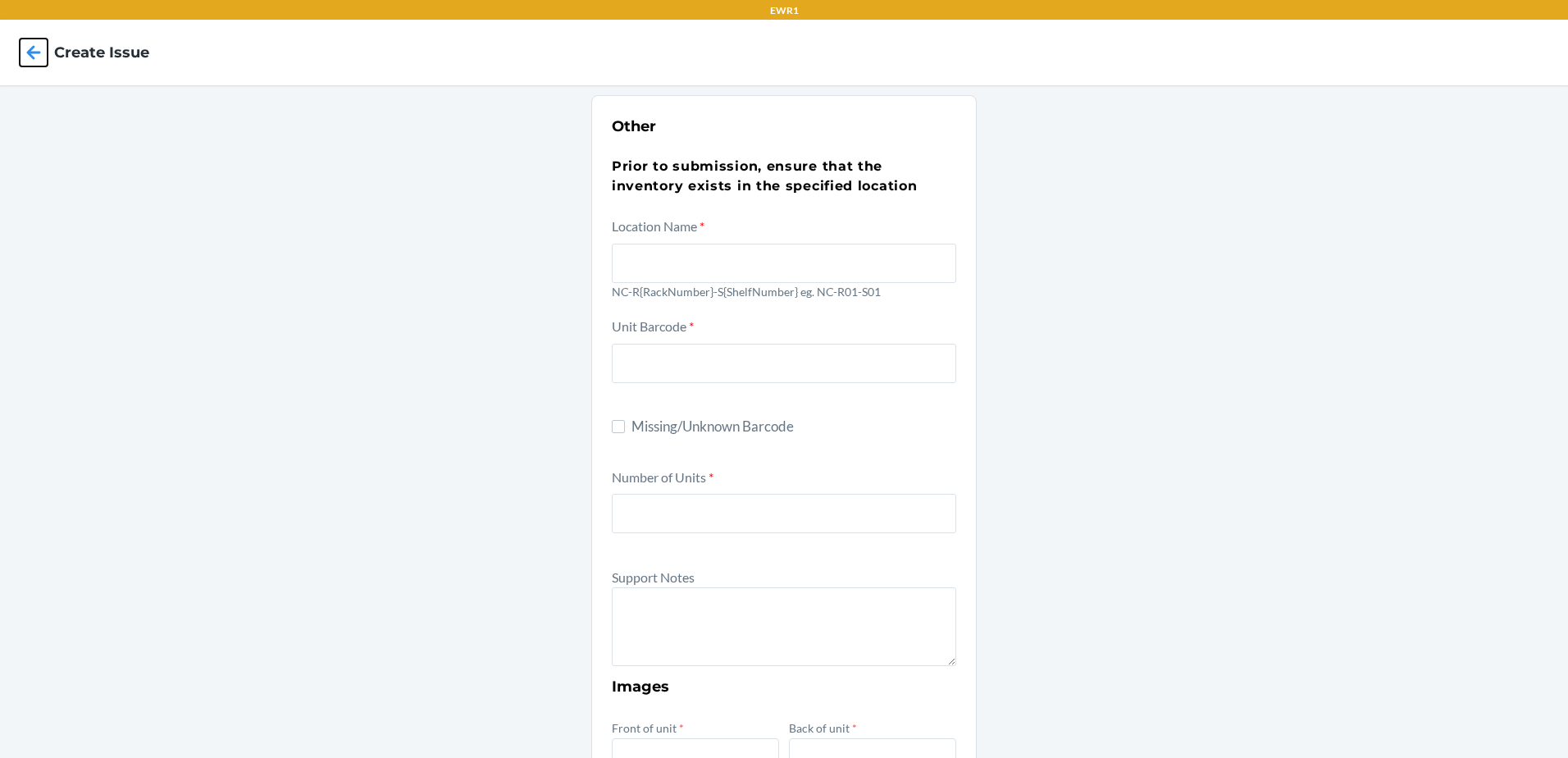
click at [36, 49] on icon at bounding box center [33, 51] width 28 height 28
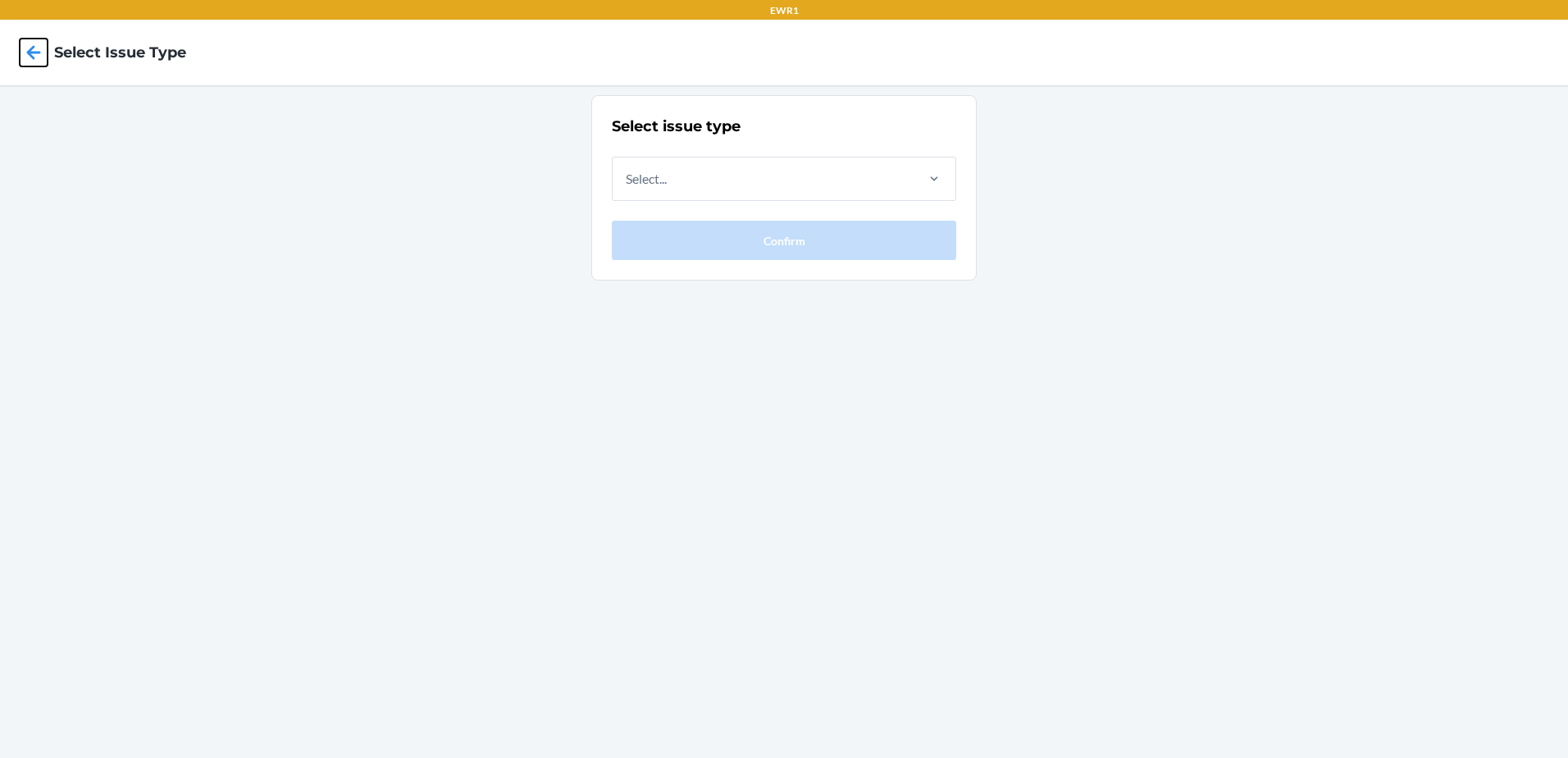
click at [36, 49] on icon at bounding box center [33, 51] width 28 height 28
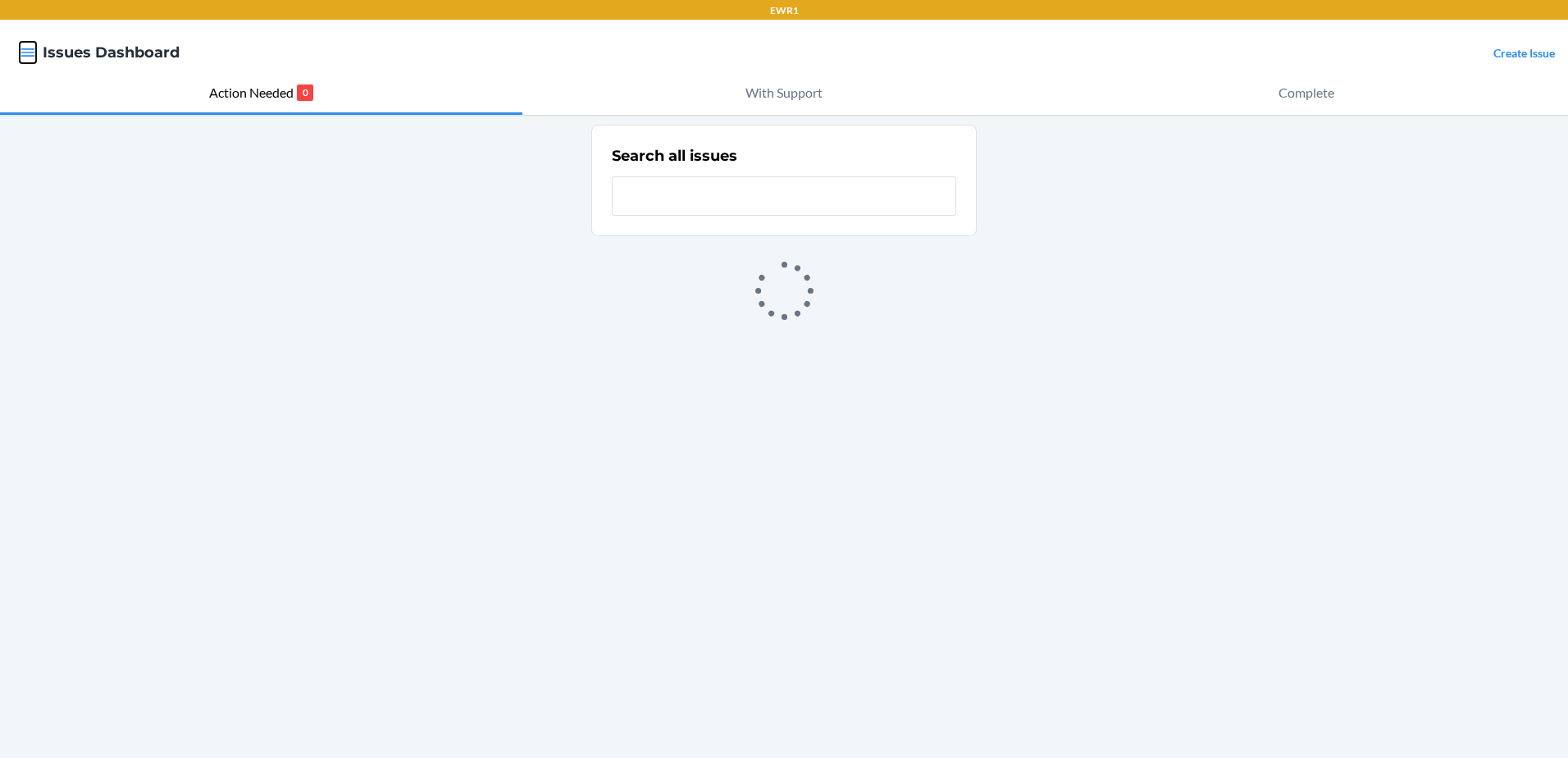
click at [28, 50] on icon "button" at bounding box center [28, 51] width 16 height 16
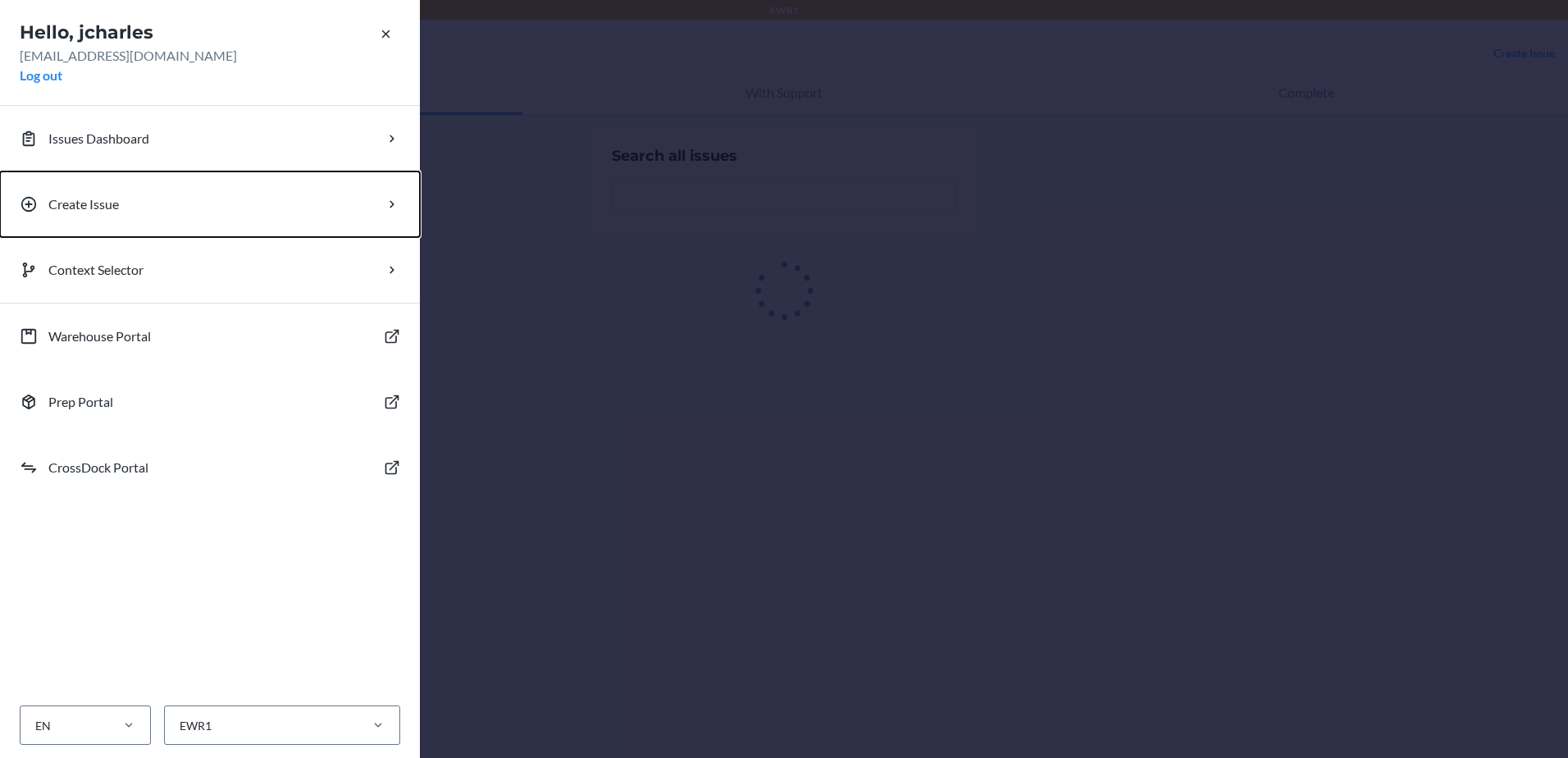
click at [102, 215] on button "Create Issue" at bounding box center [210, 204] width 419 height 66
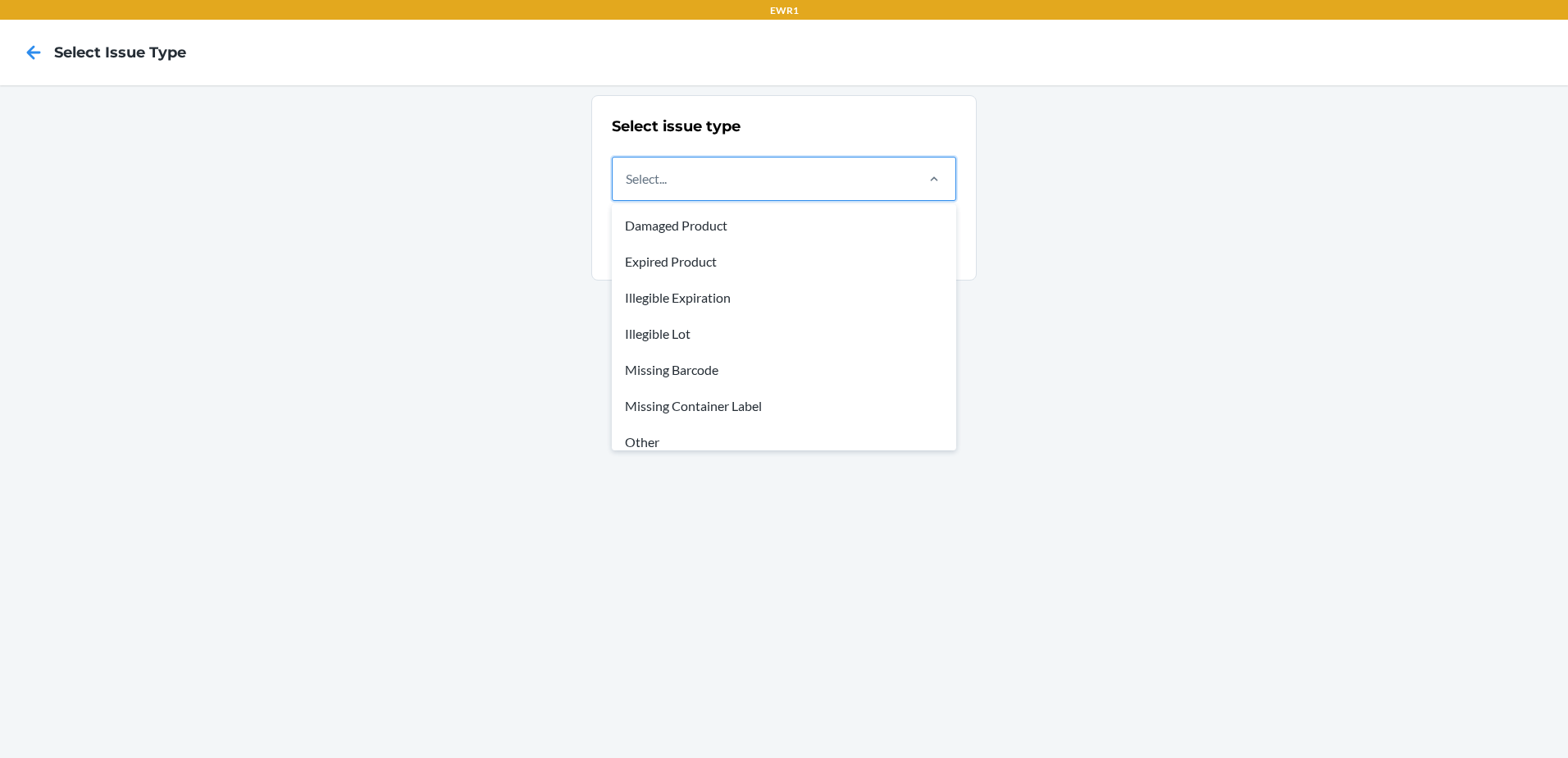
click at [842, 185] on div "Select..." at bounding box center [763, 178] width 300 height 43
click at [627, 185] on input "option Damaged Product focused, 1 of 8. 8 results available. Use Up and Down to…" at bounding box center [626, 178] width 2 height 20
click at [691, 439] on div "Other" at bounding box center [784, 442] width 337 height 36
click at [627, 189] on input "option Other focused, 7 of 8. 8 results available. Use Up and Down to choose op…" at bounding box center [626, 178] width 2 height 20
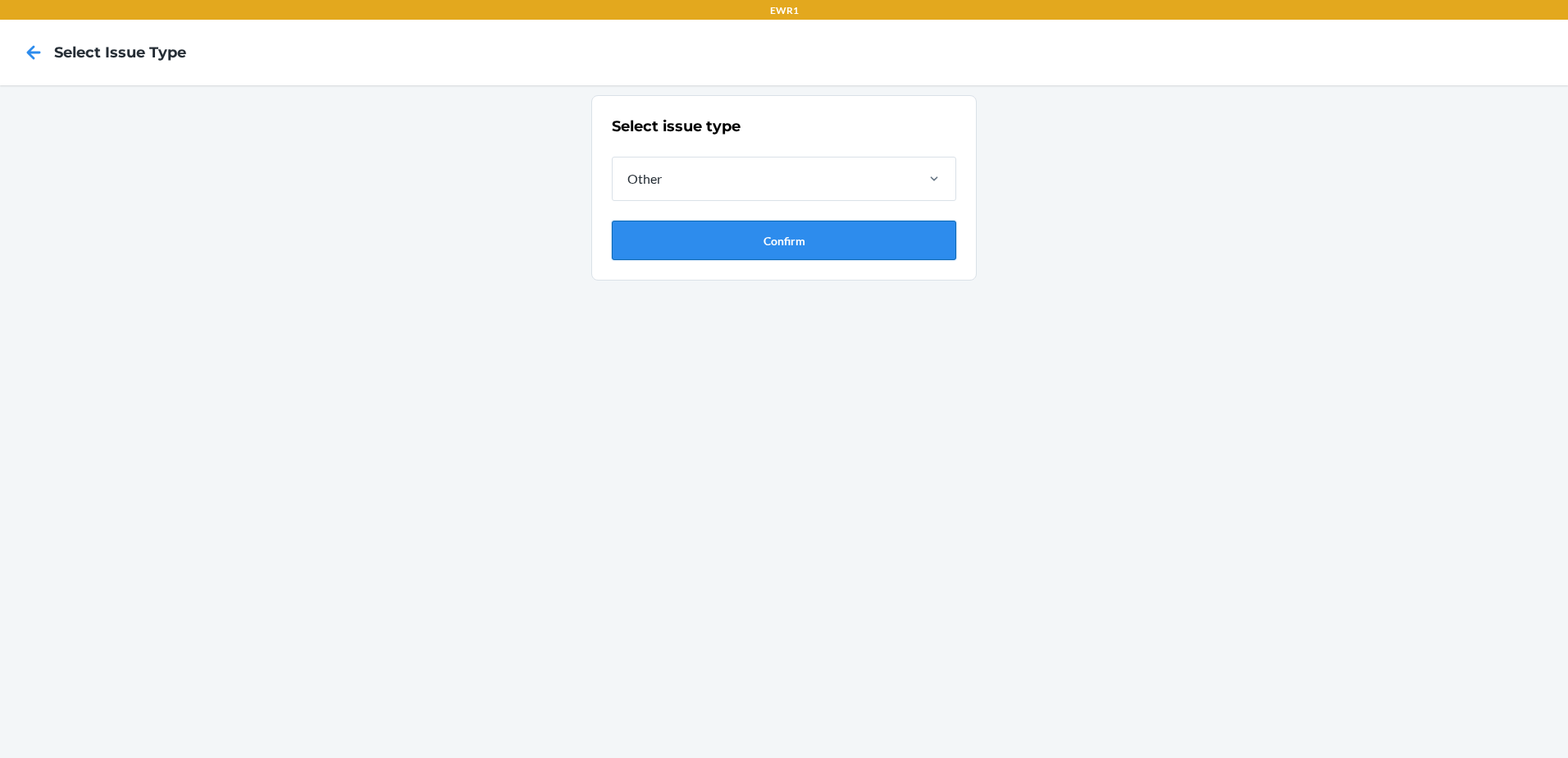
click at [720, 243] on button "Confirm" at bounding box center [784, 239] width 344 height 39
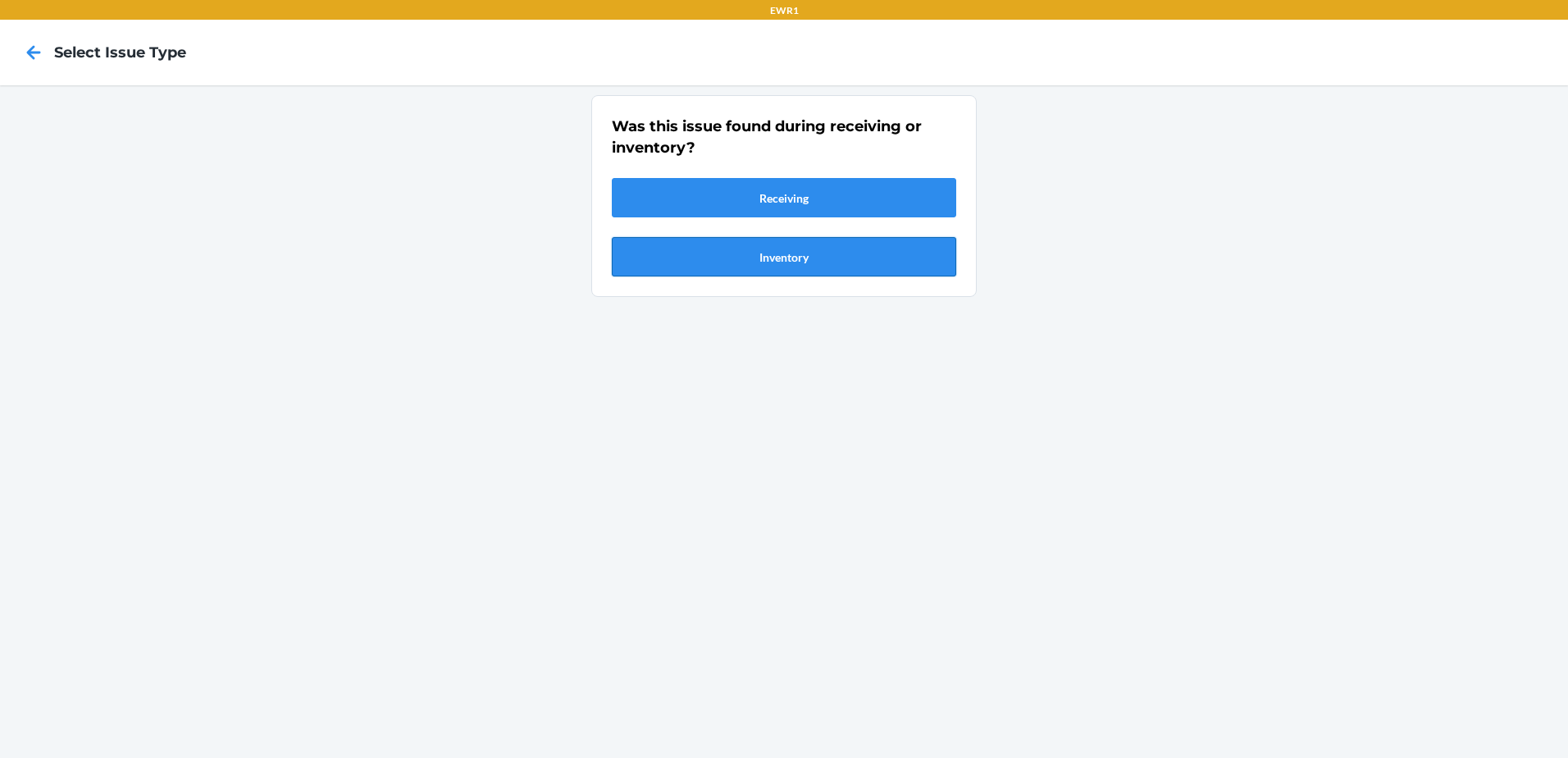
click at [723, 249] on button "Inventory" at bounding box center [784, 256] width 344 height 39
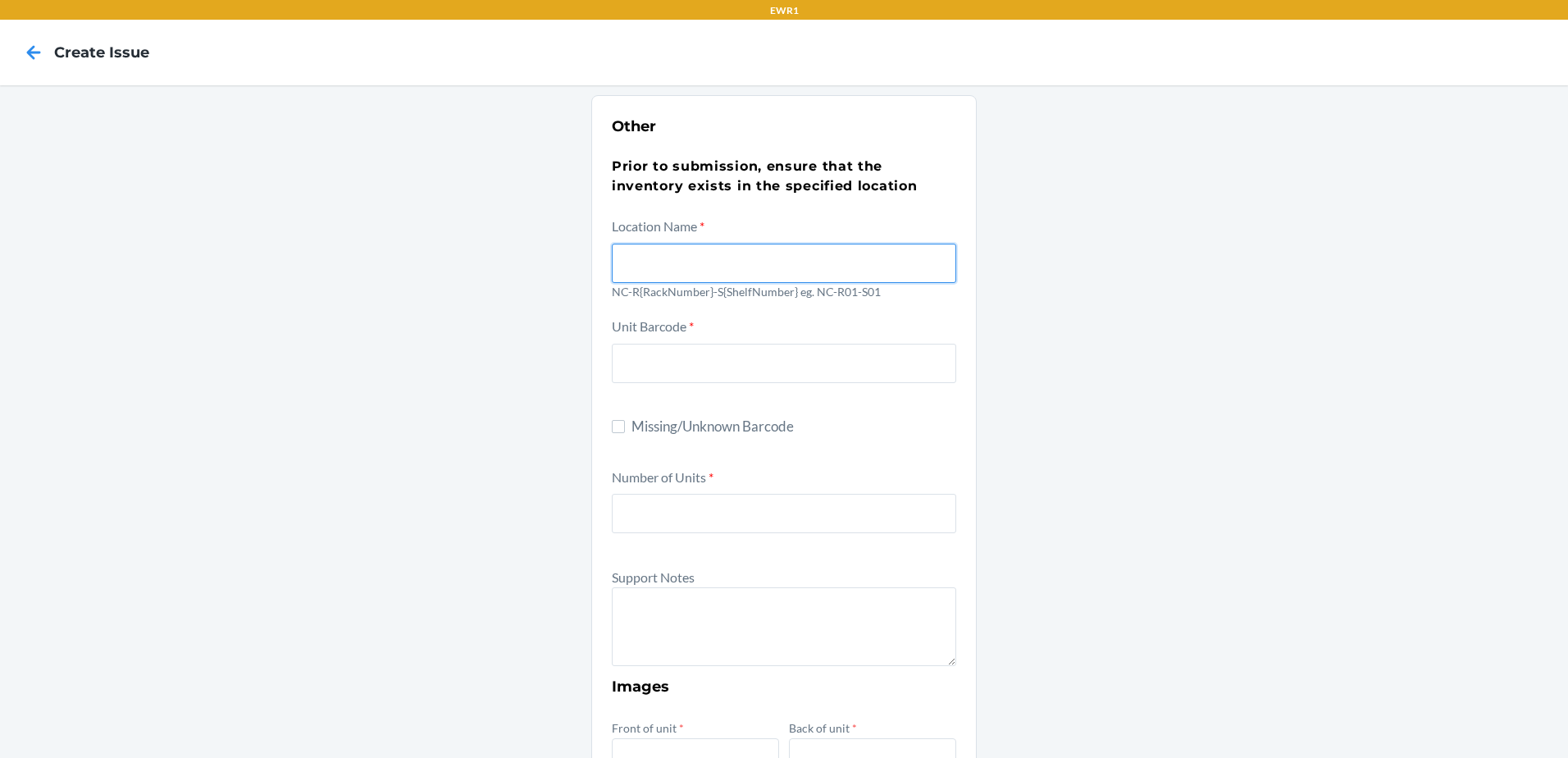
click at [697, 261] on input "text" at bounding box center [784, 262] width 344 height 39
type input "NC-R03-S03"
click at [1144, 257] on div "Other Prior to submission, ensure that the inventory exists in the specified lo…" at bounding box center [784, 594] width 1568 height 1018
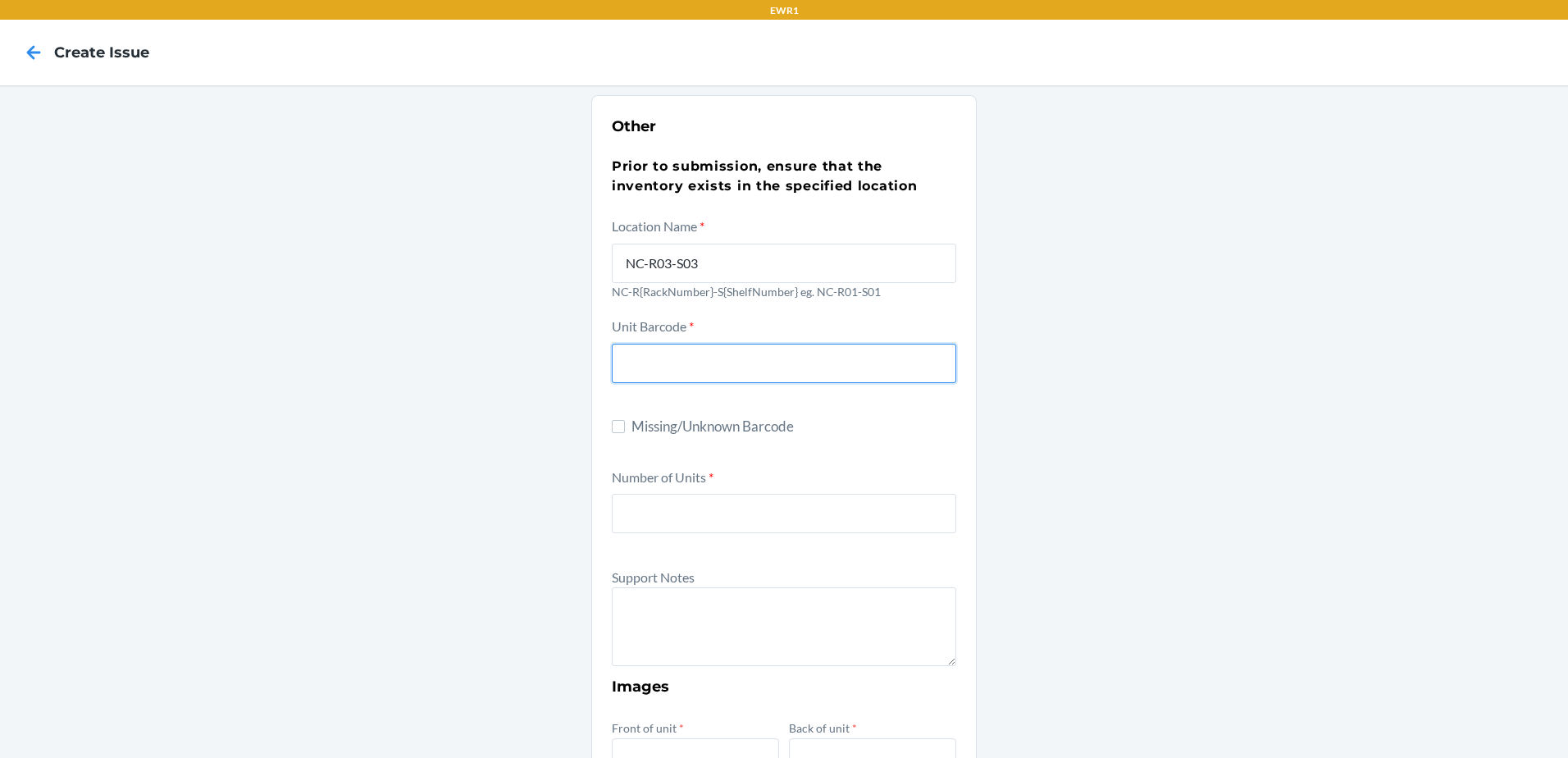
click at [676, 348] on input "text" at bounding box center [784, 362] width 344 height 39
click at [616, 426] on input "Missing/Unknown Barcode" at bounding box center [619, 426] width 13 height 13
checkbox input "true"
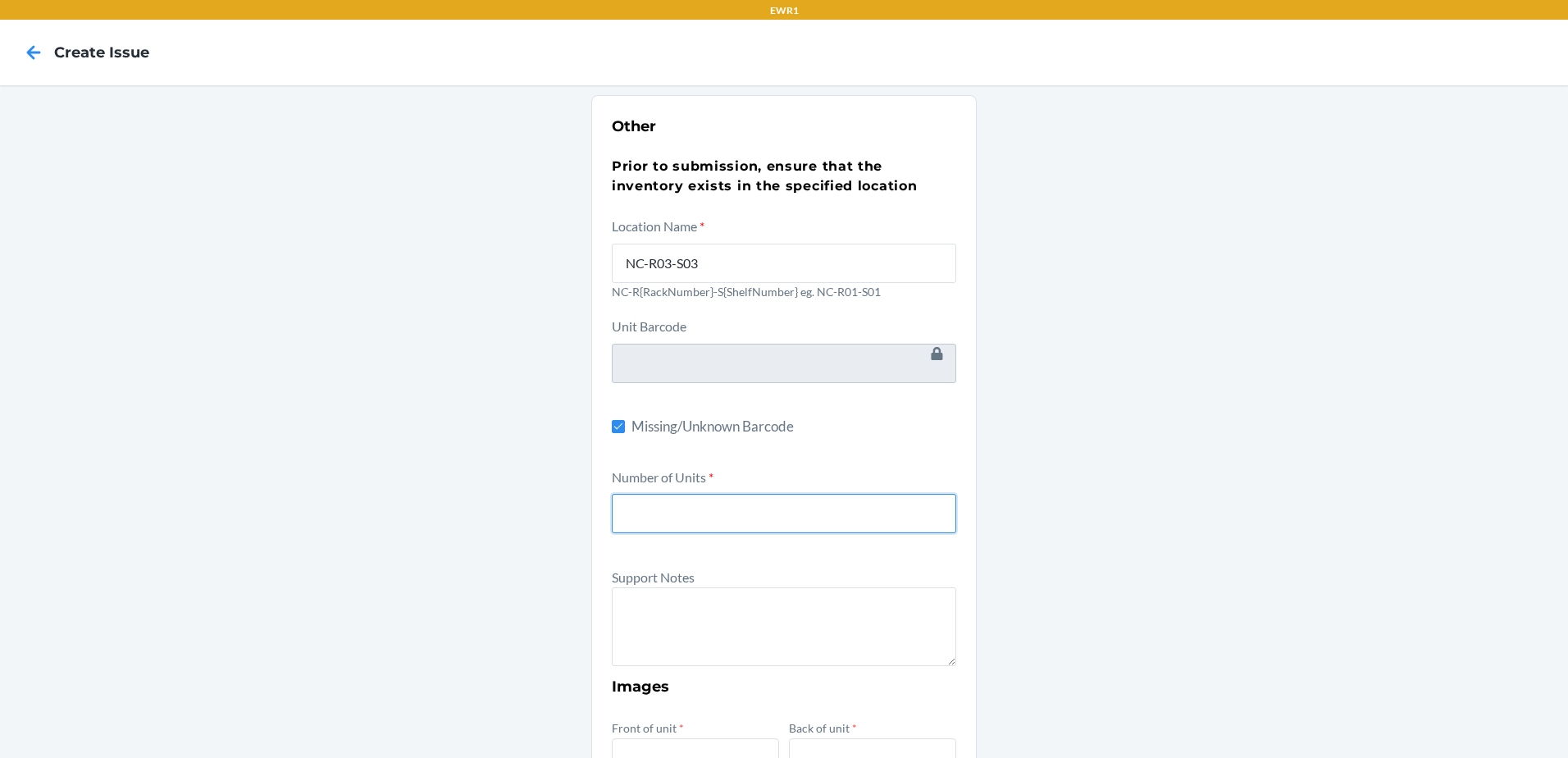
click at [633, 517] on input "number" at bounding box center [784, 513] width 344 height 39
type input "1"
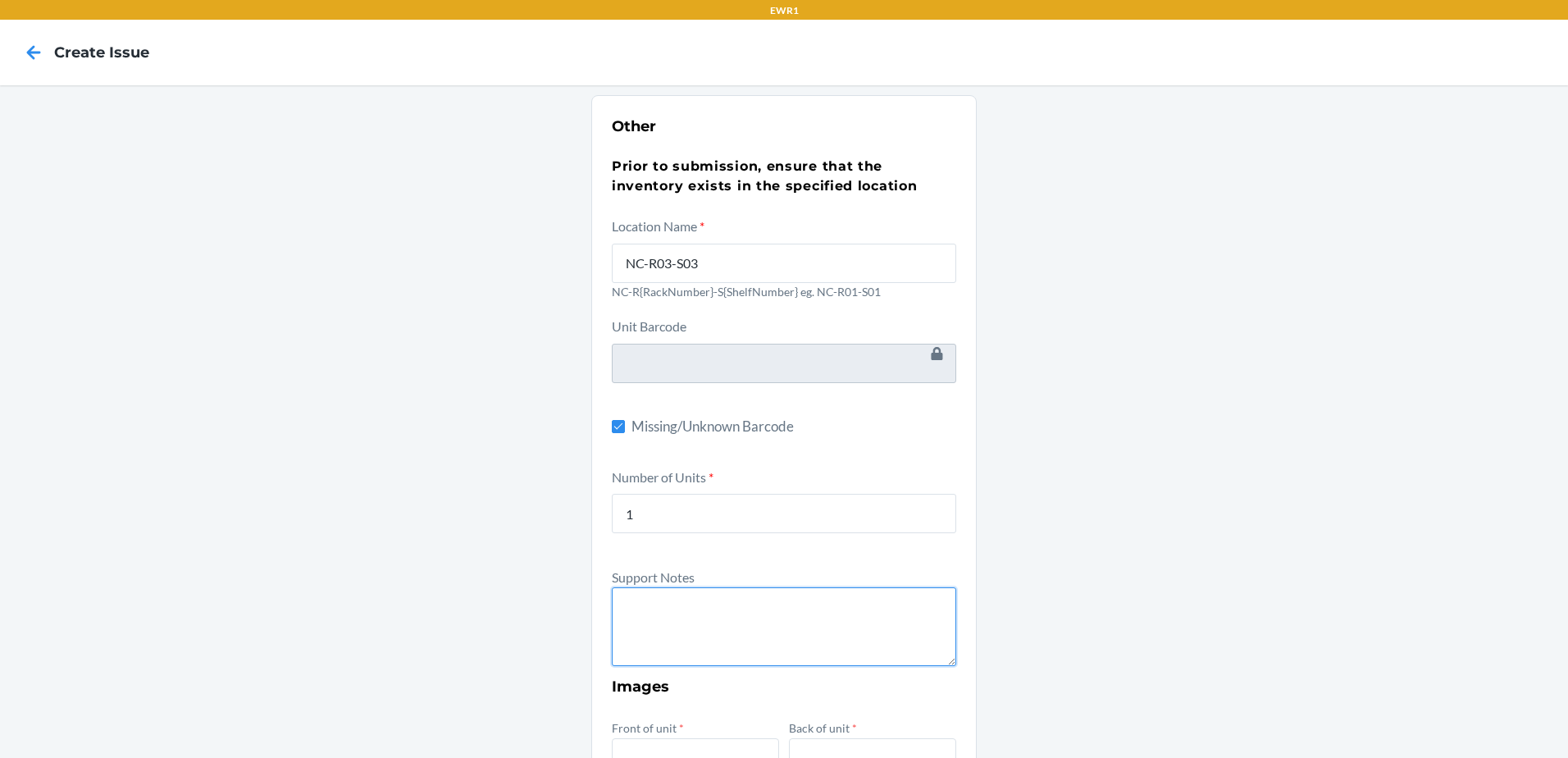
click at [625, 608] on textarea at bounding box center [784, 626] width 344 height 79
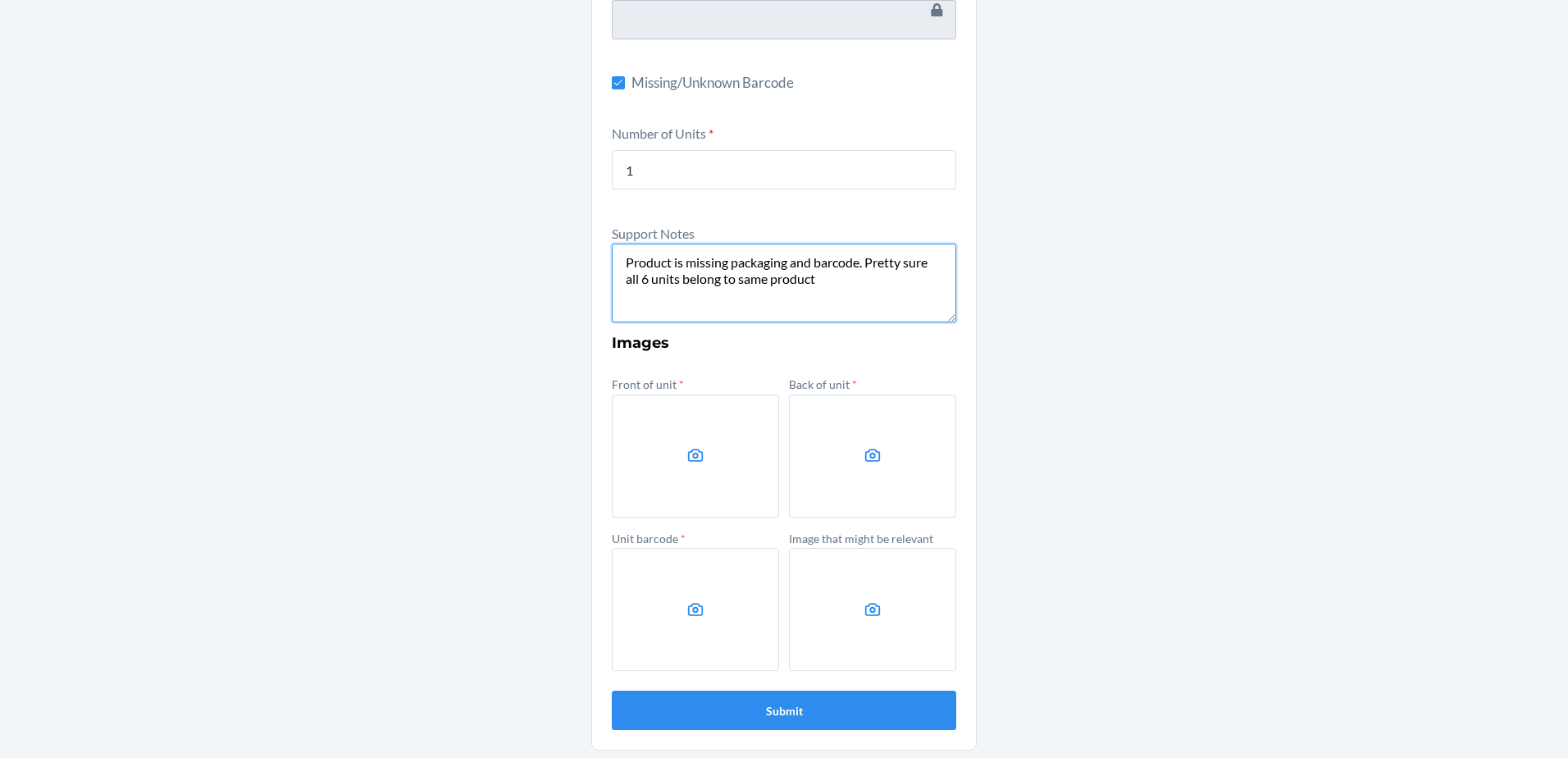
scroll to position [346, 0]
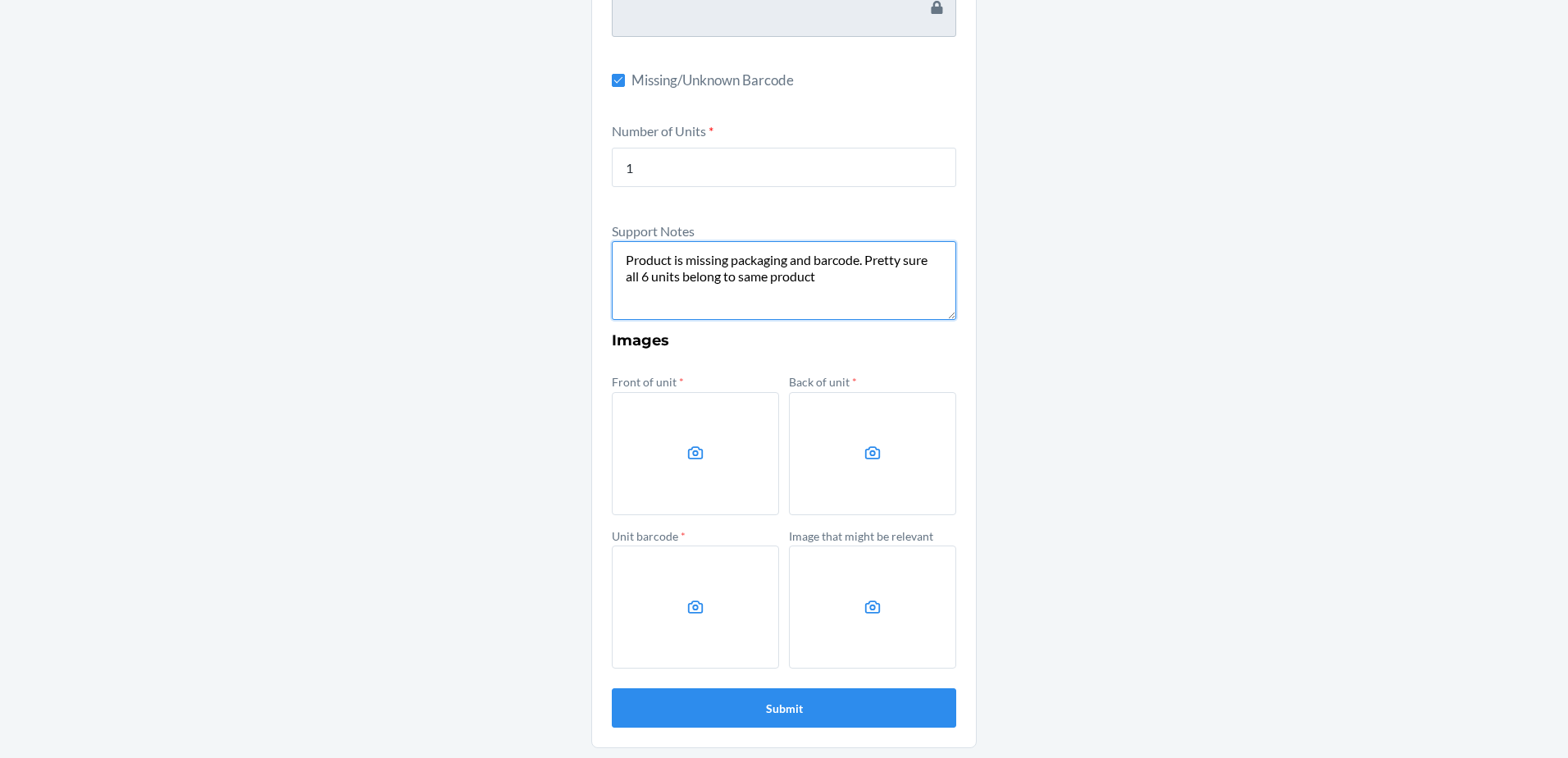
type textarea "Product is missing packaging and barcode. Pretty sure all 6 units belong to sam…"
click at [678, 449] on label at bounding box center [695, 453] width 167 height 123
click at [0, 0] on input "file" at bounding box center [0, 0] width 0 height 0
click at [812, 468] on label at bounding box center [872, 453] width 167 height 123
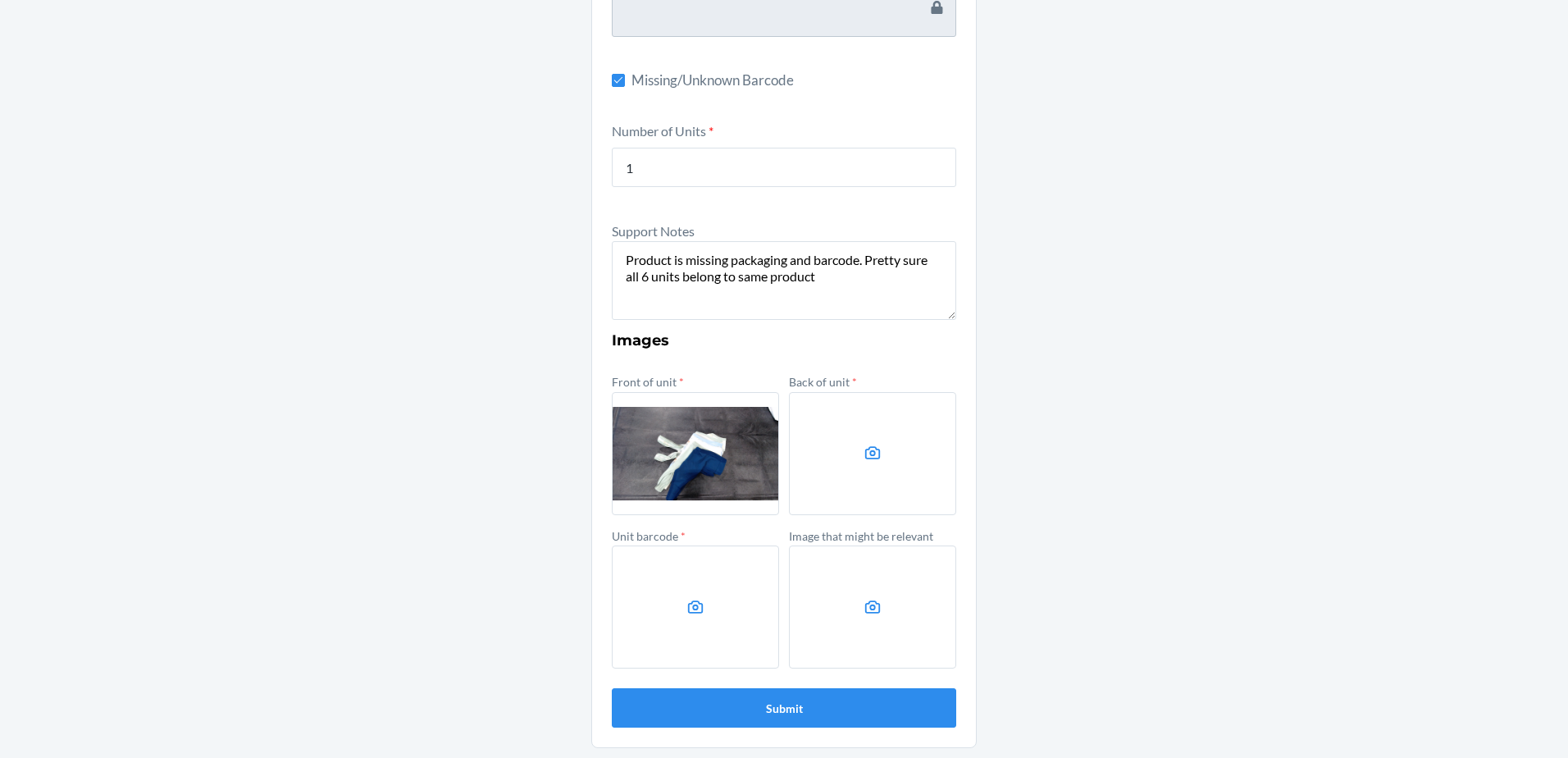
click at [0, 0] on input "file" at bounding box center [0, 0] width 0 height 0
click at [717, 625] on label at bounding box center [695, 606] width 167 height 123
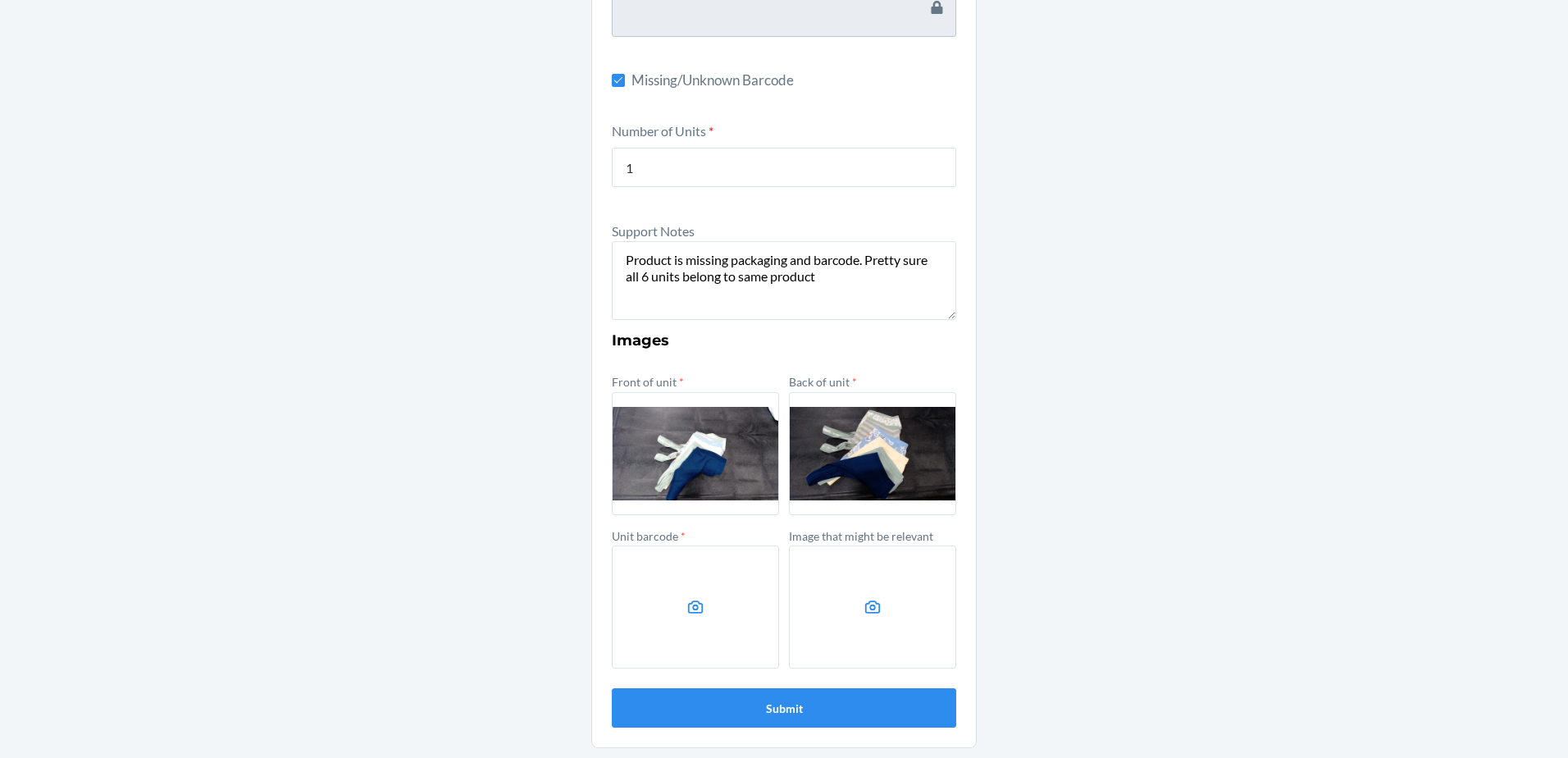
click at [0, 0] on input "file" at bounding box center [0, 0] width 0 height 0
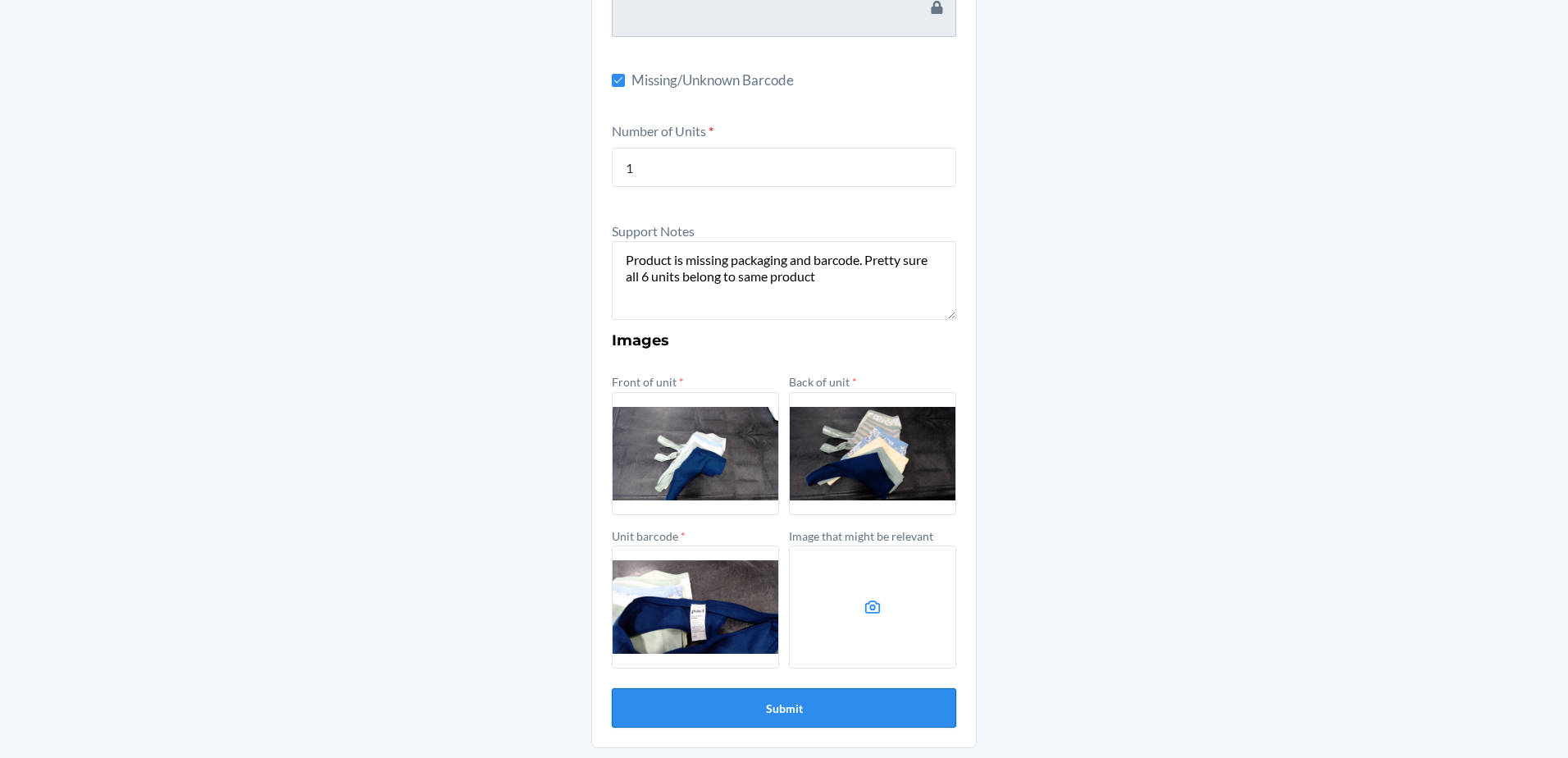
click at [764, 701] on button "Submit" at bounding box center [784, 707] width 344 height 39
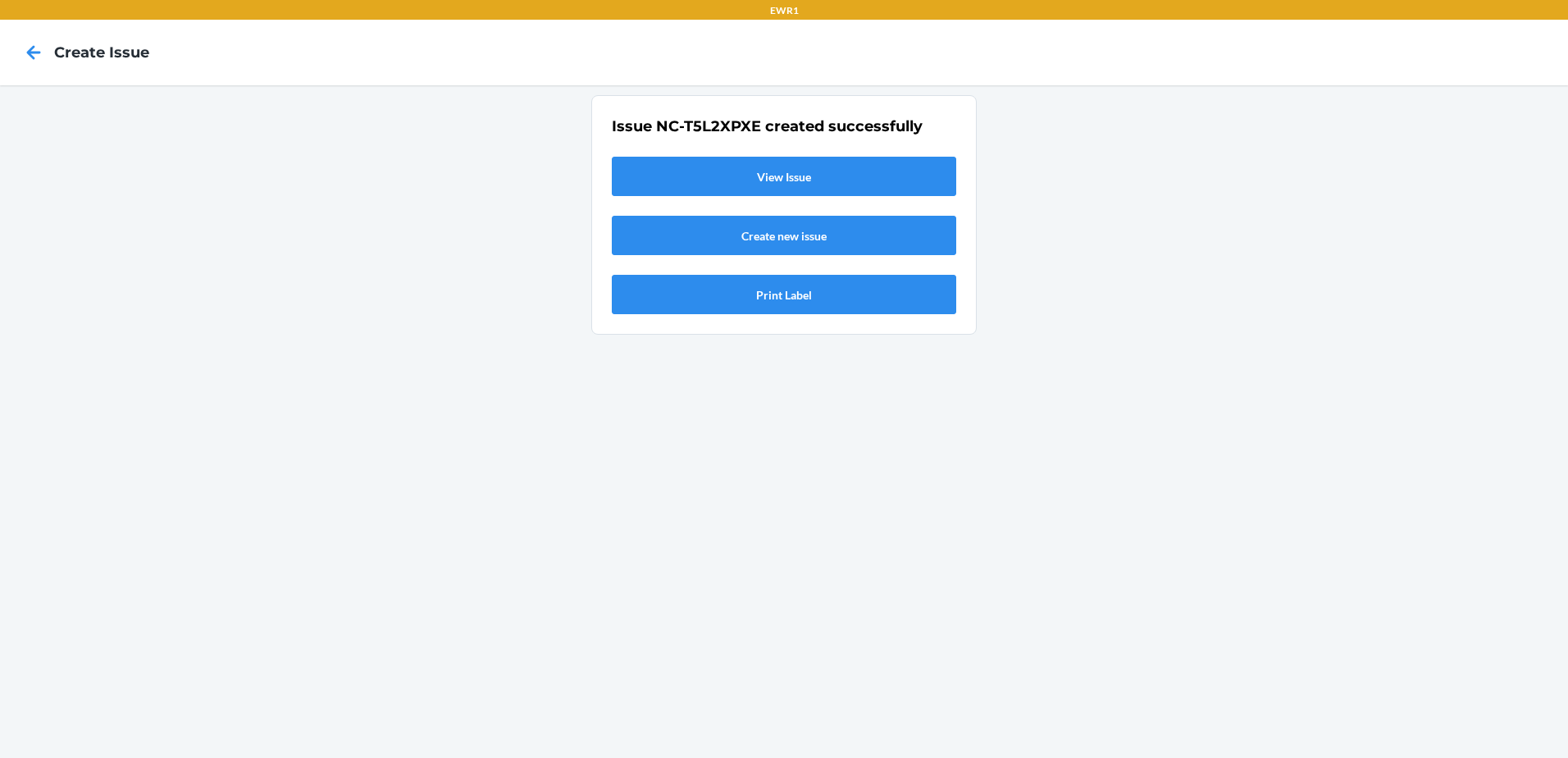
scroll to position [0, 0]
click at [783, 173] on link "View Issue" at bounding box center [784, 175] width 344 height 39
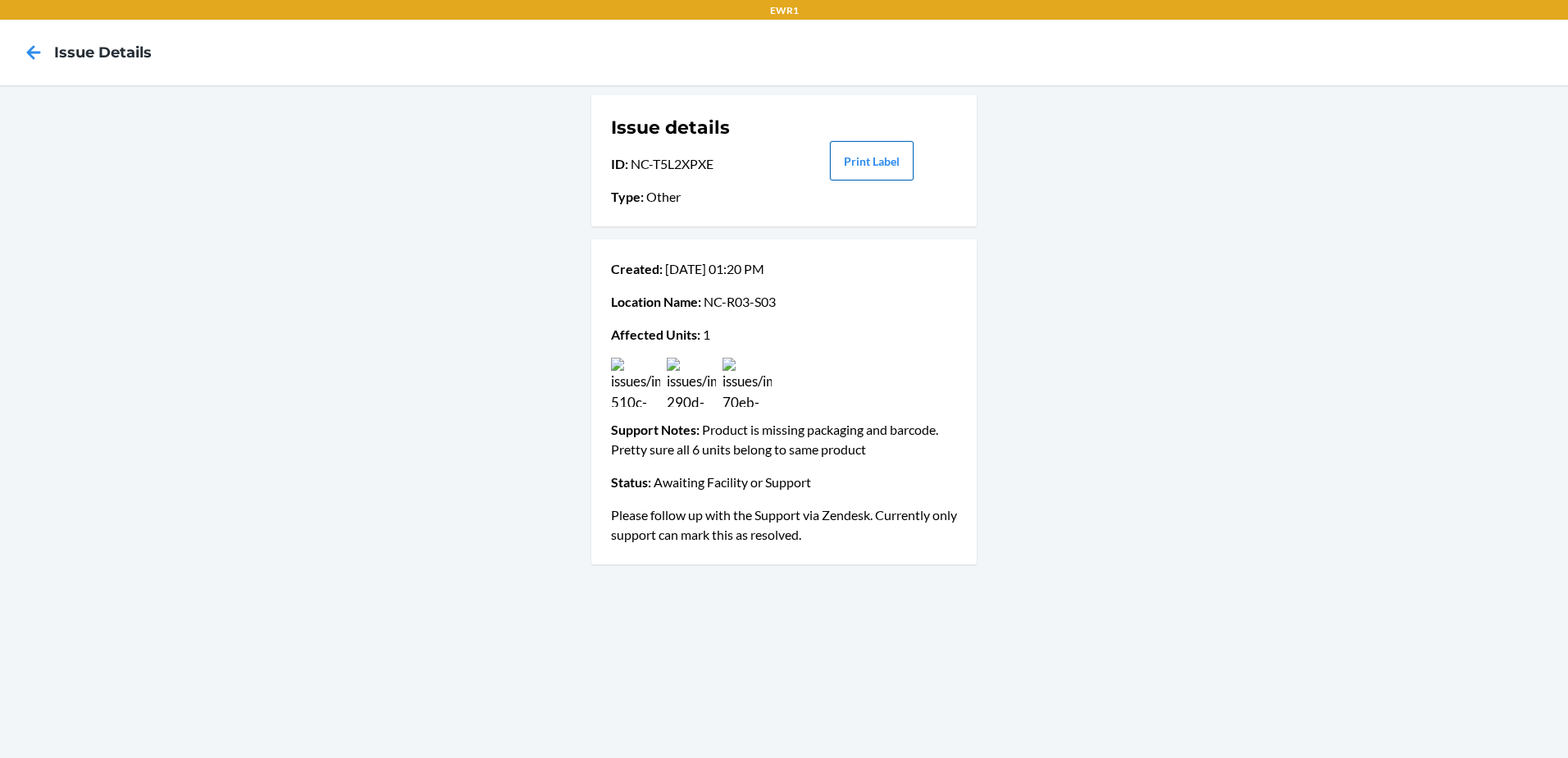
click at [860, 174] on button "Print Label" at bounding box center [872, 160] width 84 height 39
click at [33, 50] on icon at bounding box center [33, 51] width 28 height 28
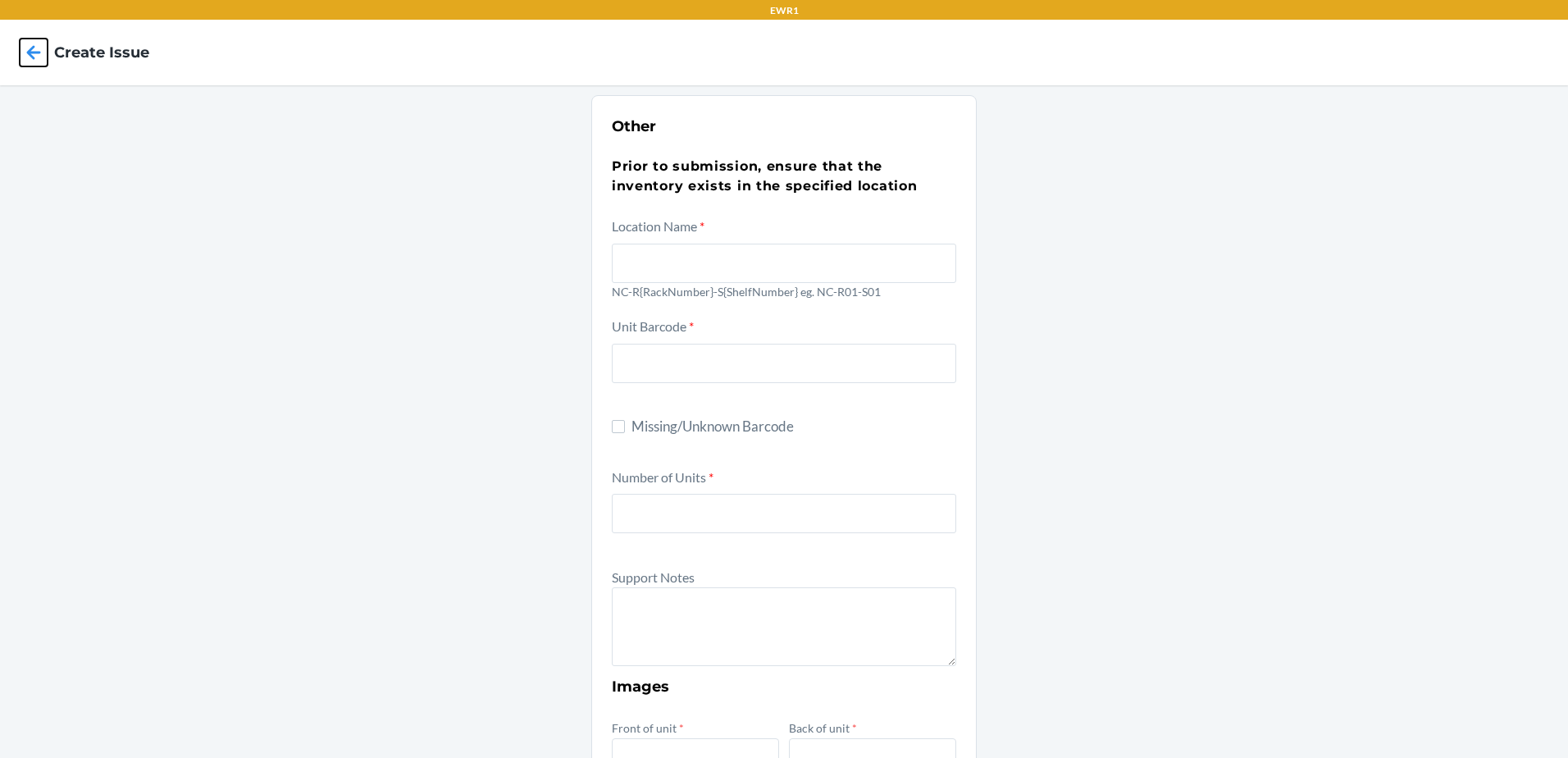
click at [34, 50] on icon at bounding box center [33, 51] width 28 height 28
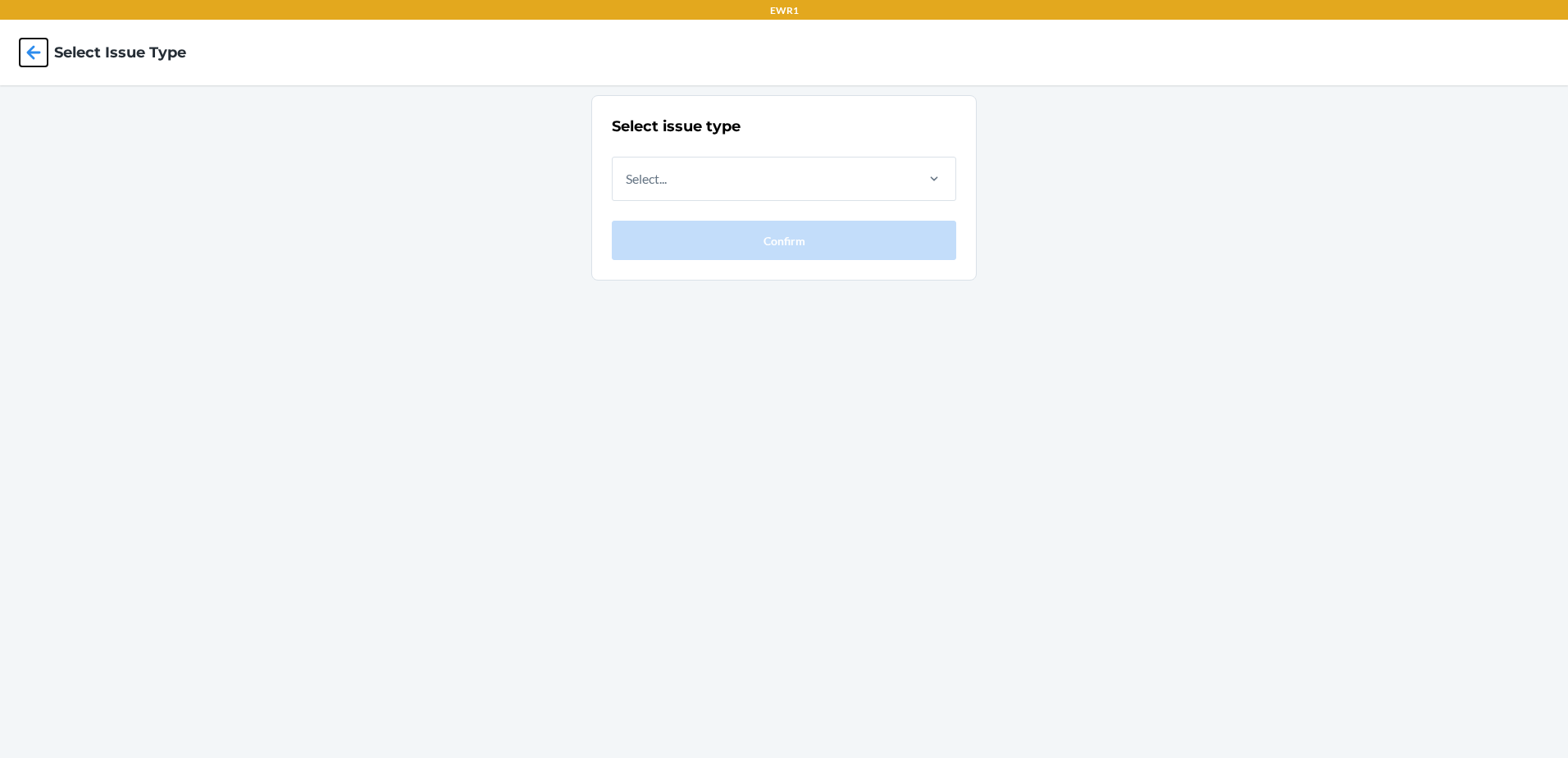
click at [34, 50] on icon at bounding box center [33, 51] width 28 height 28
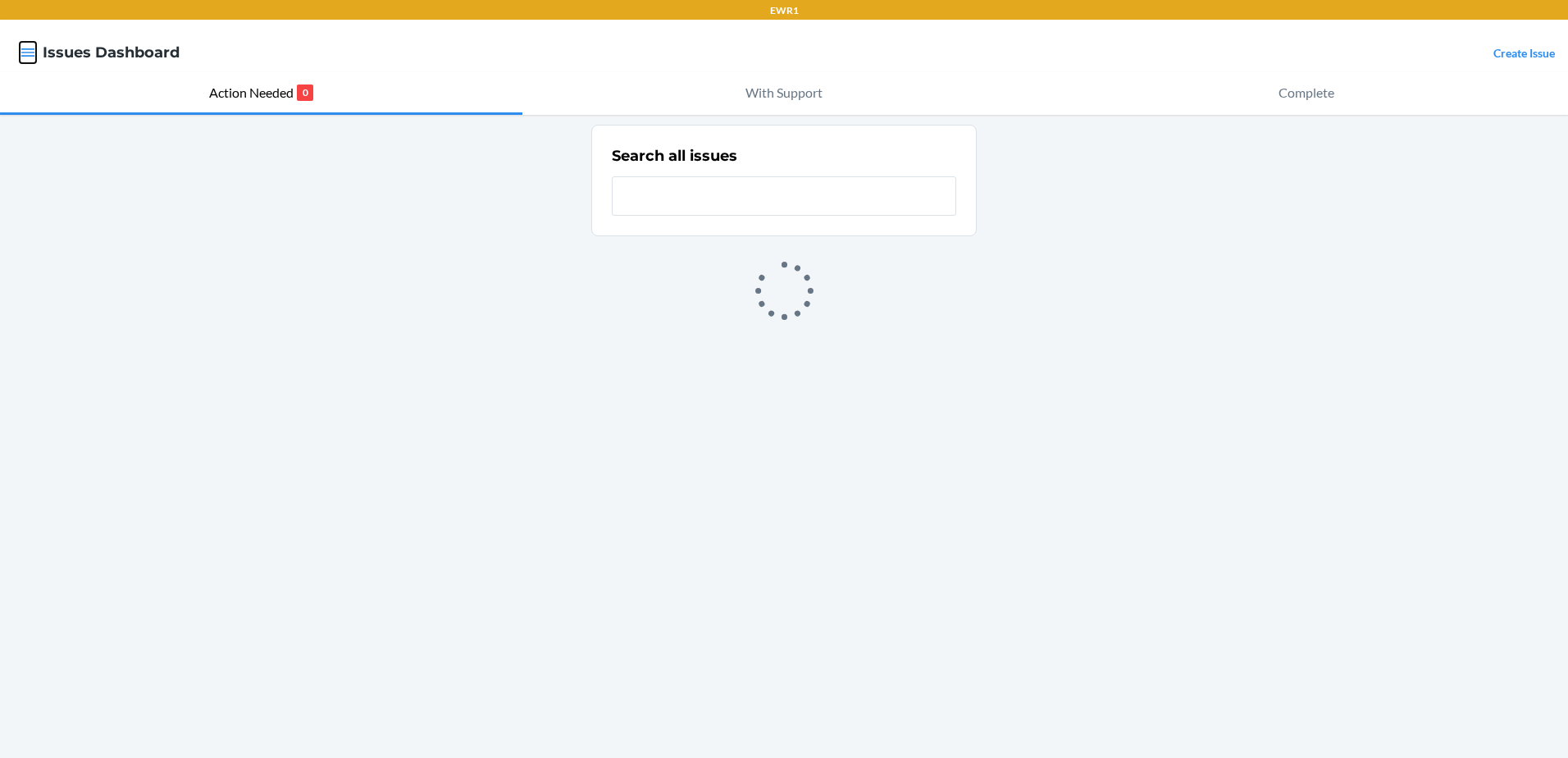
click at [30, 50] on icon "button" at bounding box center [28, 52] width 14 height 9
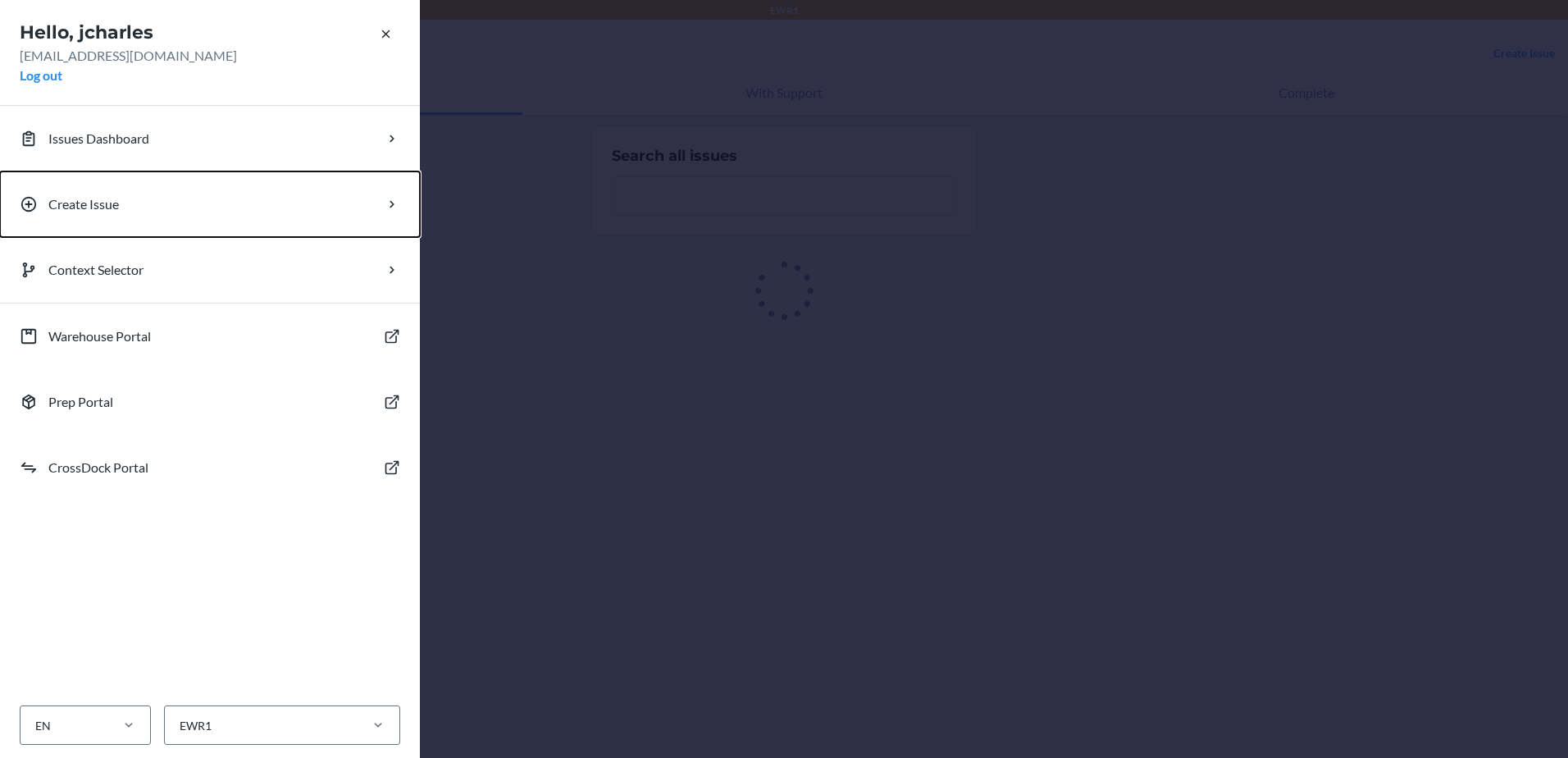
click at [91, 194] on button "Create Issue" at bounding box center [210, 204] width 419 height 66
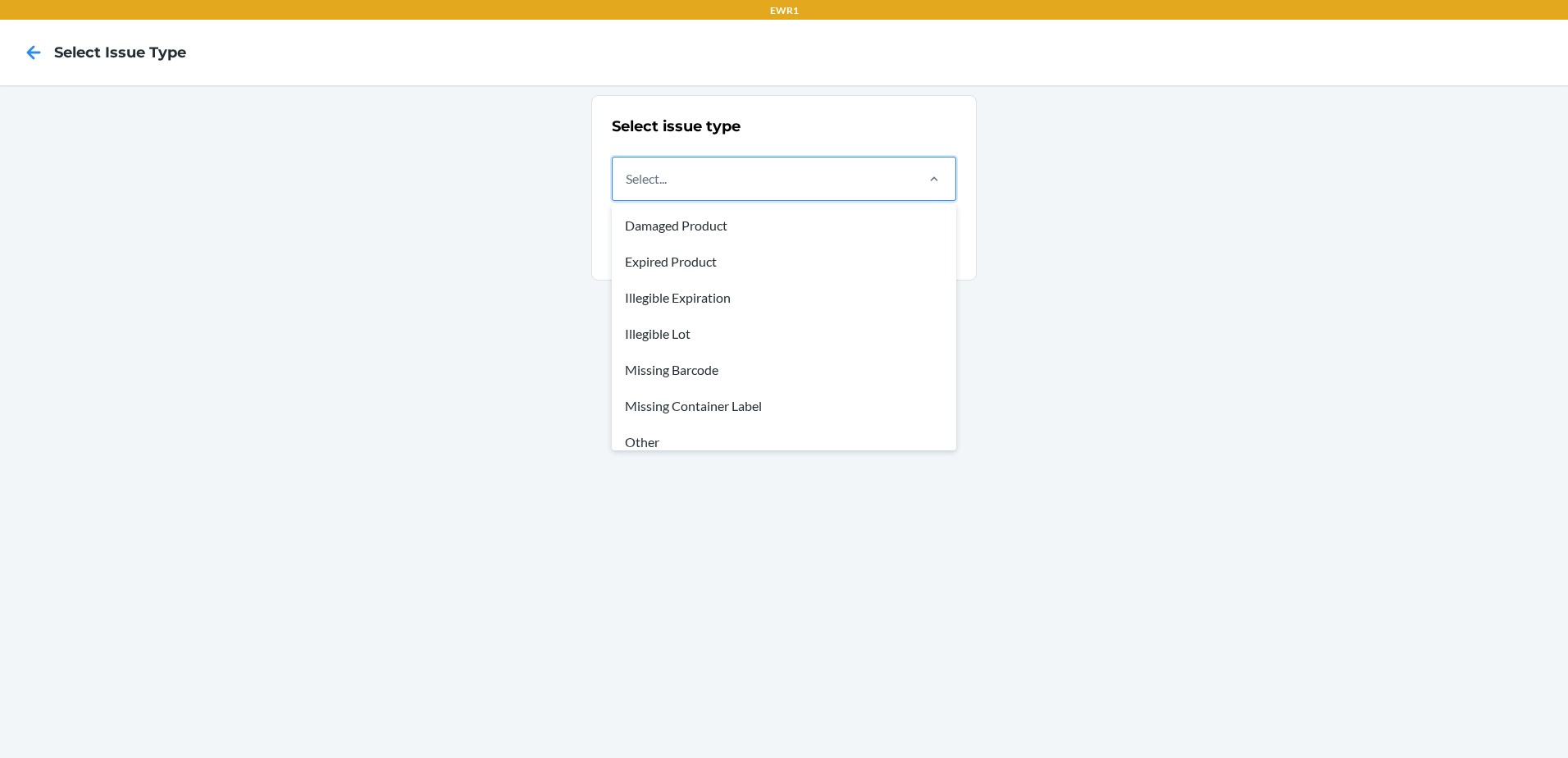
click at [707, 196] on div "Select..." at bounding box center [763, 178] width 300 height 43
click at [627, 189] on input "option Damaged Product focused, 1 of 8. 8 results available. Use Up and Down to…" at bounding box center [626, 178] width 2 height 20
click at [744, 232] on div "Damaged Product" at bounding box center [784, 226] width 337 height 36
click at [627, 189] on input "option Damaged Product focused, 1 of 8. 8 results available. Use Up and Down to…" at bounding box center [626, 178] width 2 height 20
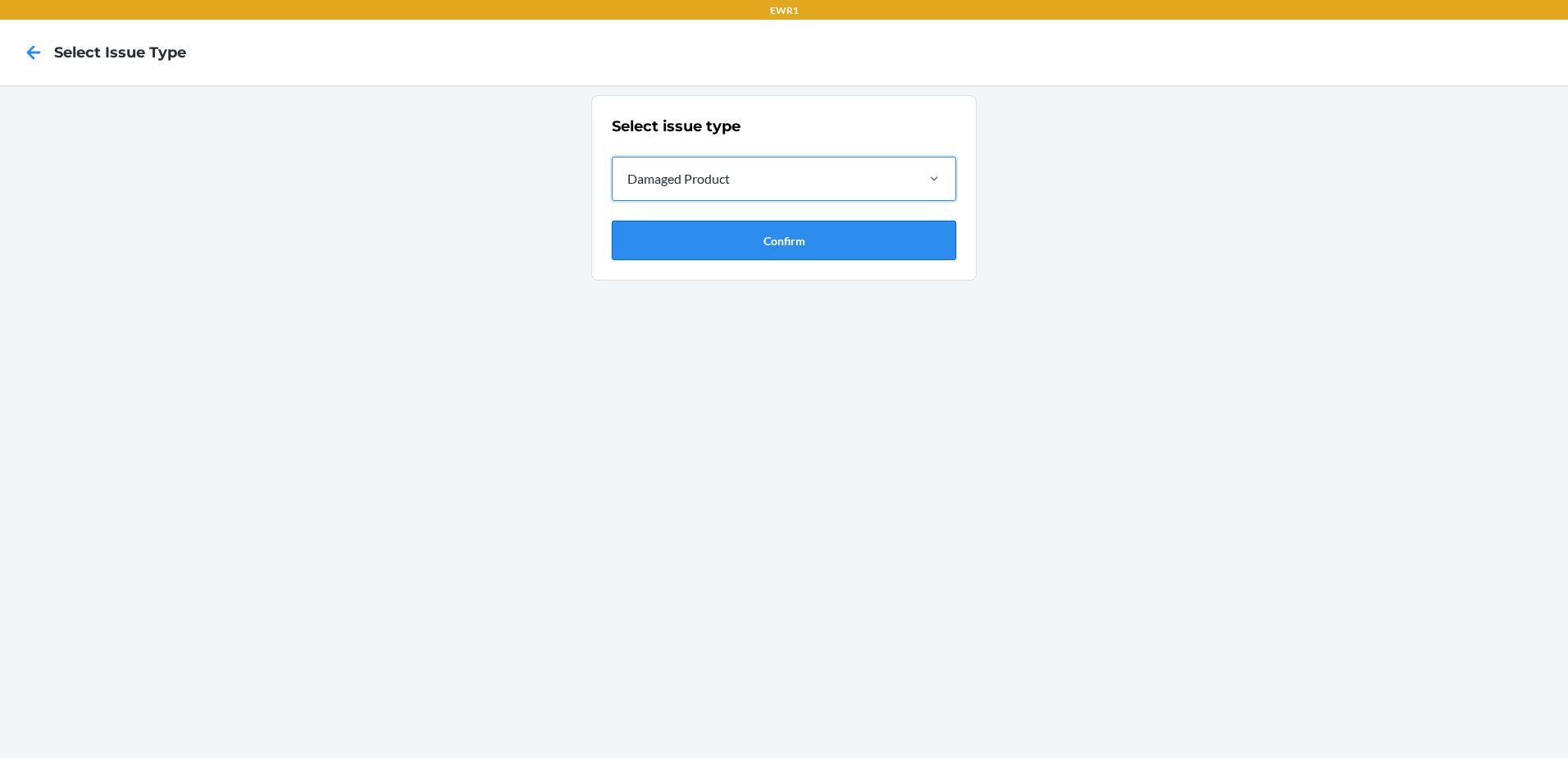
click at [736, 238] on button "Confirm" at bounding box center [784, 239] width 344 height 39
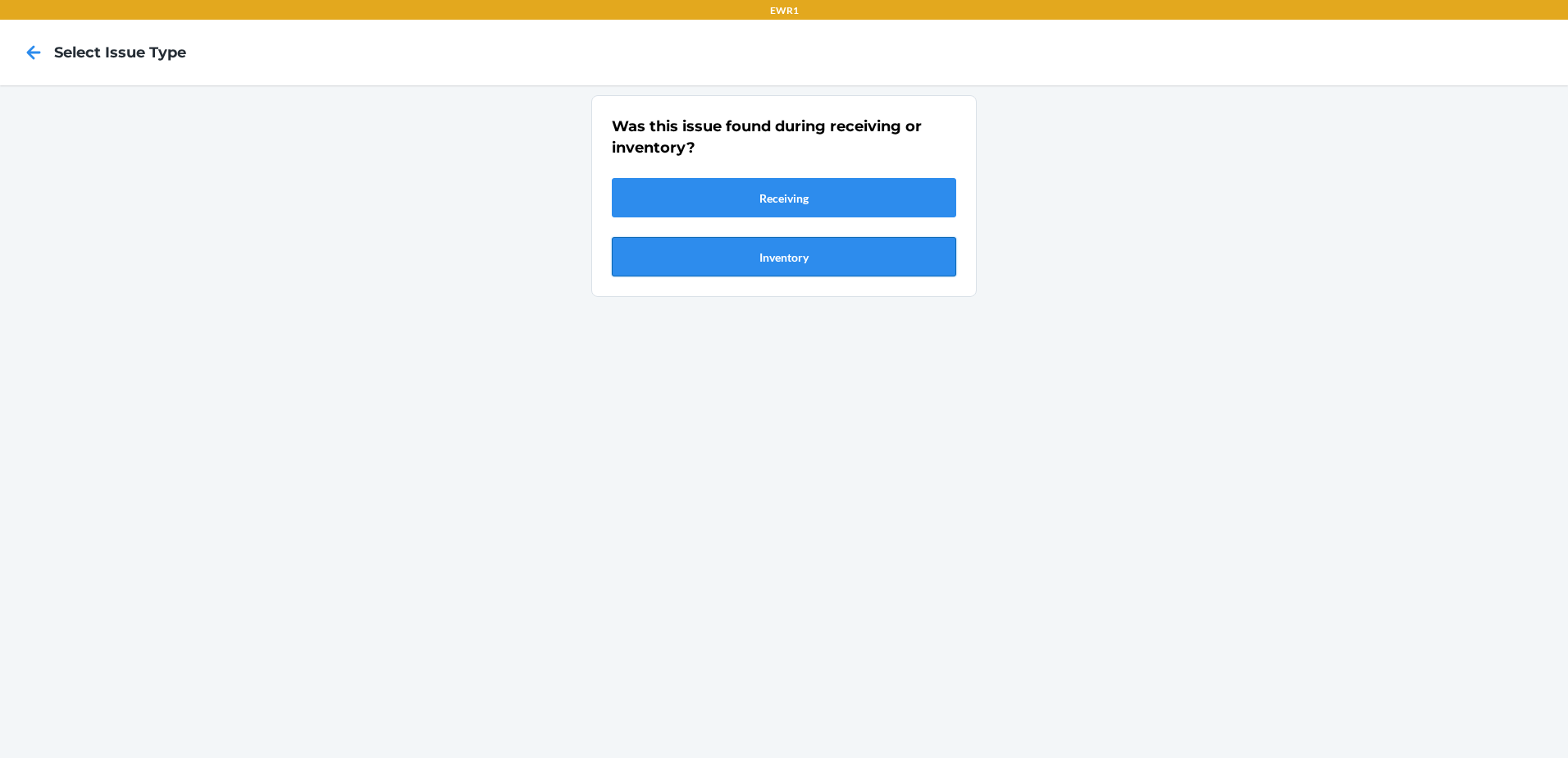
click at [721, 256] on button "Inventory" at bounding box center [784, 256] width 344 height 39
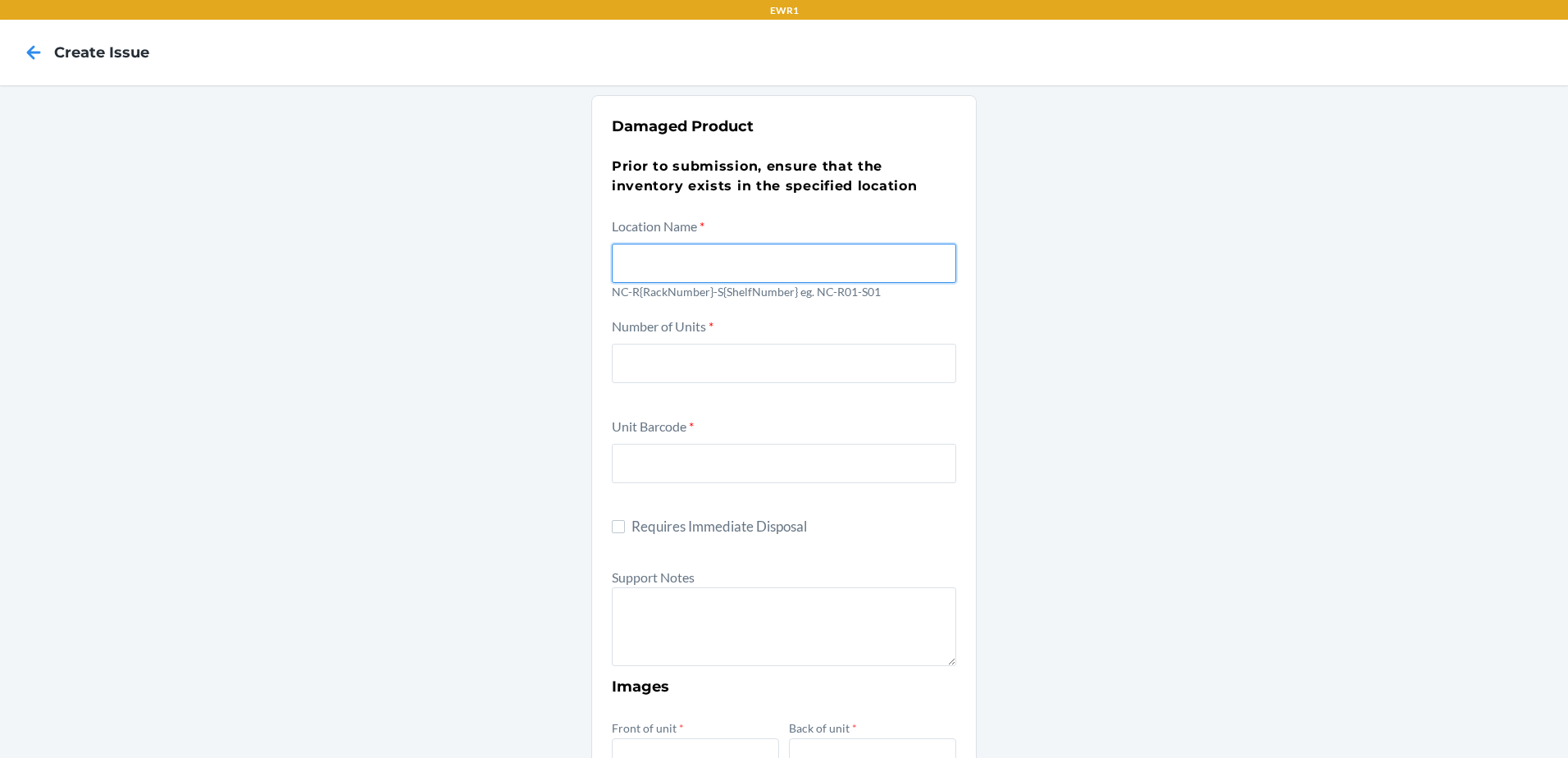
click at [720, 274] on input "text" at bounding box center [784, 262] width 344 height 39
type input "NC-R05-S05"
click at [1112, 298] on div "Damaged Product Prior to submission, ensure that the inventory exists in the sp…" at bounding box center [784, 671] width 1568 height 1173
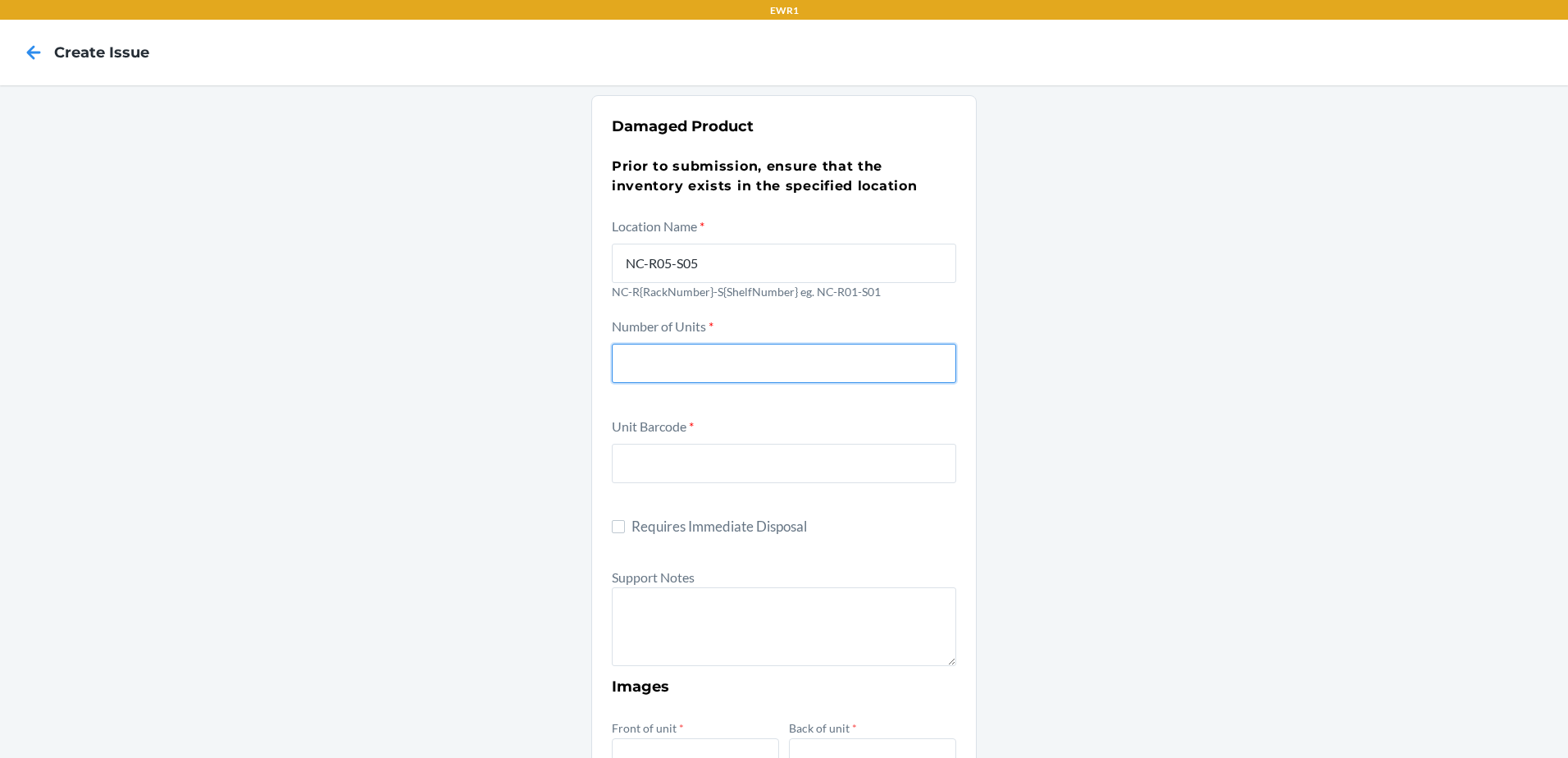
click at [662, 369] on input "number" at bounding box center [784, 362] width 344 height 39
type input "1"
click at [670, 465] on input "text" at bounding box center [784, 462] width 344 height 39
type input "DD727RKH46D"
click at [1084, 490] on div "Damaged Product Prior to submission, ensure that the inventory exists in the sp…" at bounding box center [784, 671] width 1568 height 1173
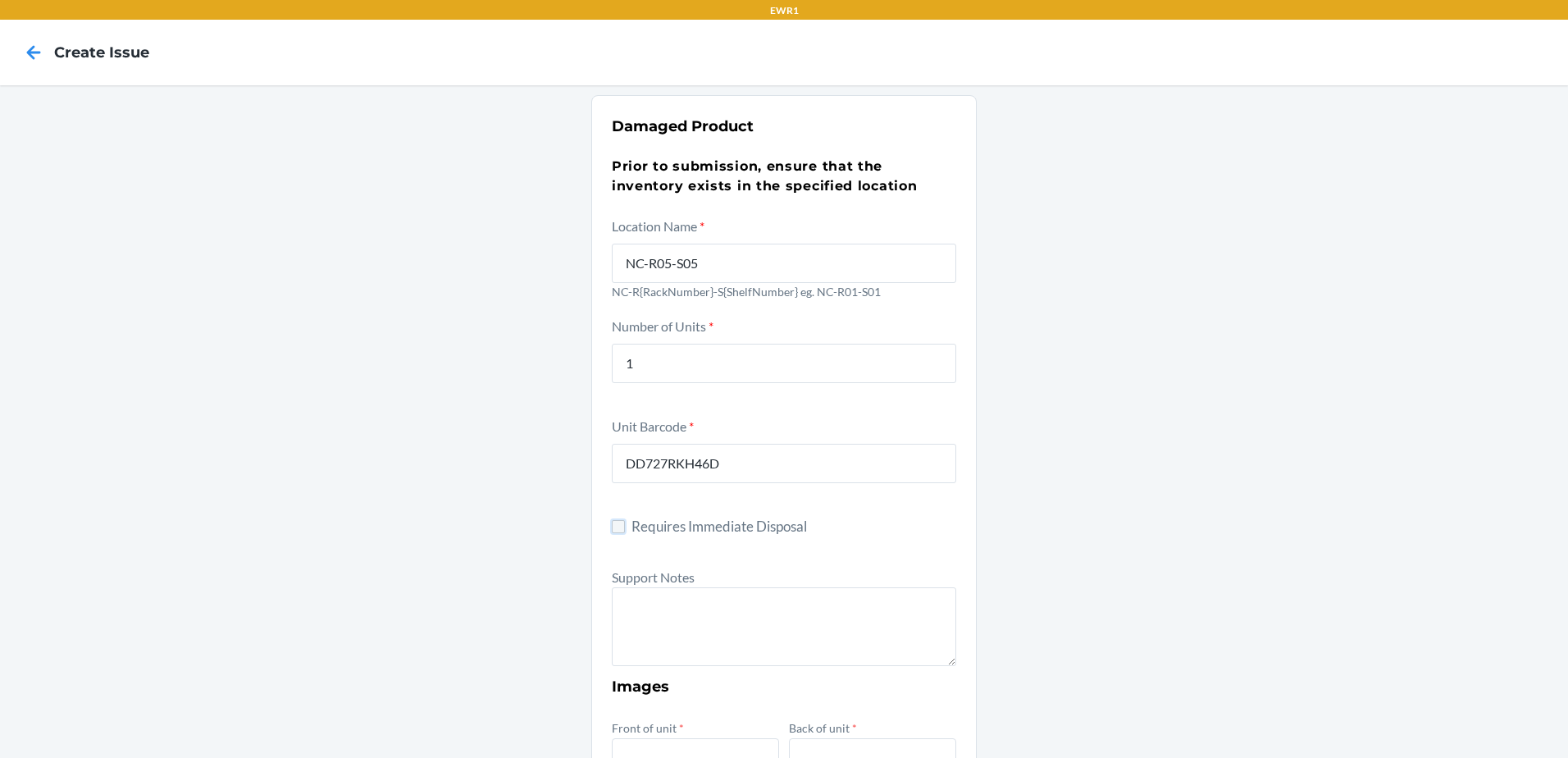
click at [613, 532] on input "Requires Immediate Disposal" at bounding box center [619, 526] width 13 height 13
checkbox input "true"
click at [671, 643] on textarea at bounding box center [784, 626] width 344 height 79
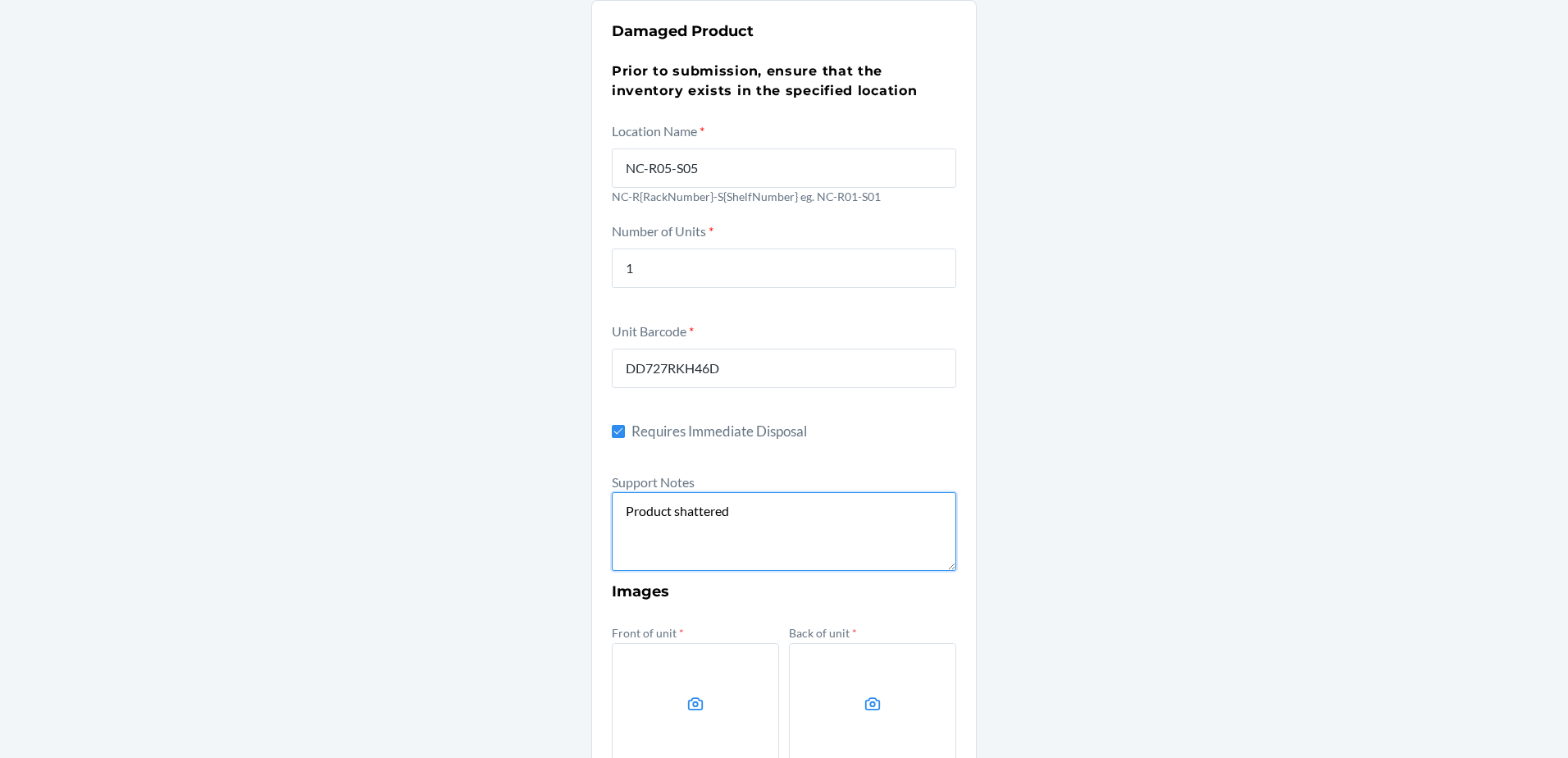
scroll to position [492, 0]
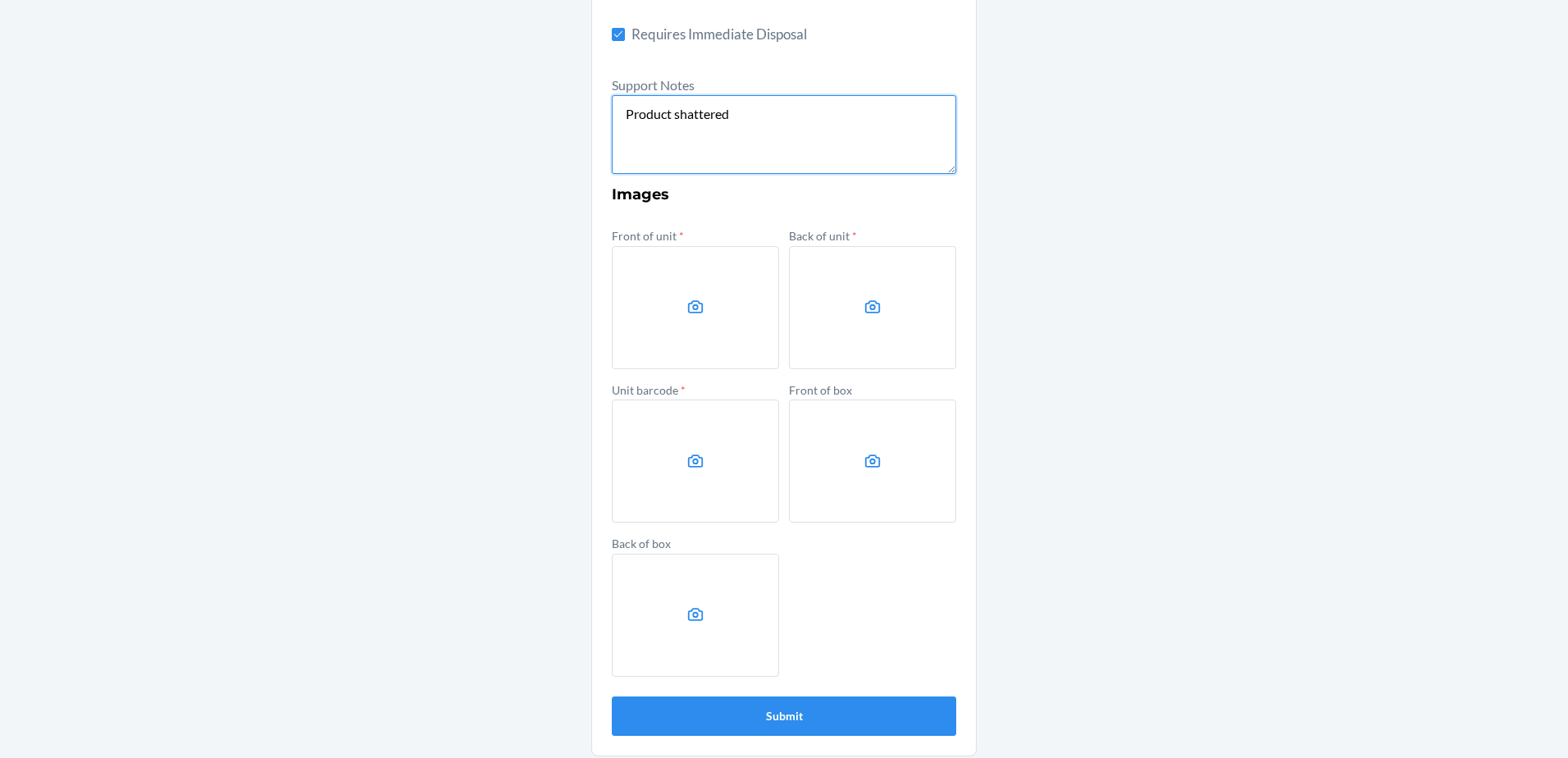
type textarea "Product shattered"
click at [663, 297] on label at bounding box center [695, 307] width 167 height 123
click at [0, 0] on input "file" at bounding box center [0, 0] width 0 height 0
click at [884, 465] on label at bounding box center [872, 461] width 167 height 123
click at [0, 0] on input "file" at bounding box center [0, 0] width 0 height 0
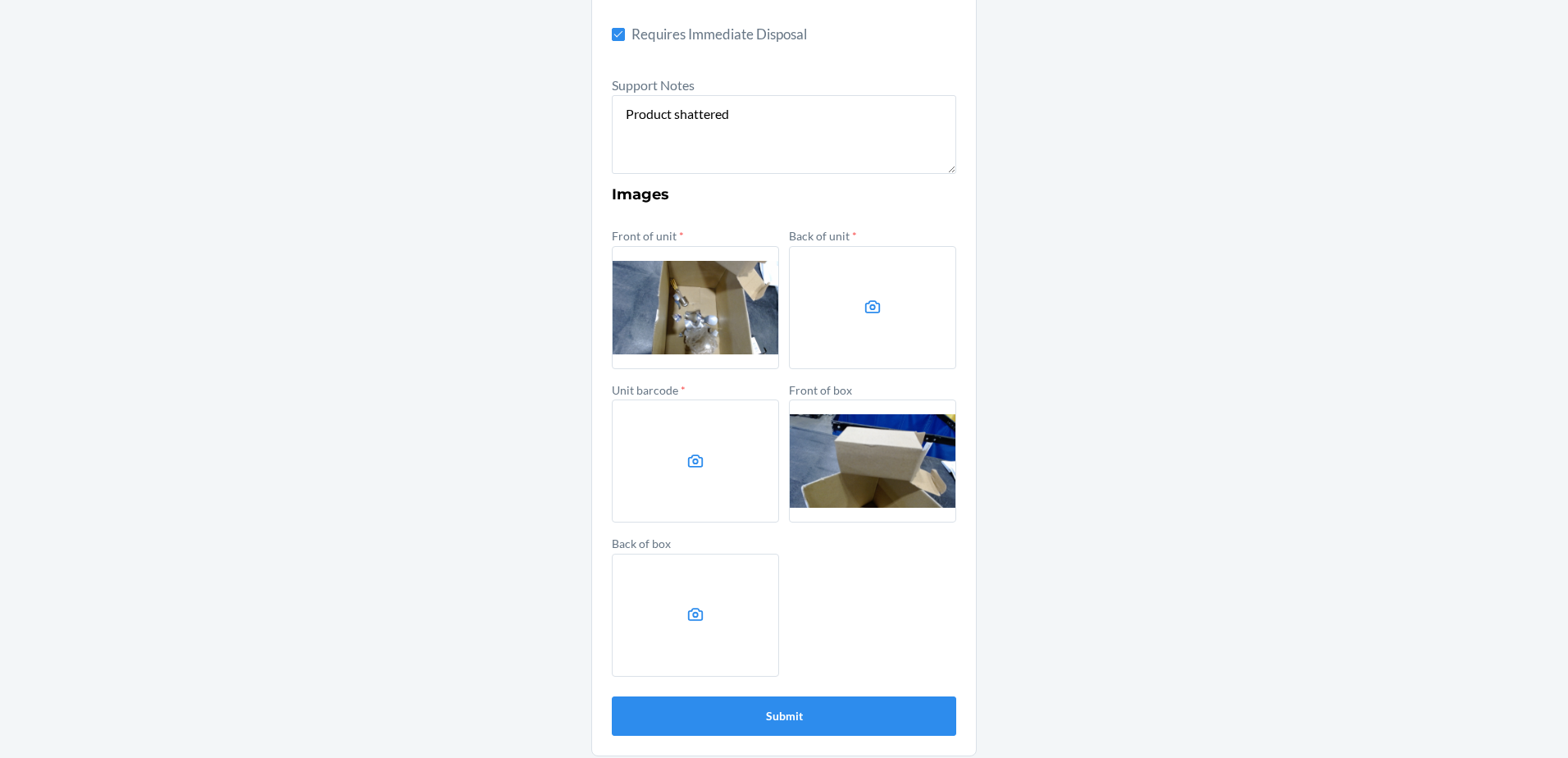
click at [670, 480] on label at bounding box center [695, 461] width 167 height 123
click at [0, 0] on input "file" at bounding box center [0, 0] width 0 height 0
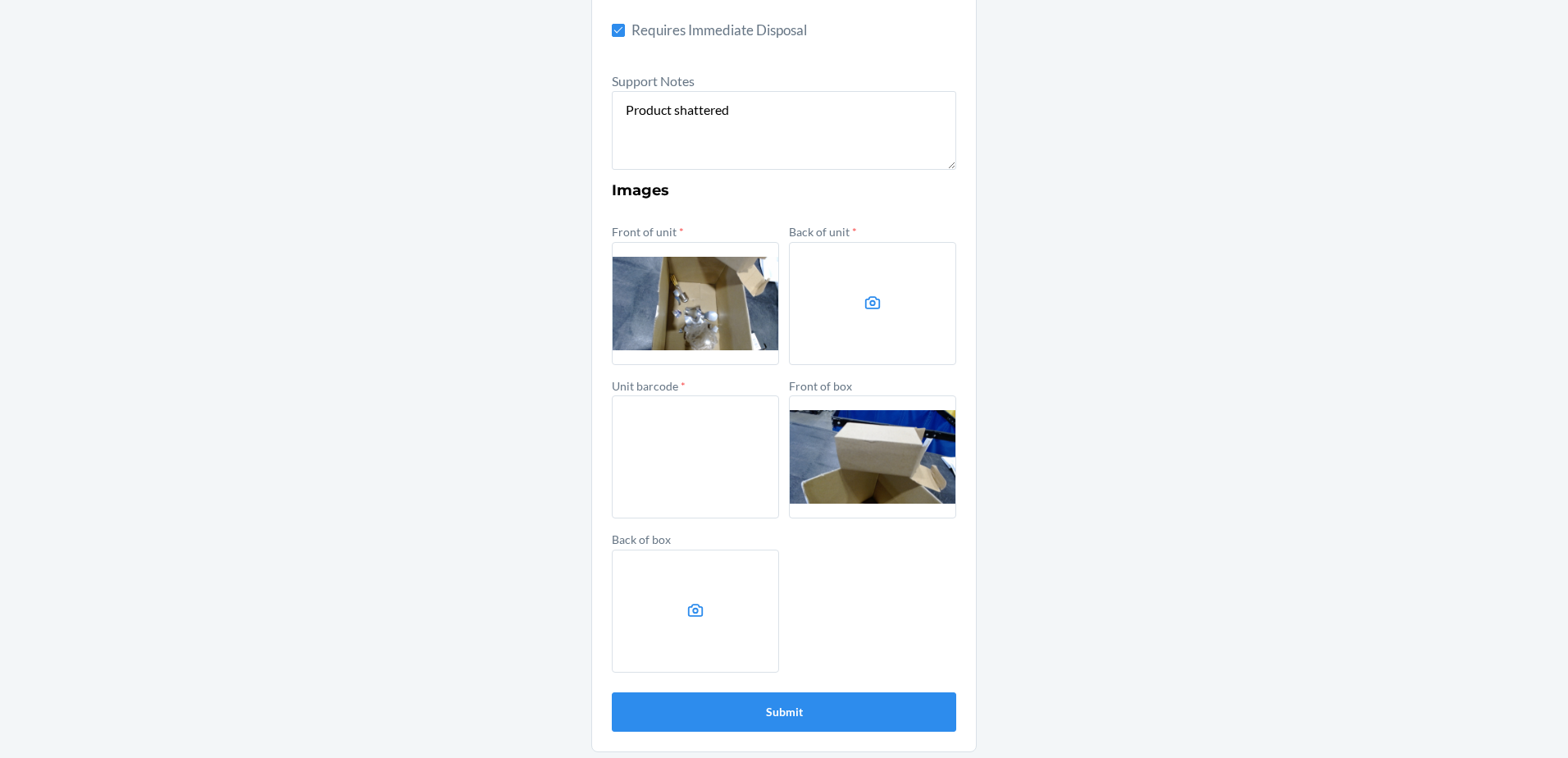
scroll to position [501, 0]
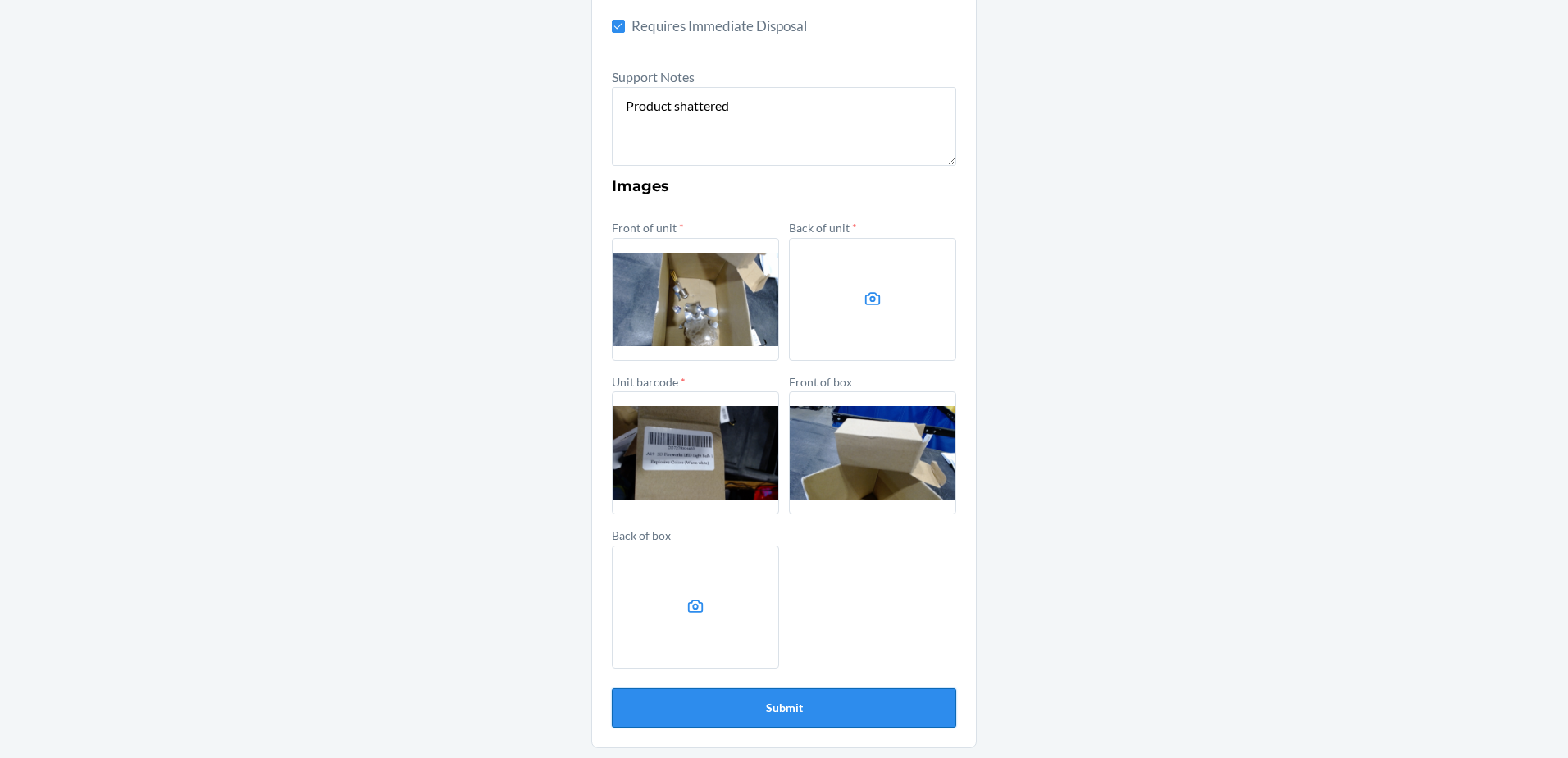
click at [836, 699] on button "Submit" at bounding box center [784, 707] width 344 height 39
click at [856, 302] on label at bounding box center [872, 298] width 167 height 123
click at [0, 0] on input "file" at bounding box center [0, 0] width 0 height 0
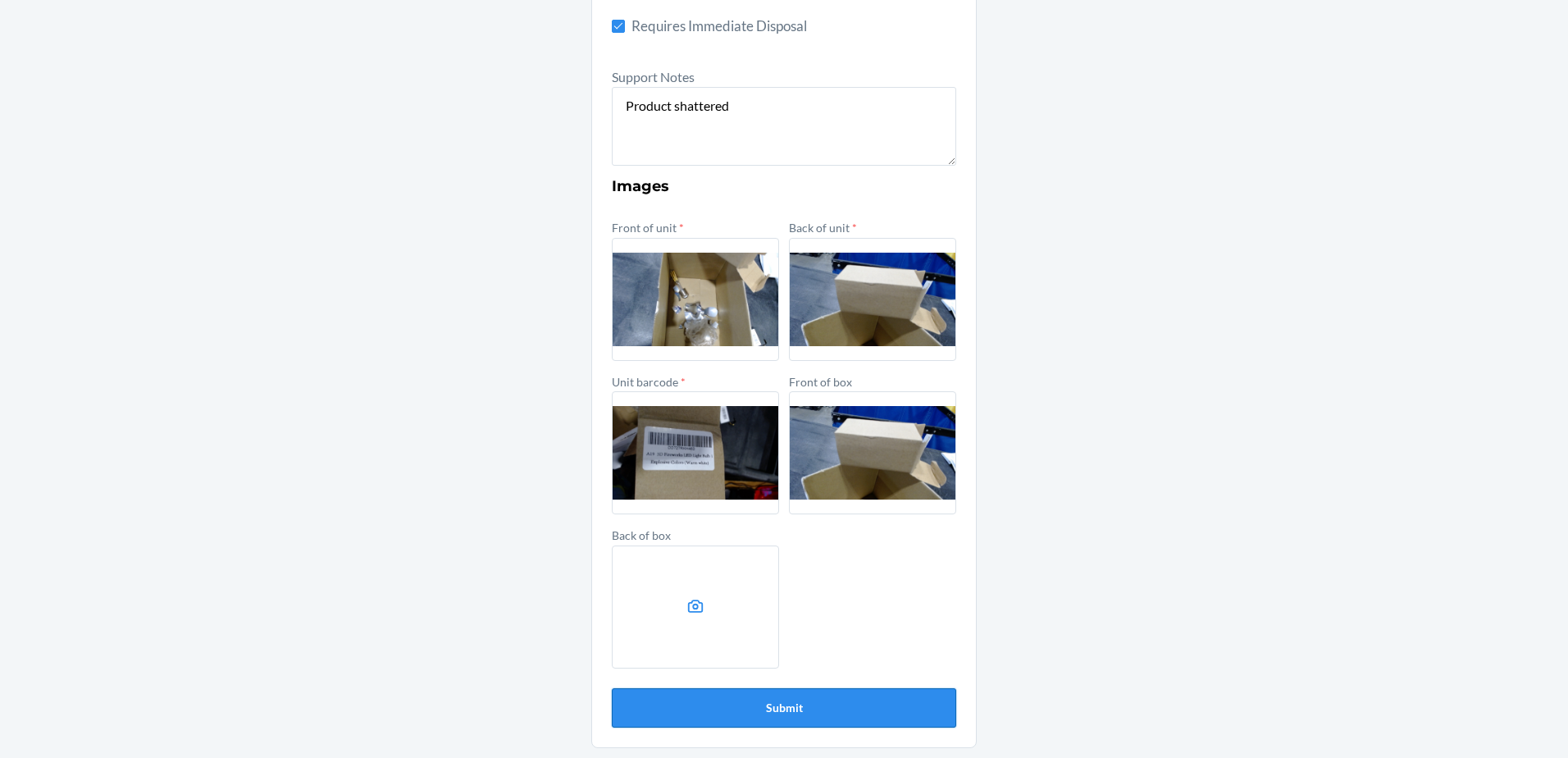
click at [871, 703] on button "Submit" at bounding box center [784, 707] width 344 height 39
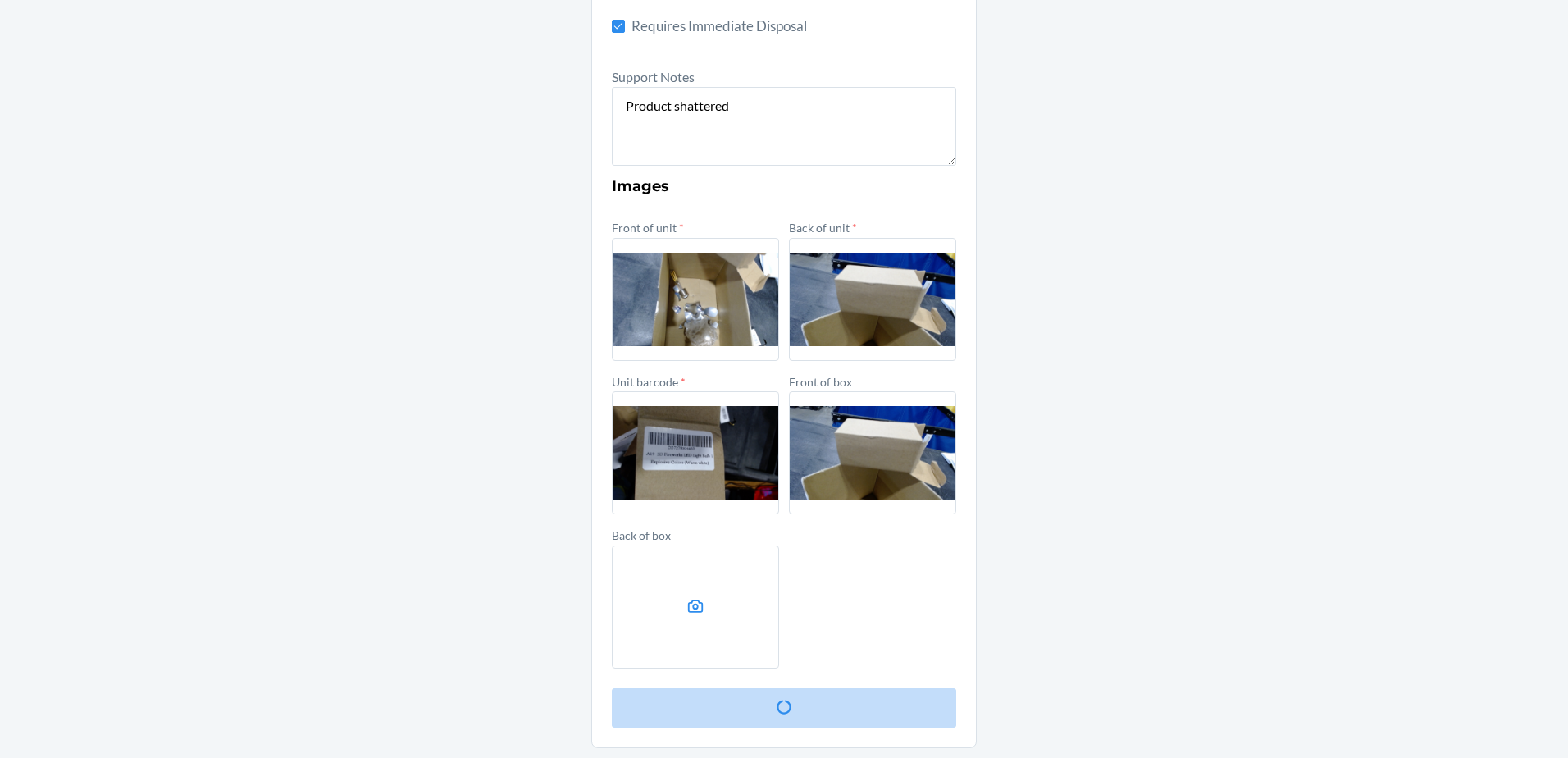
scroll to position [0, 0]
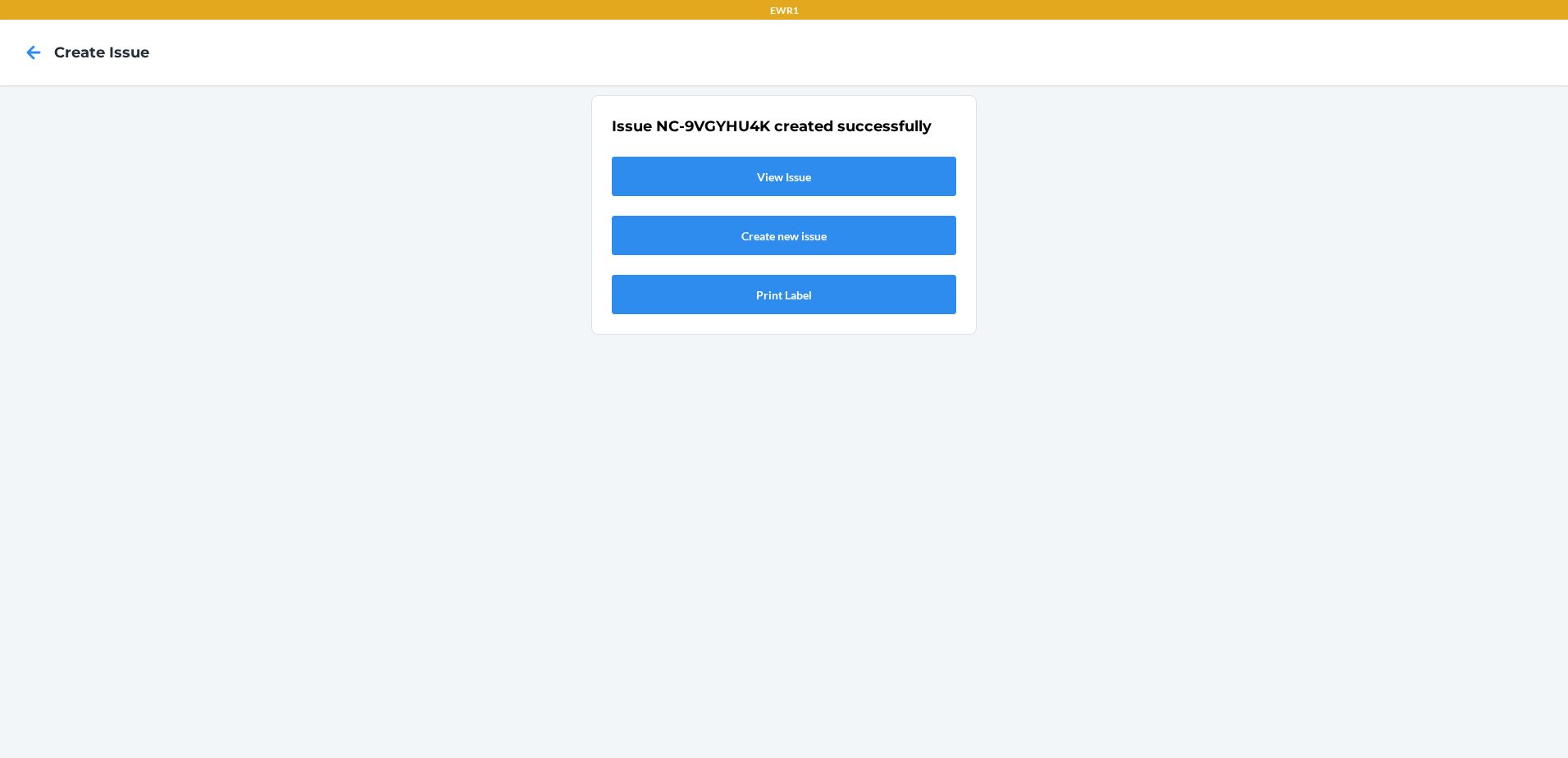
click at [818, 174] on link "View Issue" at bounding box center [784, 175] width 344 height 39
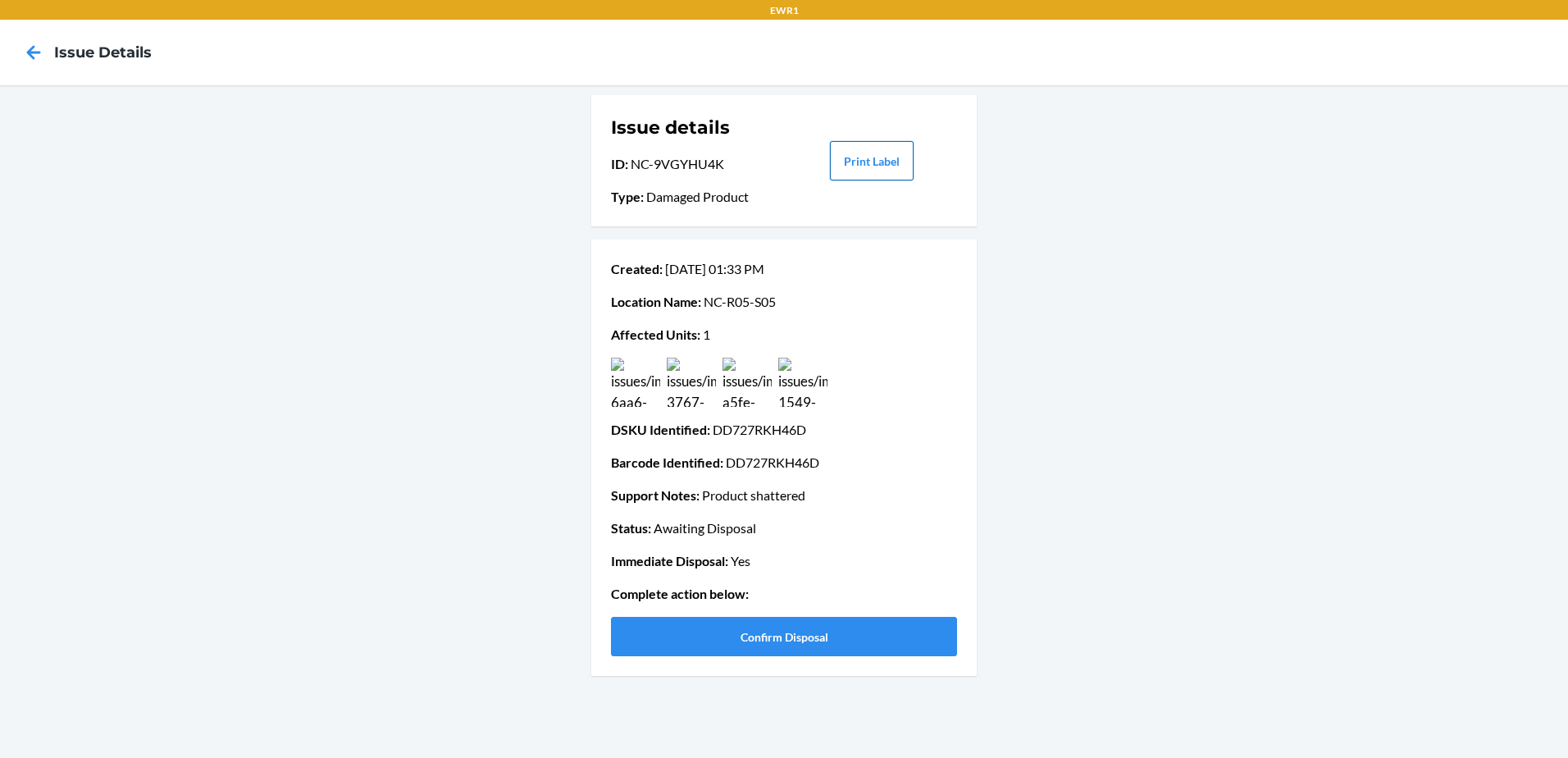
click at [854, 174] on button "Print Label" at bounding box center [872, 160] width 84 height 39
click at [644, 643] on button "Confirm Disposal" at bounding box center [784, 636] width 346 height 39
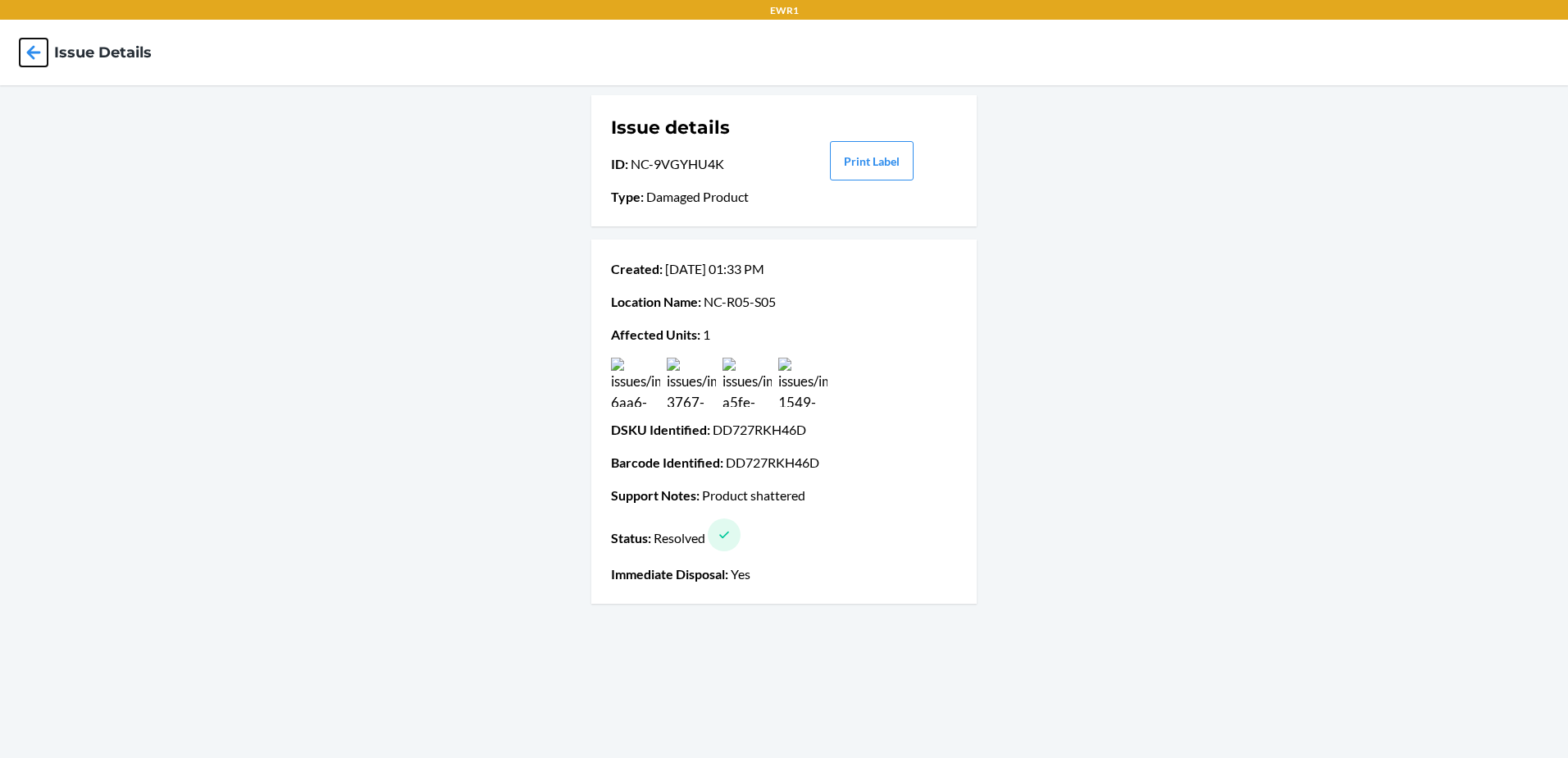
click at [27, 57] on icon at bounding box center [33, 51] width 28 height 28
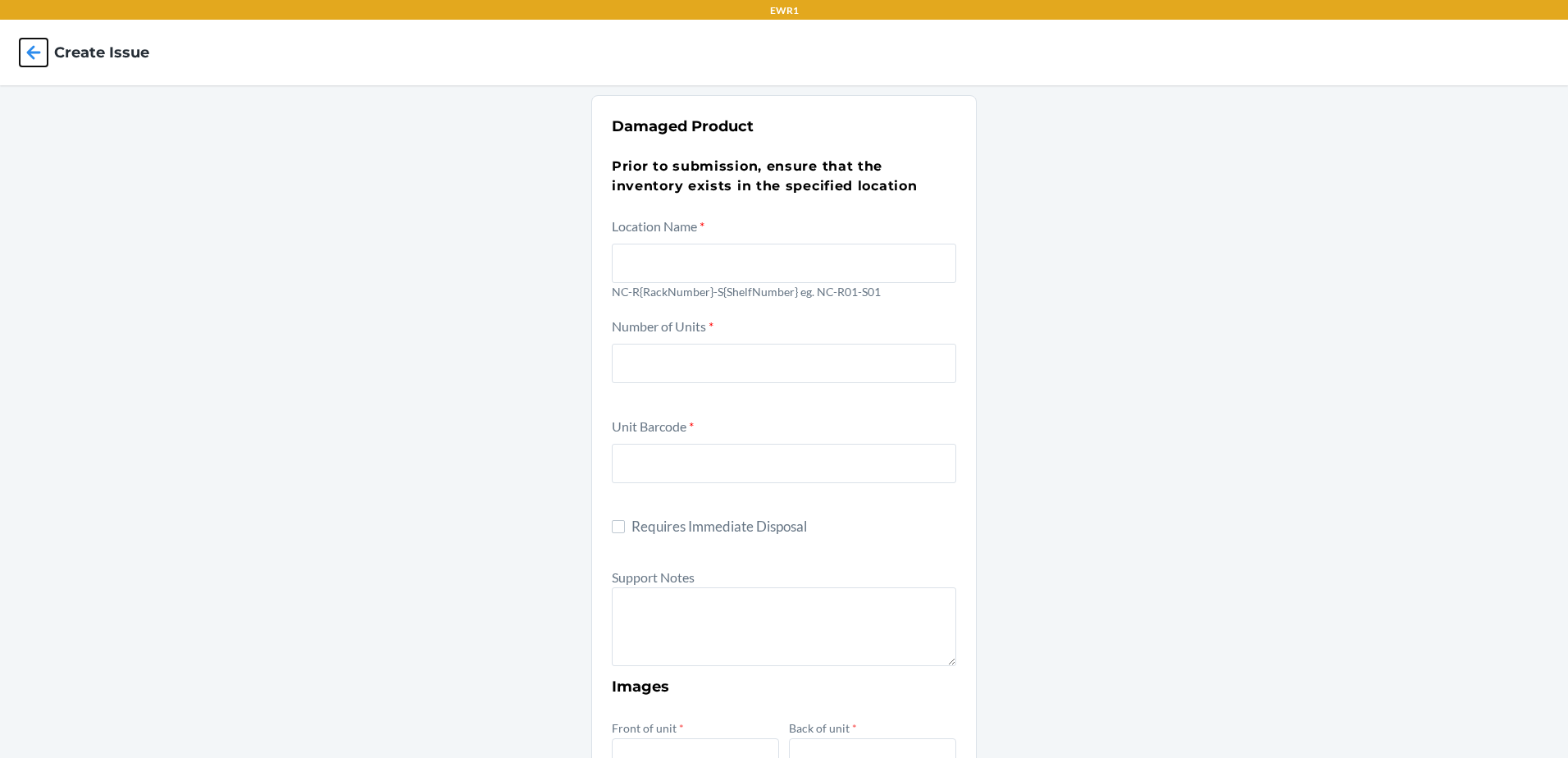
click at [27, 57] on icon at bounding box center [33, 51] width 28 height 28
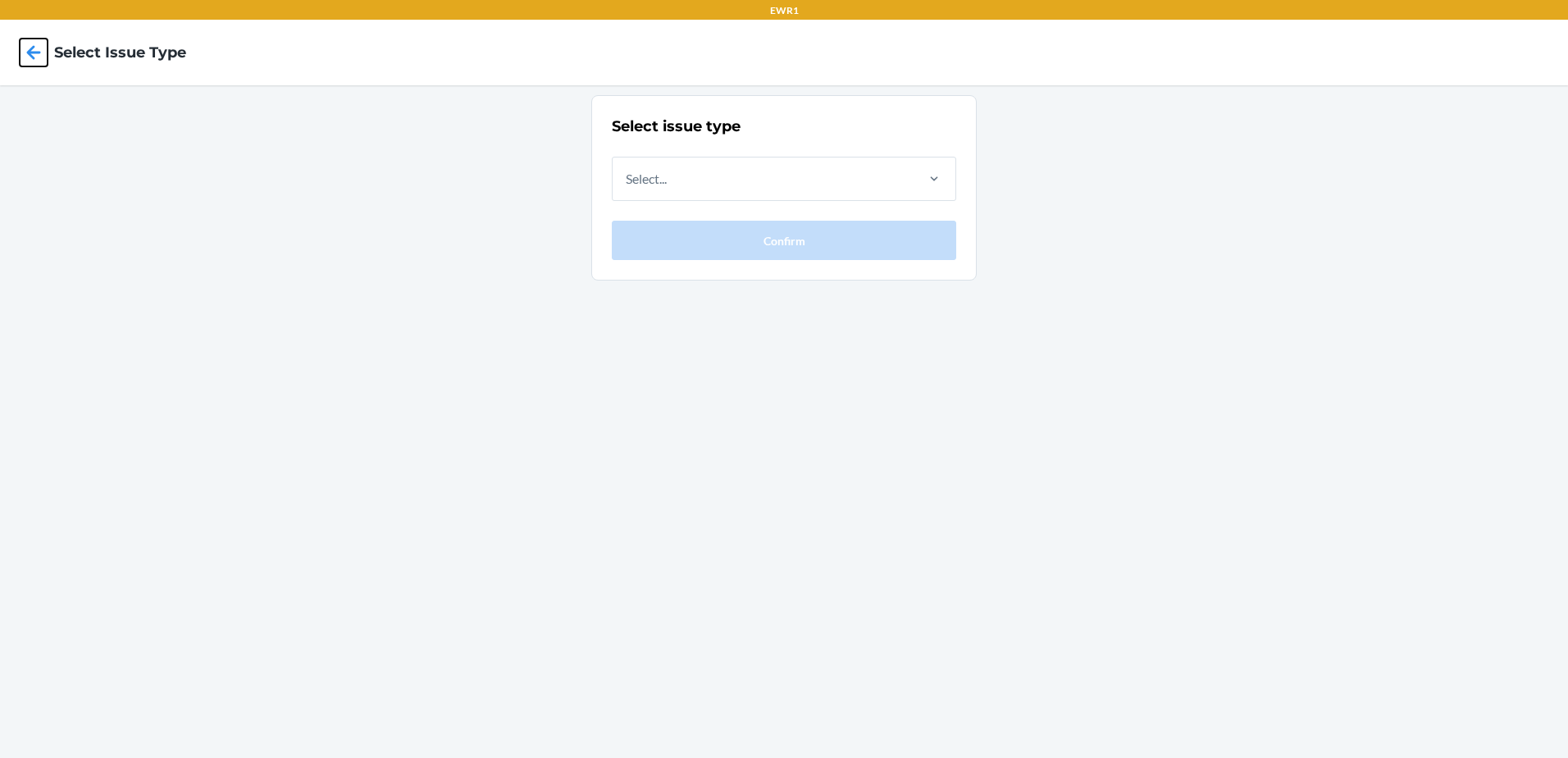
click at [27, 57] on icon at bounding box center [33, 51] width 28 height 28
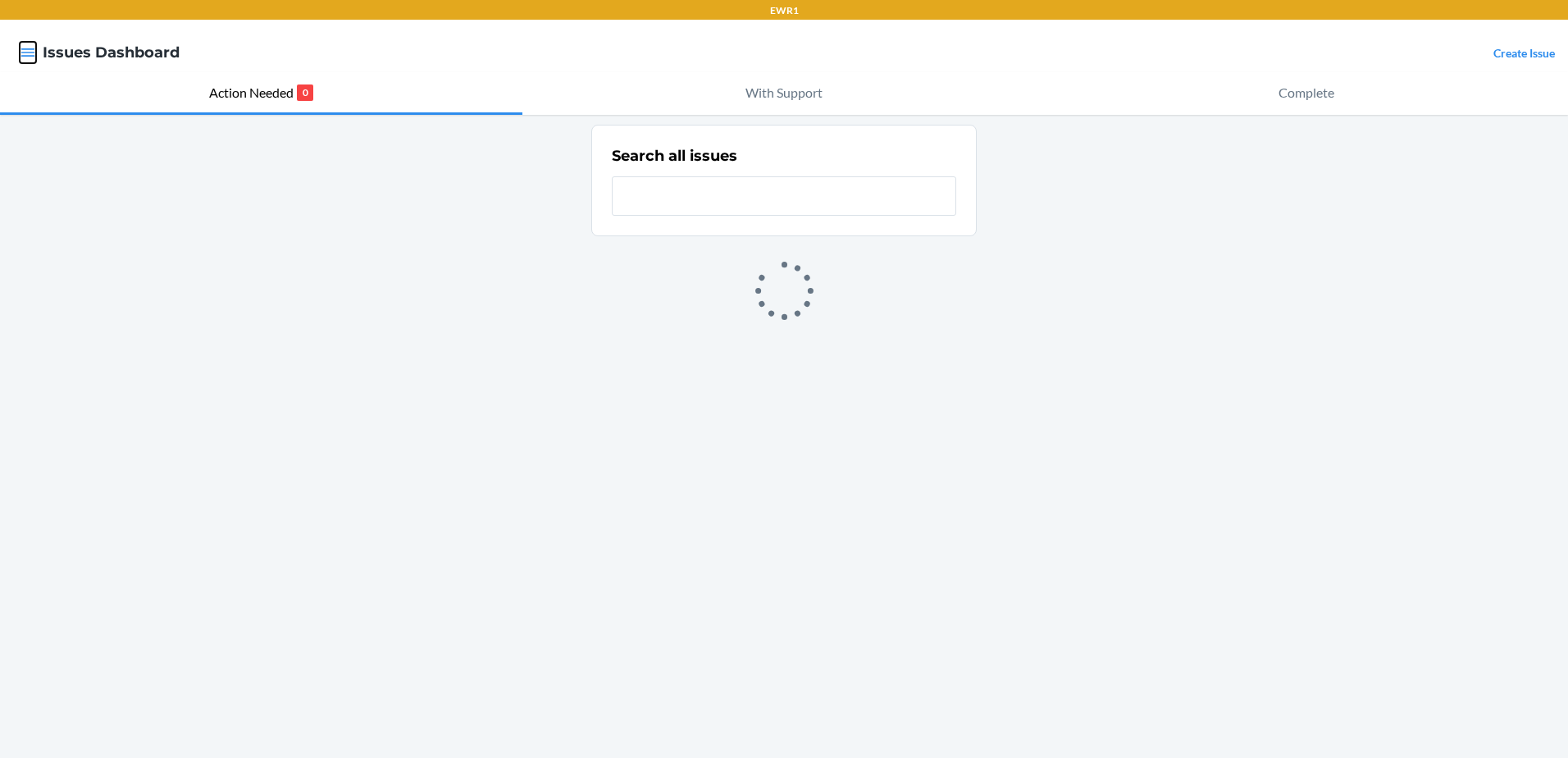
click at [33, 56] on icon "button" at bounding box center [28, 52] width 14 height 9
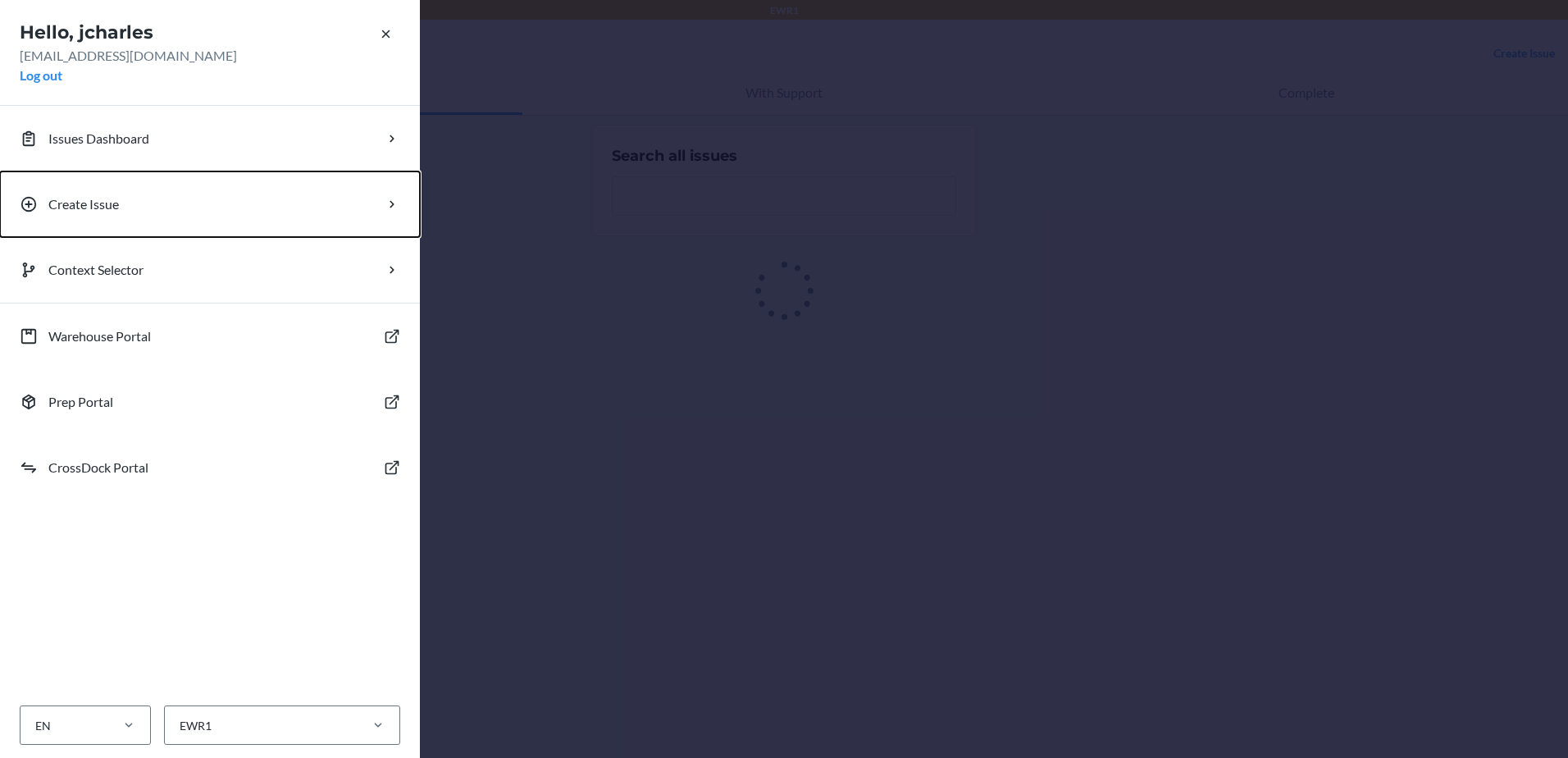
click at [80, 196] on p "Create Issue" at bounding box center [84, 204] width 71 height 20
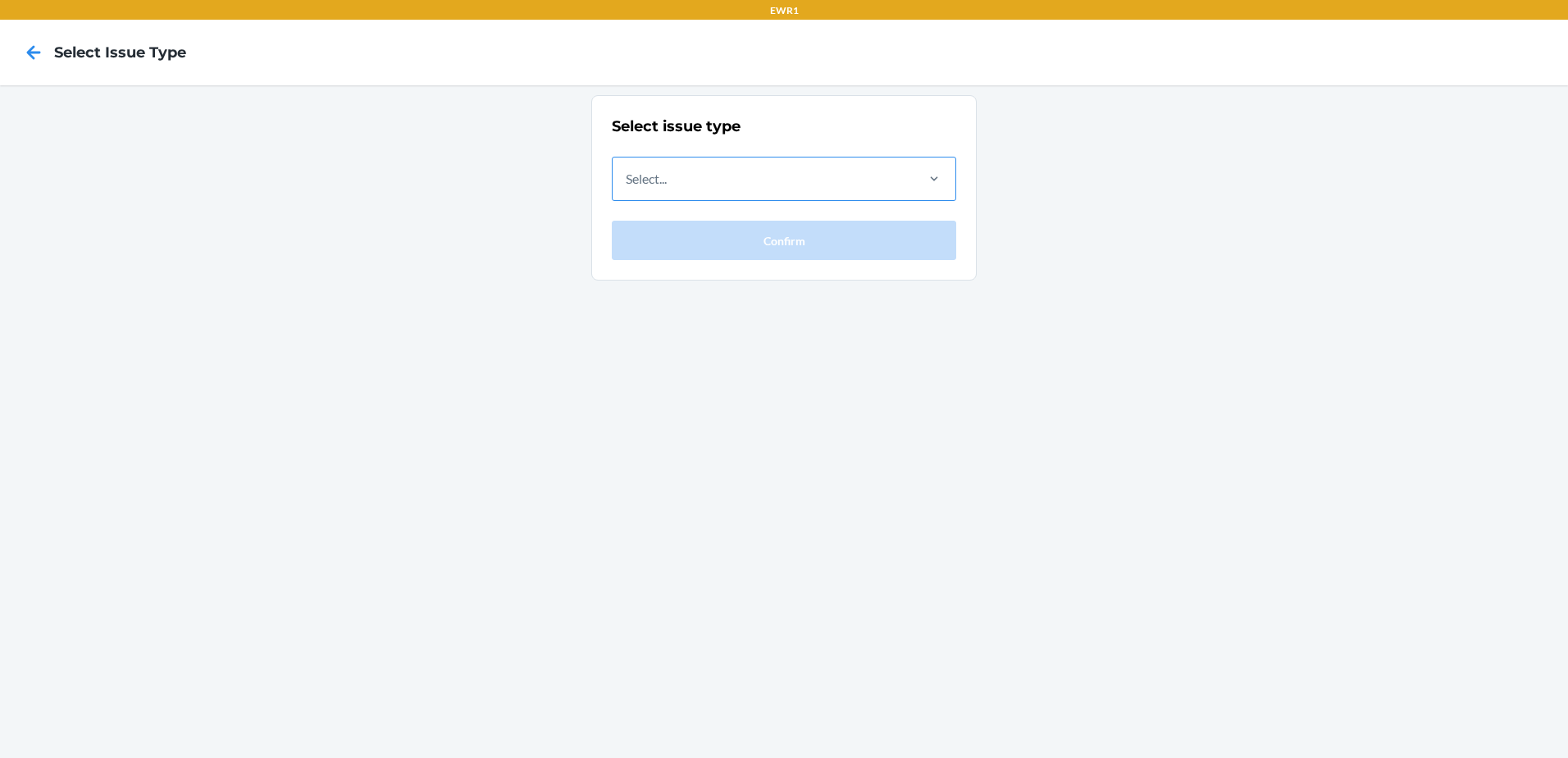
click at [693, 177] on div "Select..." at bounding box center [763, 178] width 300 height 43
click at [627, 177] on input "Select..." at bounding box center [626, 178] width 2 height 20
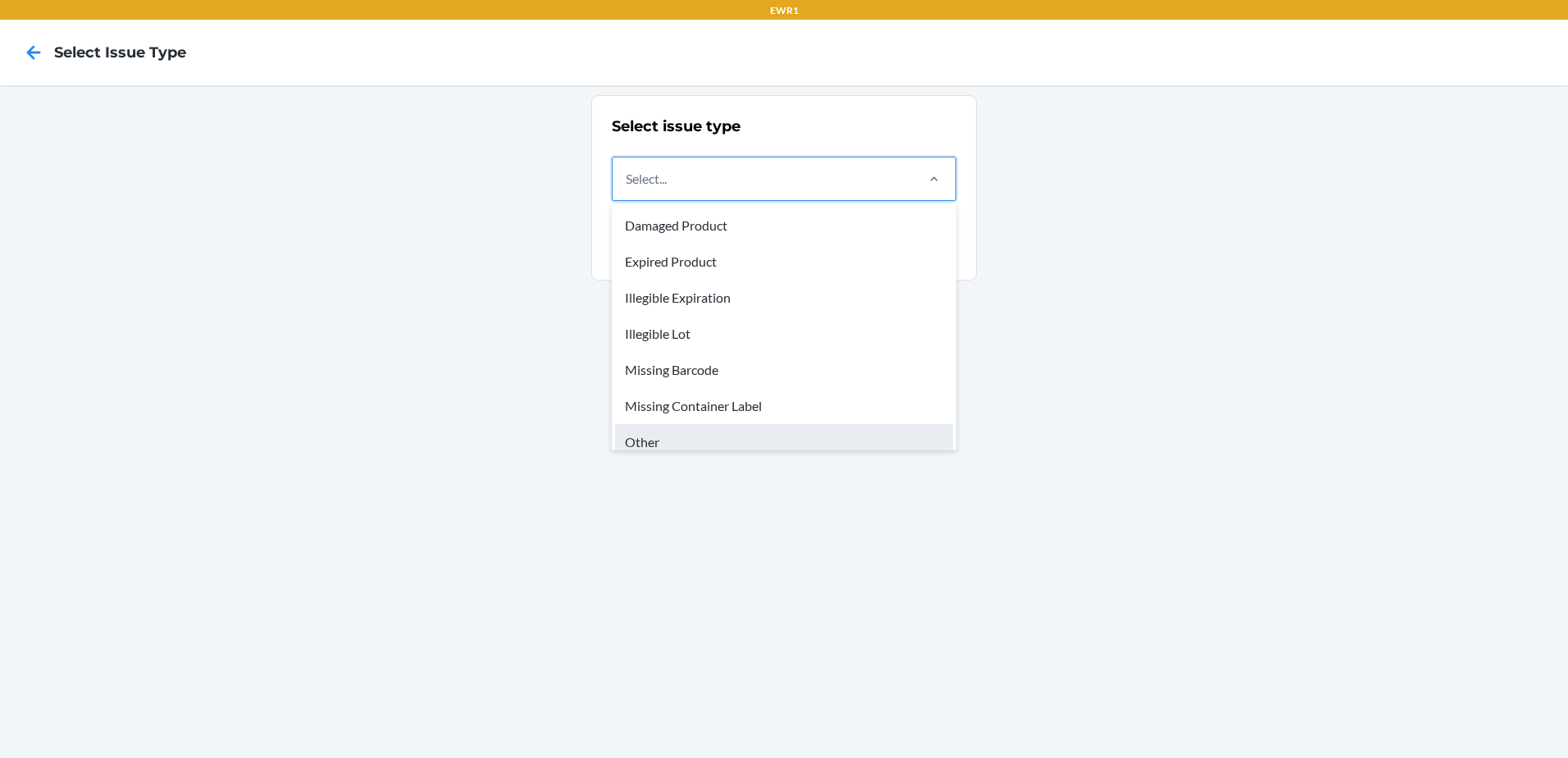
click at [666, 432] on div "Other" at bounding box center [784, 442] width 337 height 36
click at [627, 189] on input "option Other focused, 7 of 8. 8 results available. Use Up and Down to choose op…" at bounding box center [626, 178] width 2 height 20
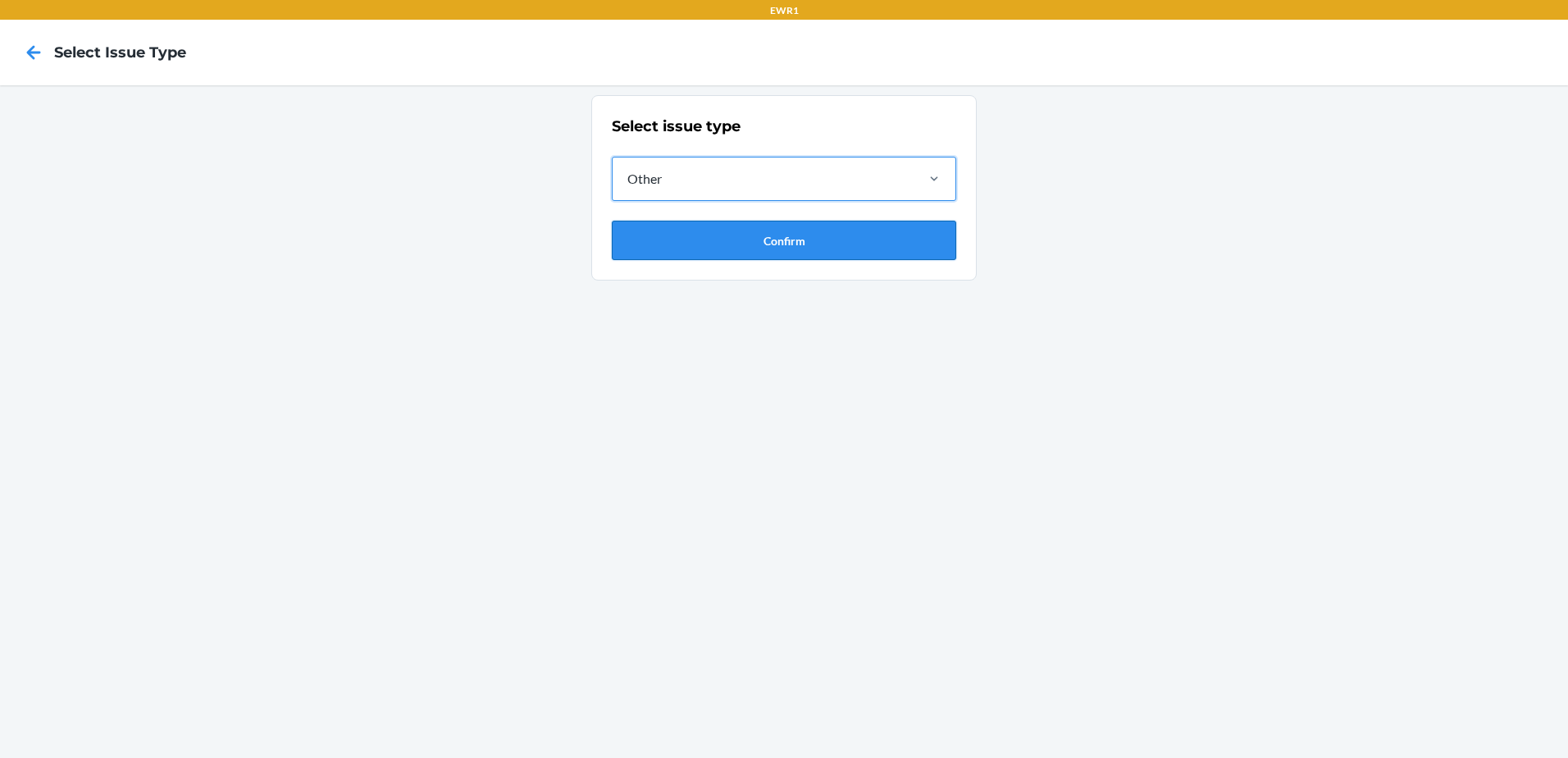
click at [692, 246] on button "Confirm" at bounding box center [784, 239] width 344 height 39
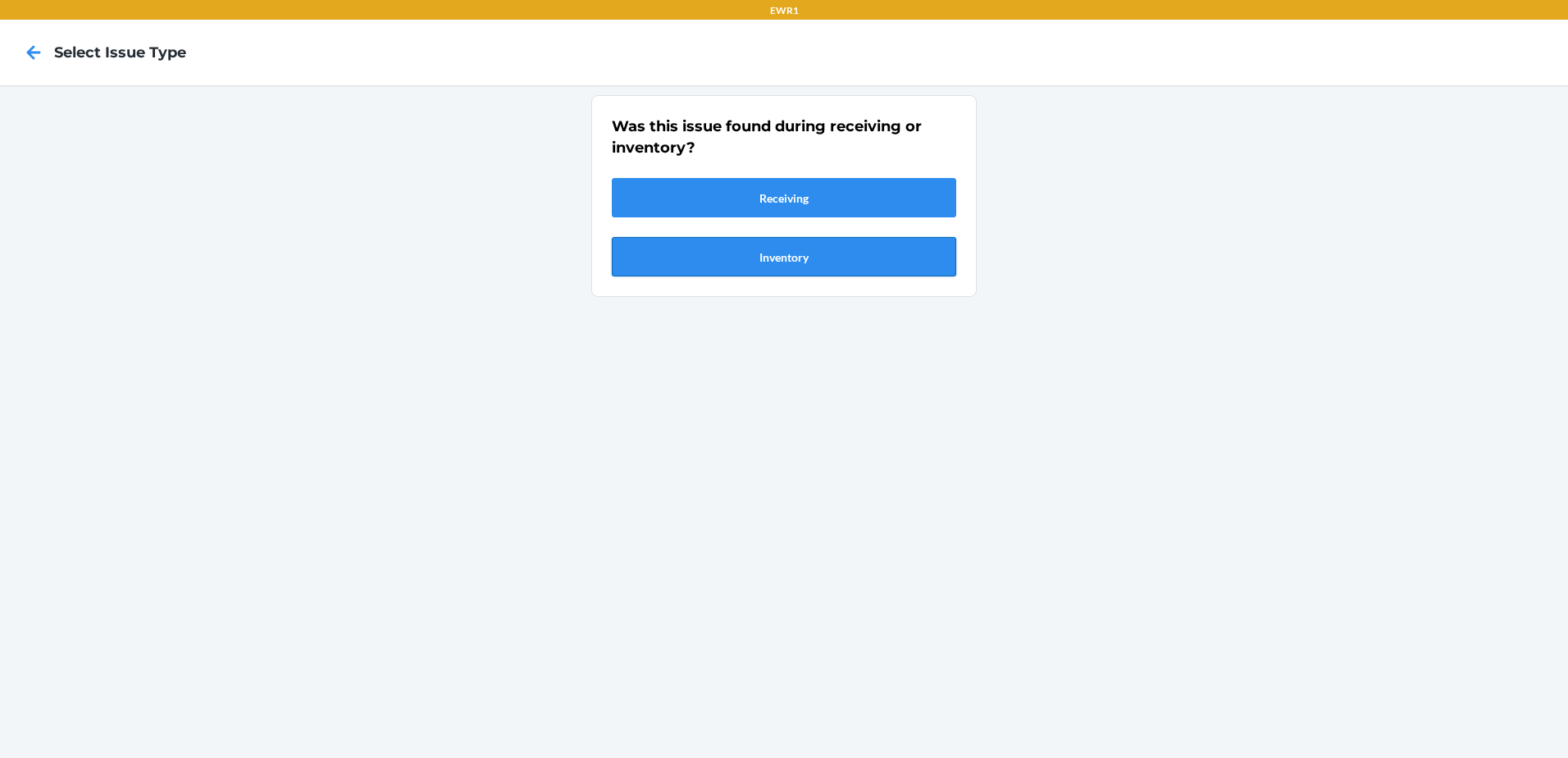
click at [693, 255] on button "Inventory" at bounding box center [784, 256] width 344 height 39
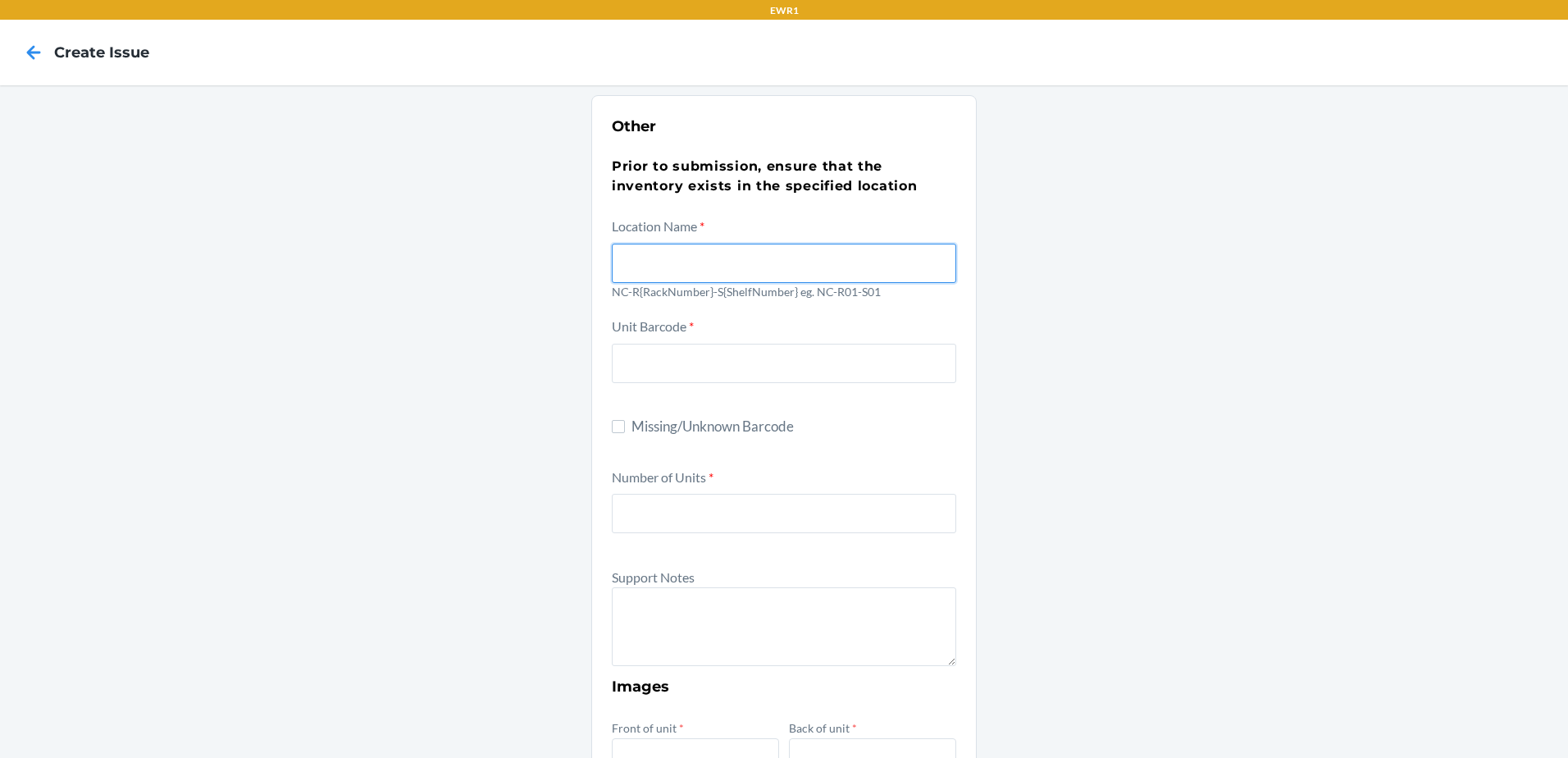
click at [687, 261] on input "text" at bounding box center [784, 262] width 344 height 39
type input "NC-R03-S03"
click at [1315, 439] on div "Other Prior to submission, ensure that the inventory exists in the specified lo…" at bounding box center [784, 594] width 1568 height 1018
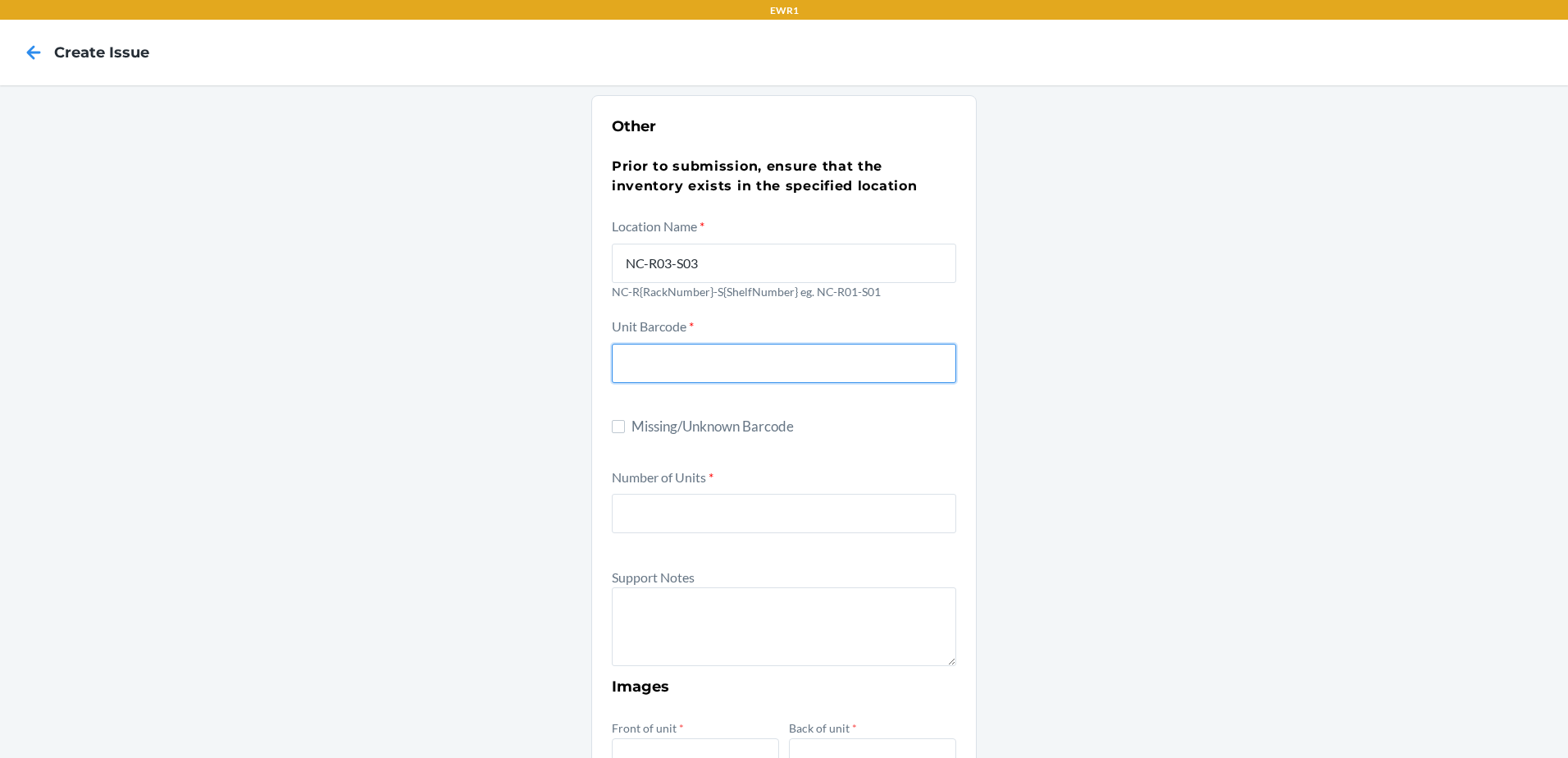
click at [649, 354] on input "text" at bounding box center [784, 362] width 344 height 39
drag, startPoint x: 613, startPoint y: 425, endPoint x: 618, endPoint y: 443, distance: 18.7
click at [613, 425] on input "Missing/Unknown Barcode" at bounding box center [619, 426] width 13 height 13
checkbox input "true"
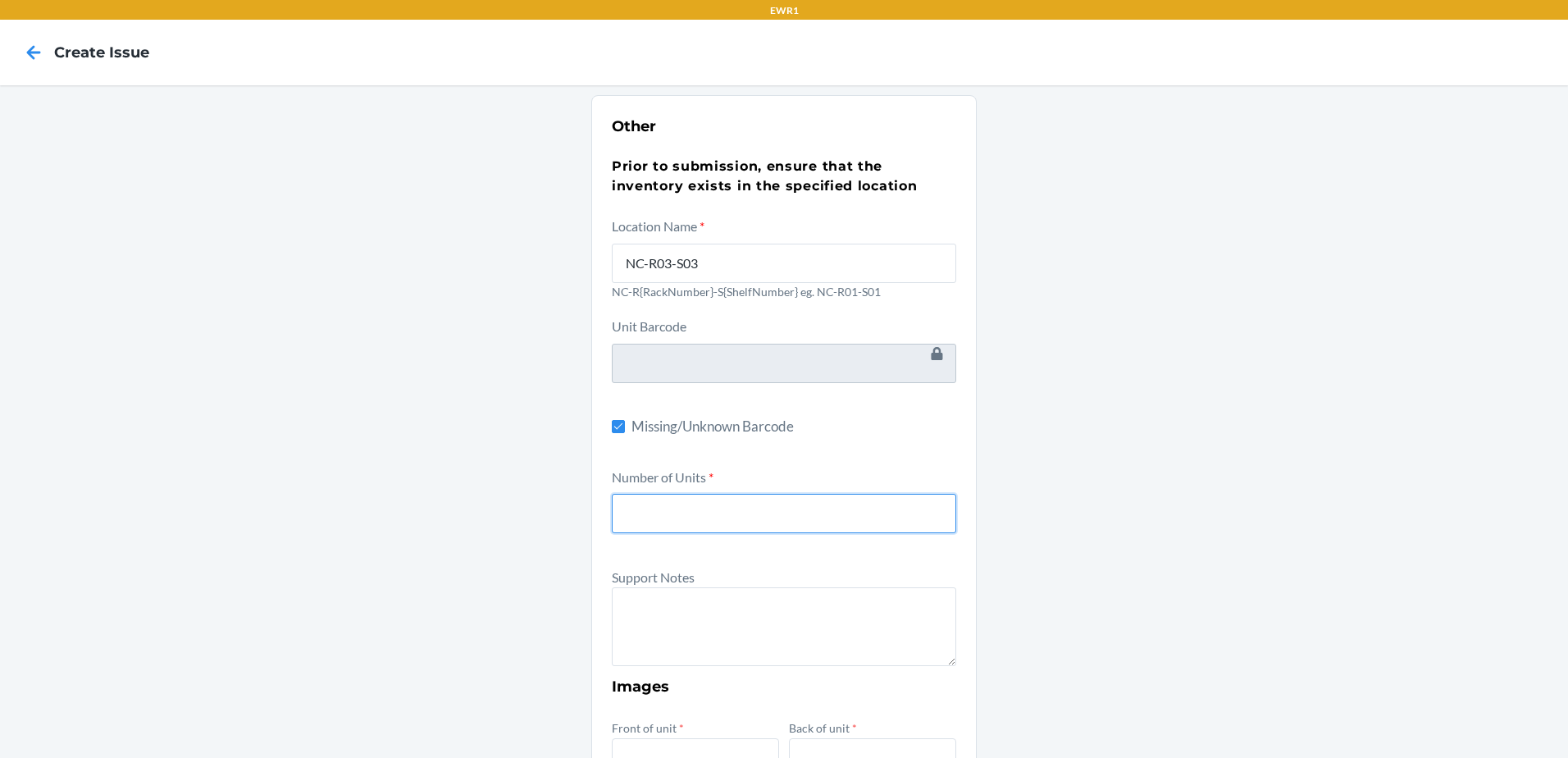
click at [639, 517] on input "number" at bounding box center [784, 513] width 344 height 39
type input "1"
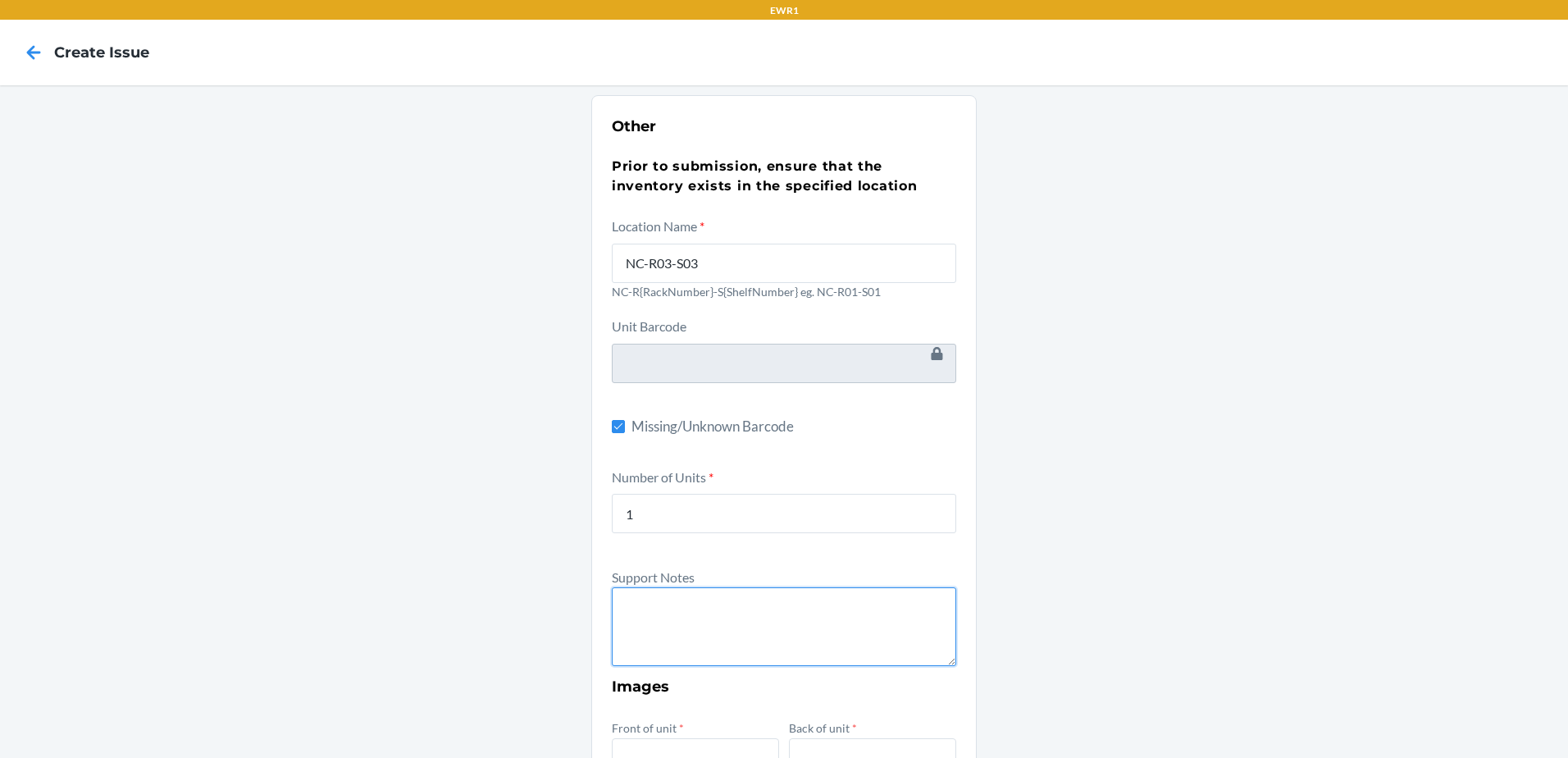
click at [689, 643] on textarea at bounding box center [784, 626] width 344 height 79
click at [738, 603] on textarea "Unit is missing apckaging and barcode" at bounding box center [784, 626] width 344 height 79
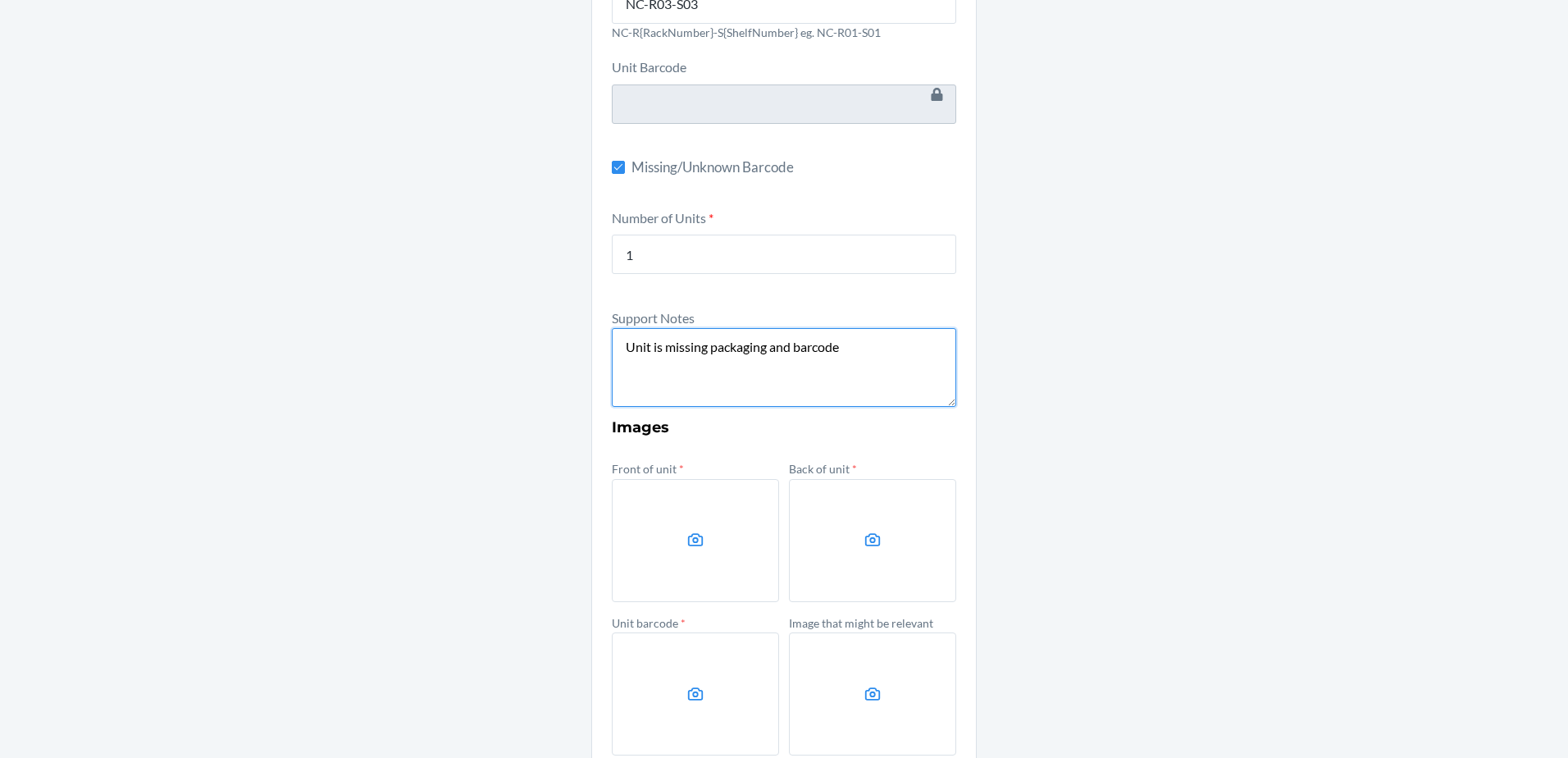
scroll to position [264, 0]
type textarea "Unit is missing packaging and barcode"
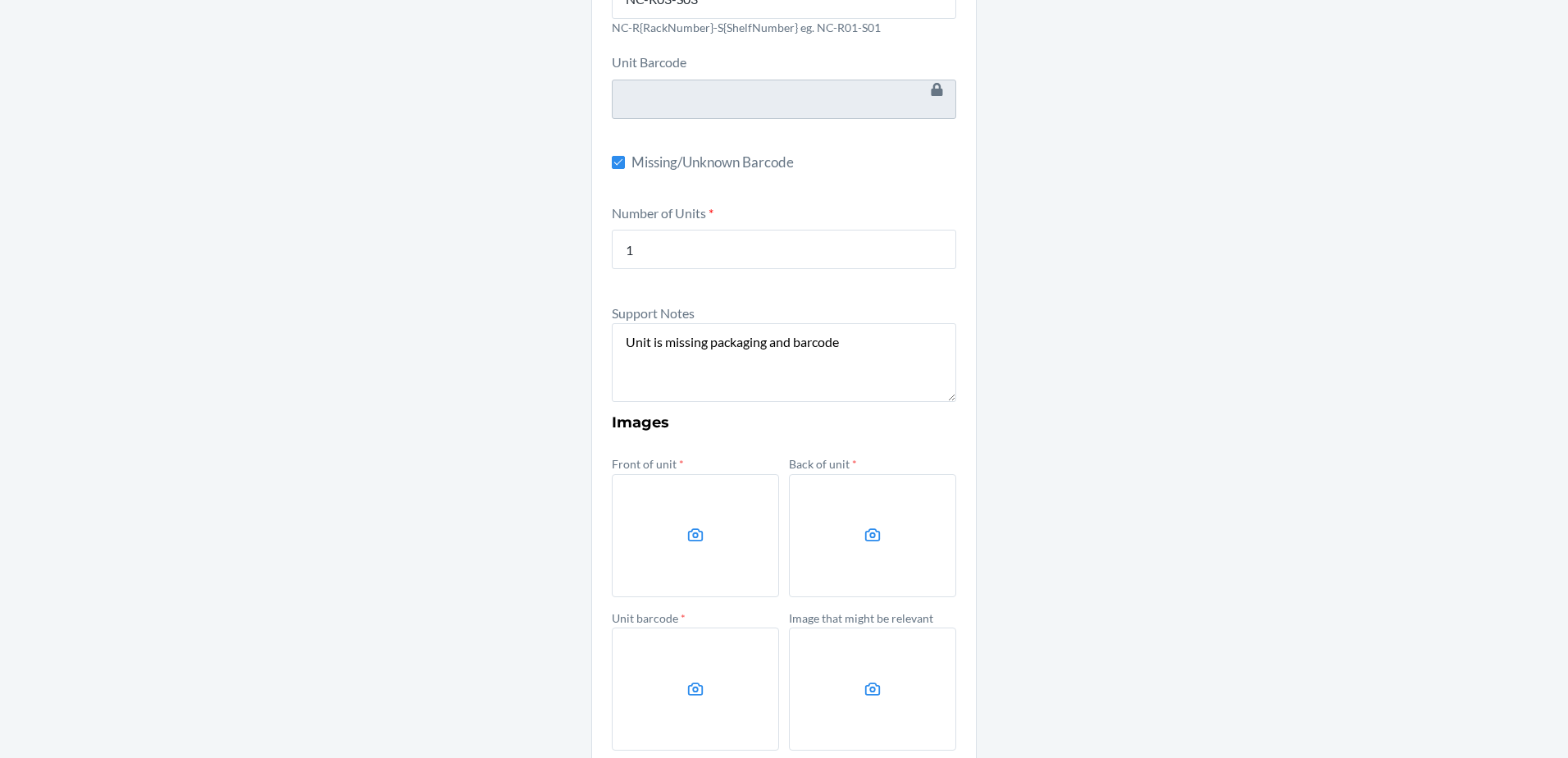
click at [663, 548] on label at bounding box center [695, 535] width 167 height 123
click at [0, 0] on input "file" at bounding box center [0, 0] width 0 height 0
click at [930, 535] on label at bounding box center [872, 535] width 167 height 123
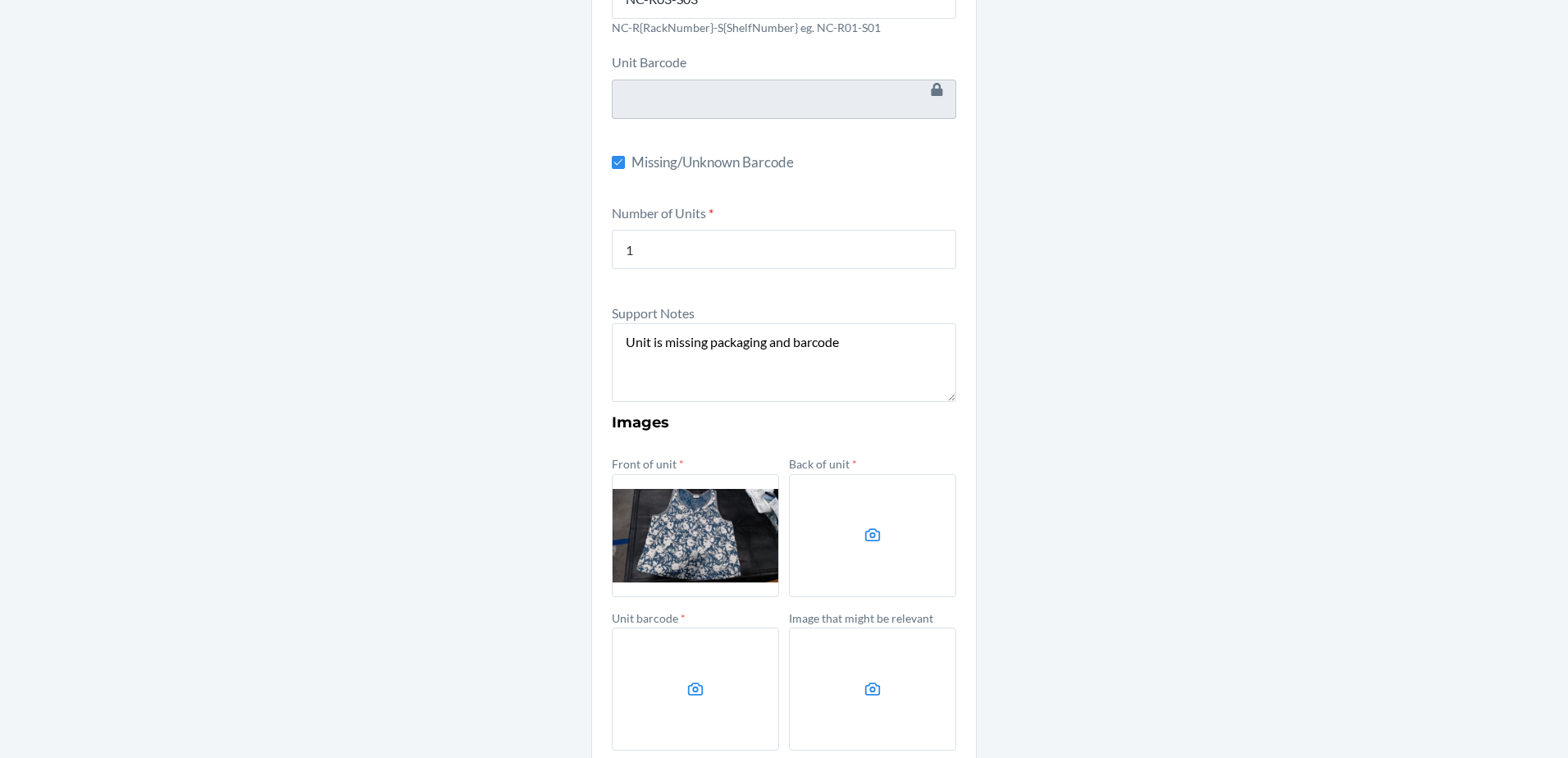
click at [0, 0] on input "file" at bounding box center [0, 0] width 0 height 0
click at [724, 707] on label at bounding box center [695, 688] width 167 height 123
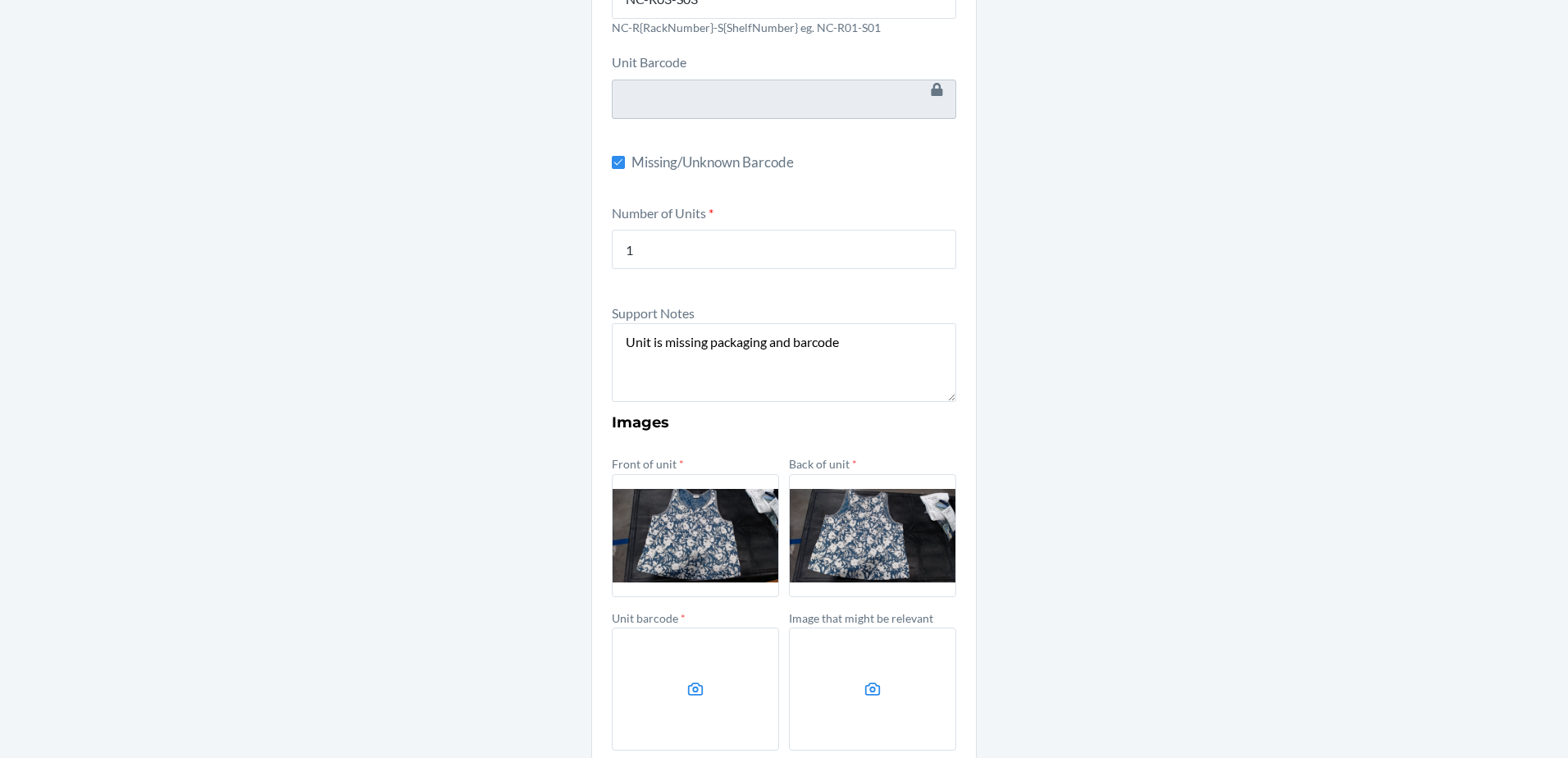
click at [0, 0] on input "file" at bounding box center [0, 0] width 0 height 0
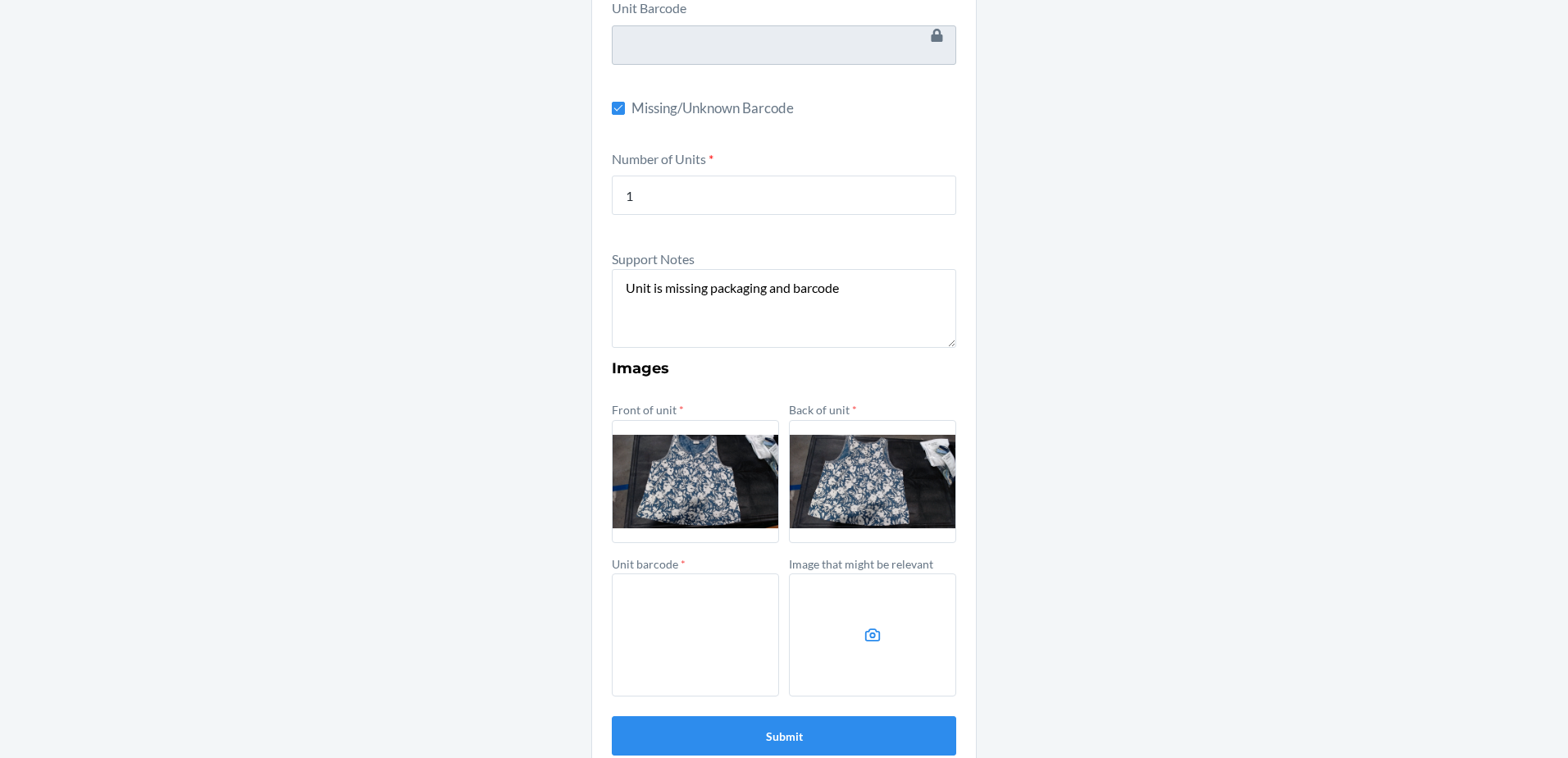
scroll to position [346, 0]
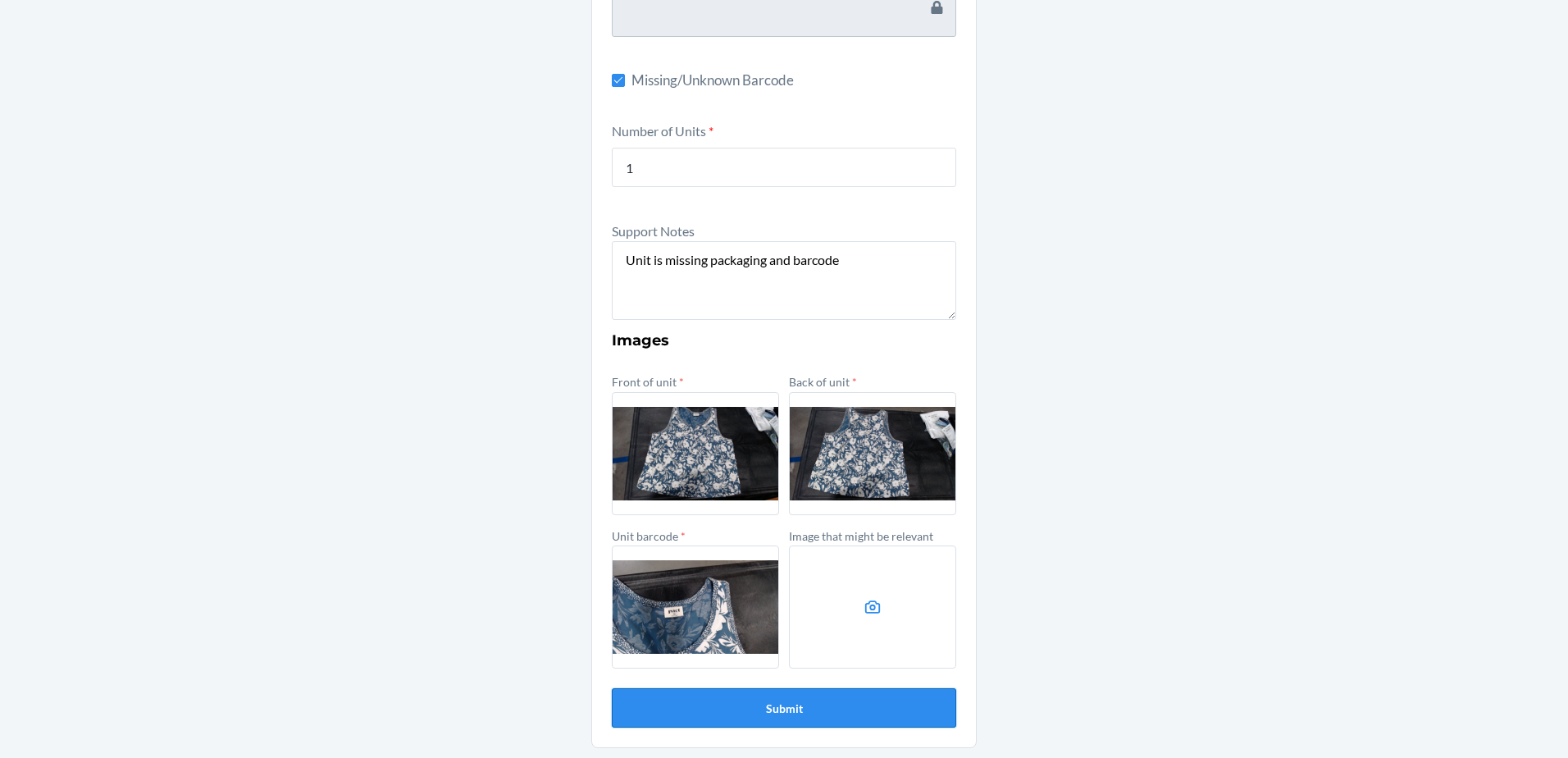
click at [778, 697] on button "Submit" at bounding box center [784, 707] width 344 height 39
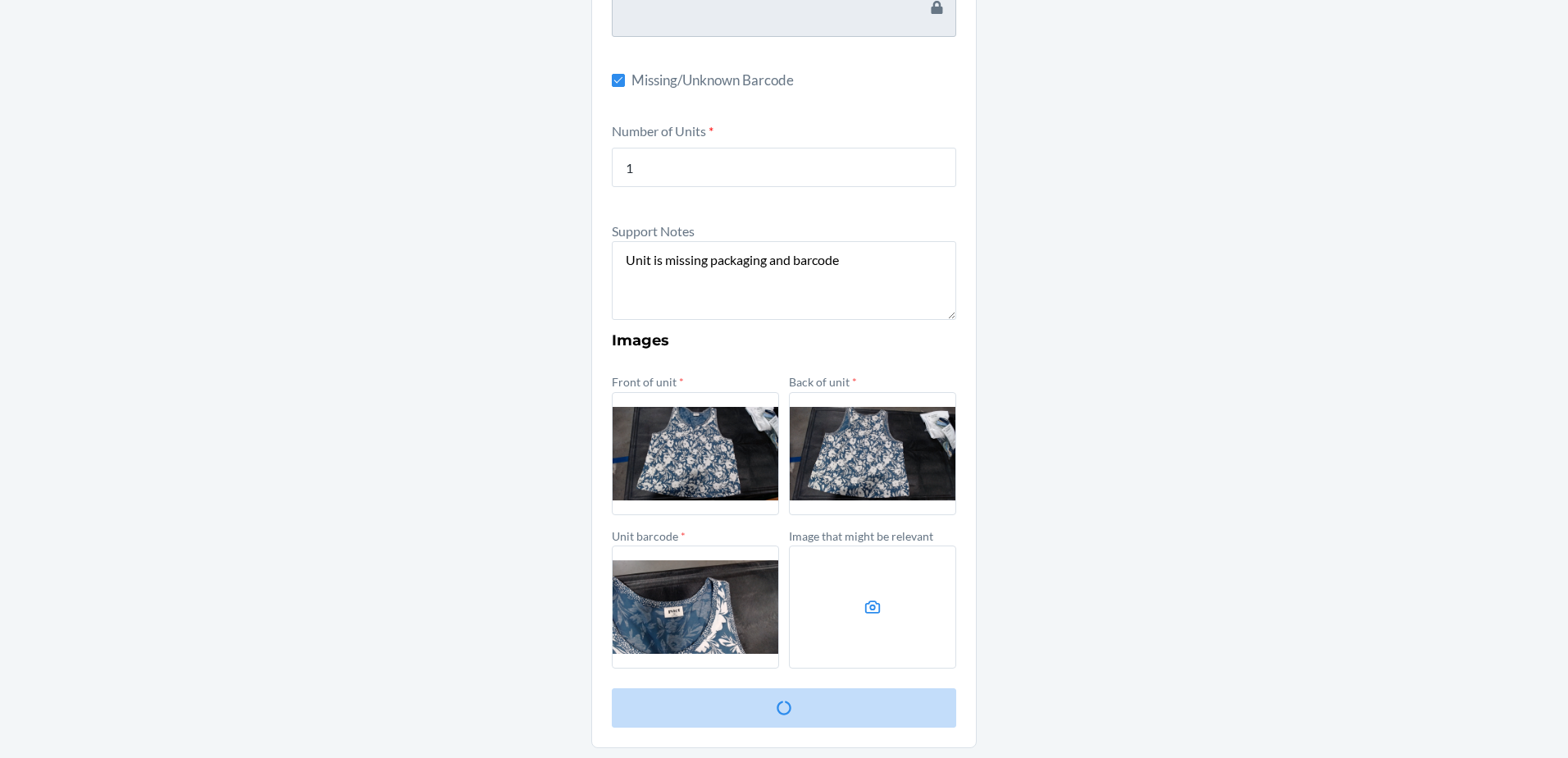
scroll to position [0, 0]
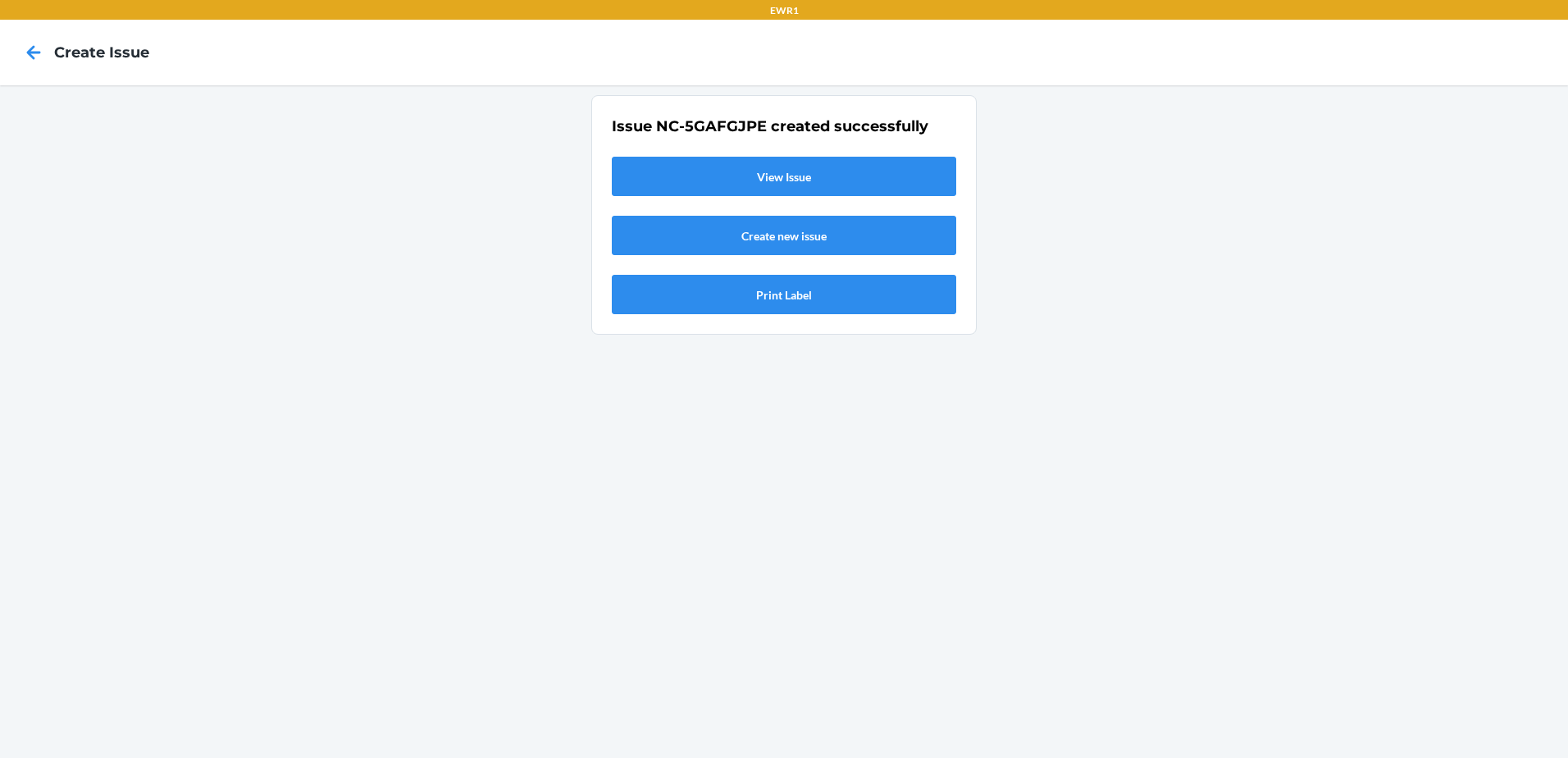
click at [784, 179] on link "View Issue" at bounding box center [784, 175] width 344 height 39
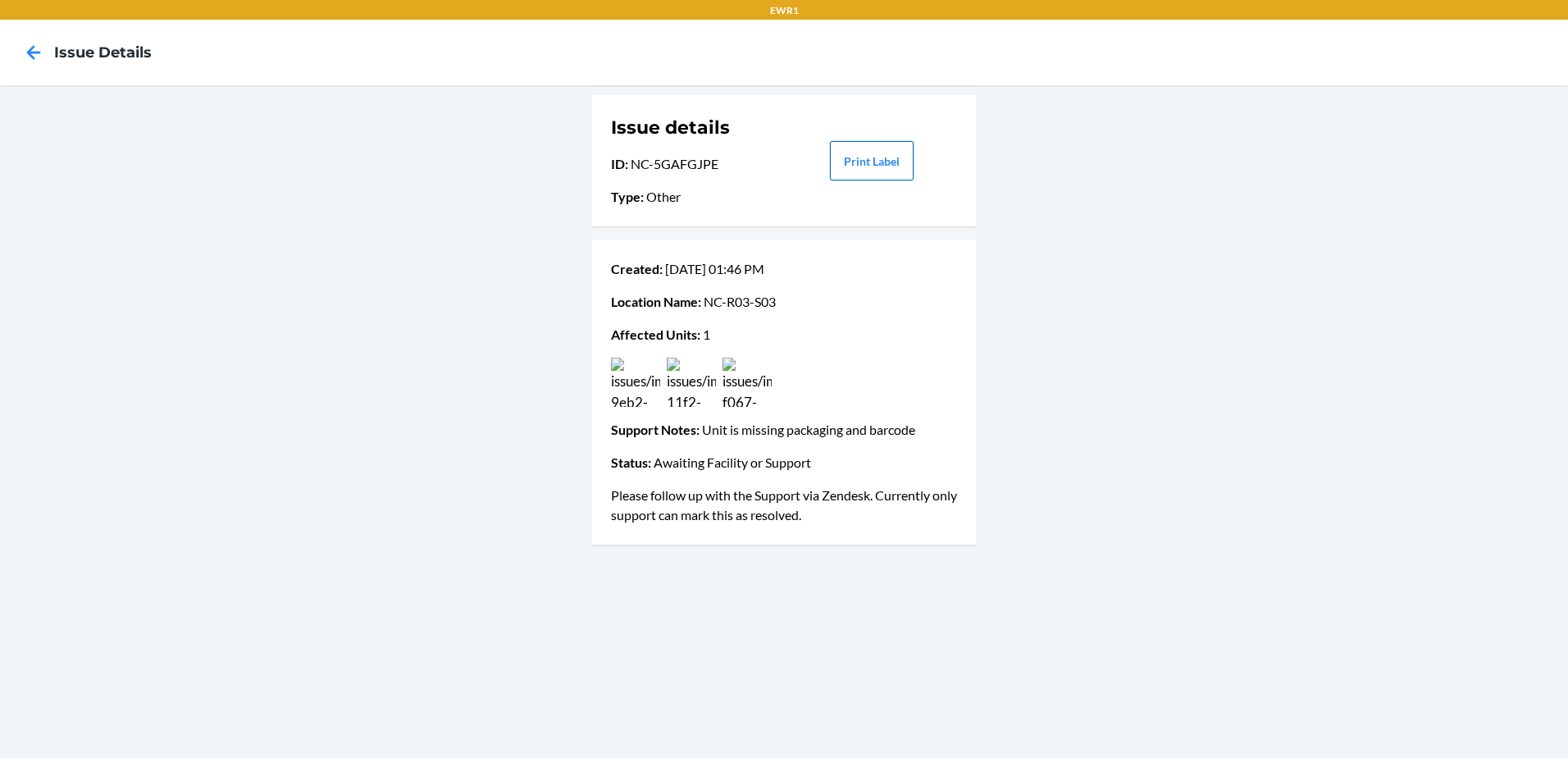
click at [906, 174] on button "Print Label" at bounding box center [872, 160] width 84 height 39
click at [35, 56] on icon at bounding box center [33, 51] width 28 height 28
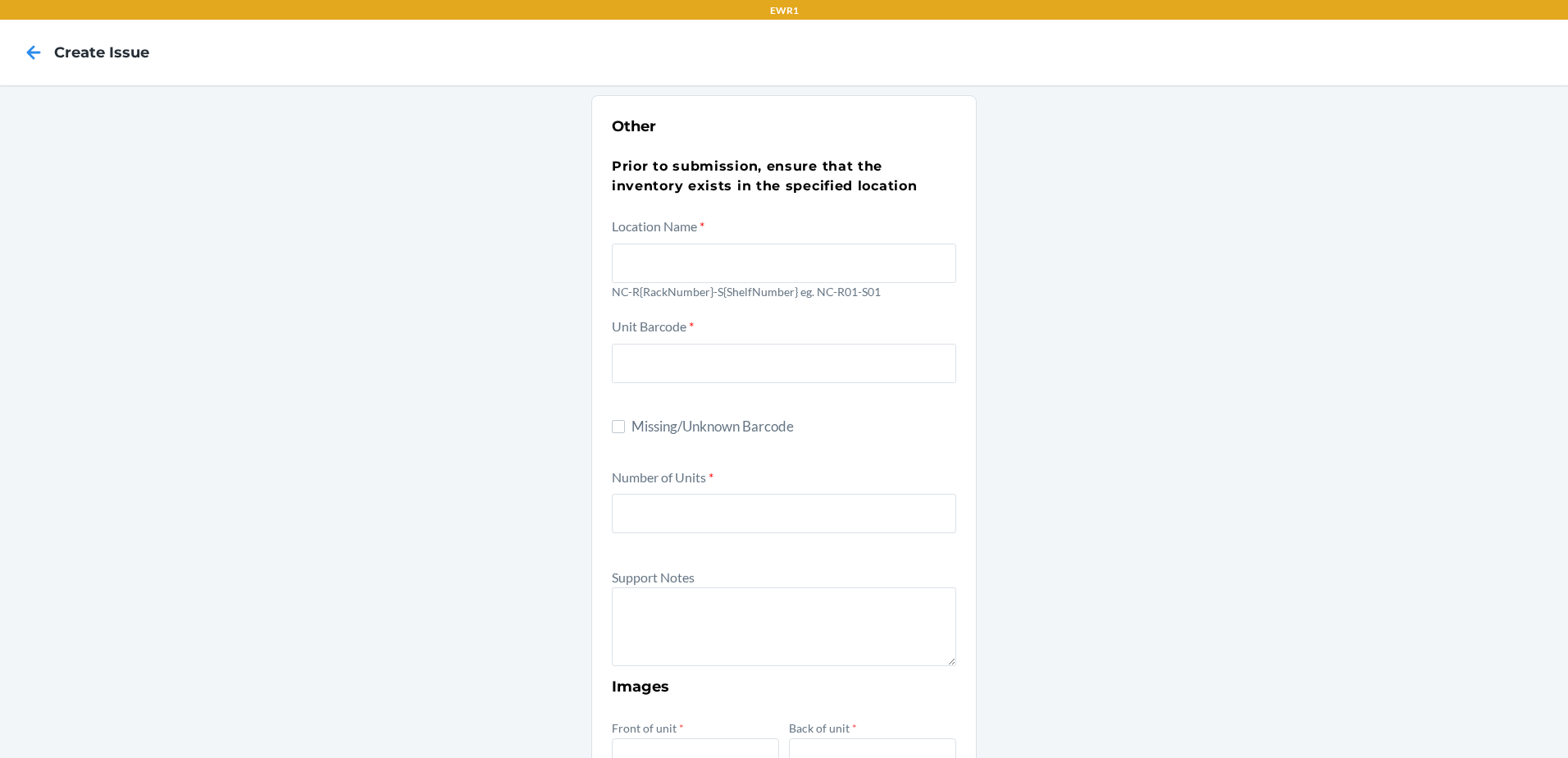
click at [35, 56] on icon at bounding box center [33, 51] width 28 height 28
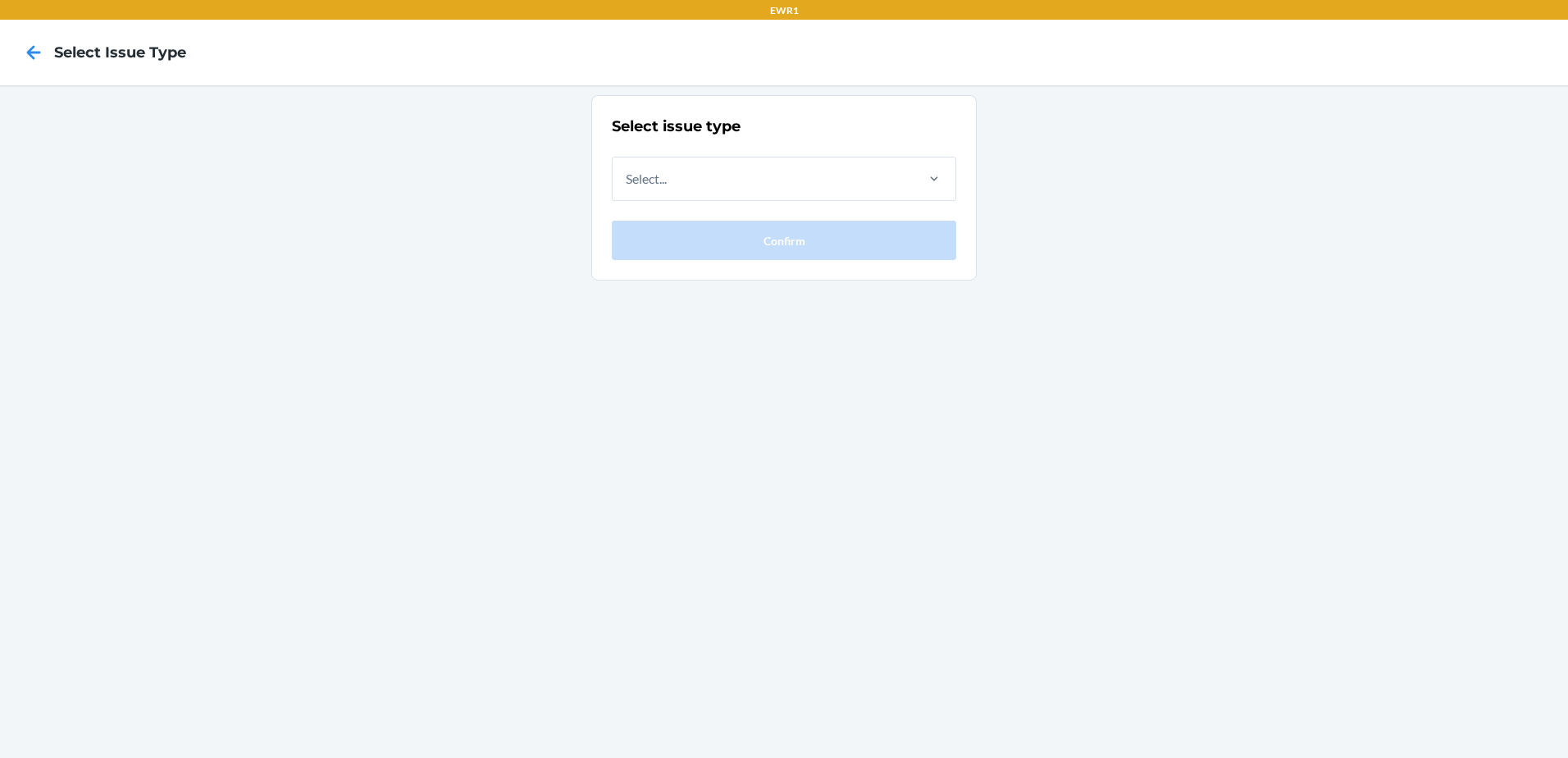
click at [35, 56] on icon at bounding box center [33, 51] width 28 height 28
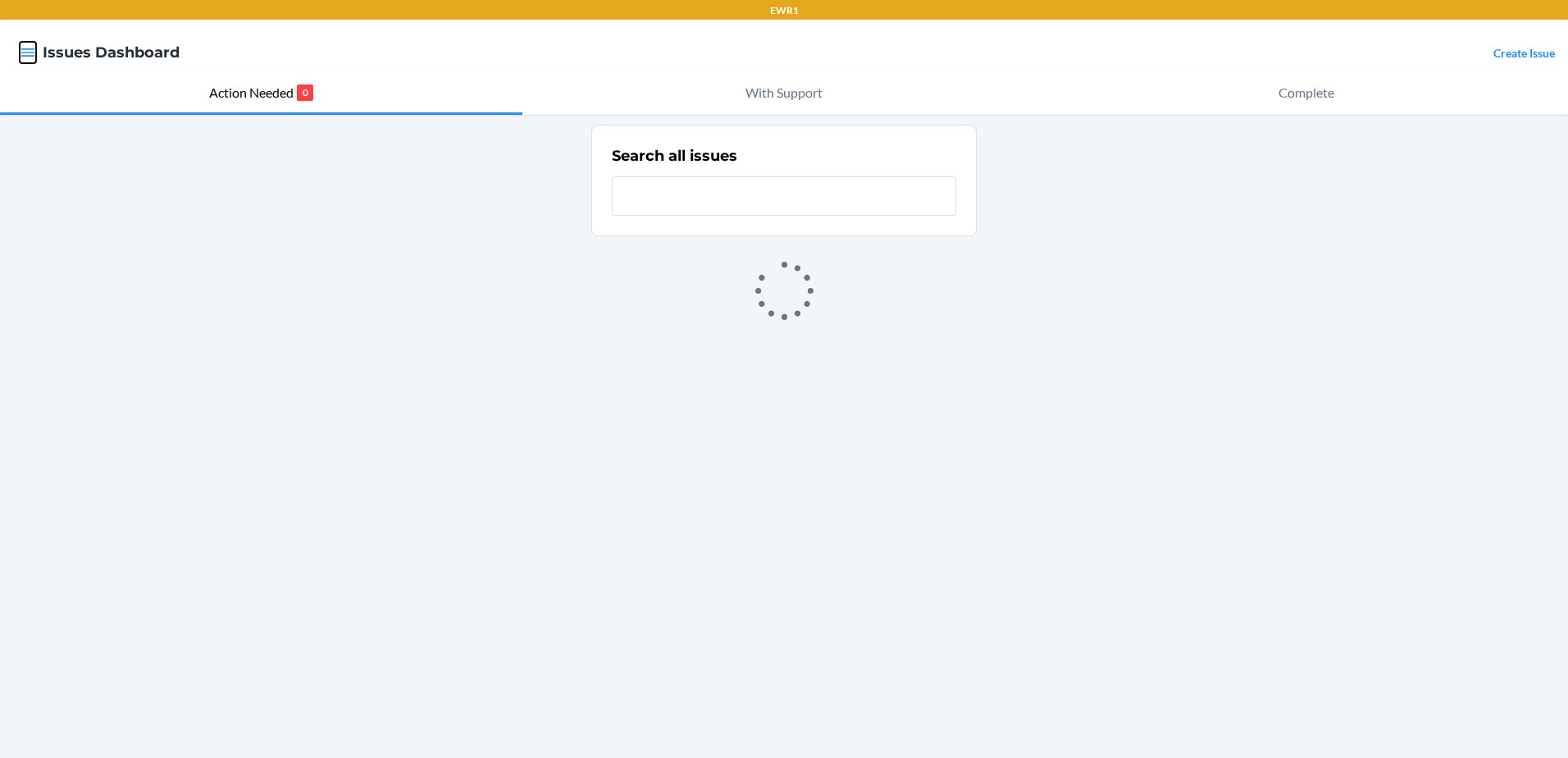
click at [35, 56] on icon "button" at bounding box center [28, 51] width 16 height 16
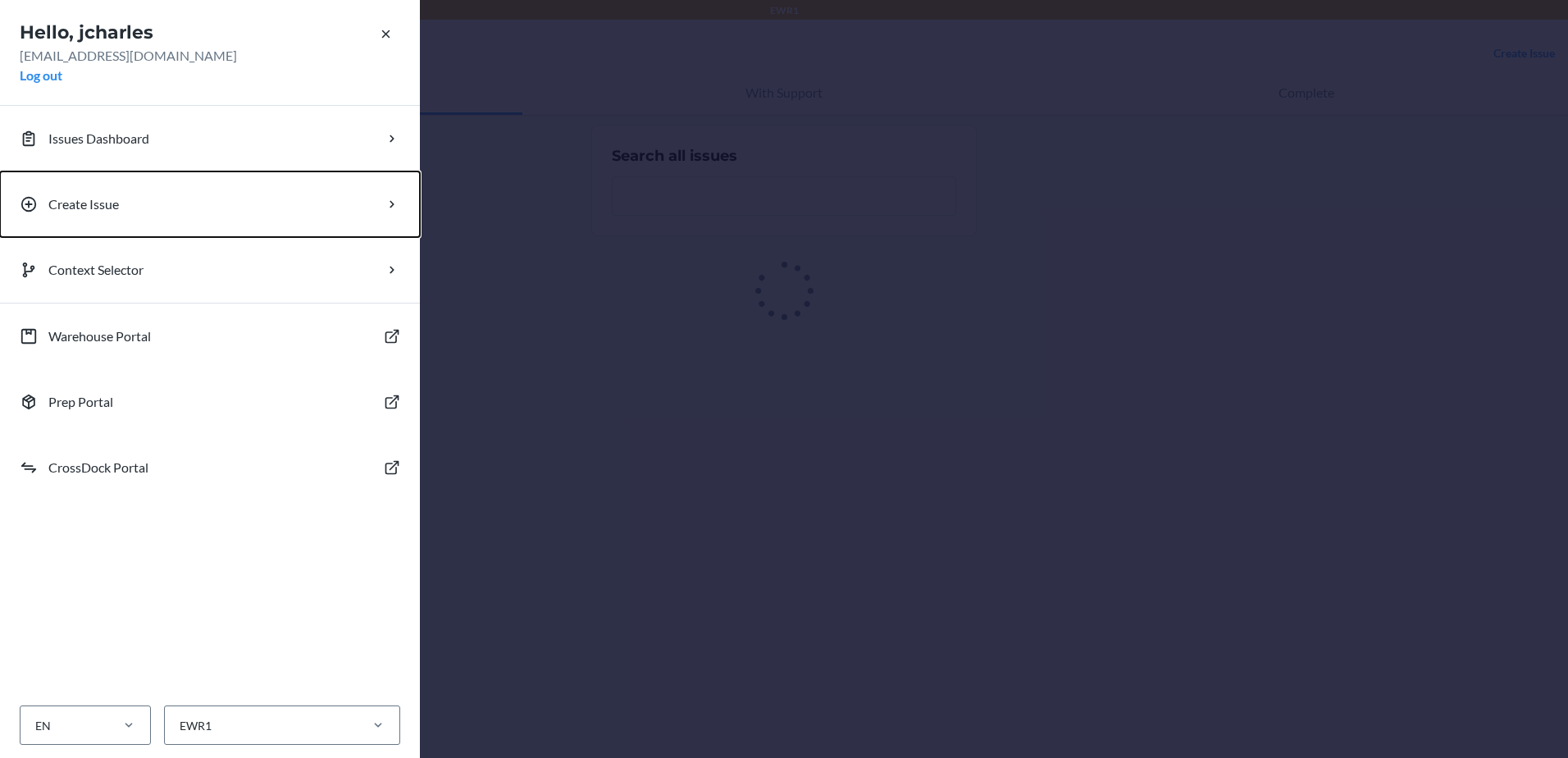
click at [80, 212] on p "Create Issue" at bounding box center [84, 204] width 71 height 20
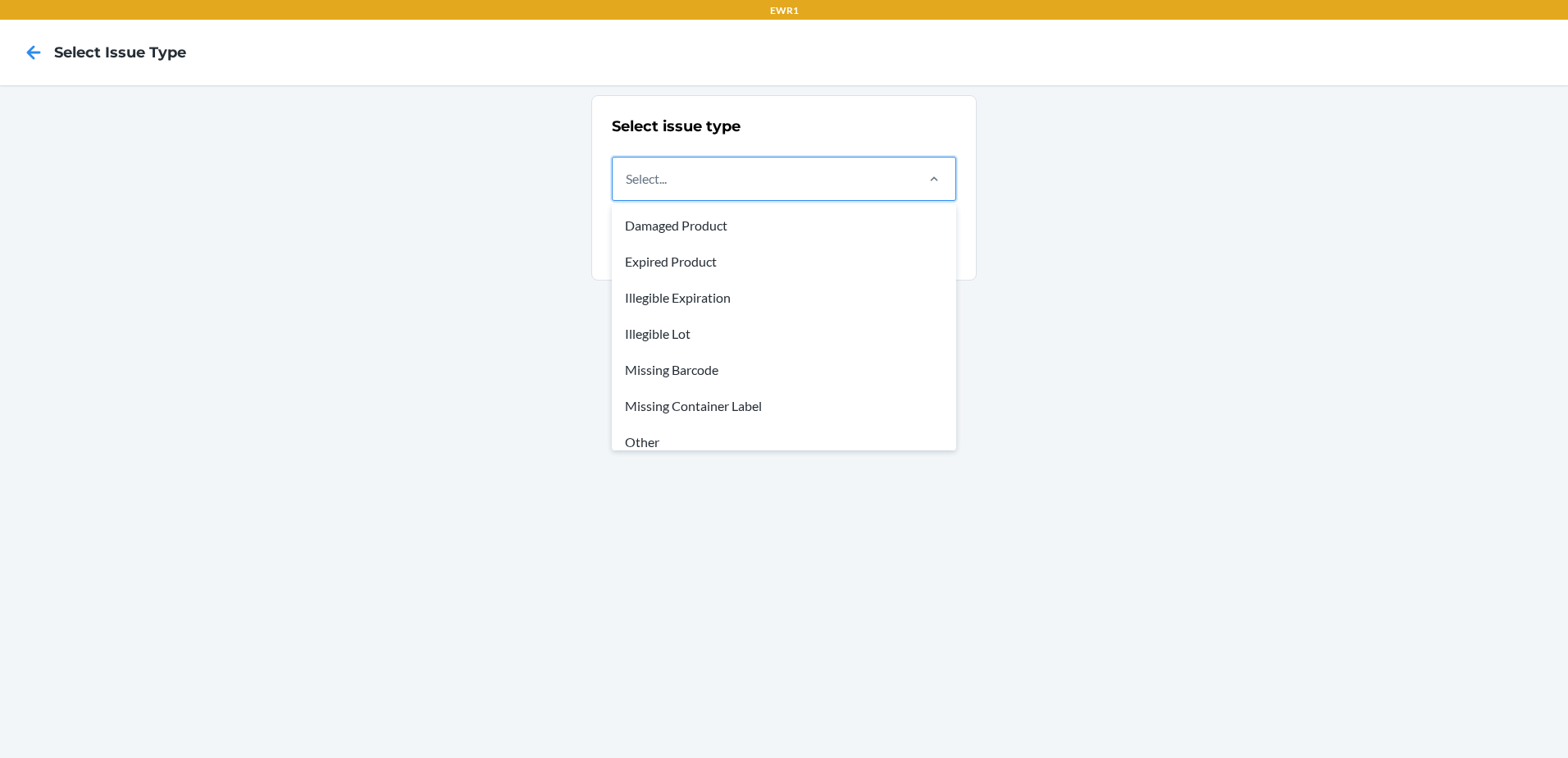
click at [757, 173] on div "Select..." at bounding box center [763, 178] width 300 height 43
click at [627, 173] on input "option Damaged Product focused, 1 of 8. 8 results available. Use Up and Down to…" at bounding box center [626, 178] width 2 height 20
click at [714, 215] on div "Damaged Product" at bounding box center [784, 226] width 337 height 36
click at [627, 189] on input "option Damaged Product focused, 1 of 8. 8 results available. Use Up and Down to…" at bounding box center [626, 178] width 2 height 20
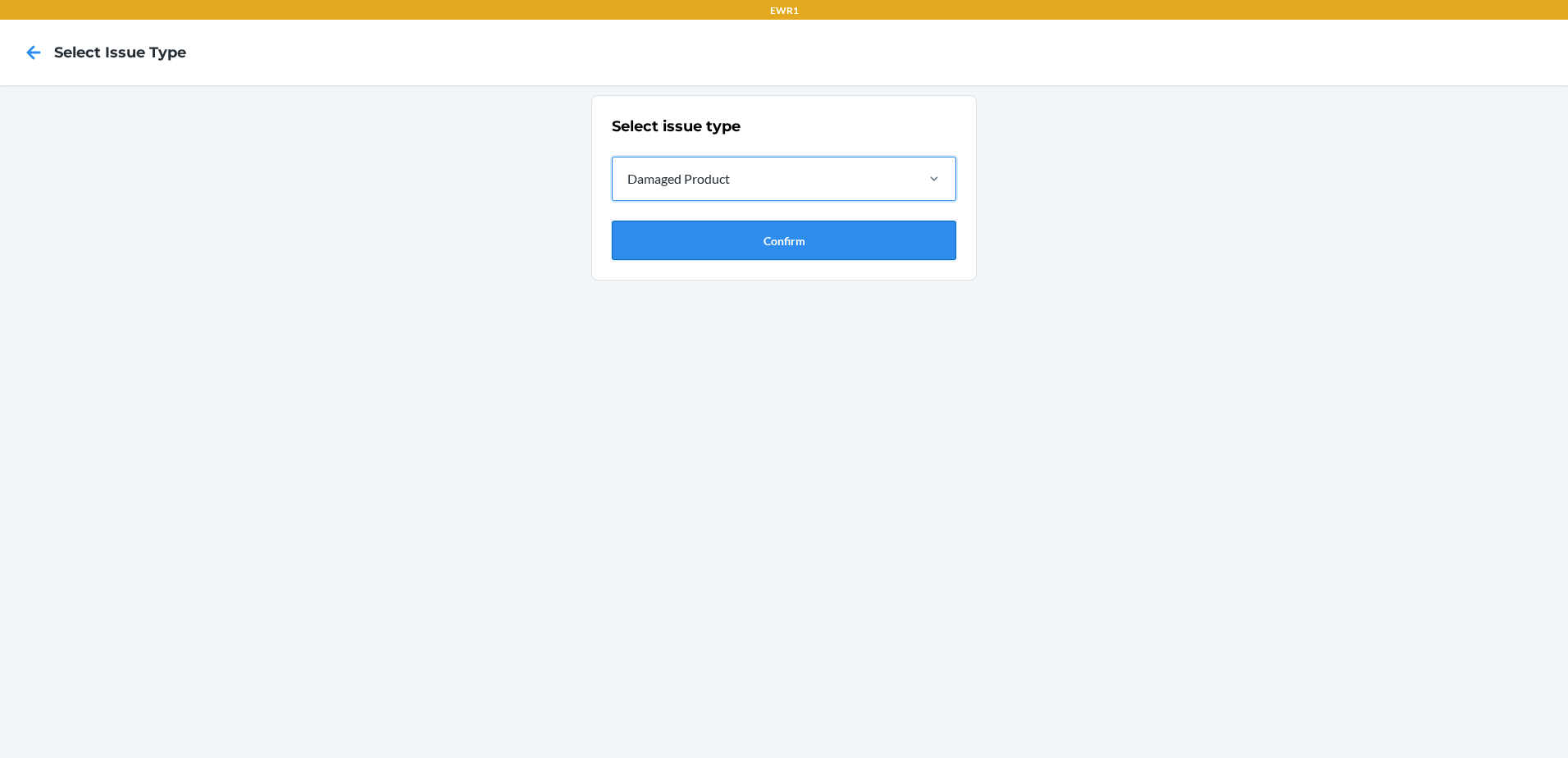
click at [711, 247] on button "Confirm" at bounding box center [784, 239] width 344 height 39
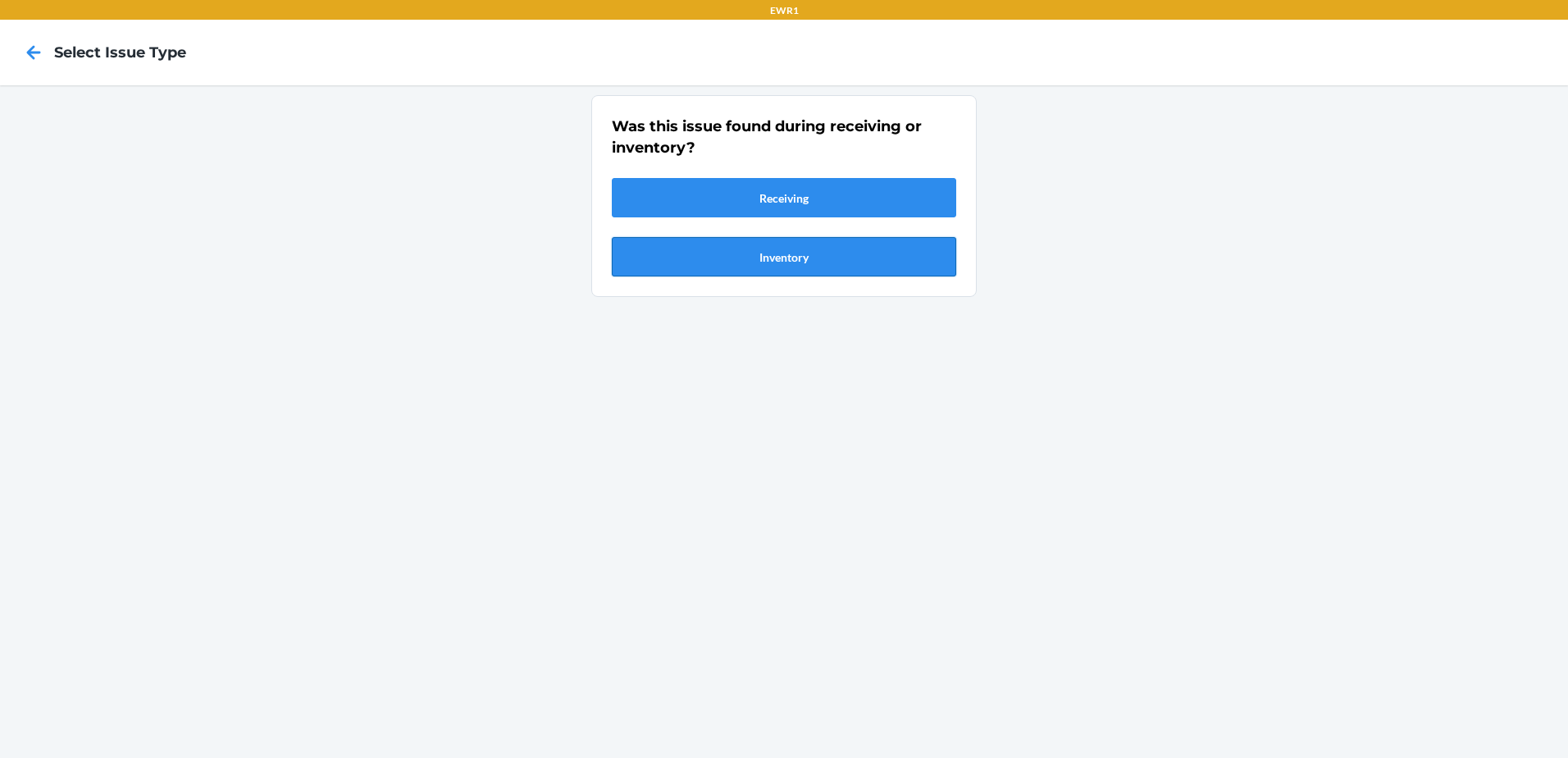
click at [707, 261] on button "Inventory" at bounding box center [784, 256] width 344 height 39
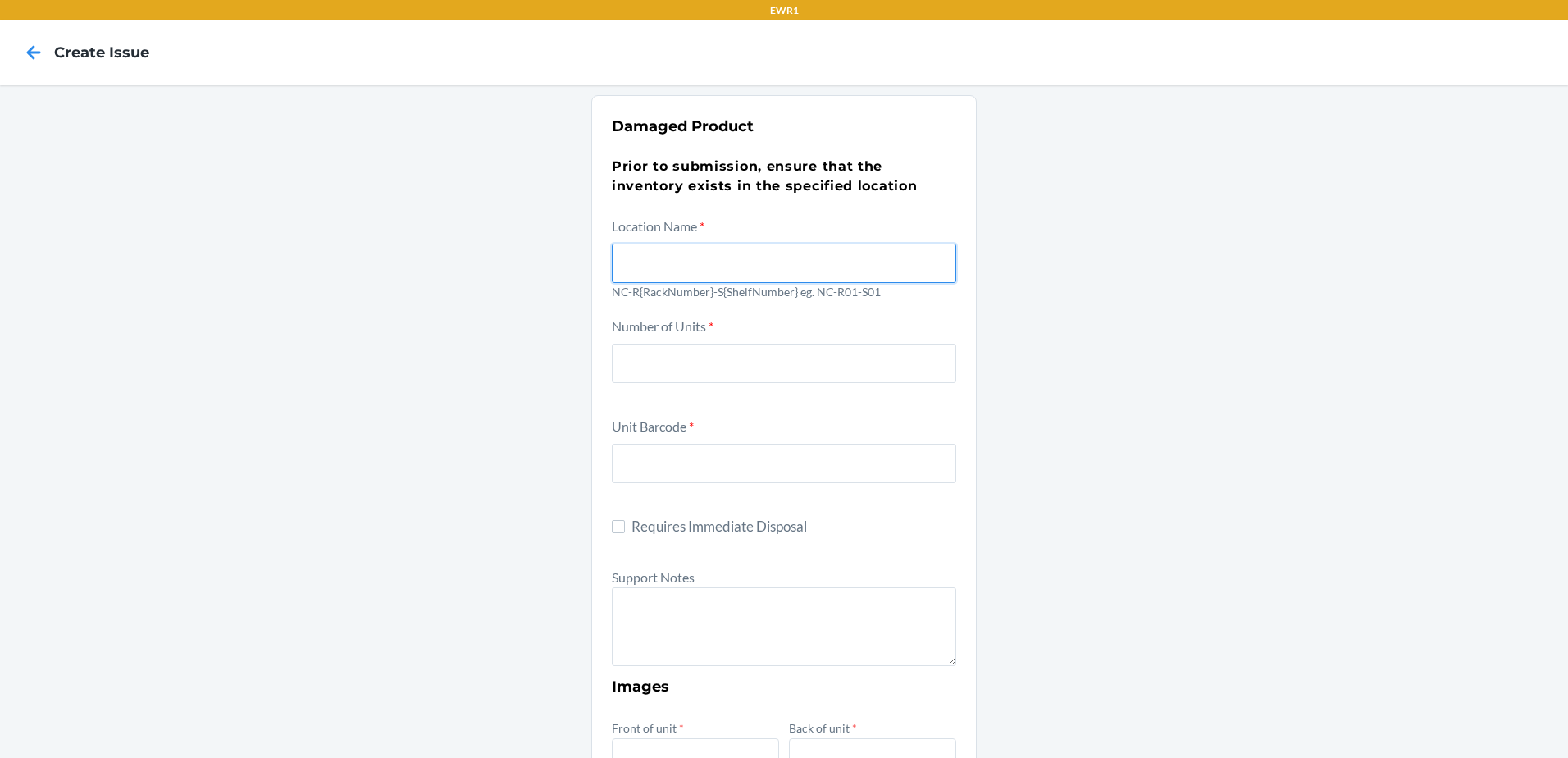
click at [709, 266] on input "text" at bounding box center [784, 262] width 344 height 39
type input "NC-R03-S03"
click at [1319, 321] on div "Damaged Product Prior to submission, ensure that the inventory exists in the sp…" at bounding box center [784, 671] width 1568 height 1173
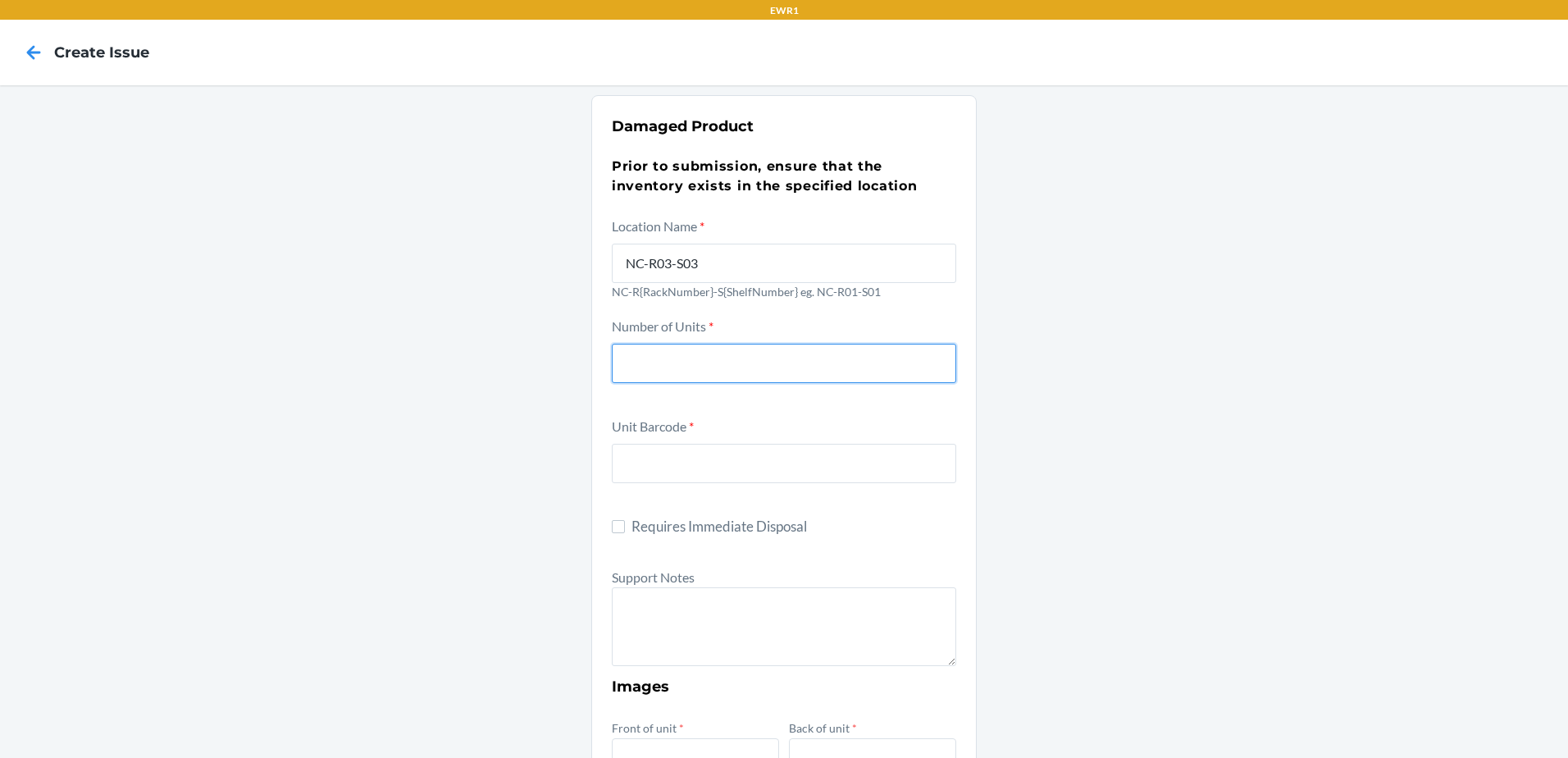
click at [689, 369] on input "number" at bounding box center [784, 362] width 344 height 39
type input "1"
click at [677, 479] on input "text" at bounding box center [784, 462] width 344 height 39
type input "8436605279572"
click at [1395, 493] on div "Damaged Product Prior to submission, ensure that the inventory exists in the sp…" at bounding box center [784, 671] width 1568 height 1173
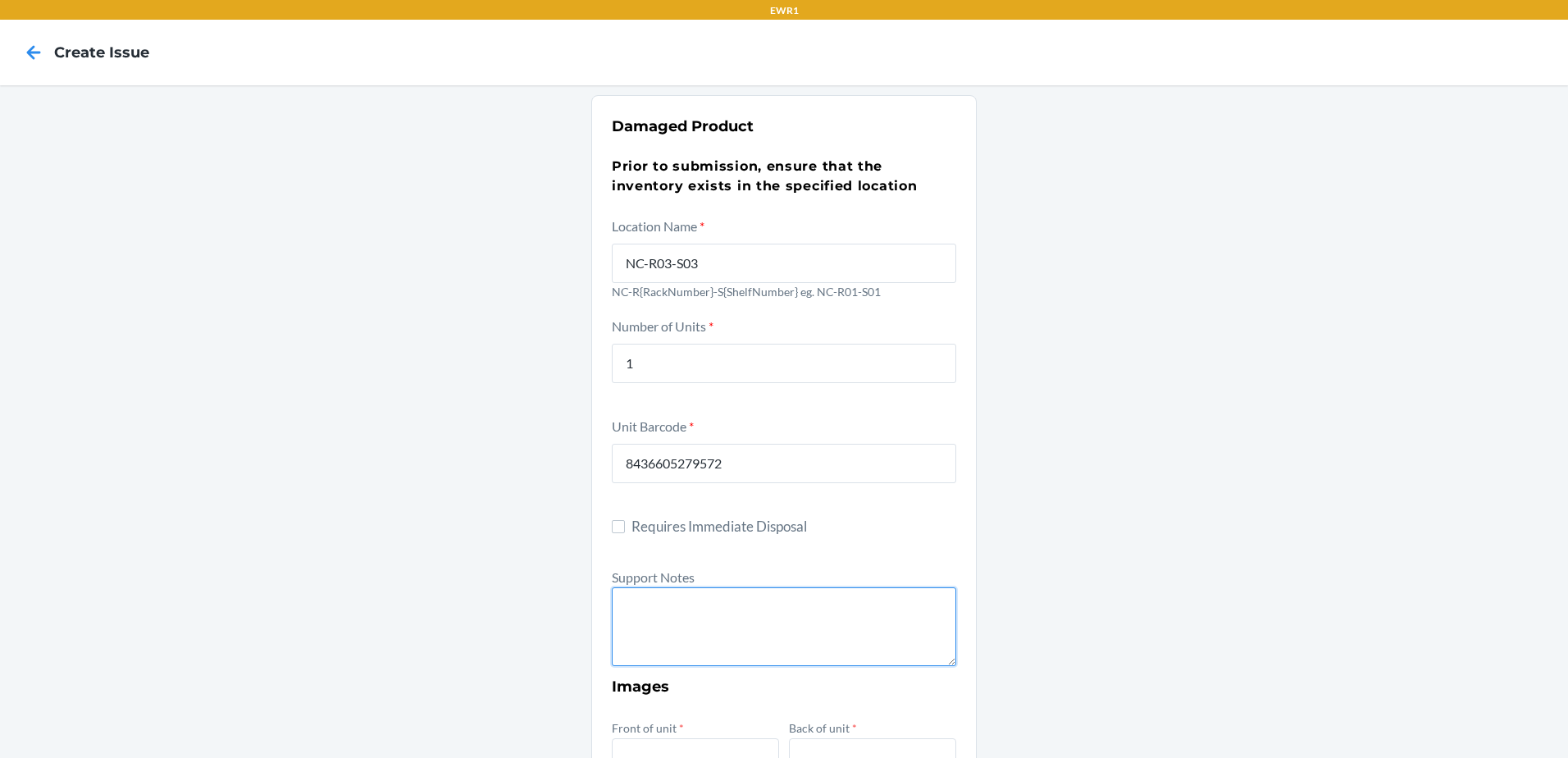
click at [690, 617] on textarea at bounding box center [784, 626] width 344 height 79
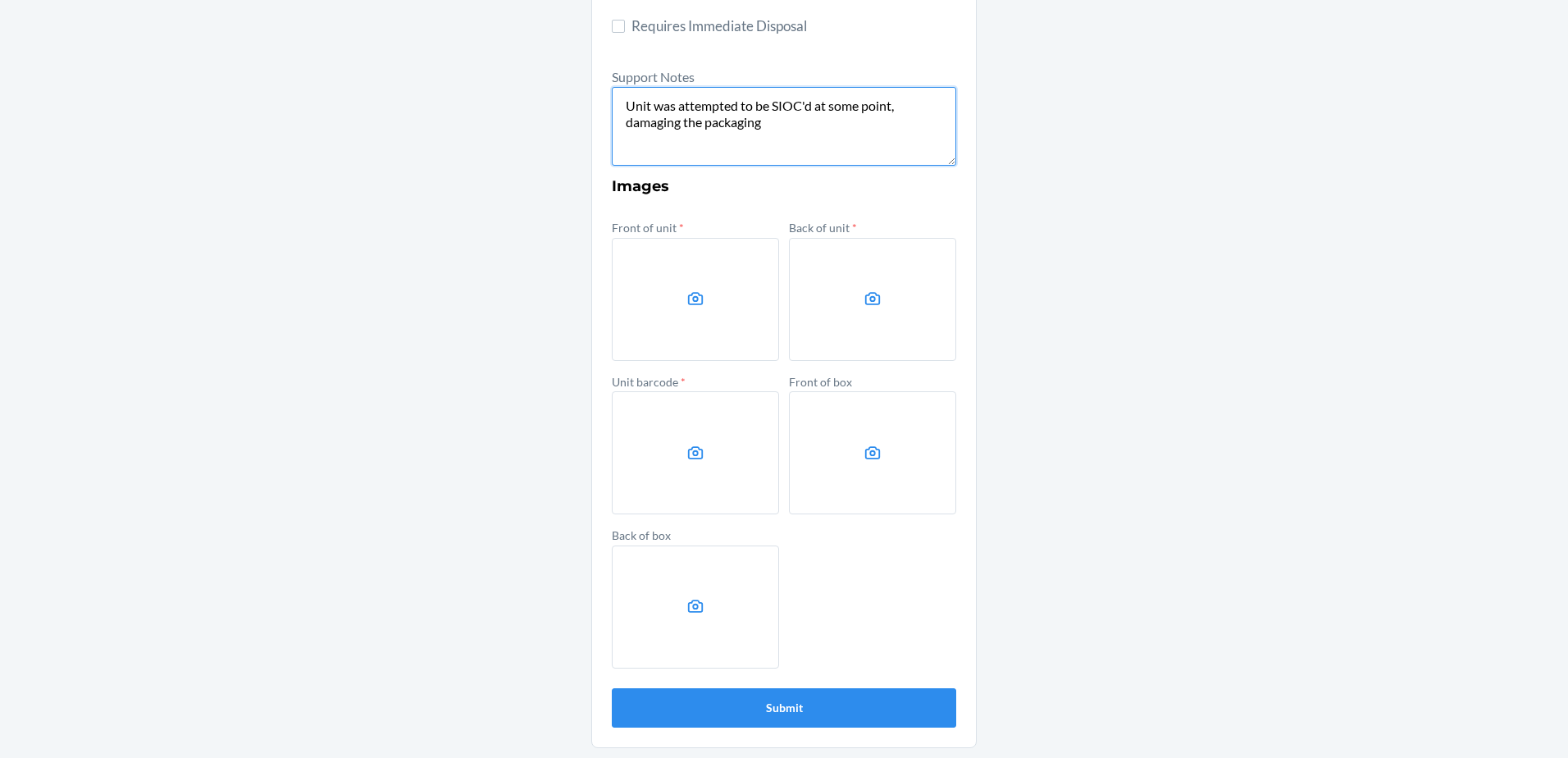
type textarea "Unit was attempted to be SIOC'd at some point, damaging the packaging"
click at [666, 304] on label at bounding box center [695, 298] width 167 height 123
click at [0, 0] on input "file" at bounding box center [0, 0] width 0 height 0
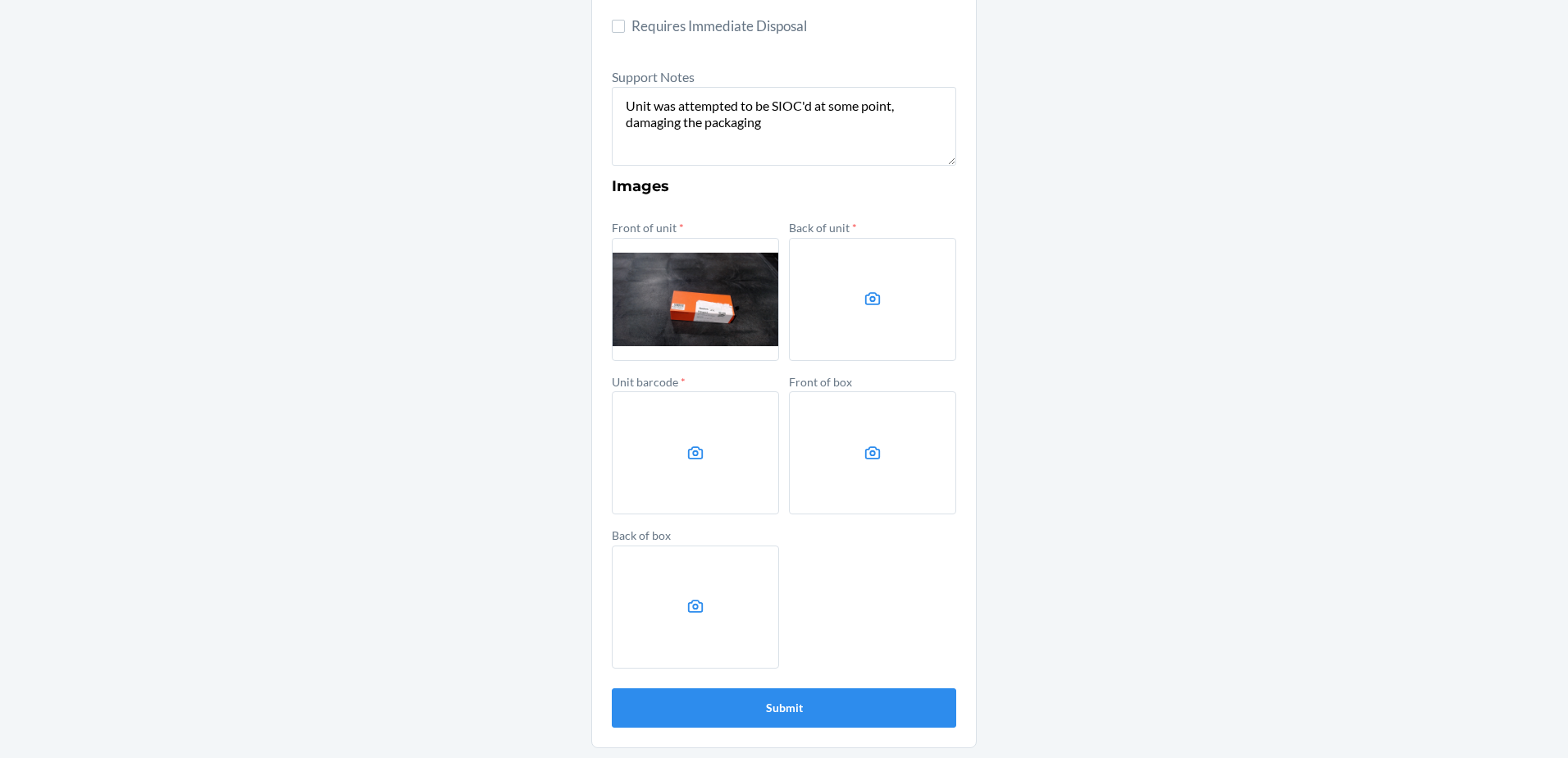
click at [830, 316] on label at bounding box center [872, 298] width 167 height 123
click at [0, 0] on input "file" at bounding box center [0, 0] width 0 height 0
click at [660, 461] on label at bounding box center [695, 452] width 167 height 123
click at [0, 0] on input "file" at bounding box center [0, 0] width 0 height 0
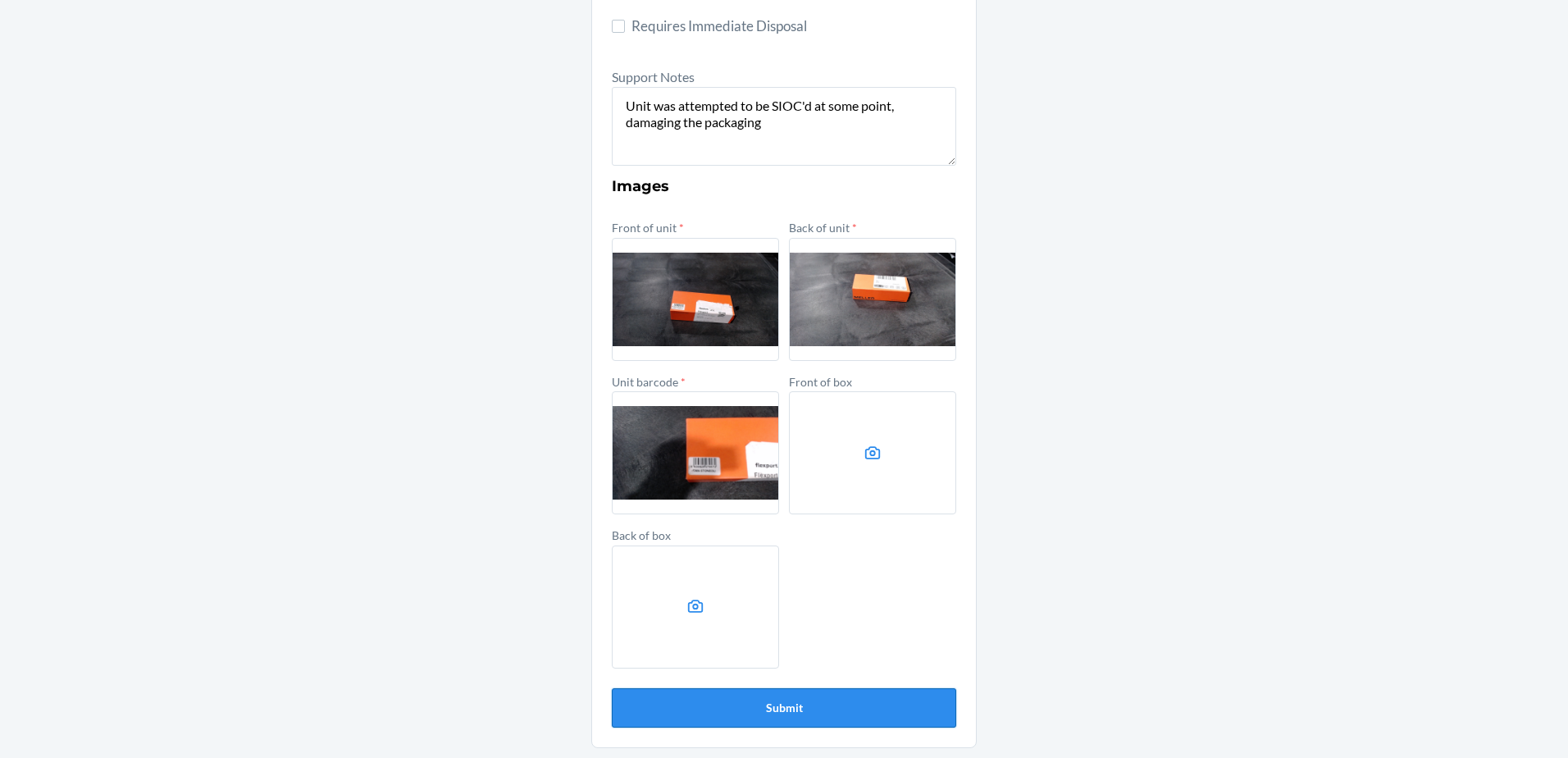
click at [752, 707] on button "Submit" at bounding box center [784, 707] width 344 height 39
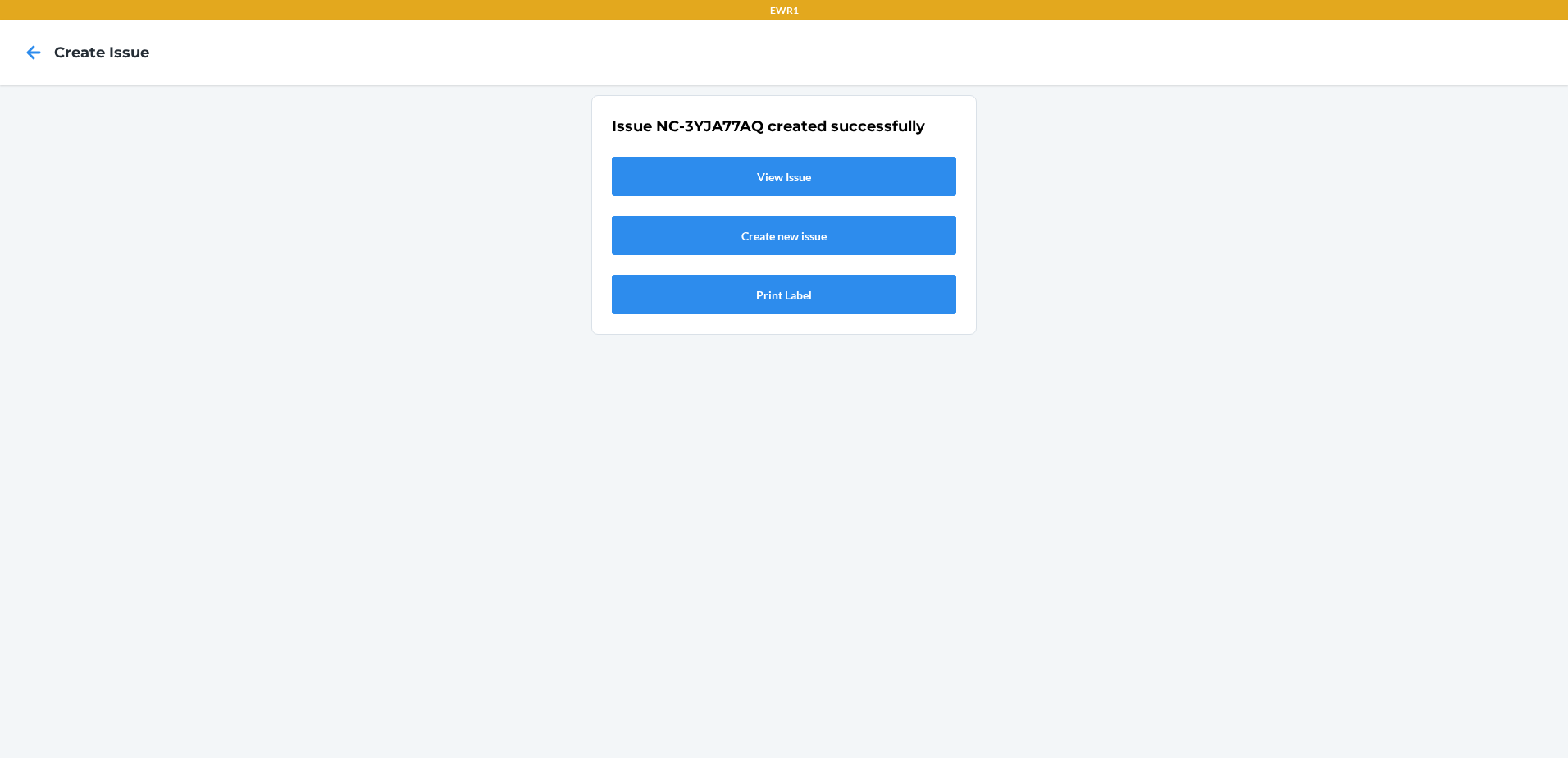
scroll to position [0, 0]
click at [845, 173] on link "View Issue" at bounding box center [784, 175] width 344 height 39
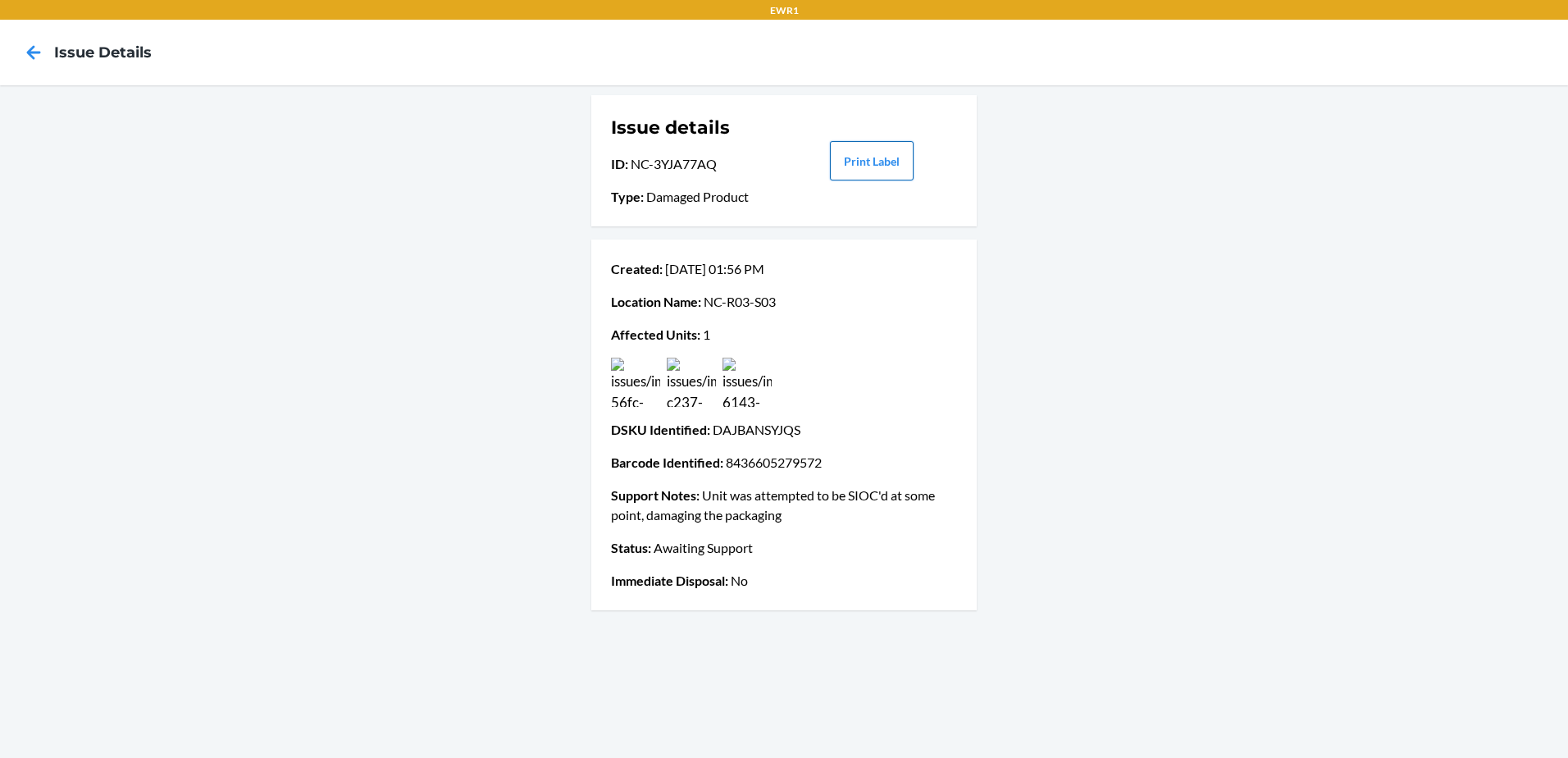
click at [860, 158] on button "Print Label" at bounding box center [872, 160] width 84 height 39
